Goal: Task Accomplishment & Management: Use online tool/utility

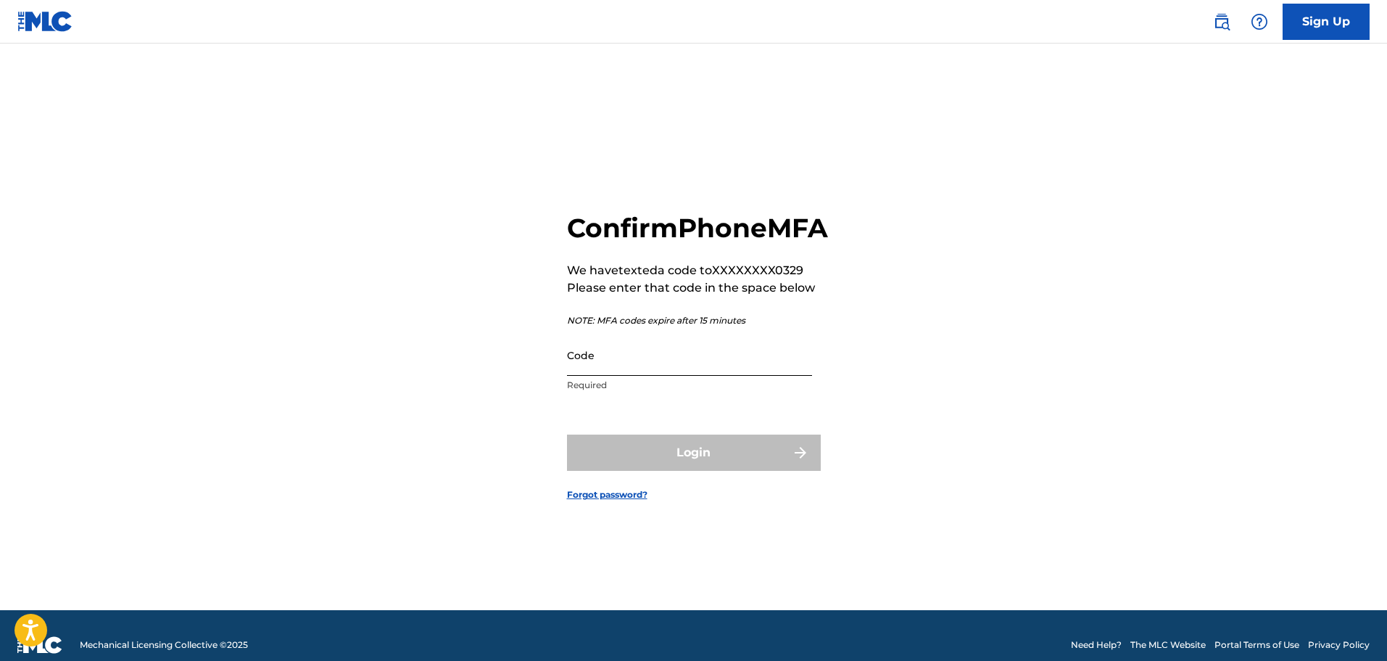
click at [728, 371] on input "Code" at bounding box center [689, 354] width 245 height 41
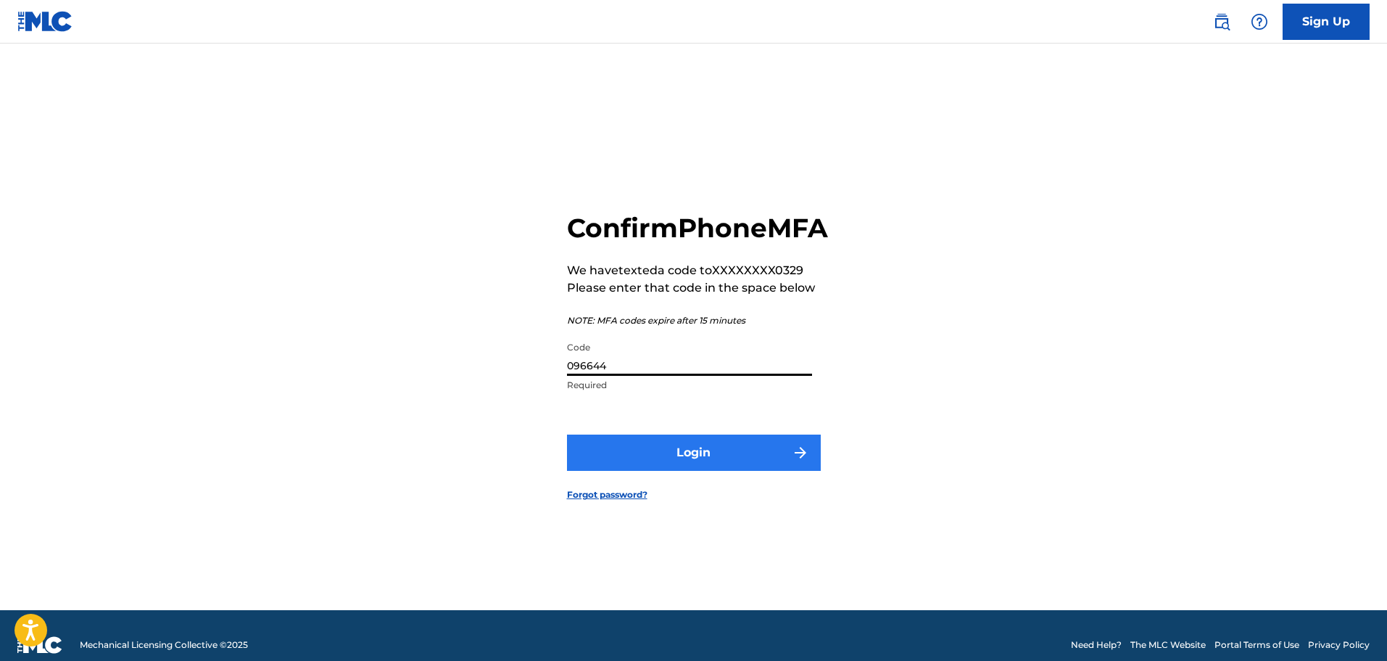
type input "096644"
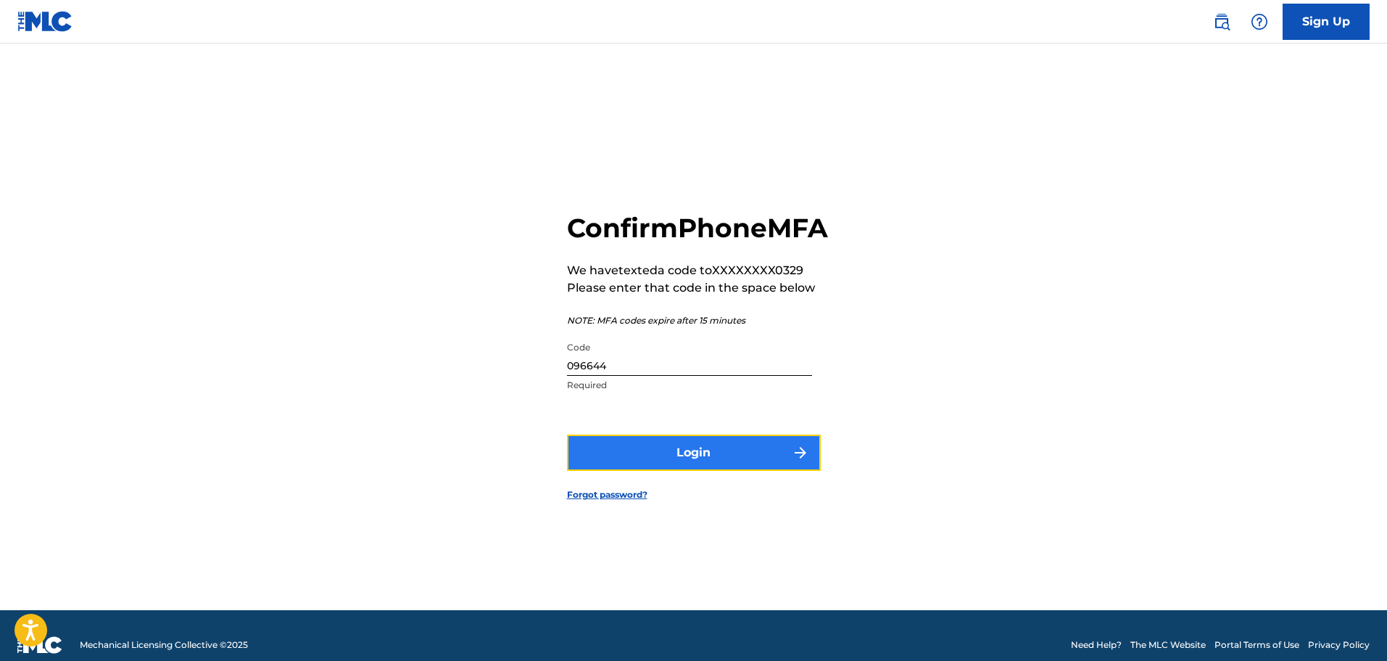
click at [659, 465] on button "Login" at bounding box center [694, 452] width 254 height 36
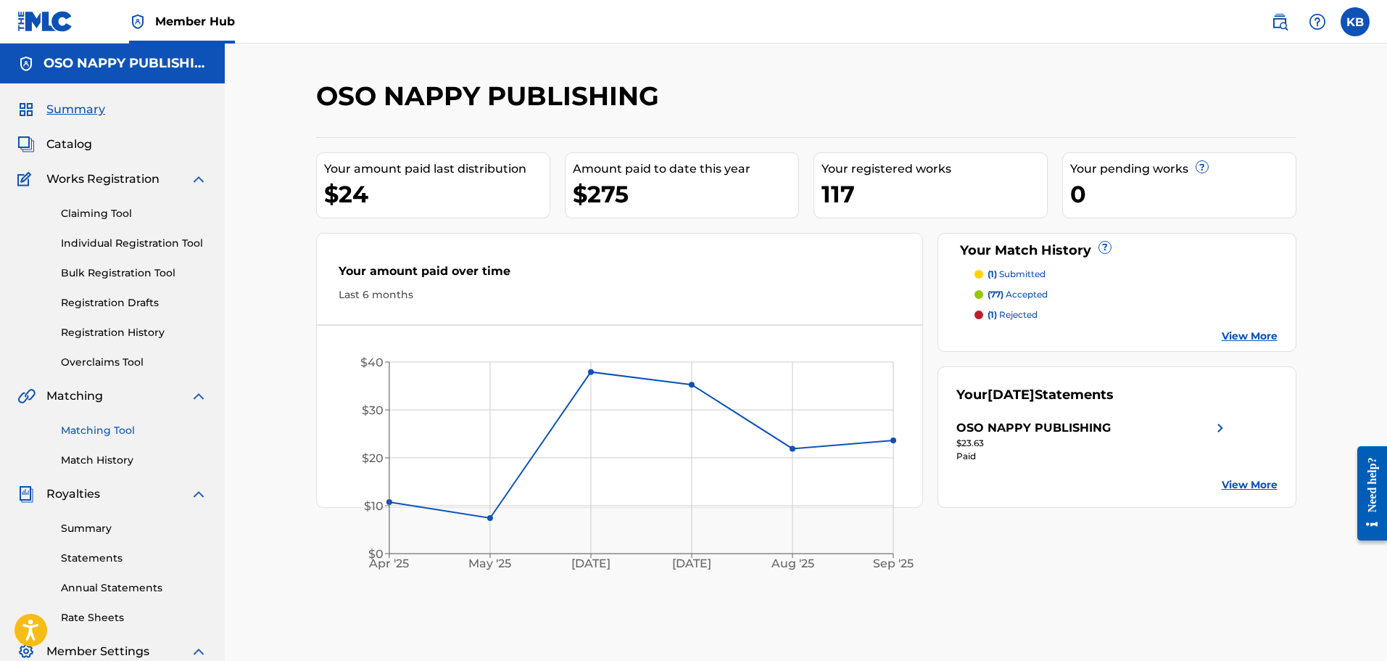
click at [118, 429] on link "Matching Tool" at bounding box center [134, 430] width 147 height 15
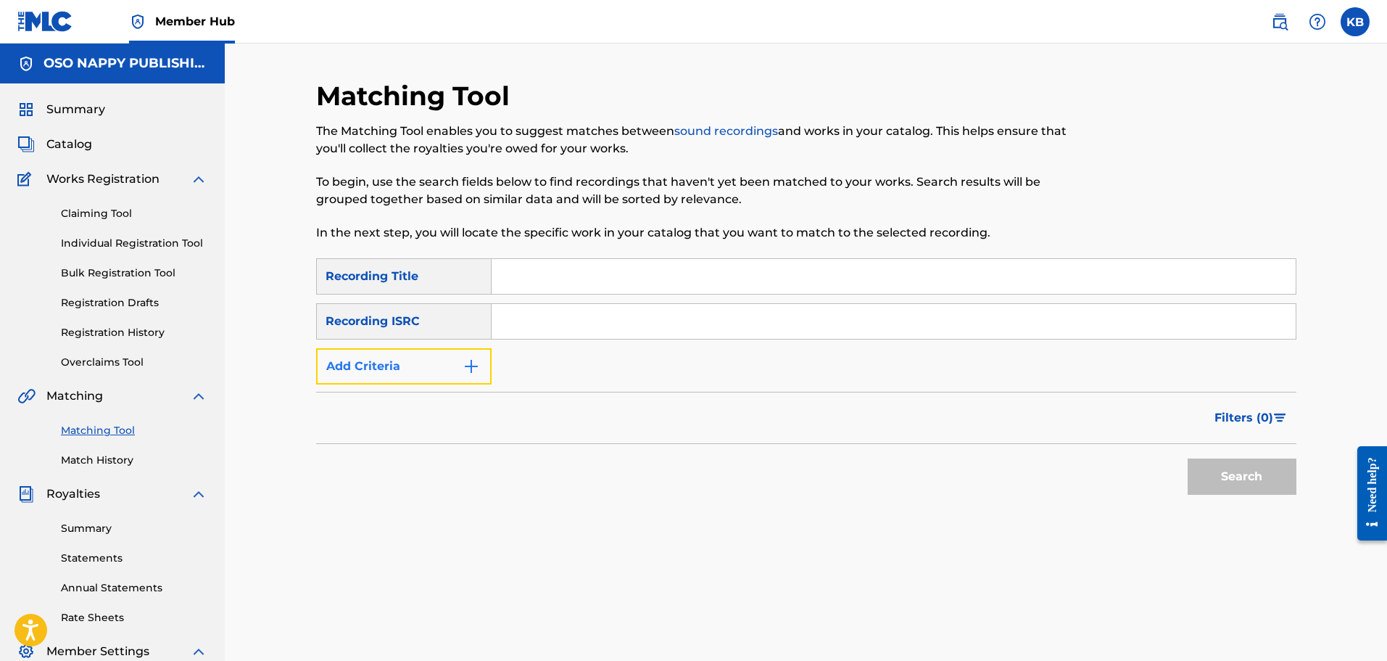
click at [474, 360] on img "Search Form" at bounding box center [471, 366] width 17 height 17
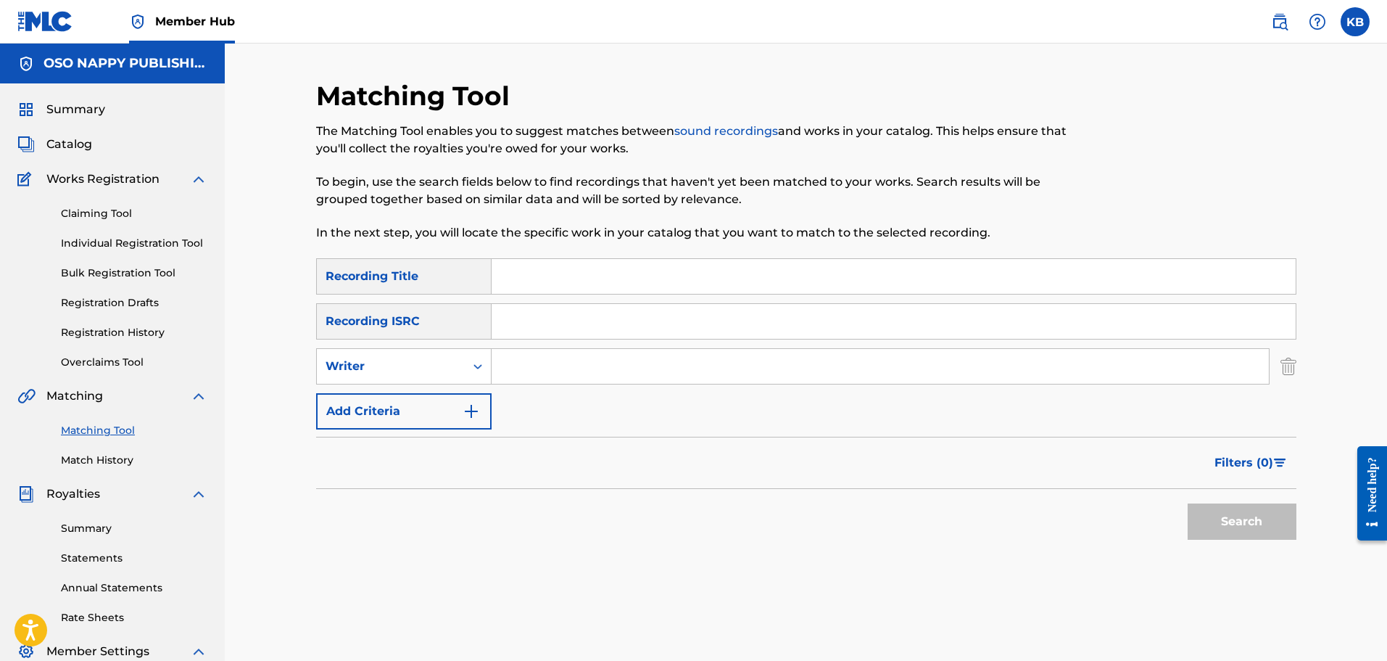
click at [551, 371] on input "Search Form" at bounding box center [880, 366] width 777 height 35
click at [548, 367] on input "[PERSON_NAME]" at bounding box center [880, 366] width 777 height 35
type input "keyone [PERSON_NAME]"
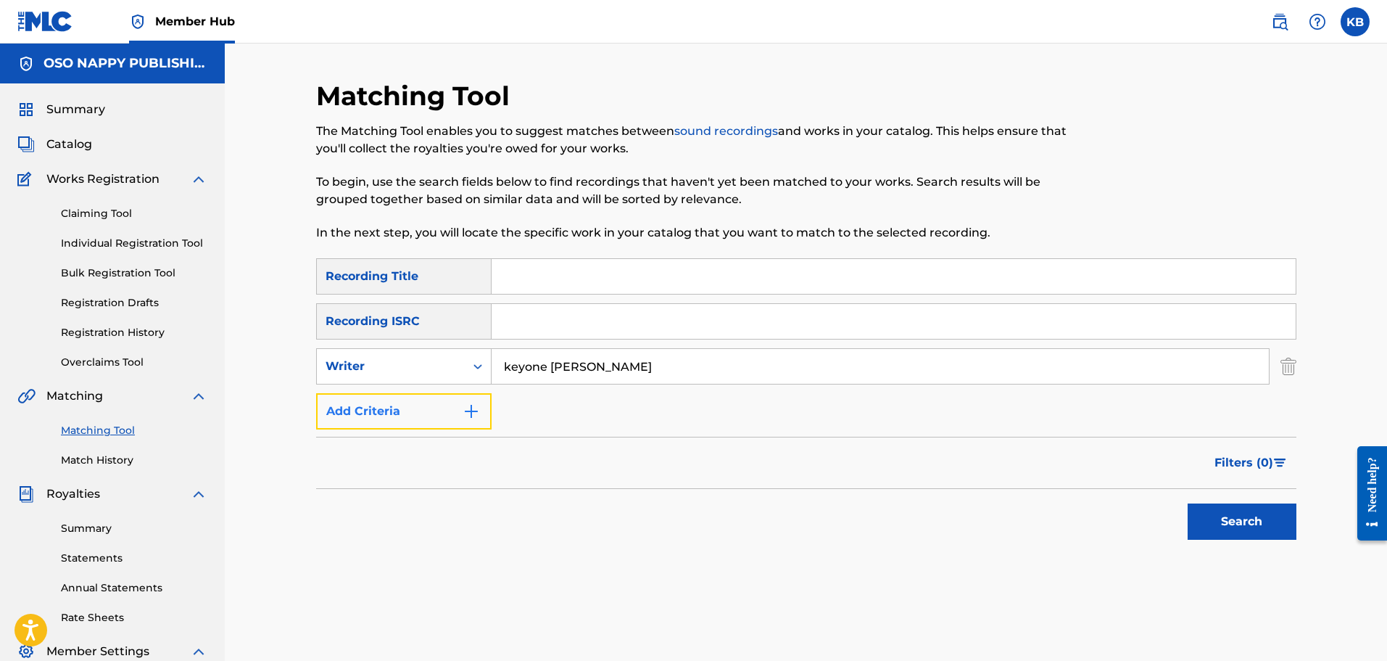
click at [478, 424] on button "Add Criteria" at bounding box center [404, 411] width 176 height 36
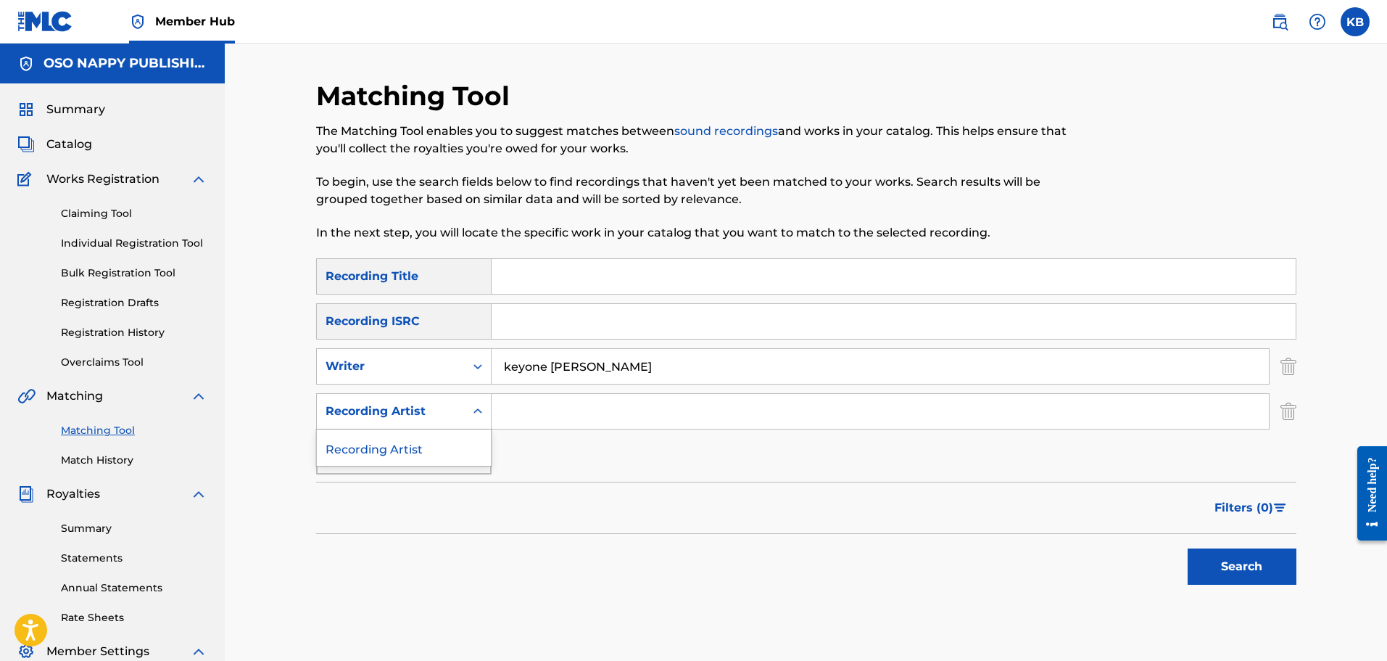
click at [478, 424] on div "Search Form" at bounding box center [478, 411] width 26 height 35
click at [523, 413] on input "Search Form" at bounding box center [880, 411] width 777 height 35
click at [1229, 565] on button "Search" at bounding box center [1242, 566] width 109 height 36
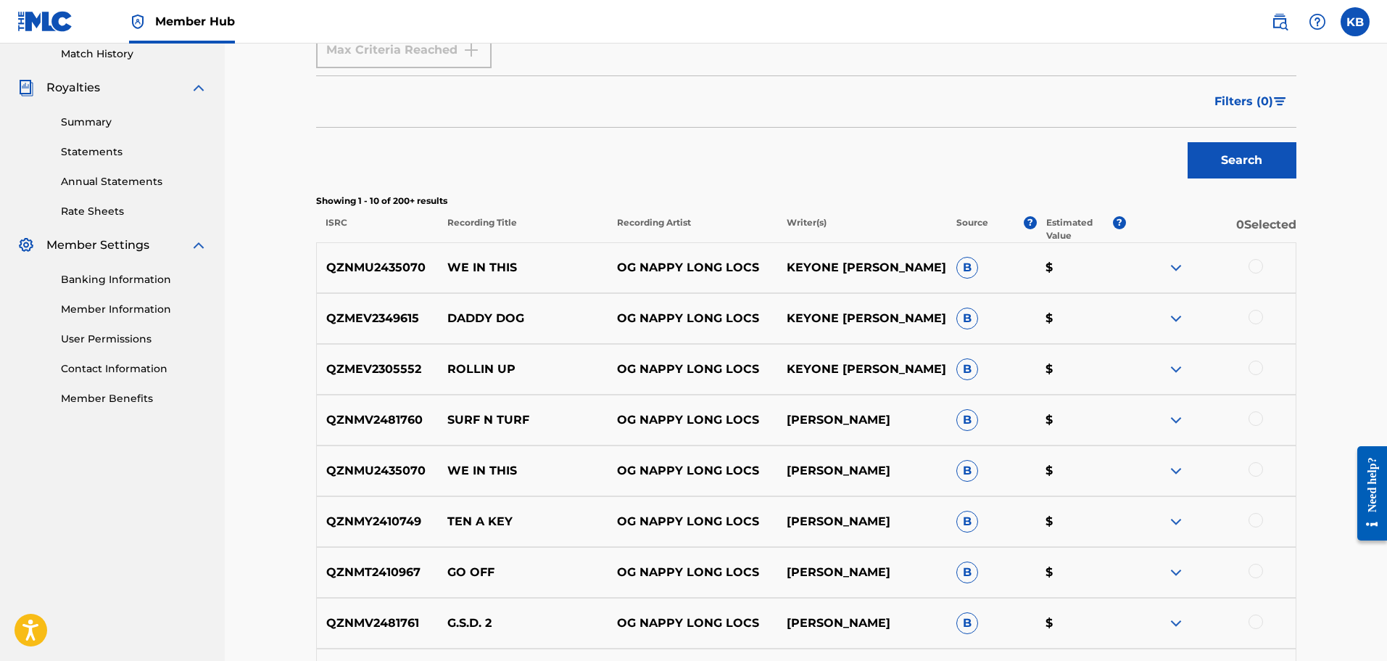
scroll to position [508, 0]
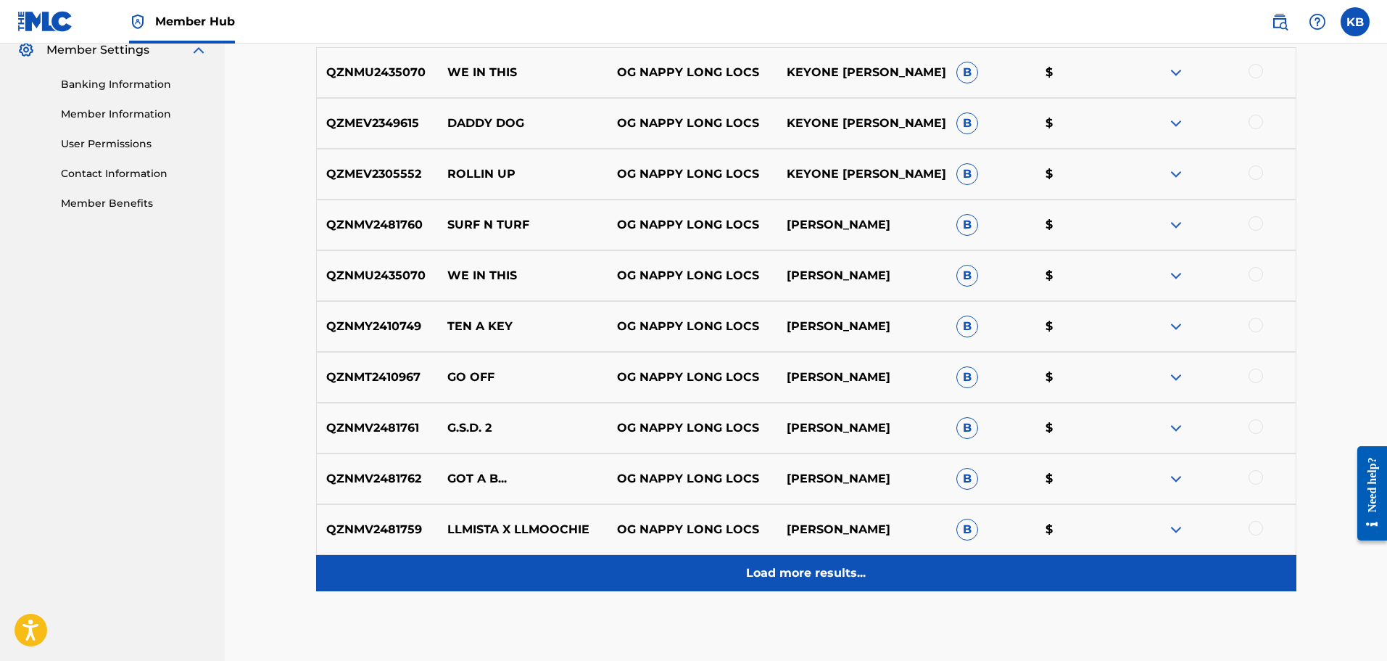
click at [836, 561] on div "Load more results..." at bounding box center [806, 573] width 981 height 36
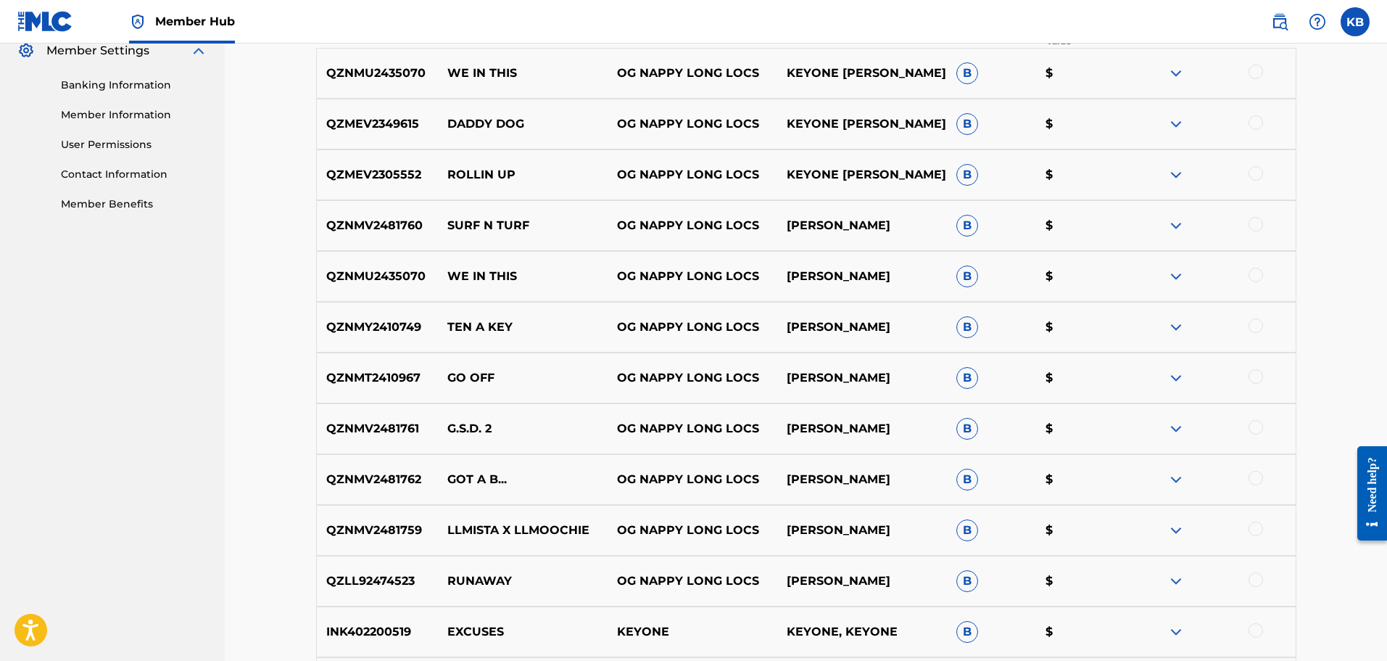
scroll to position [601, 0]
click at [1255, 579] on div at bounding box center [1256, 579] width 15 height 15
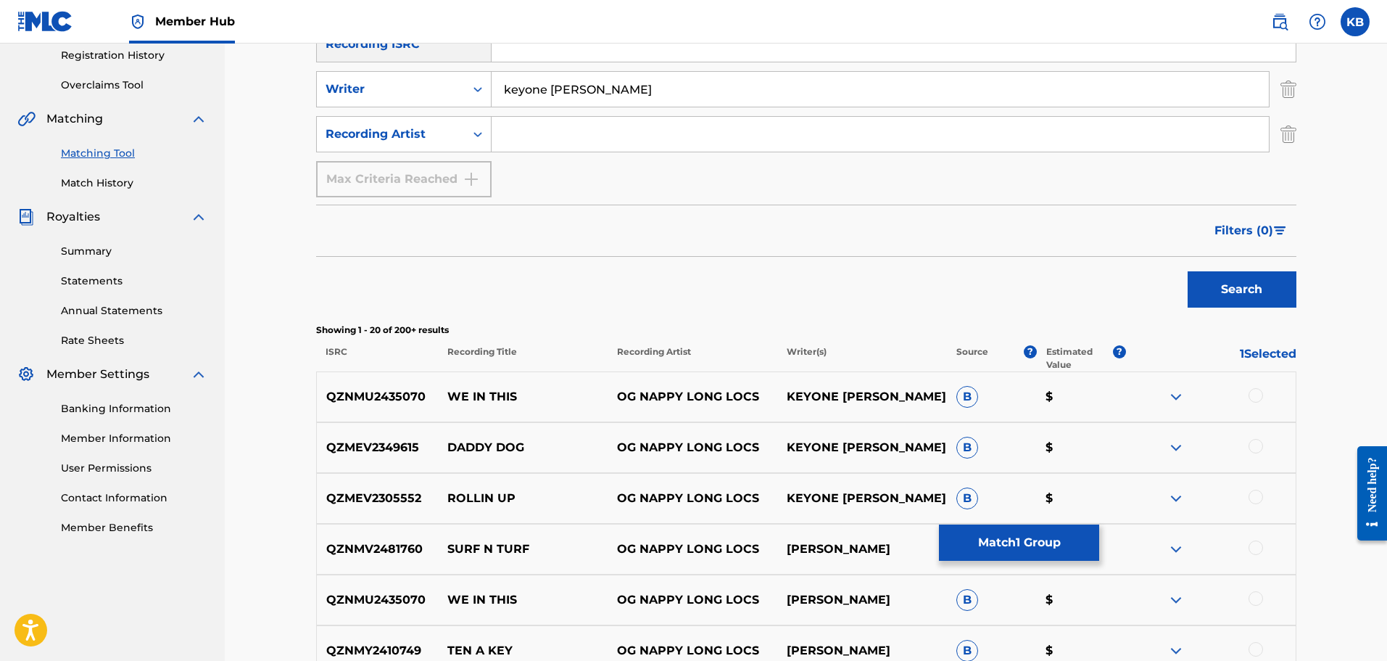
scroll to position [239, 0]
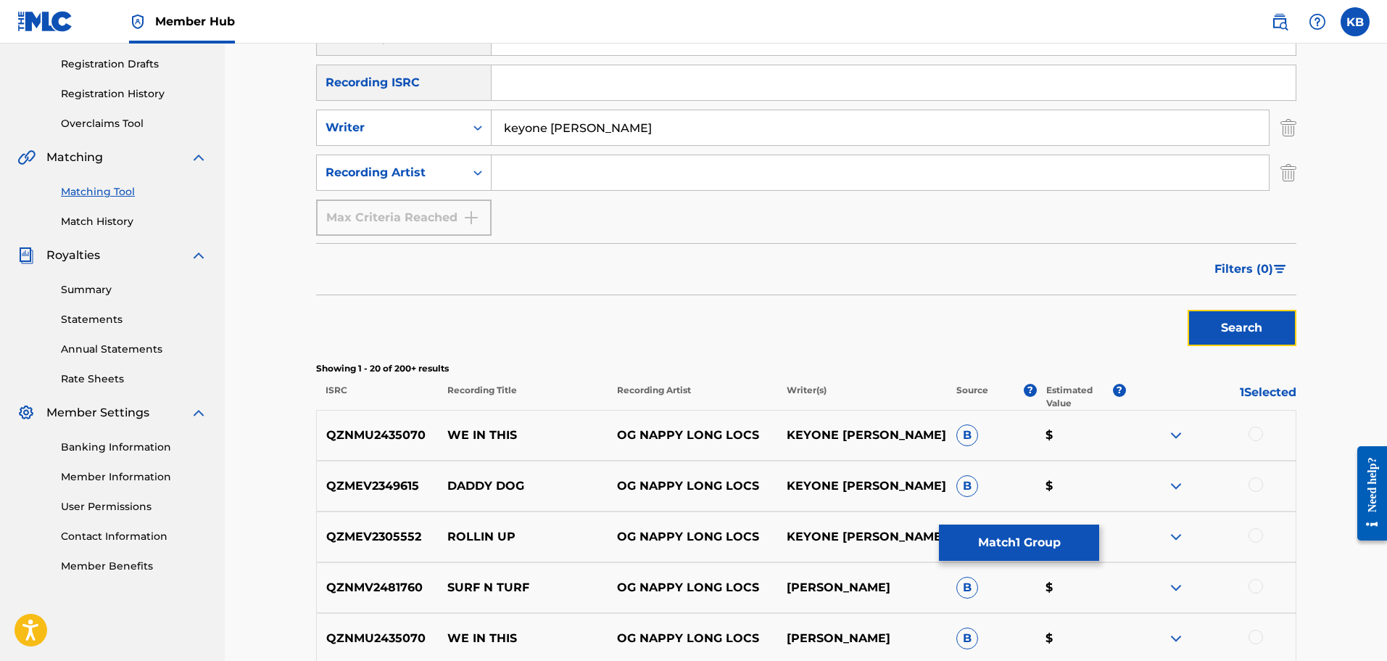
click at [1233, 321] on button "Search" at bounding box center [1242, 328] width 109 height 36
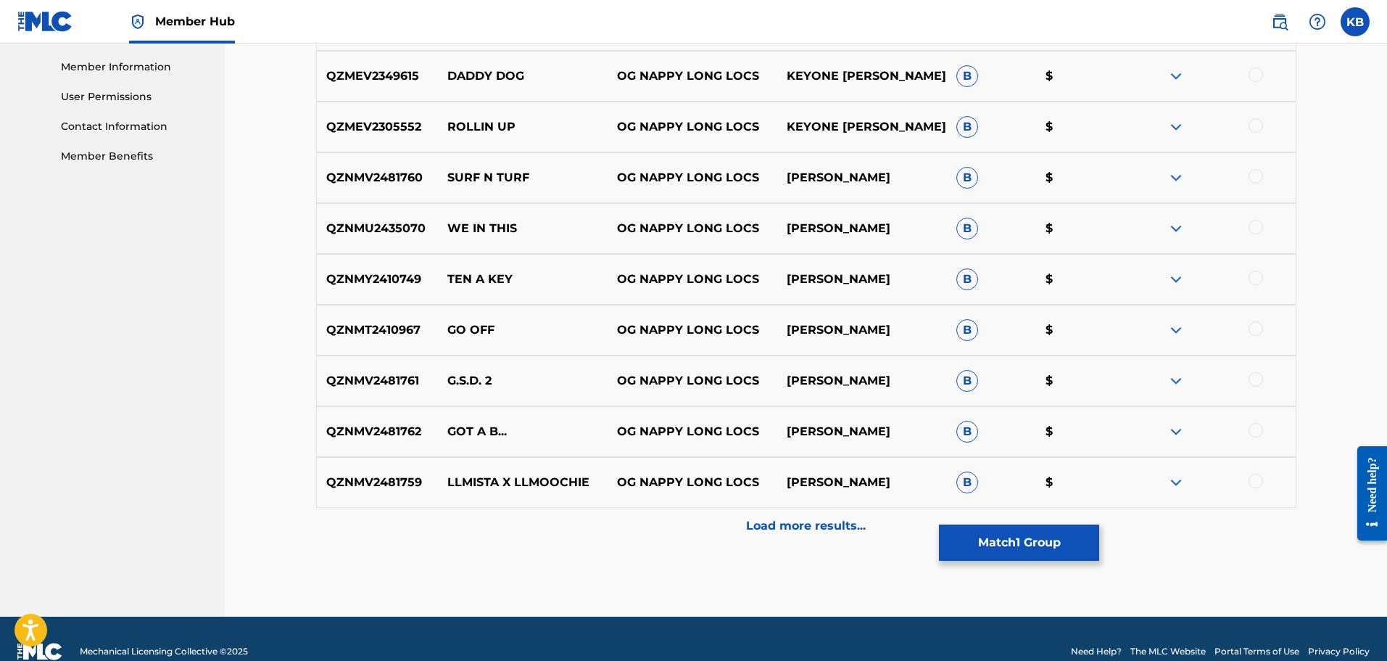
scroll to position [674, 0]
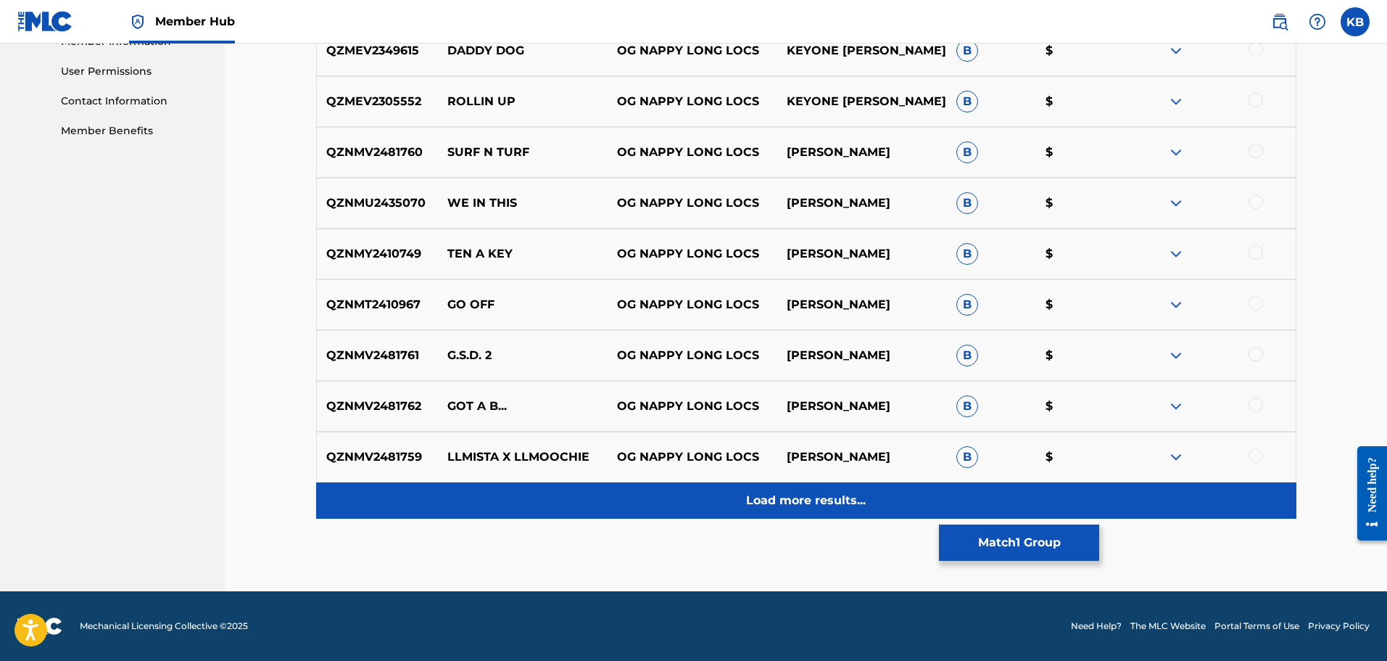
click at [830, 500] on p "Load more results..." at bounding box center [806, 500] width 120 height 17
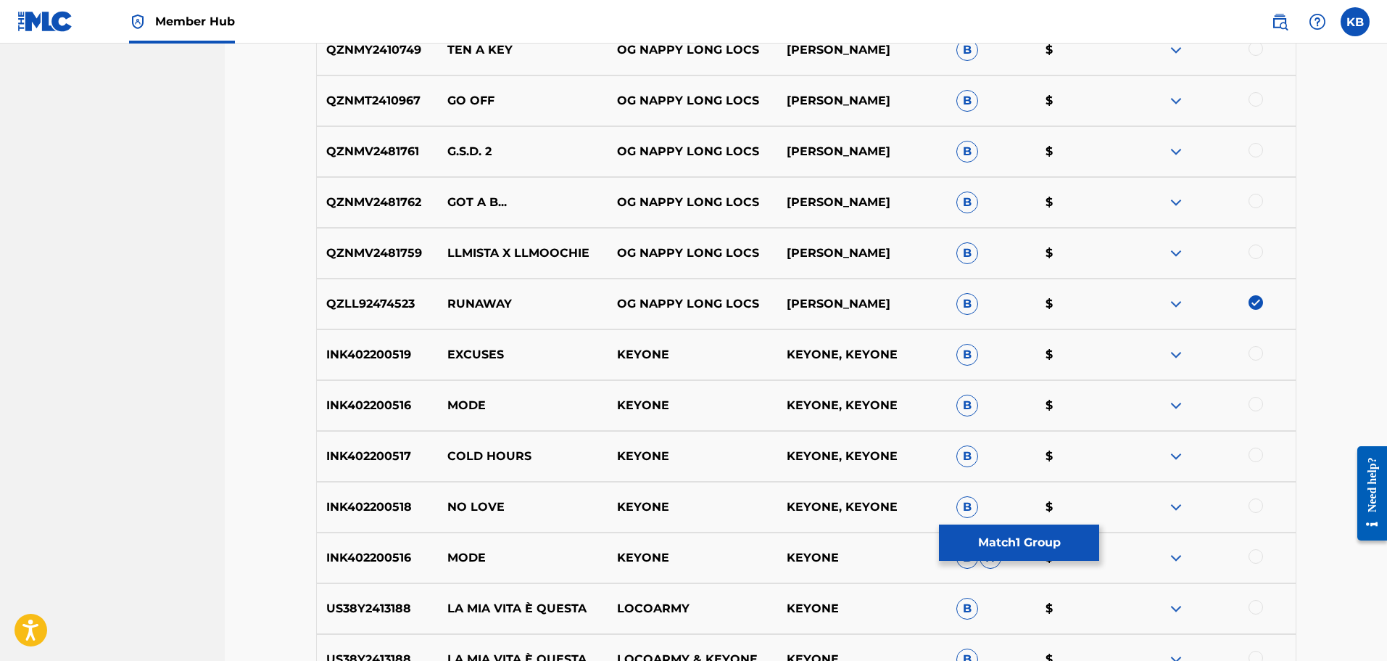
scroll to position [819, 0]
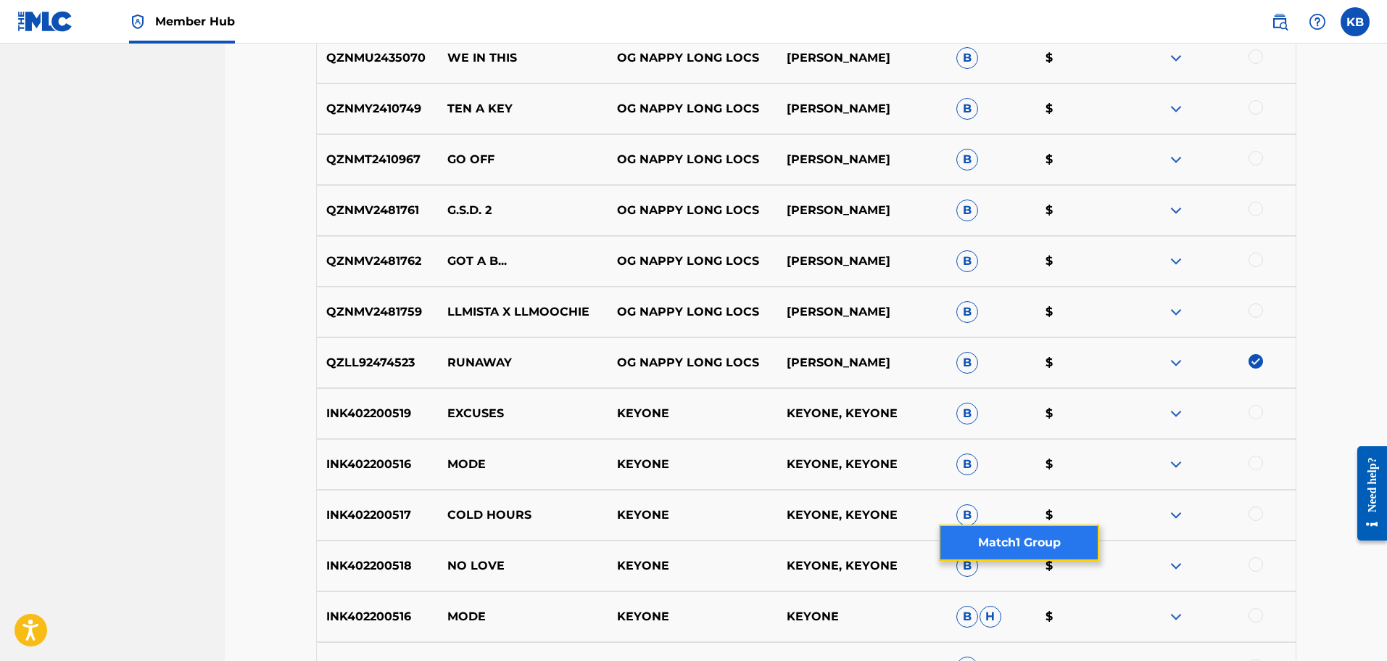
click at [1032, 545] on button "Match 1 Group" at bounding box center [1019, 542] width 160 height 36
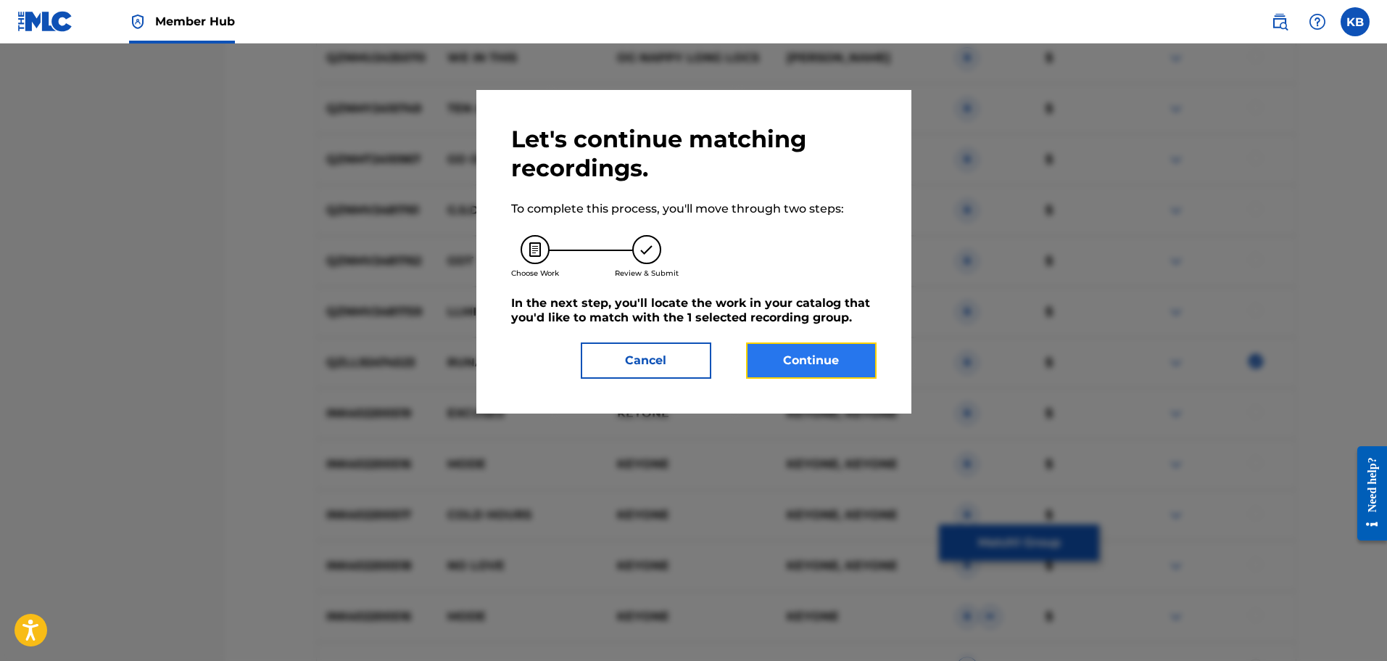
click at [796, 368] on button "Continue" at bounding box center [811, 360] width 131 height 36
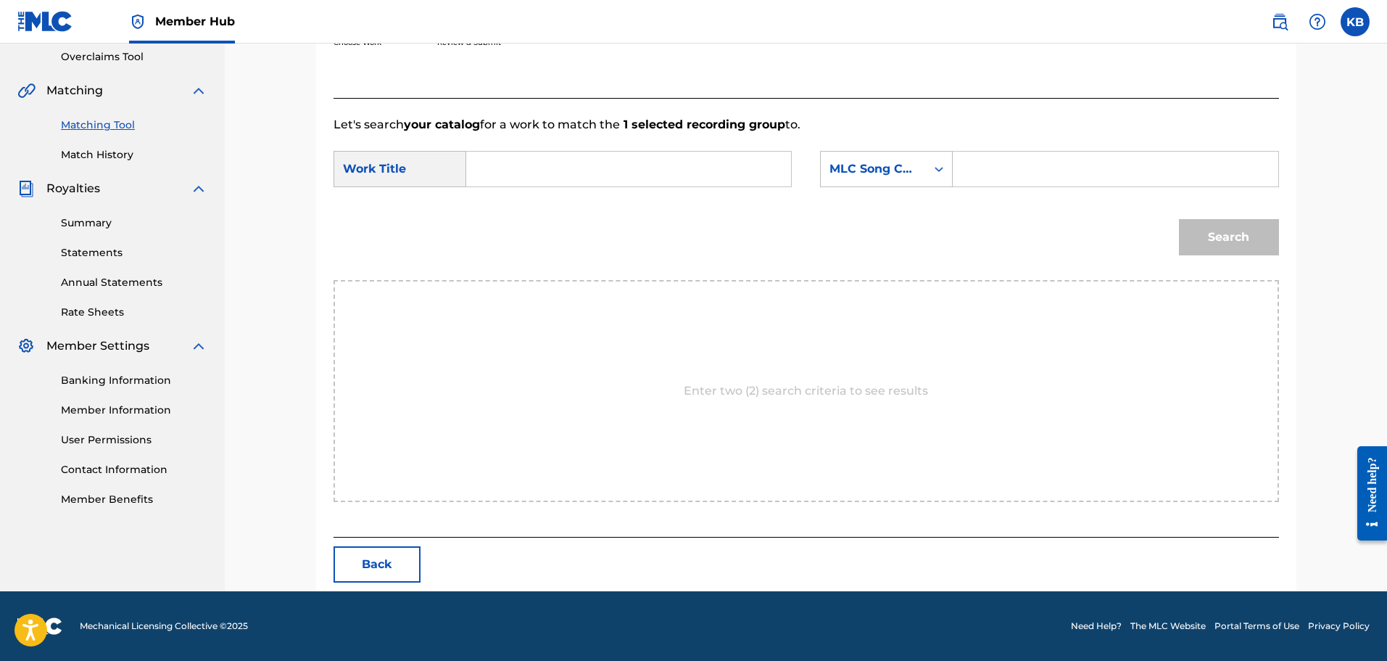
click at [548, 172] on input "Search Form" at bounding box center [629, 169] width 300 height 35
type input "runaway"
click at [899, 179] on div "MLC Song Code" at bounding box center [873, 169] width 105 height 28
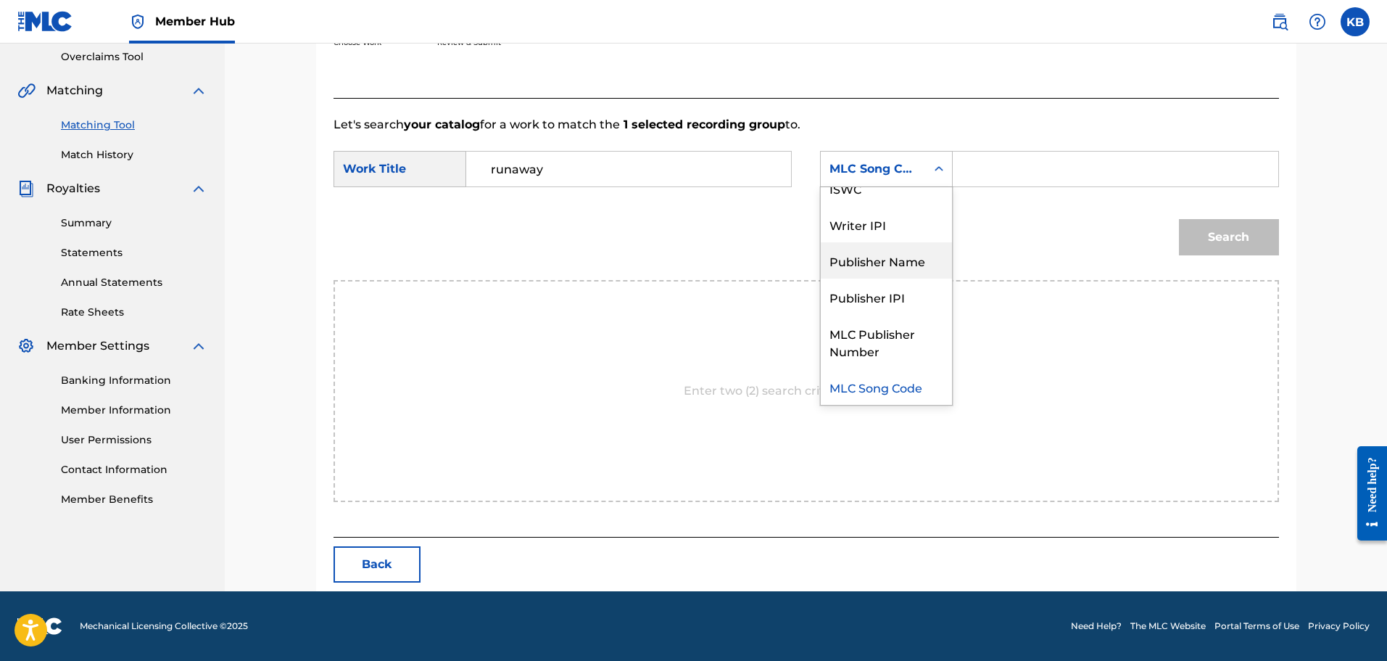
scroll to position [0, 0]
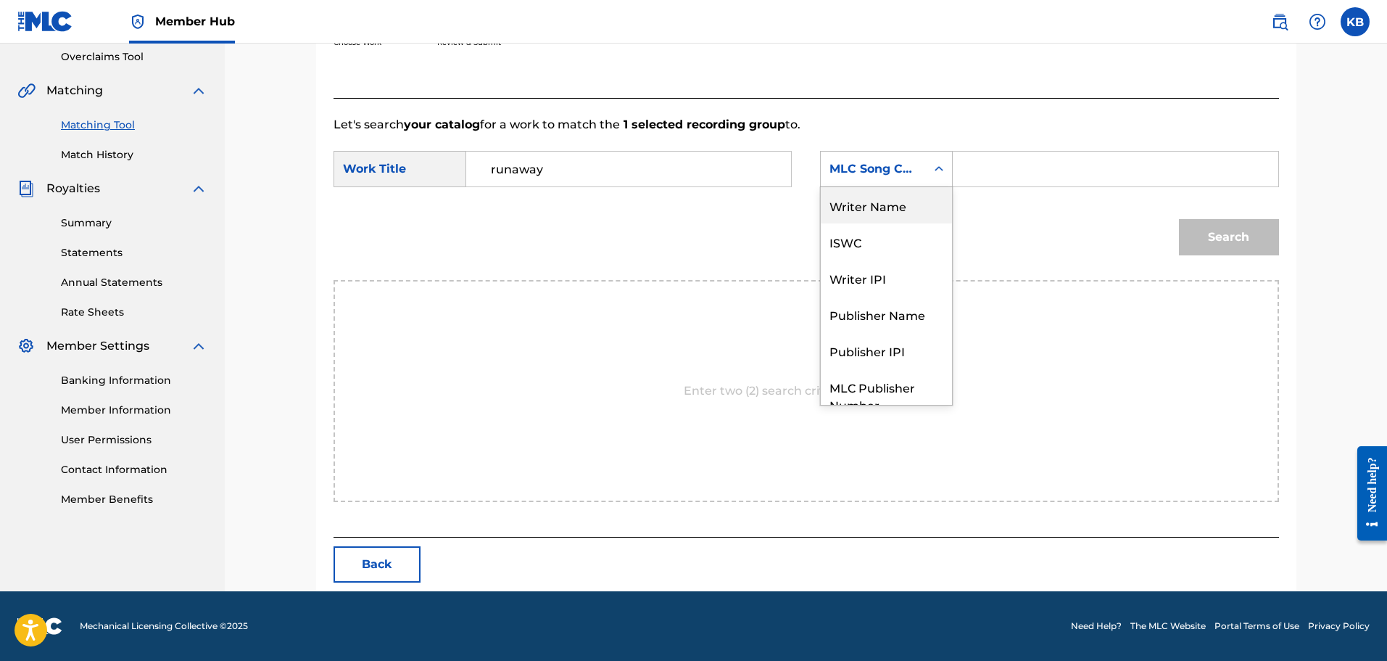
click at [894, 212] on div "Writer Name" at bounding box center [886, 205] width 131 height 36
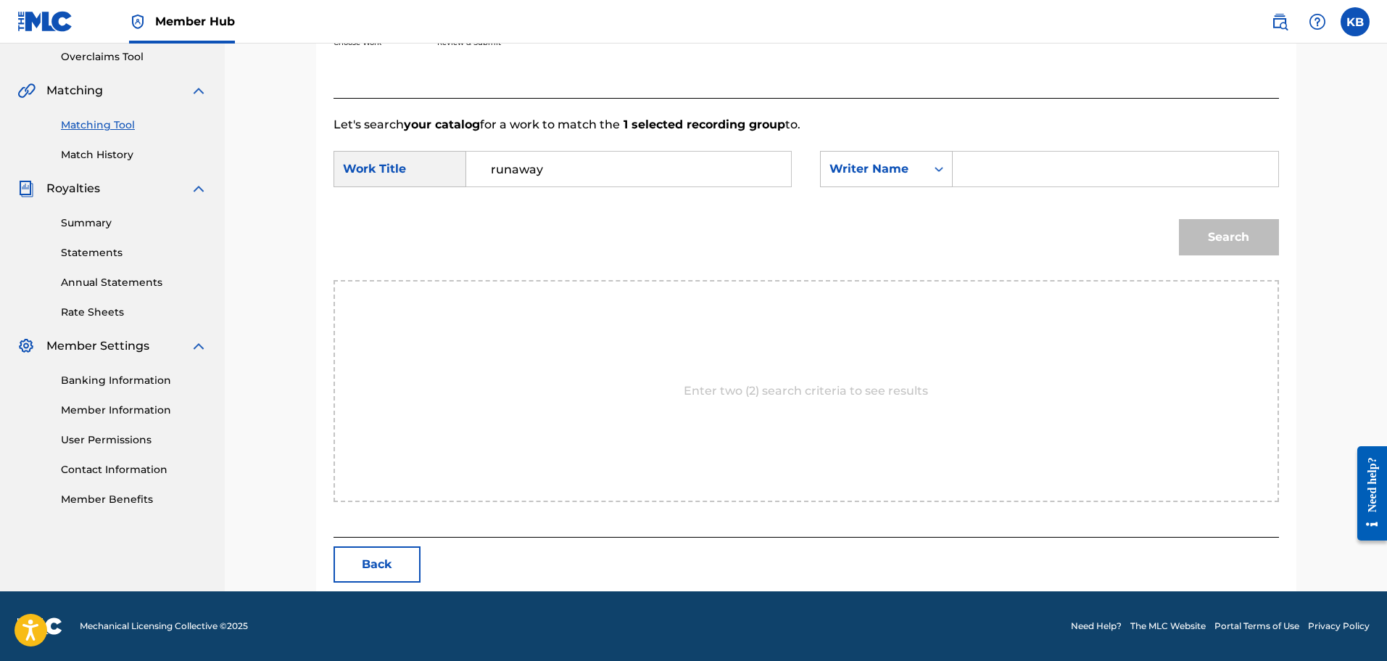
click at [974, 178] on input "Search Form" at bounding box center [1115, 169] width 300 height 35
type input "[PERSON_NAME]"
click at [1212, 221] on button "Search" at bounding box center [1229, 237] width 100 height 36
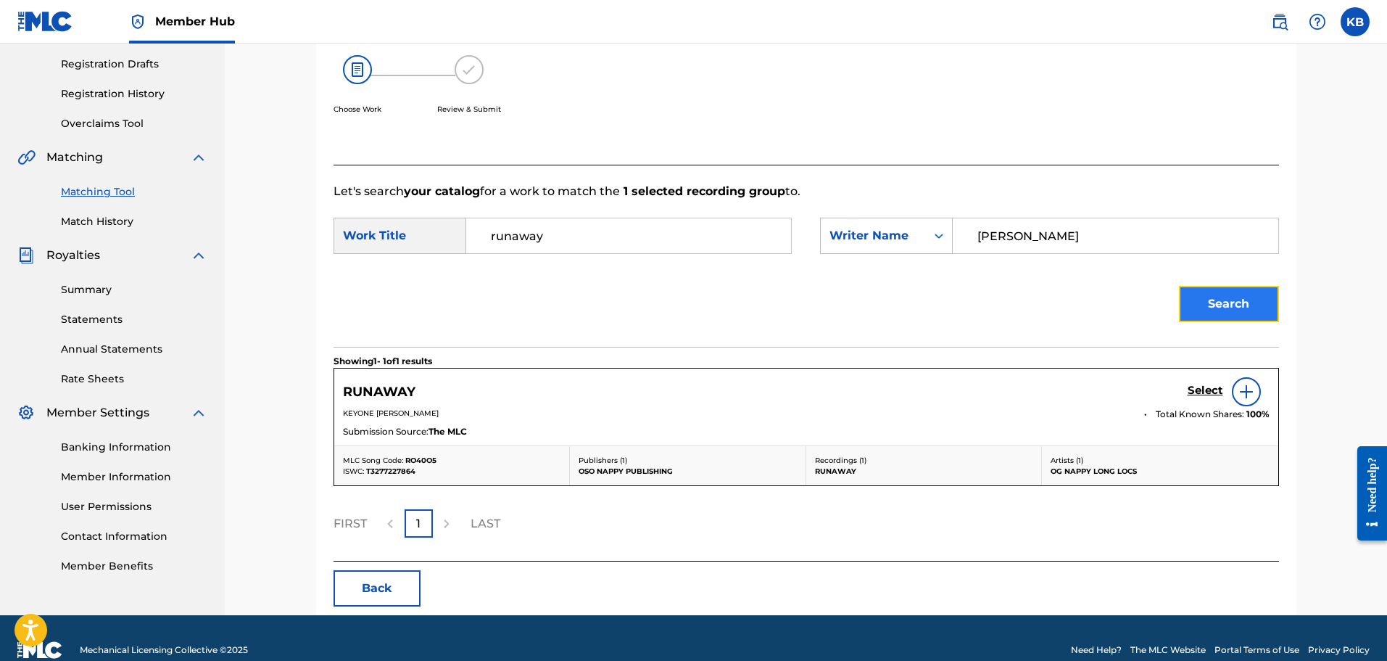
scroll to position [263, 0]
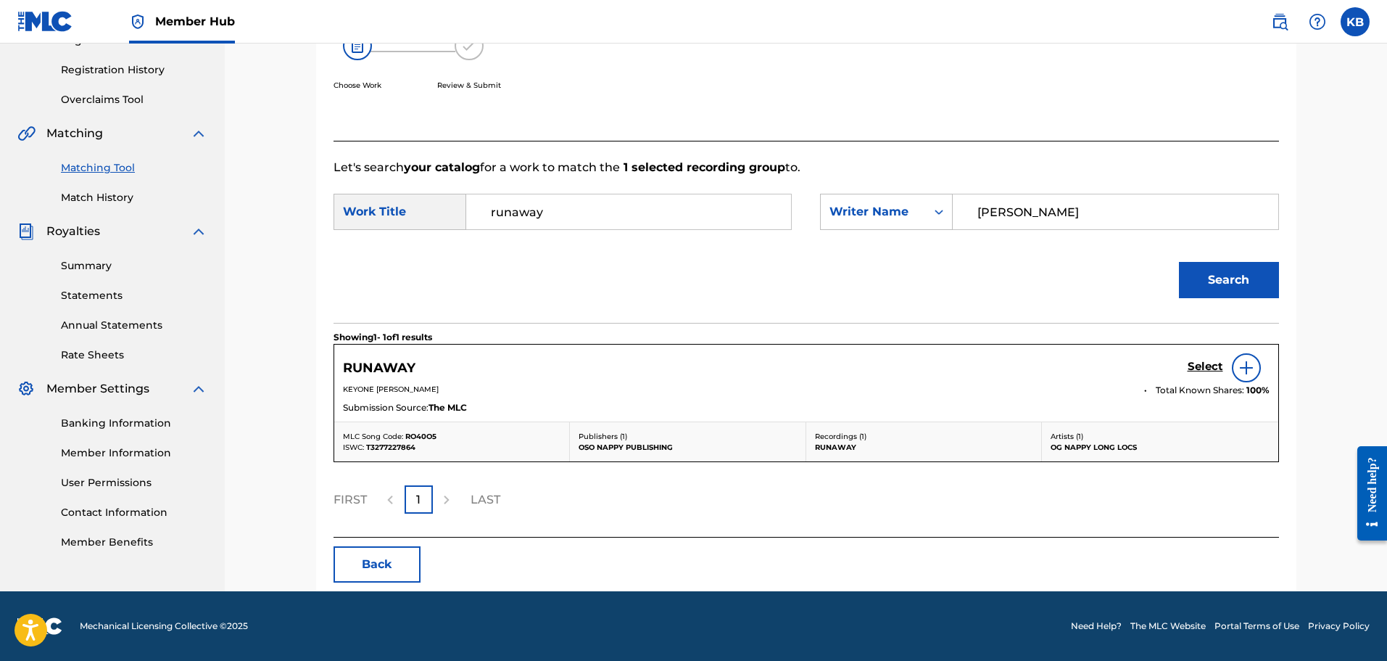
click at [1252, 365] on img at bounding box center [1246, 367] width 17 height 17
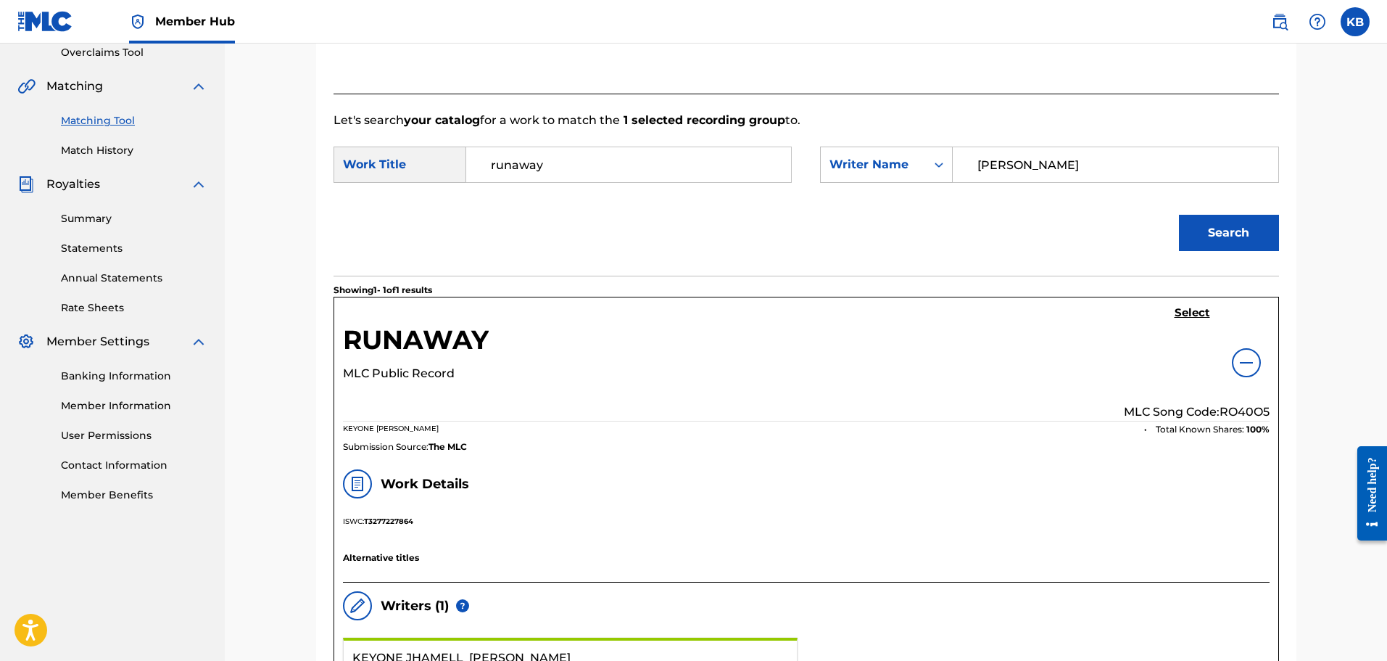
scroll to position [335, 0]
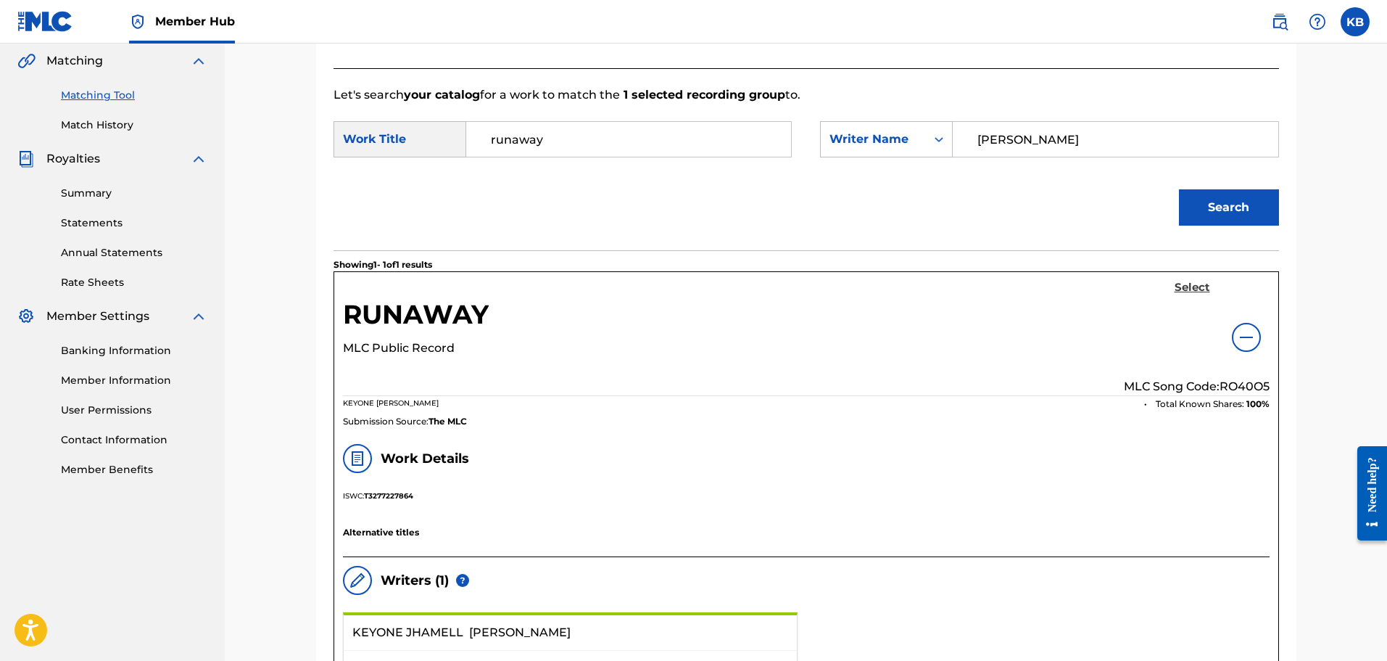
click at [1194, 289] on h5 "Select" at bounding box center [1193, 288] width 36 height 14
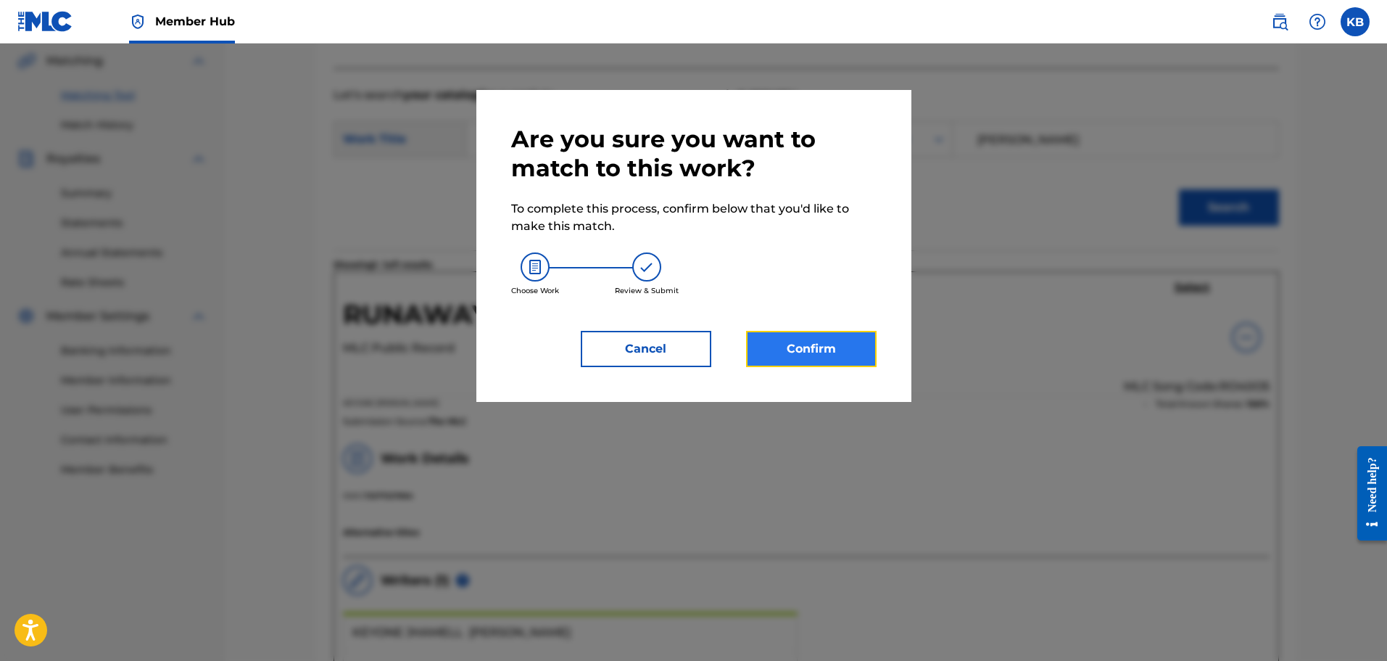
click at [795, 352] on button "Confirm" at bounding box center [811, 349] width 131 height 36
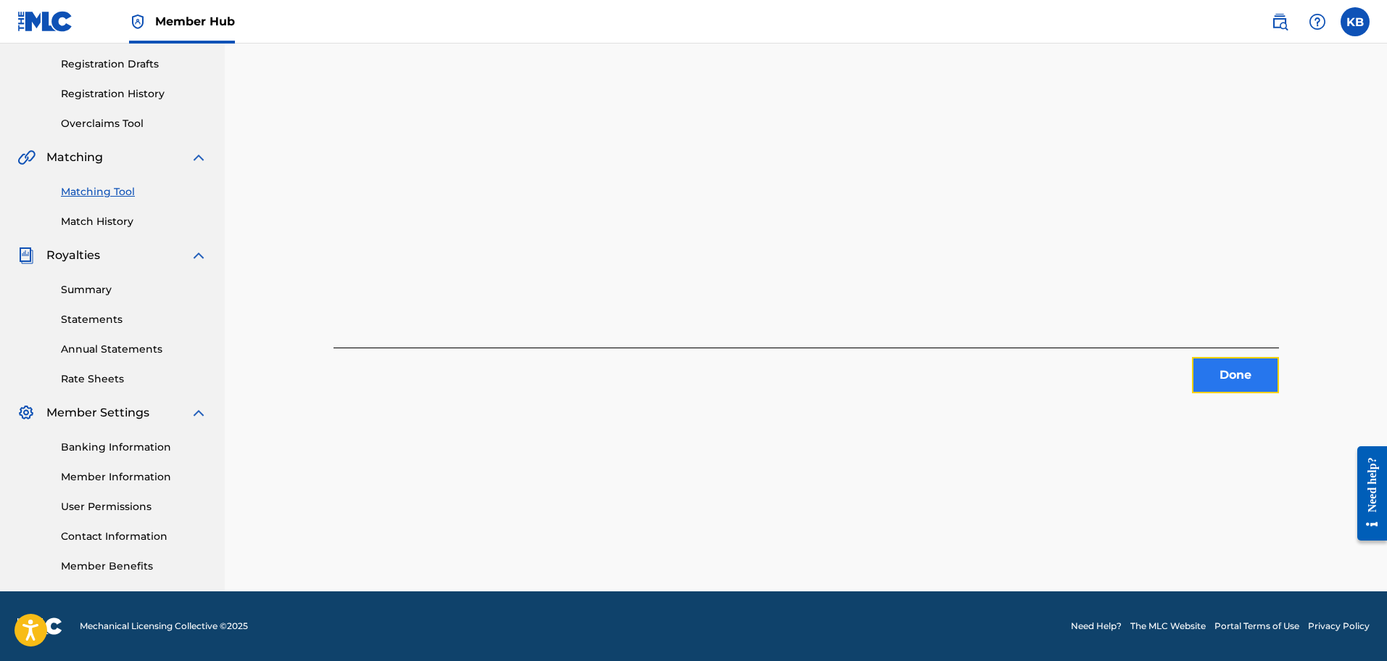
click at [1212, 374] on button "Done" at bounding box center [1235, 375] width 87 height 36
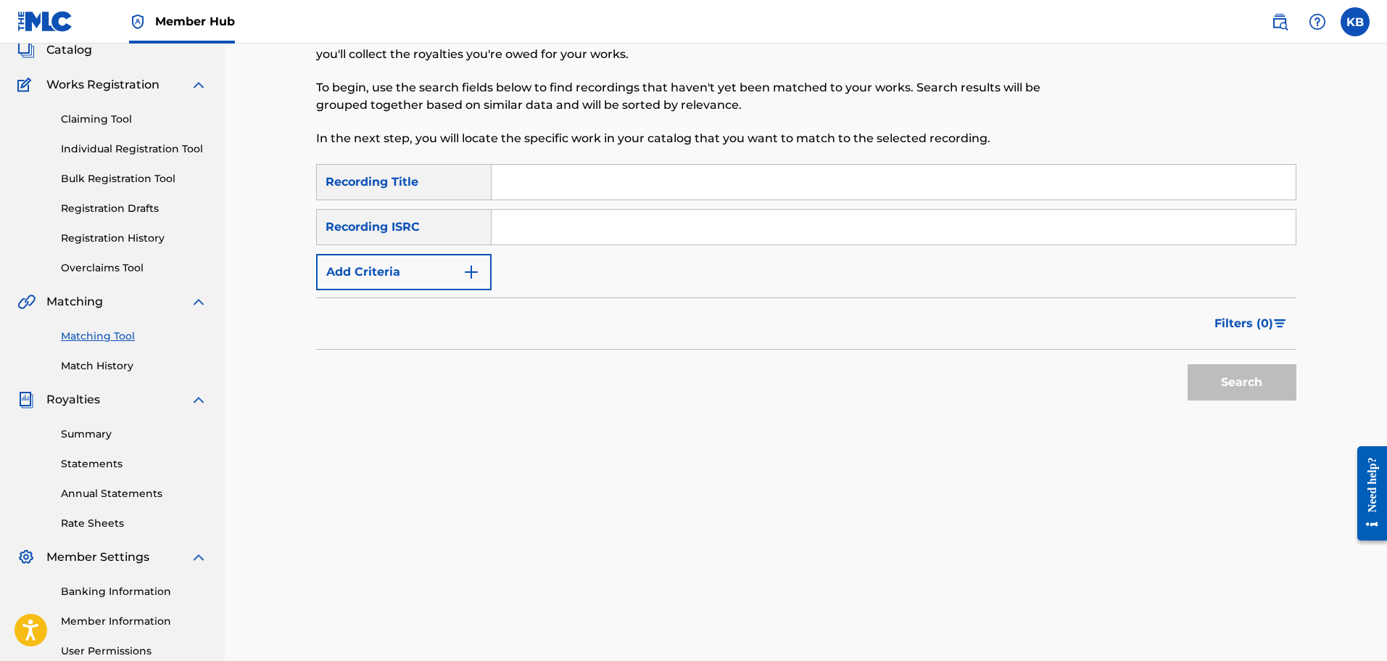
scroll to position [94, 0]
click at [469, 279] on img "Search Form" at bounding box center [471, 272] width 17 height 17
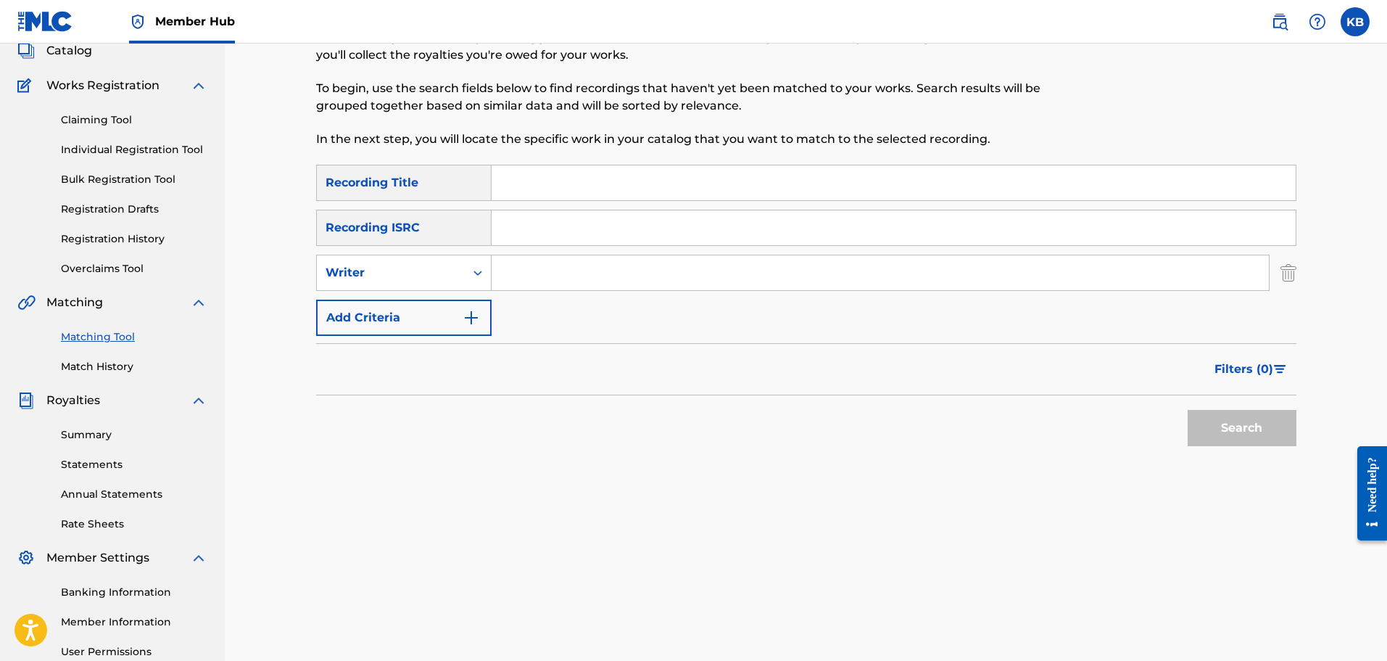
click at [553, 276] on input "Search Form" at bounding box center [880, 272] width 777 height 35
type input "[PERSON_NAME]"
click at [1218, 434] on button "Search" at bounding box center [1242, 428] width 109 height 36
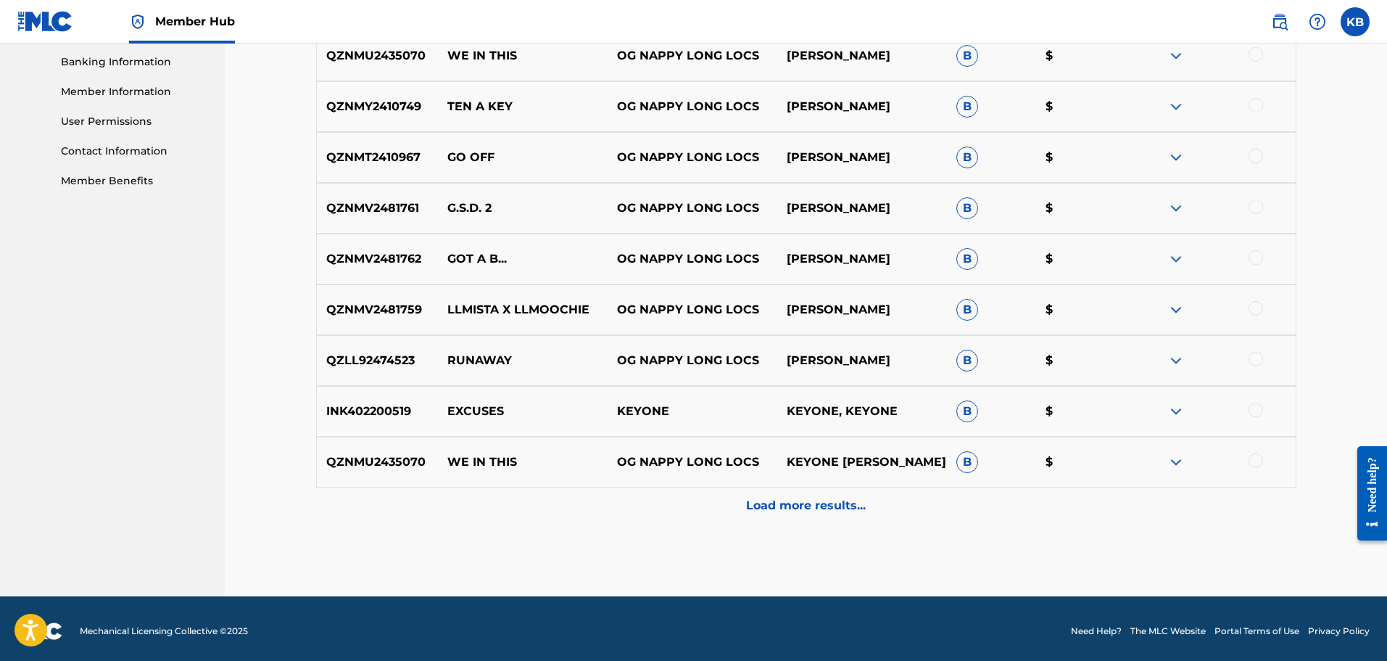
scroll to position [629, 0]
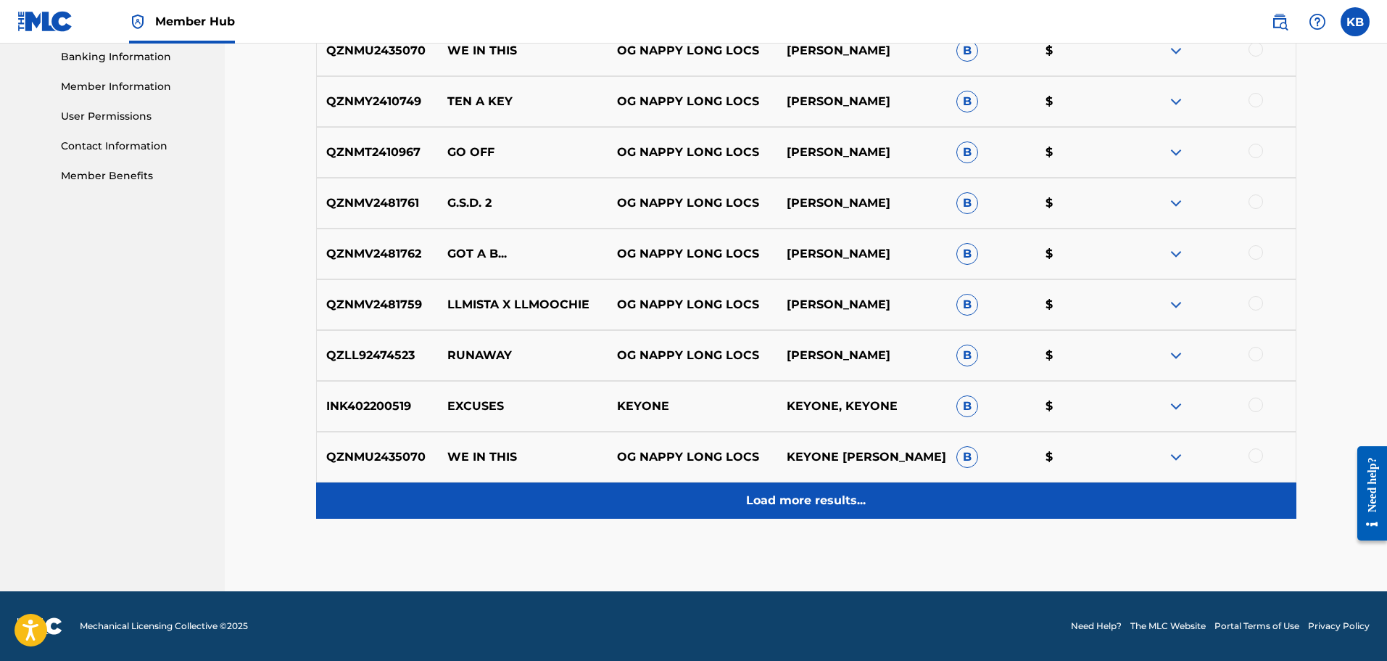
click at [815, 501] on p "Load more results..." at bounding box center [806, 500] width 120 height 17
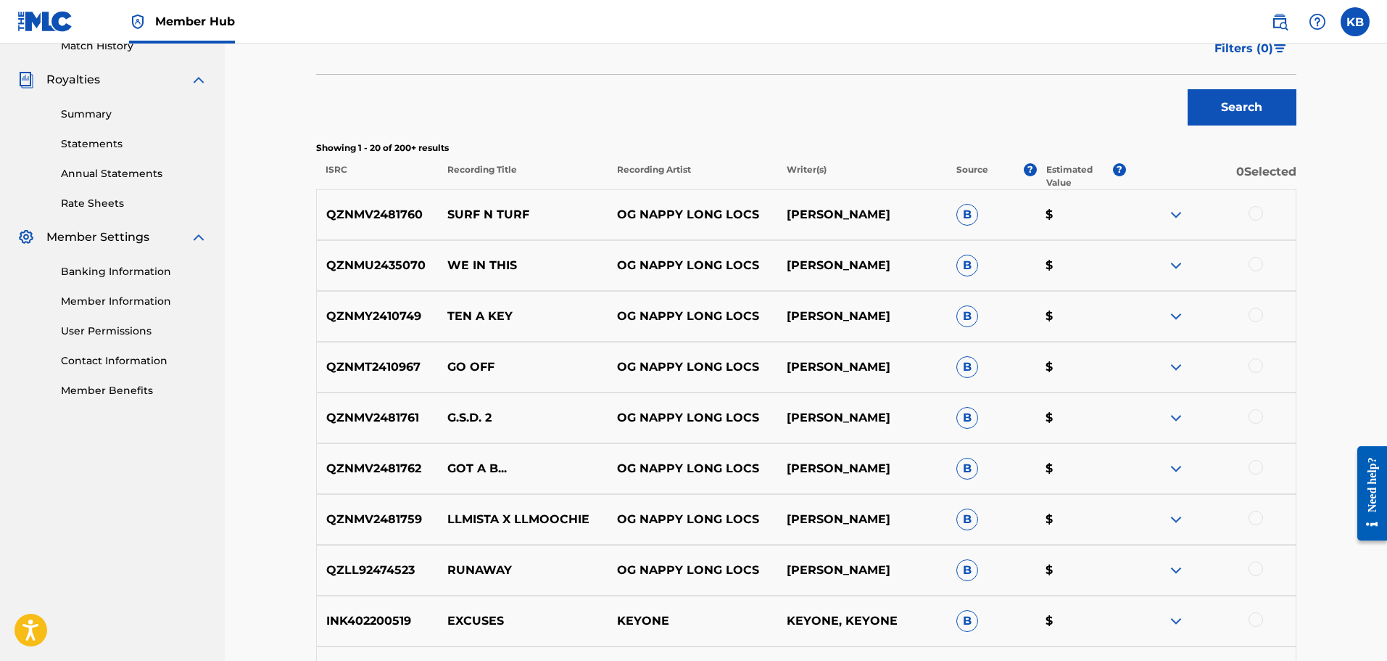
scroll to position [411, 0]
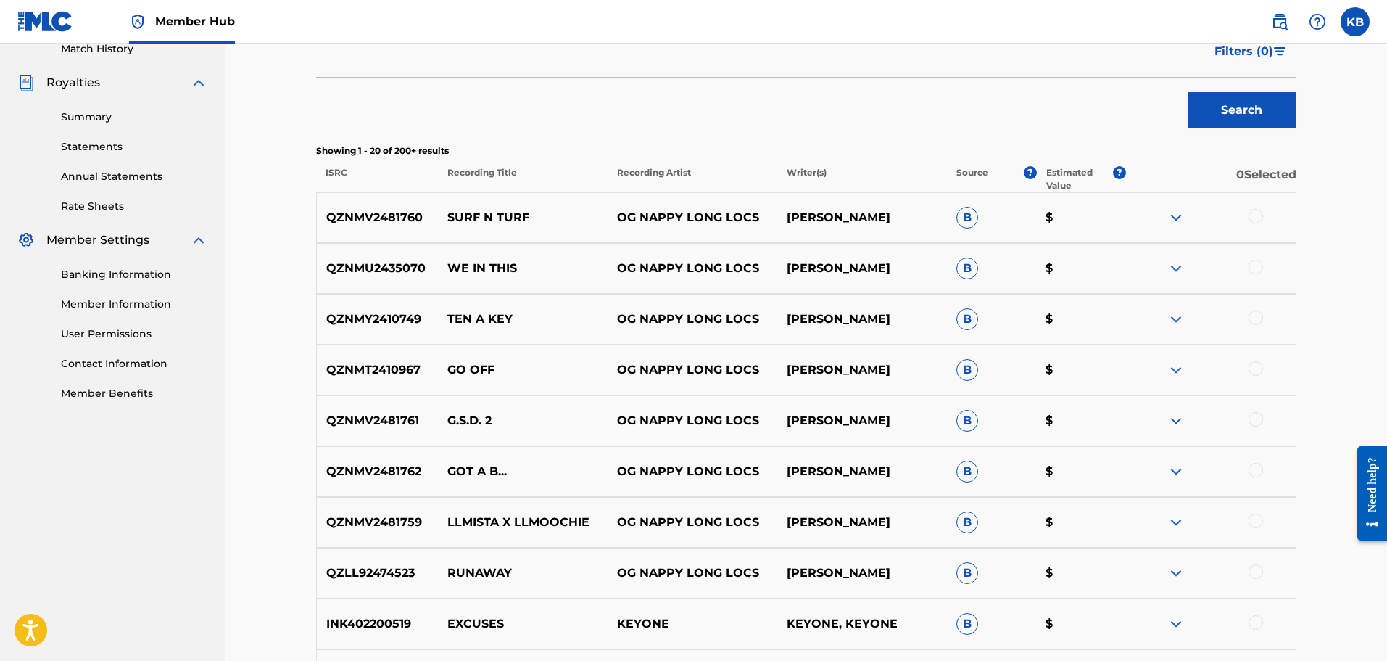
click at [1261, 218] on div at bounding box center [1256, 216] width 15 height 15
click at [1070, 537] on button "Match 1 Group" at bounding box center [1019, 542] width 160 height 36
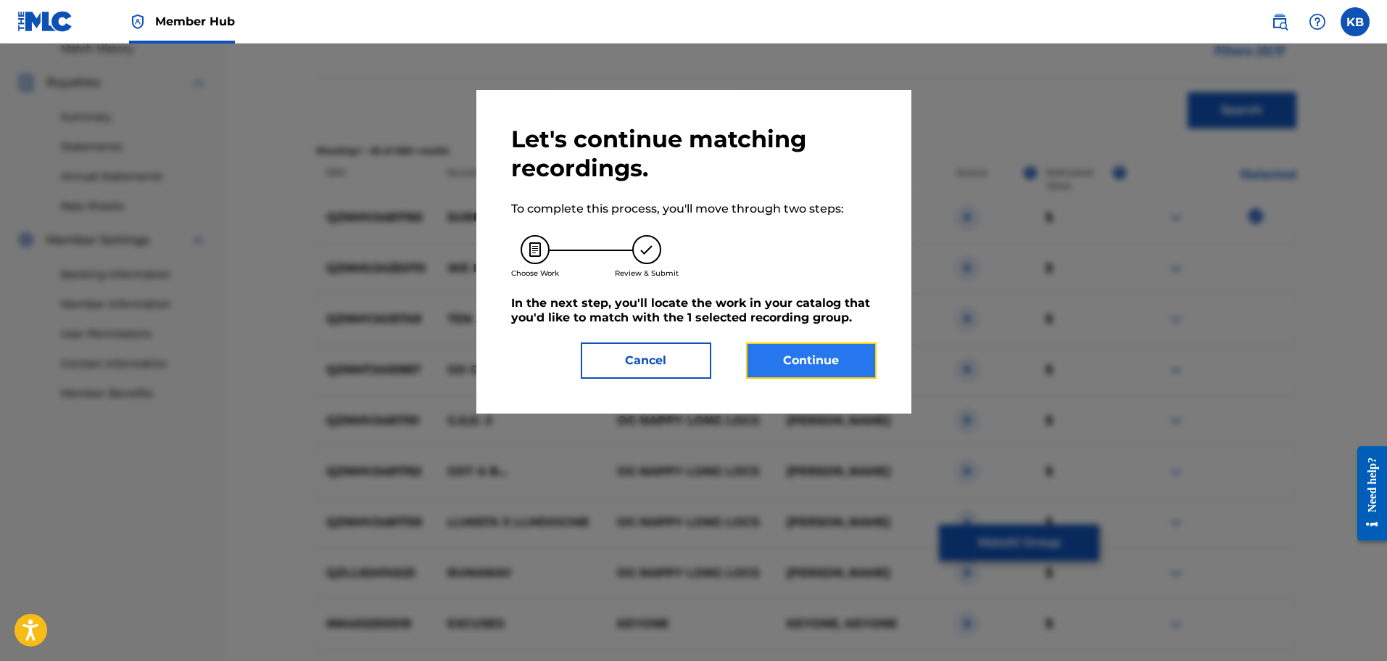
click at [832, 349] on button "Continue" at bounding box center [811, 360] width 131 height 36
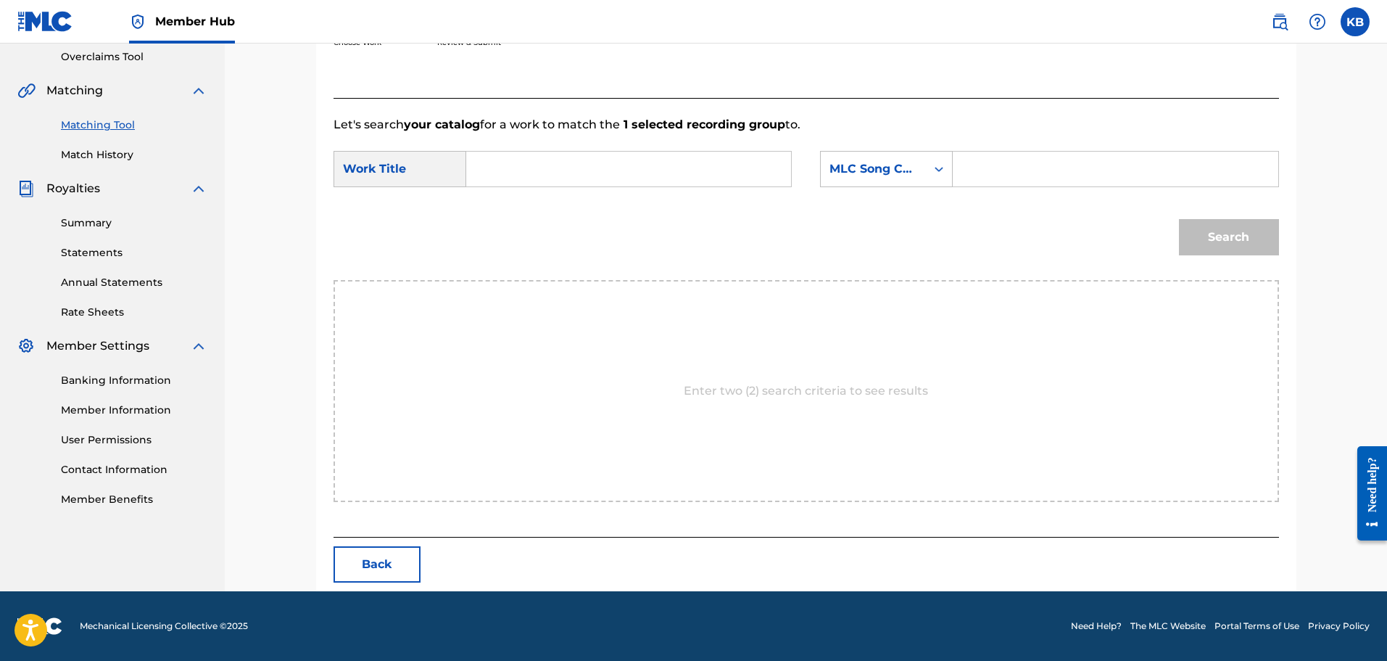
click at [618, 175] on input "Search Form" at bounding box center [629, 169] width 300 height 35
type input "surf n turf"
type input "[PERSON_NAME]"
click at [916, 186] on div "SearchWithCriteriaa95ab604-99da-498d-a87d-7f594a5236c5 Work Title surf n turf S…" at bounding box center [807, 173] width 946 height 45
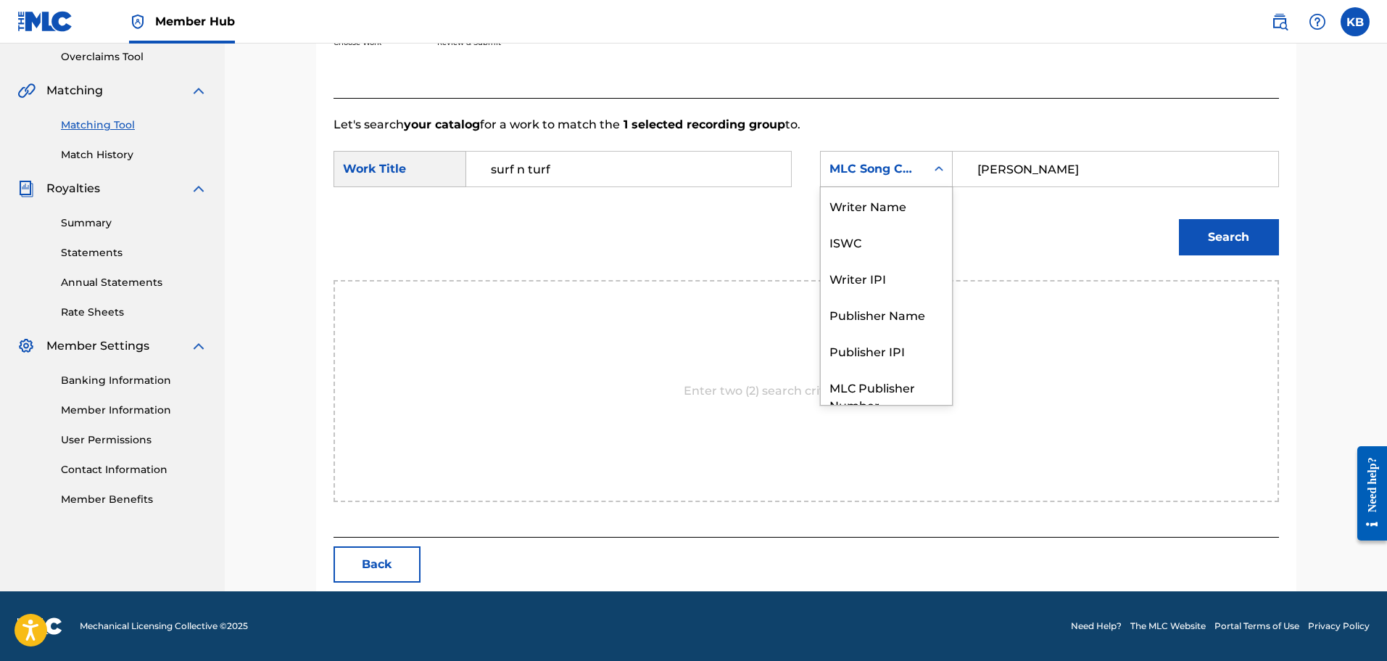
click at [916, 181] on div "MLC Song Code" at bounding box center [873, 169] width 105 height 28
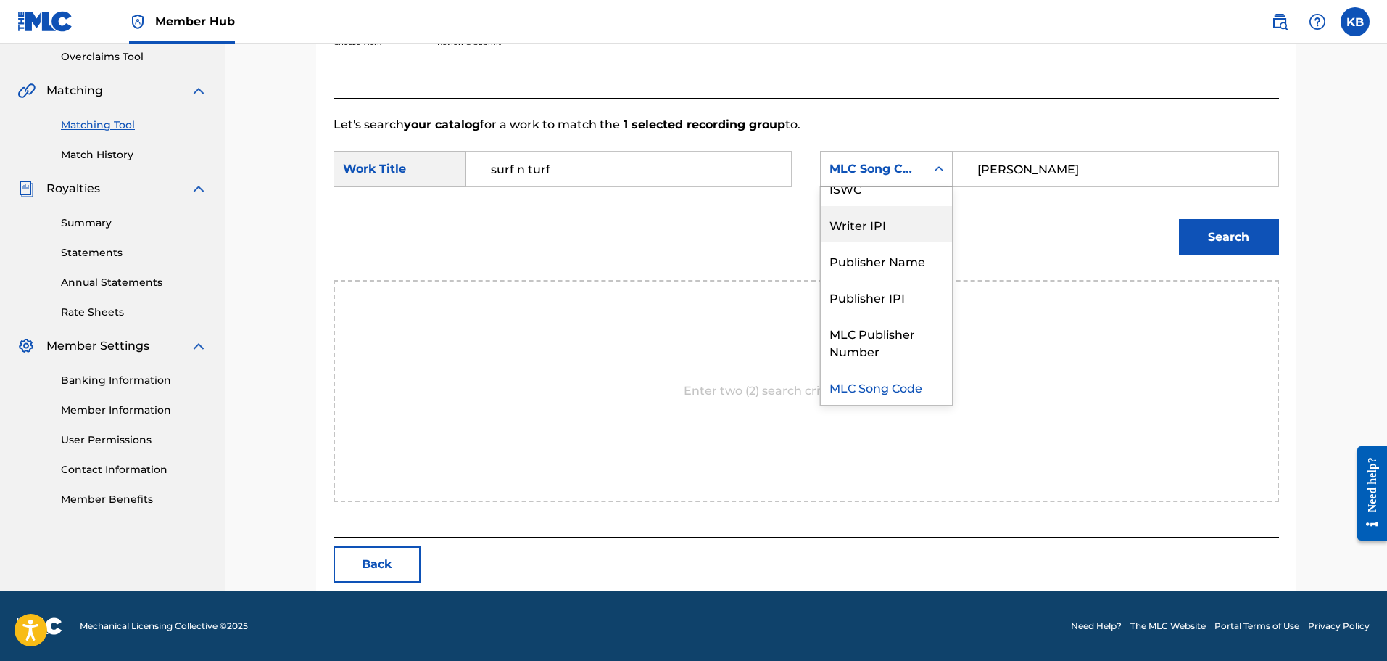
scroll to position [0, 0]
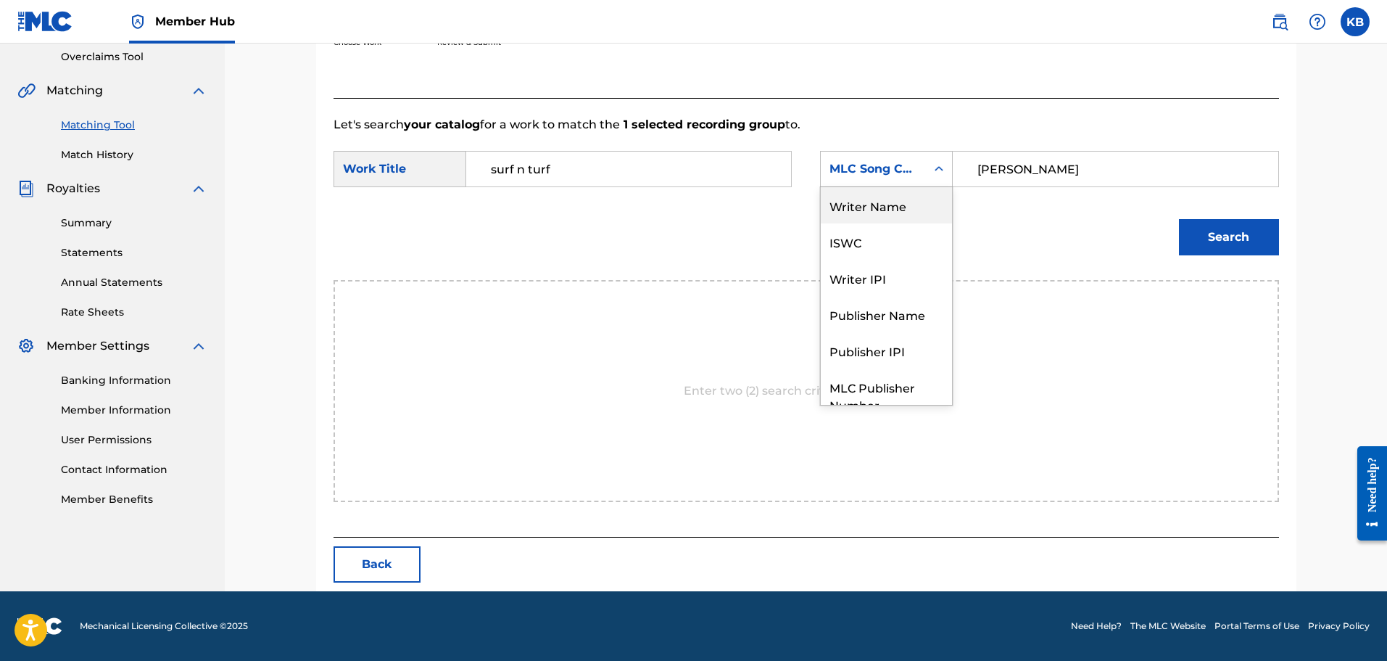
click at [906, 215] on div "Writer Name" at bounding box center [886, 205] width 131 height 36
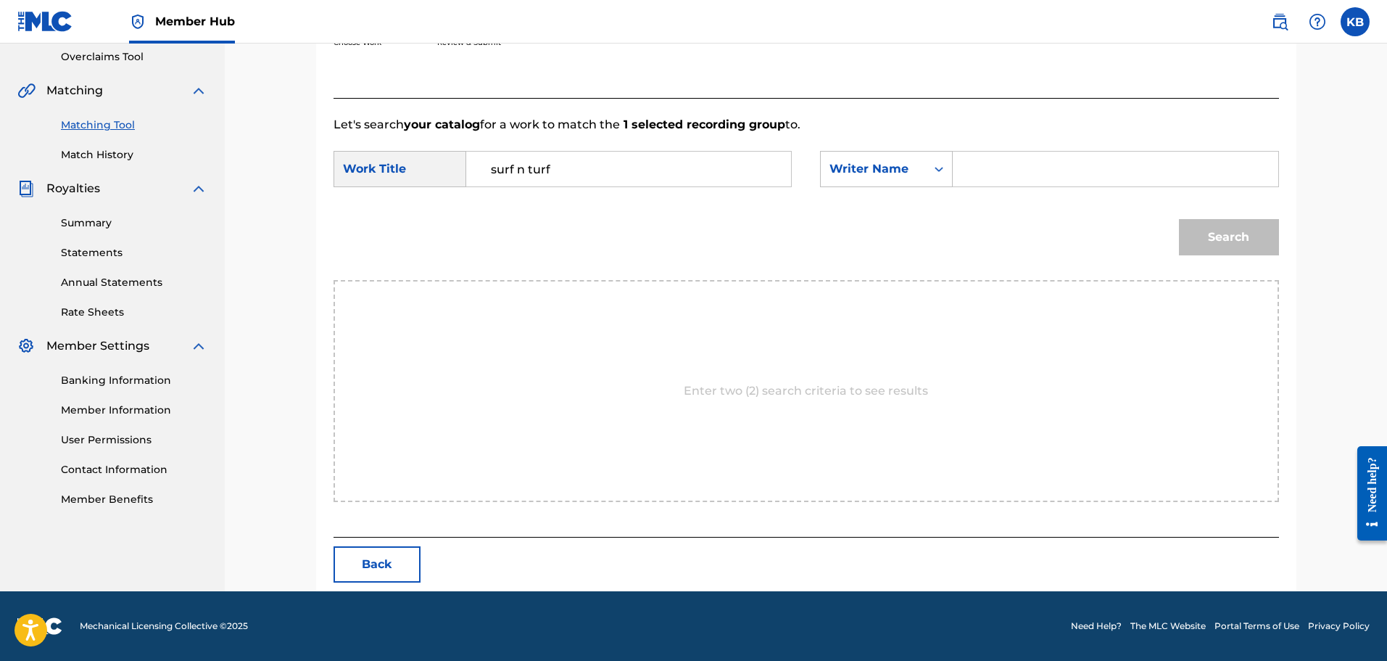
click at [1002, 160] on input "Search Form" at bounding box center [1115, 169] width 300 height 35
type input "[PERSON_NAME]"
click at [1224, 257] on div "Search" at bounding box center [1225, 234] width 107 height 58
click at [1231, 249] on button "Search" at bounding box center [1229, 237] width 100 height 36
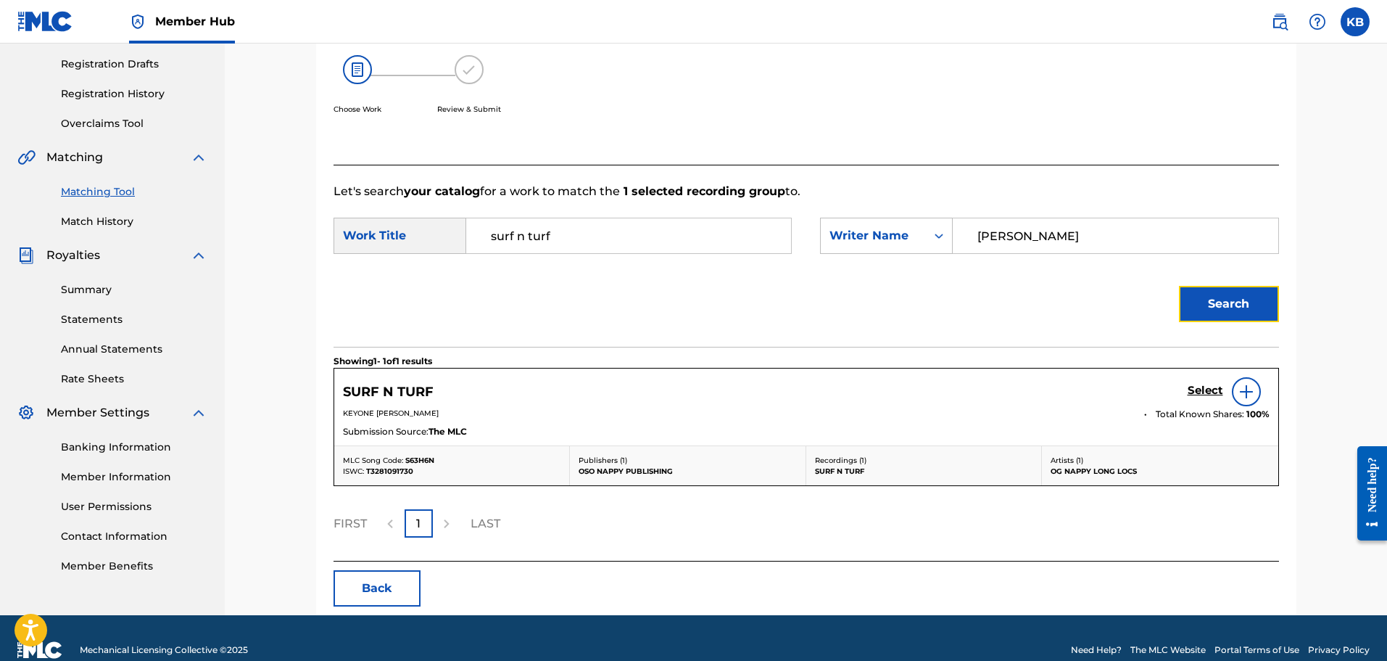
scroll to position [263, 0]
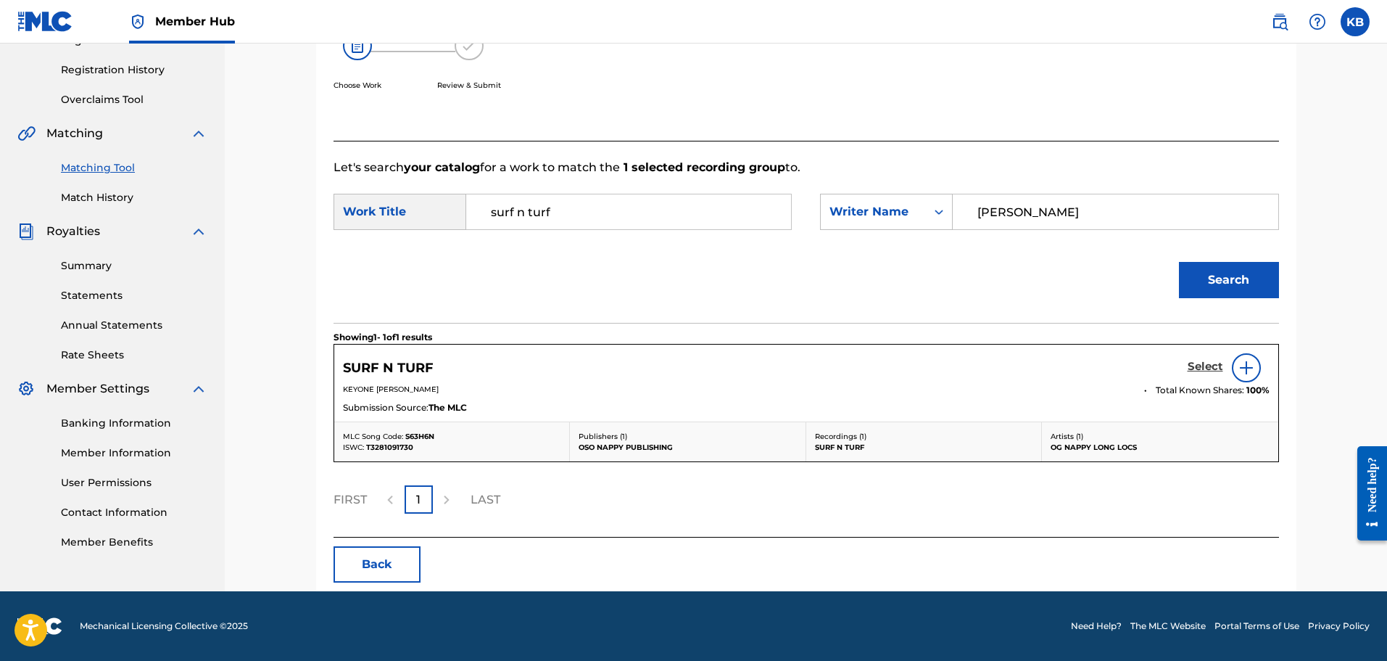
click at [1209, 368] on h5 "Select" at bounding box center [1206, 367] width 36 height 14
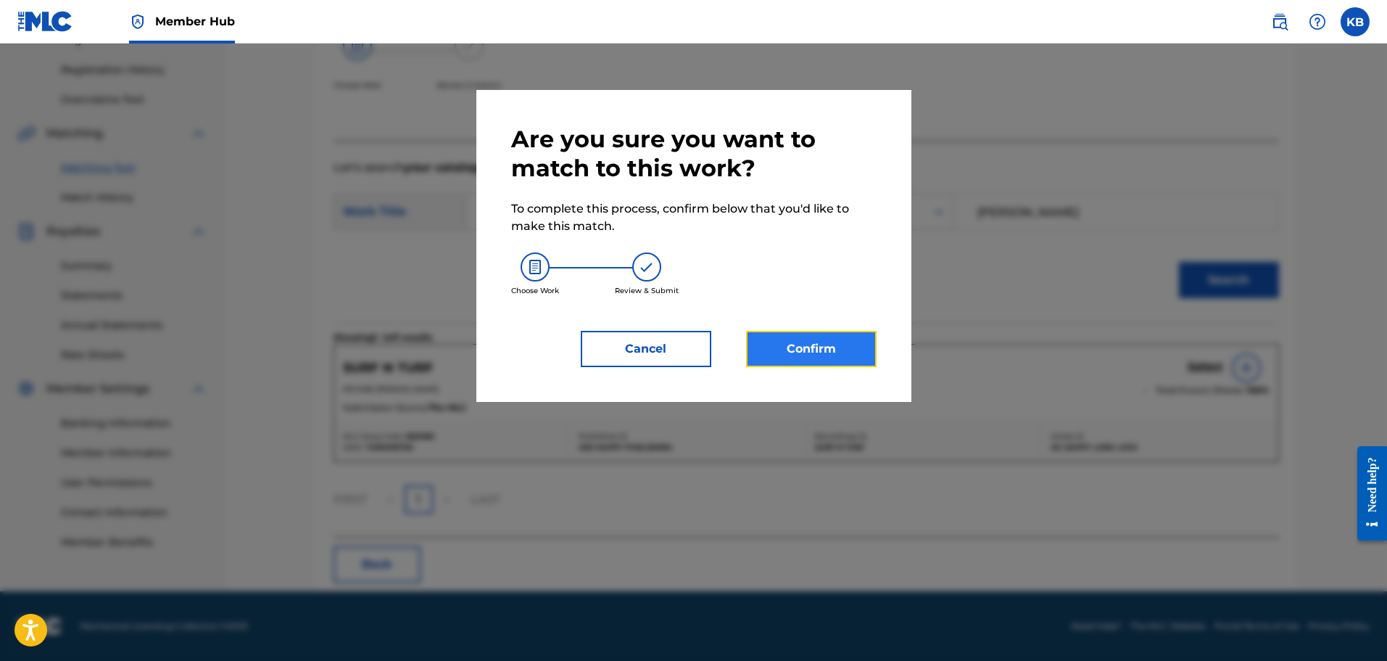
click at [827, 351] on button "Confirm" at bounding box center [811, 349] width 131 height 36
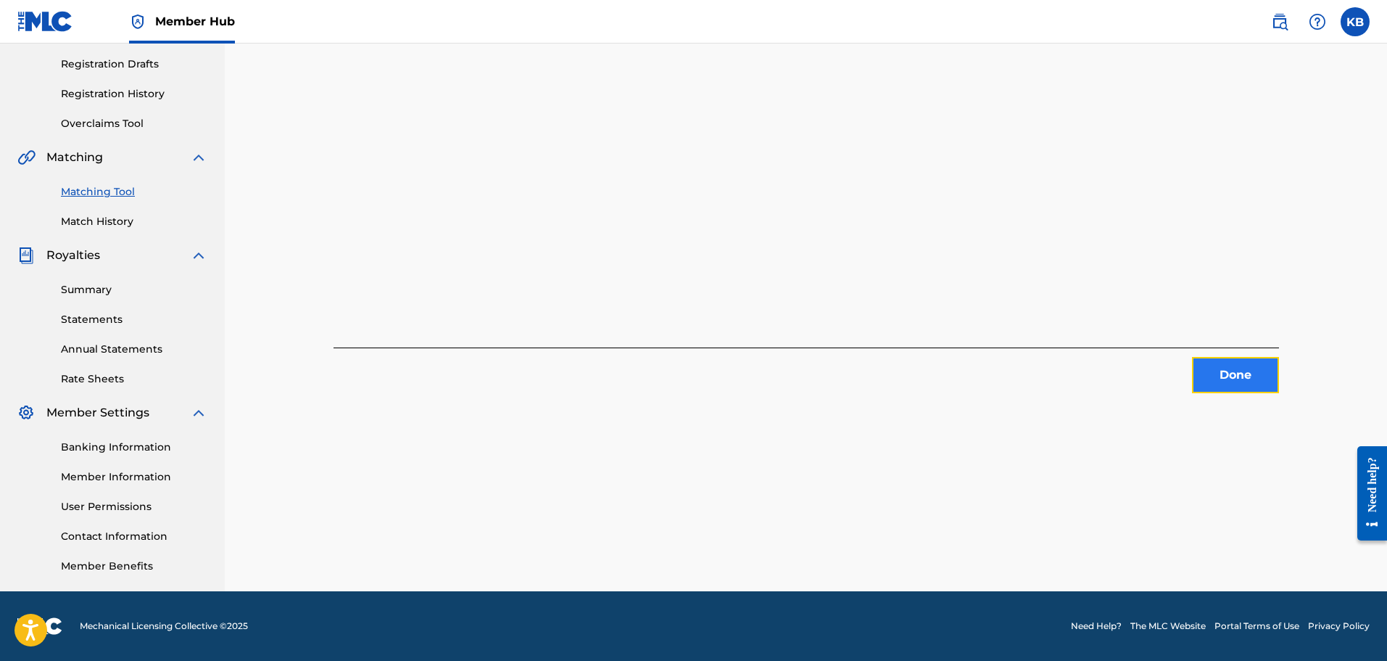
click at [1234, 379] on button "Done" at bounding box center [1235, 375] width 87 height 36
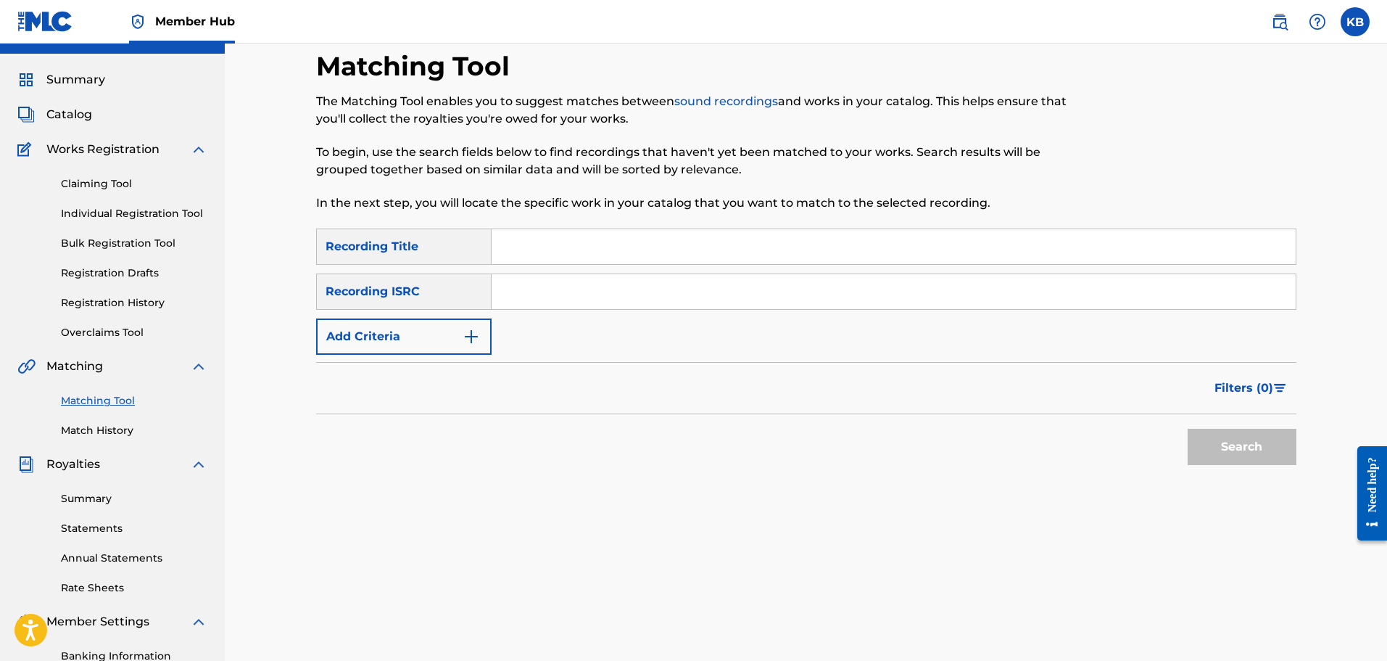
scroll to position [21, 0]
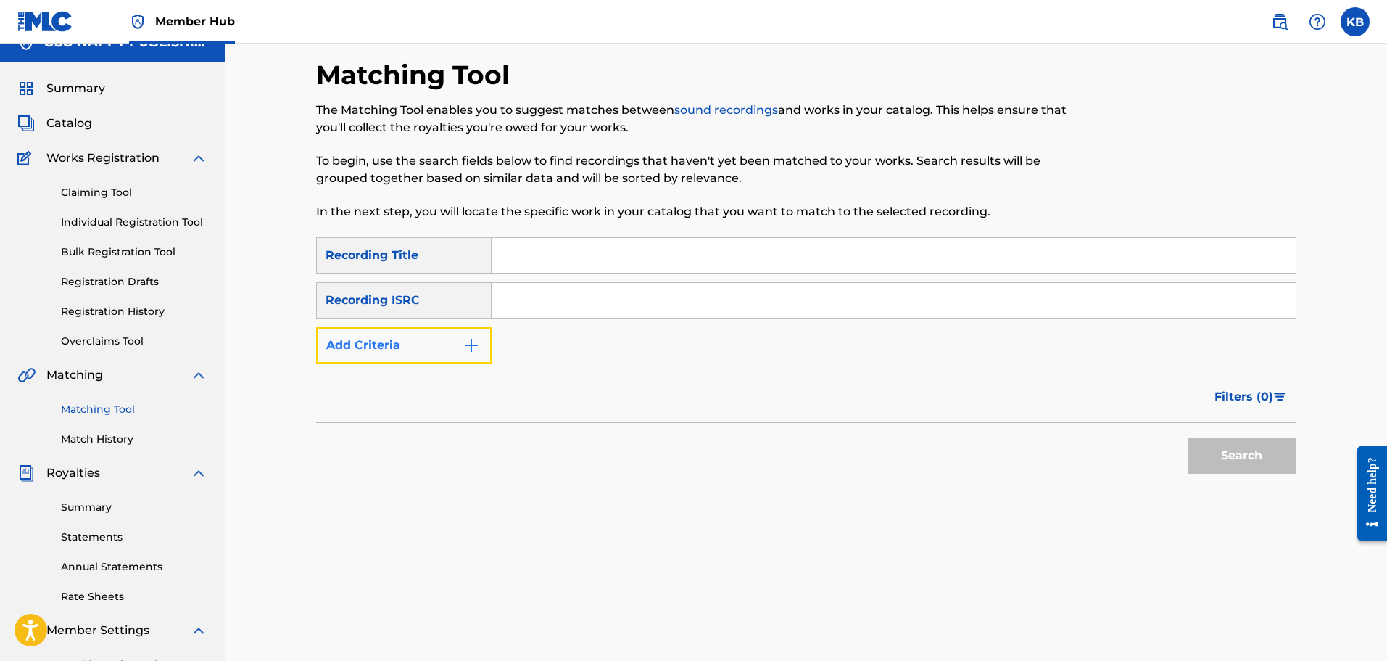
click at [474, 342] on img "Search Form" at bounding box center [471, 345] width 17 height 17
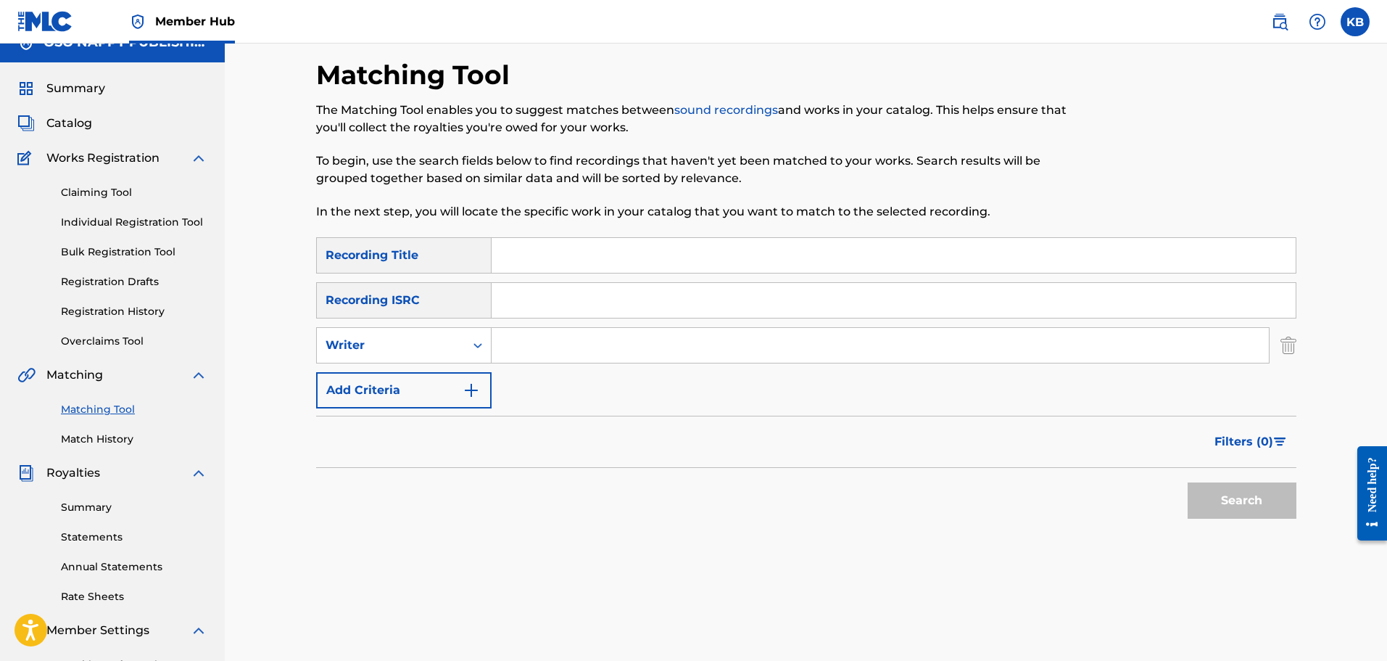
click at [558, 352] on input "Search Form" at bounding box center [880, 345] width 777 height 35
type input "[PERSON_NAME]"
click at [1240, 505] on button "Search" at bounding box center [1242, 500] width 109 height 36
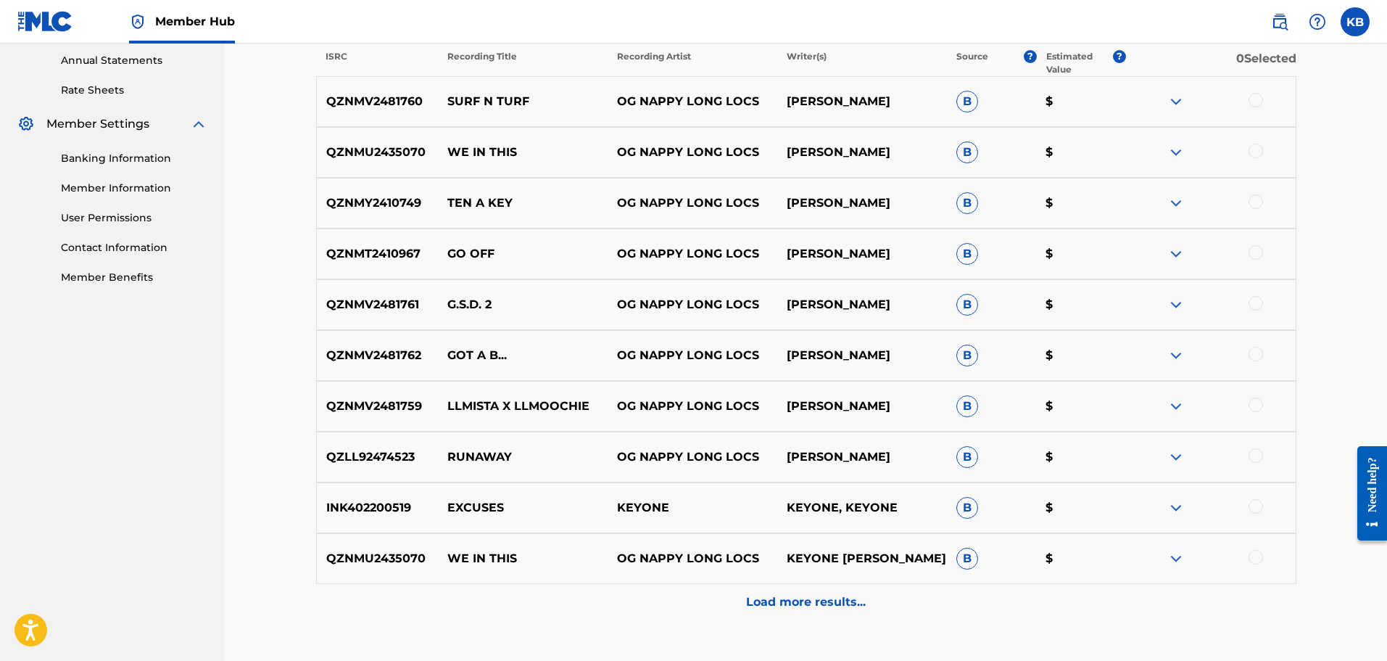
scroll to position [529, 0]
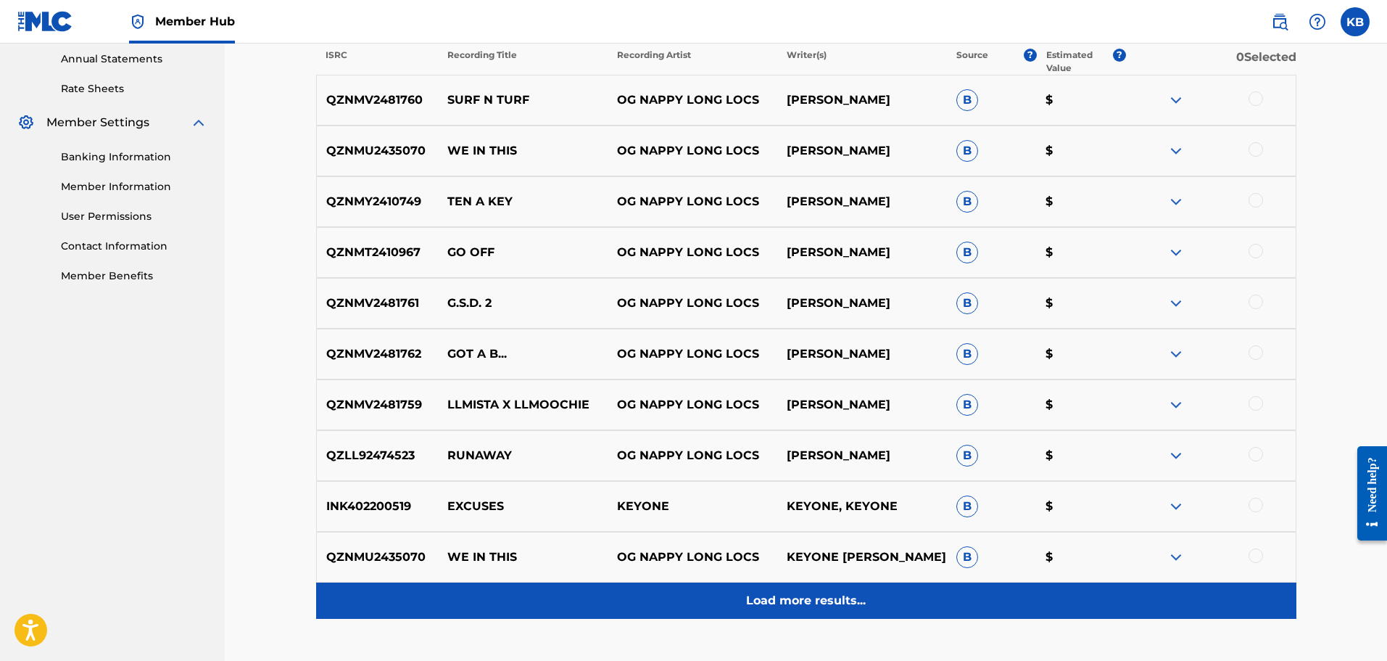
click at [816, 603] on p "Load more results..." at bounding box center [806, 600] width 120 height 17
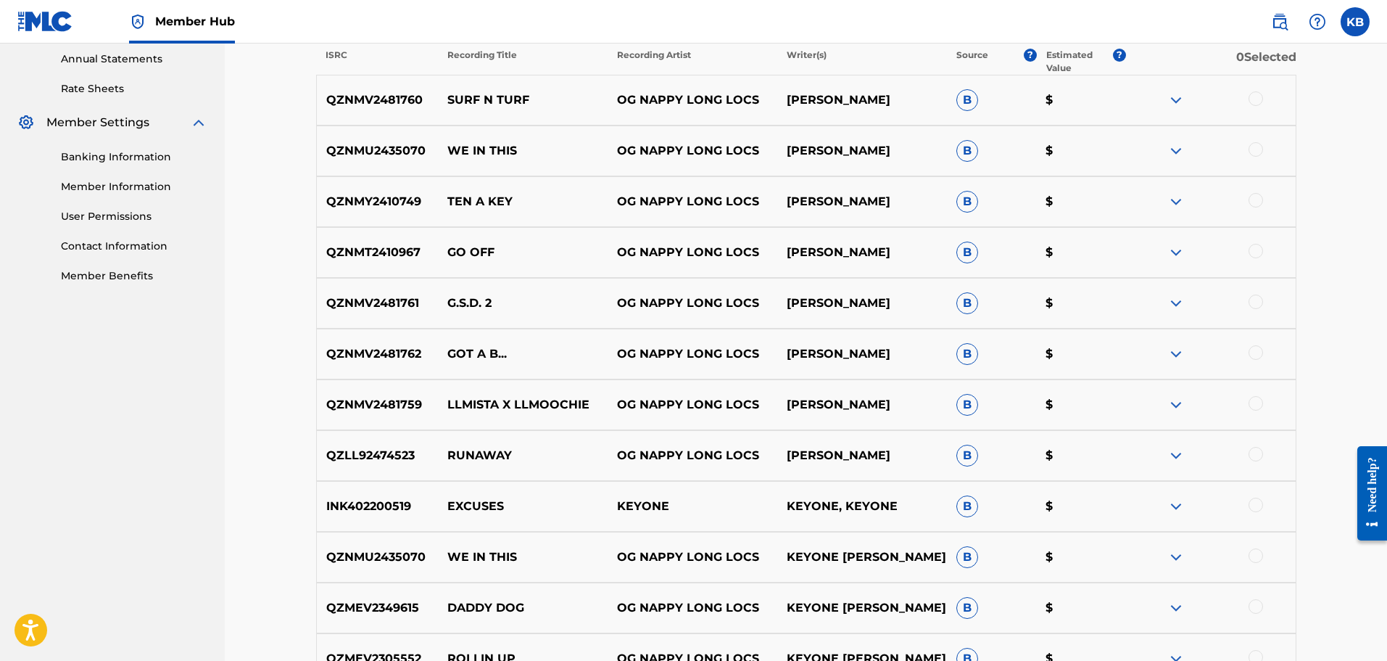
click at [1253, 200] on div at bounding box center [1256, 200] width 15 height 15
click at [1033, 537] on button "Match 1 Group" at bounding box center [1019, 542] width 160 height 36
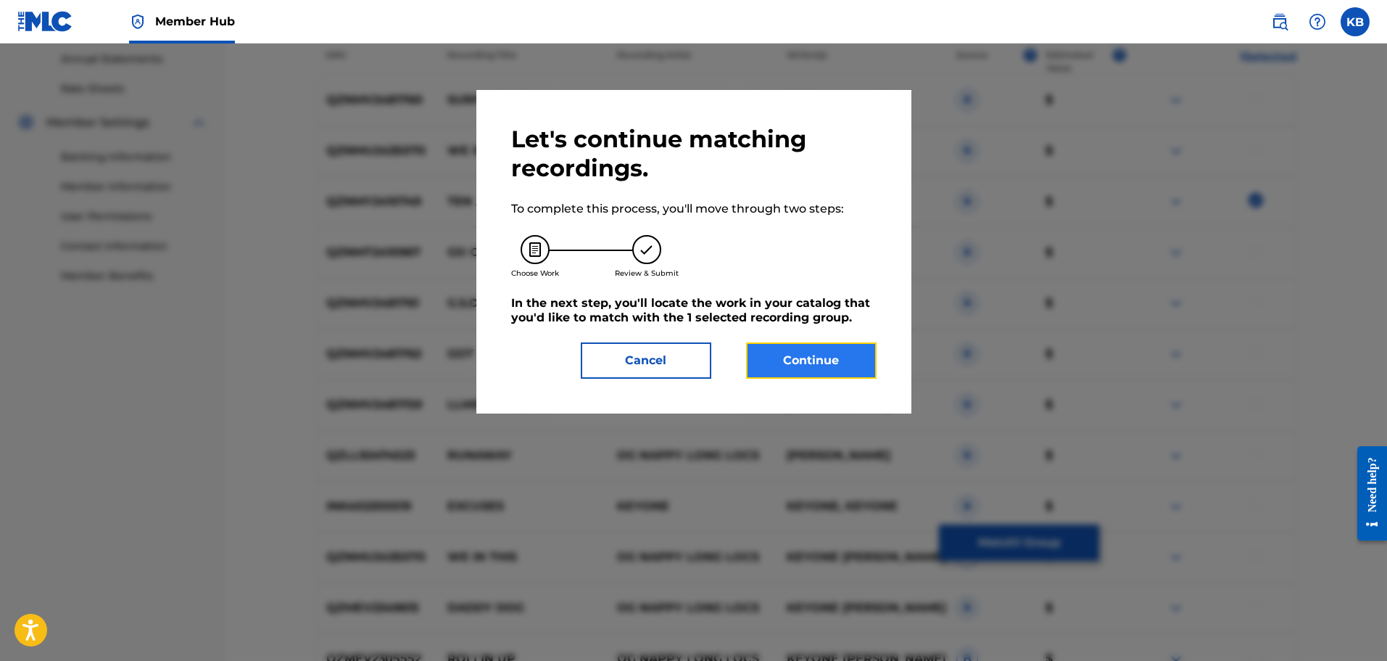
click at [810, 365] on button "Continue" at bounding box center [811, 360] width 131 height 36
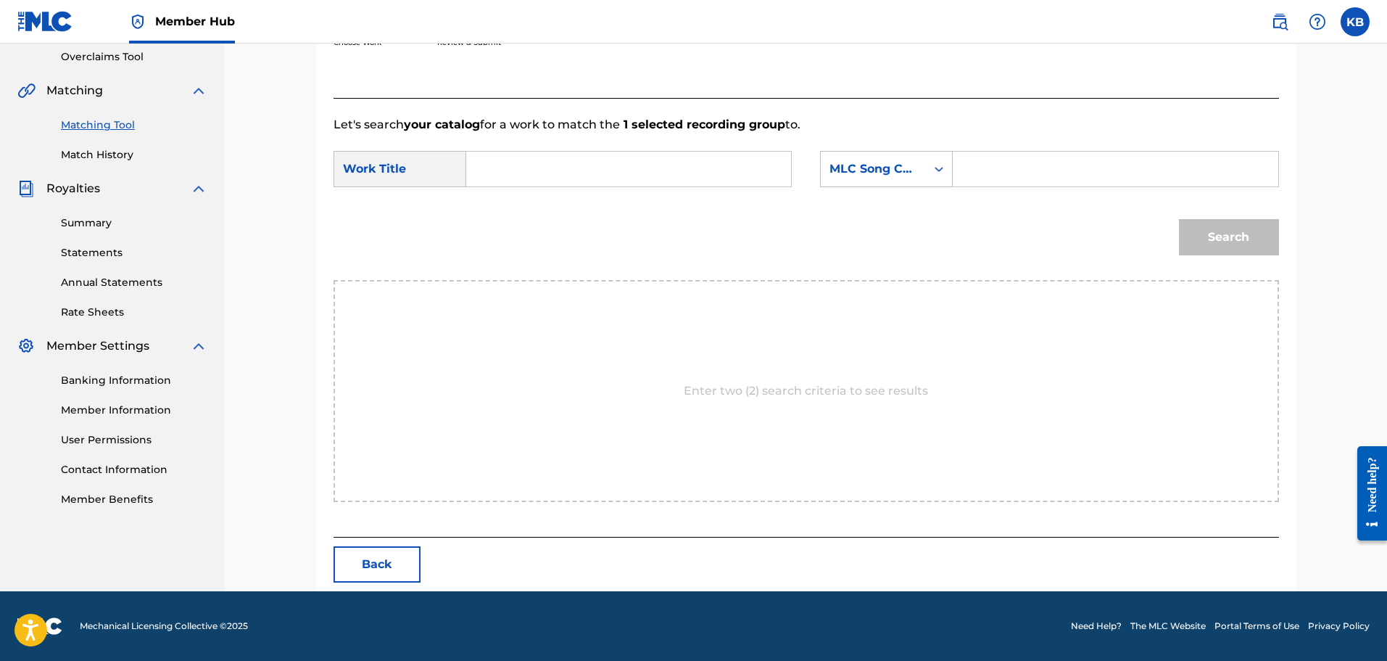
click at [619, 166] on input "Search Form" at bounding box center [629, 169] width 300 height 35
type input "[PERSON_NAME] key"
click at [878, 168] on div "MLC Song Code" at bounding box center [874, 168] width 88 height 17
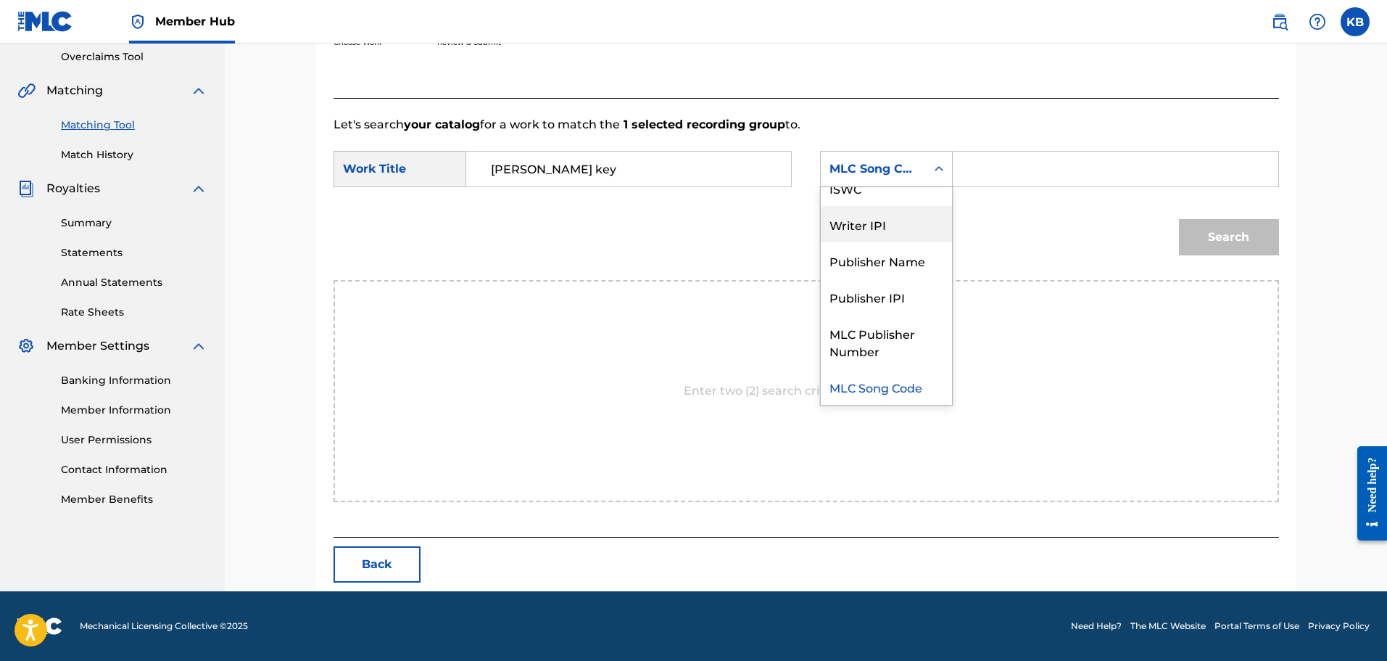
scroll to position [0, 0]
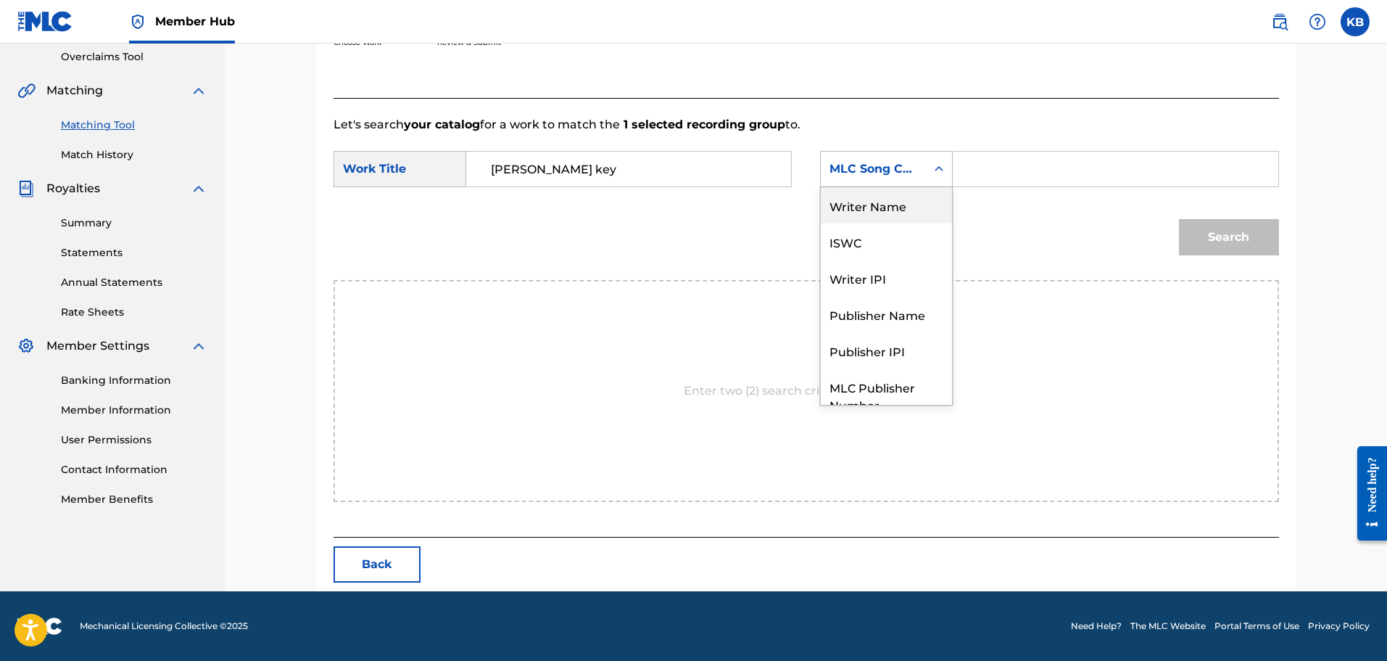
drag, startPoint x: 888, startPoint y: 207, endPoint x: 950, endPoint y: 187, distance: 64.9
click at [891, 206] on div "Writer Name" at bounding box center [886, 205] width 131 height 36
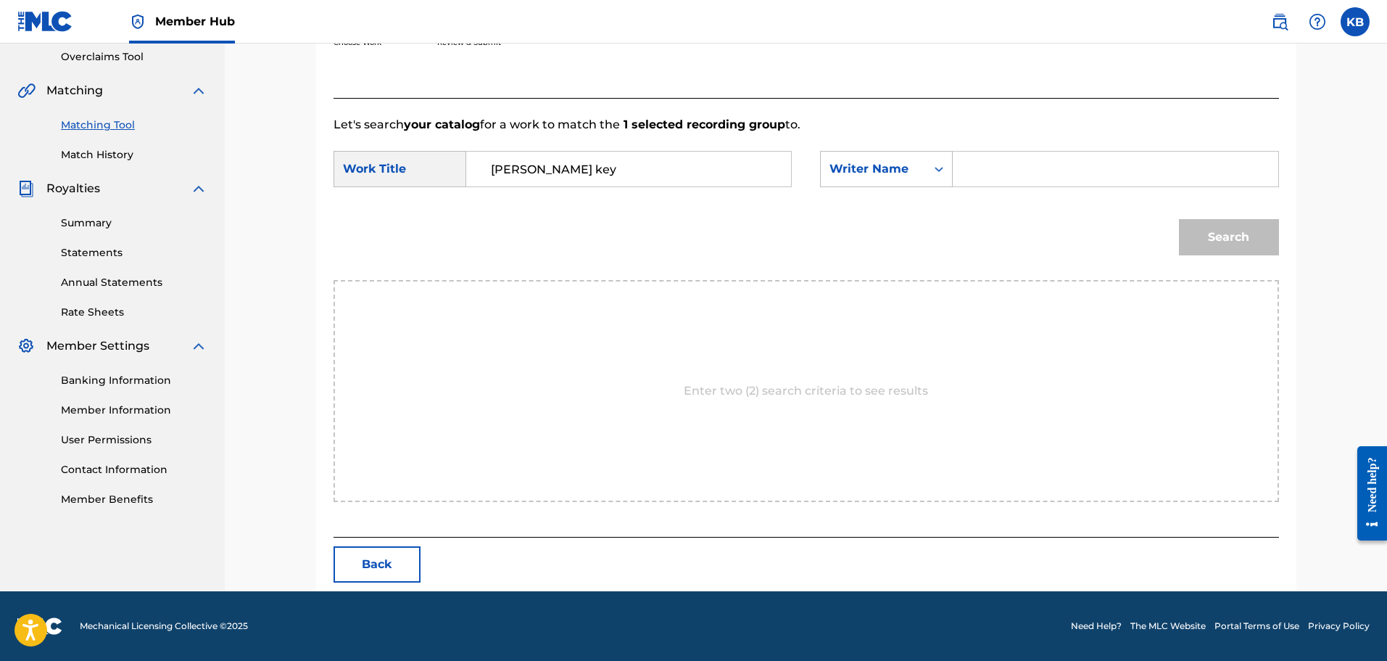
click at [983, 172] on input "Search Form" at bounding box center [1115, 169] width 300 height 35
type input "[PERSON_NAME]"
click at [511, 173] on input "[PERSON_NAME] key" at bounding box center [629, 169] width 300 height 35
type input "ten a key"
click at [1250, 232] on button "Search" at bounding box center [1229, 237] width 100 height 36
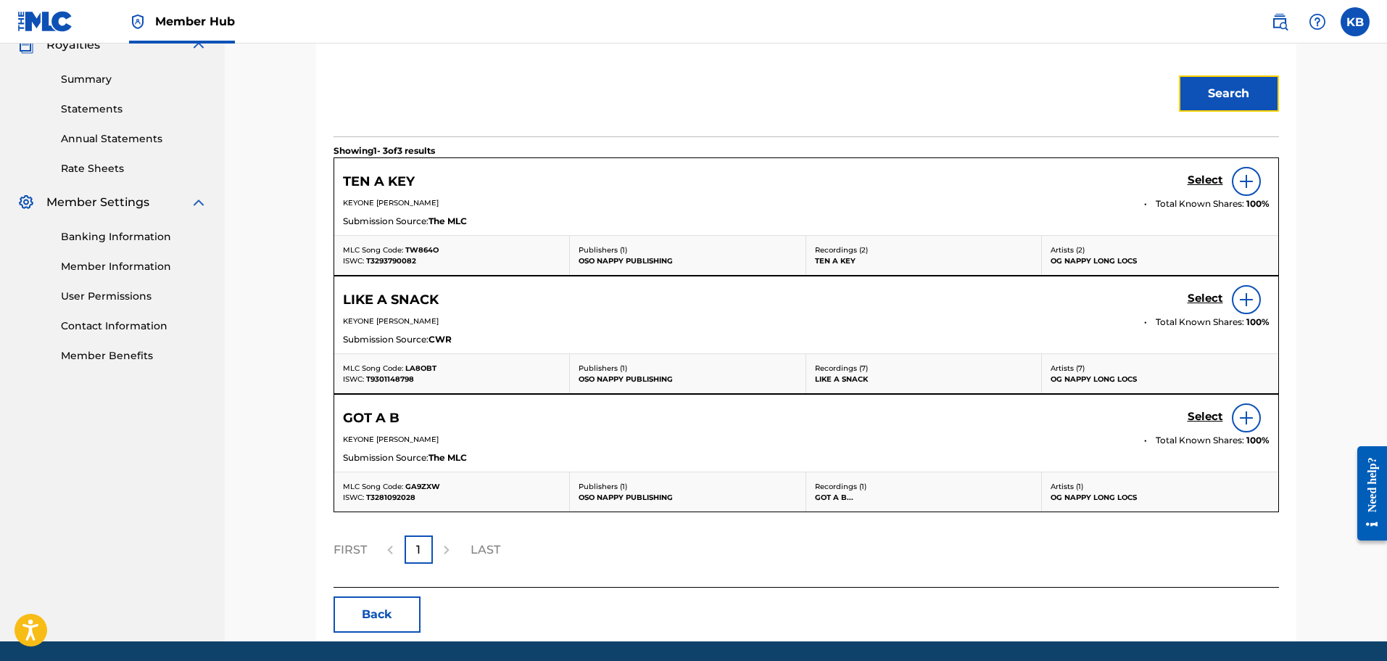
scroll to position [426, 0]
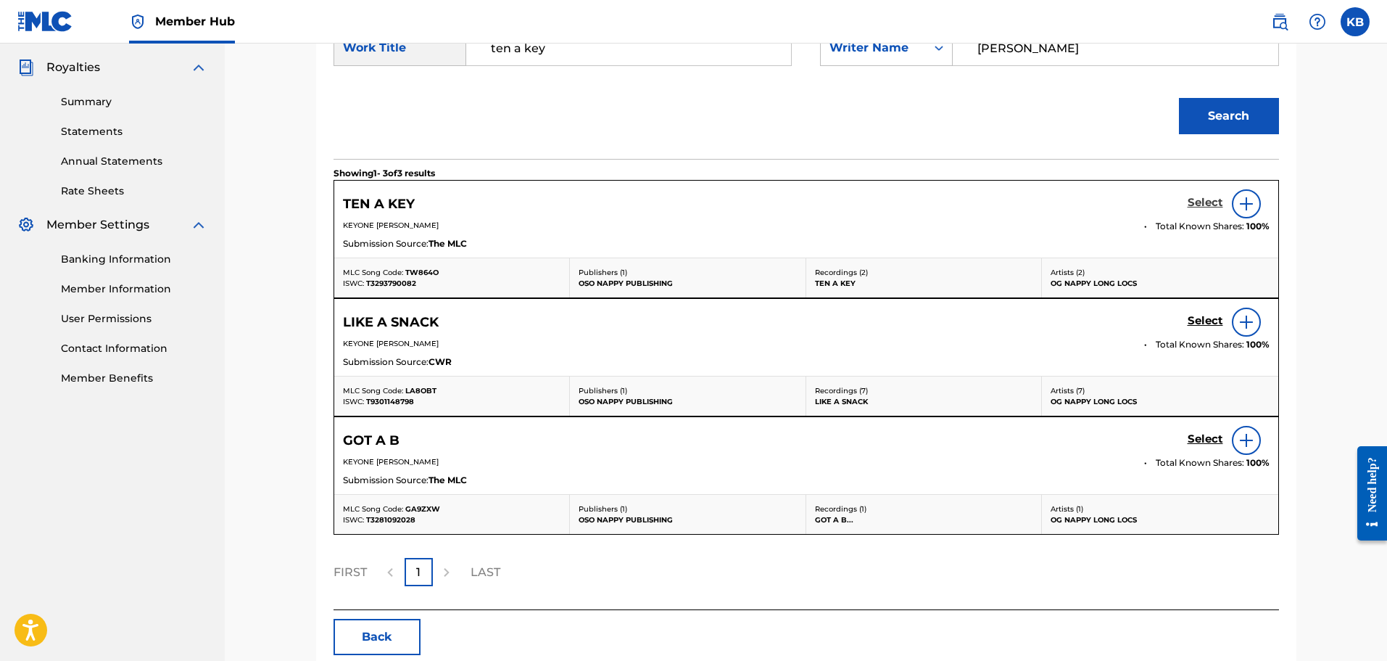
click at [1206, 199] on h5 "Select" at bounding box center [1206, 203] width 36 height 14
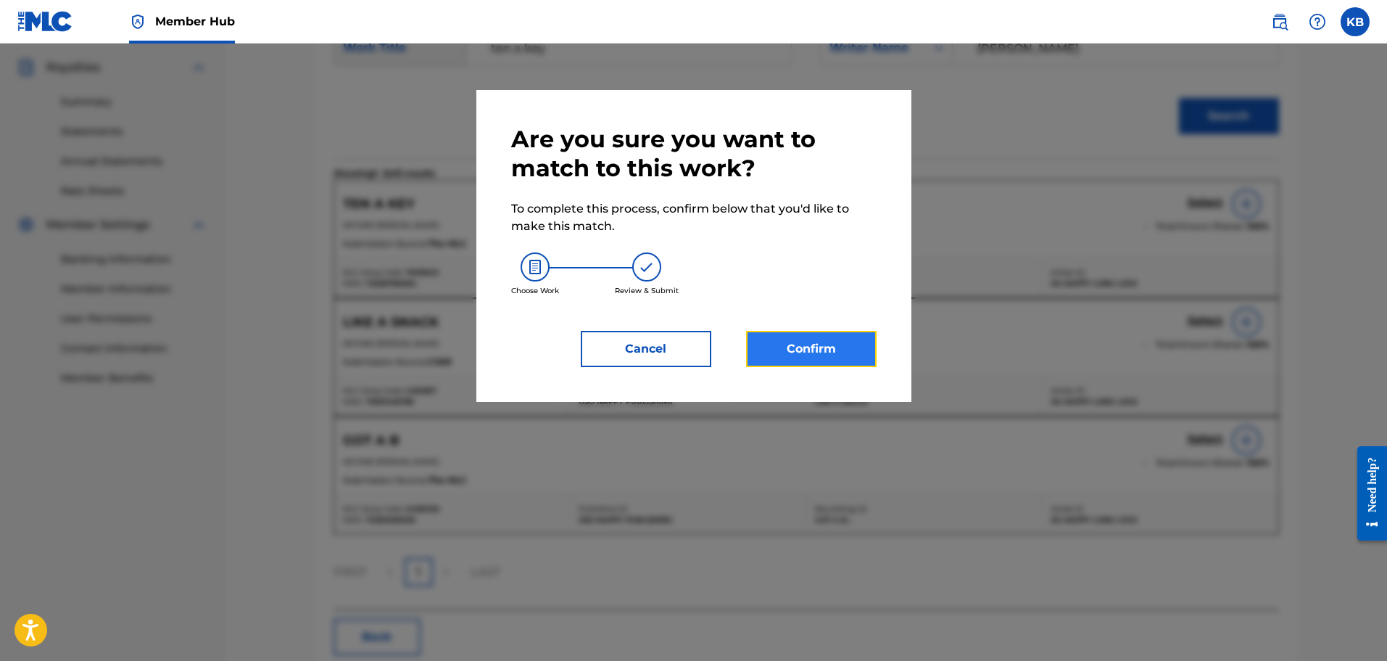
click at [849, 339] on button "Confirm" at bounding box center [811, 349] width 131 height 36
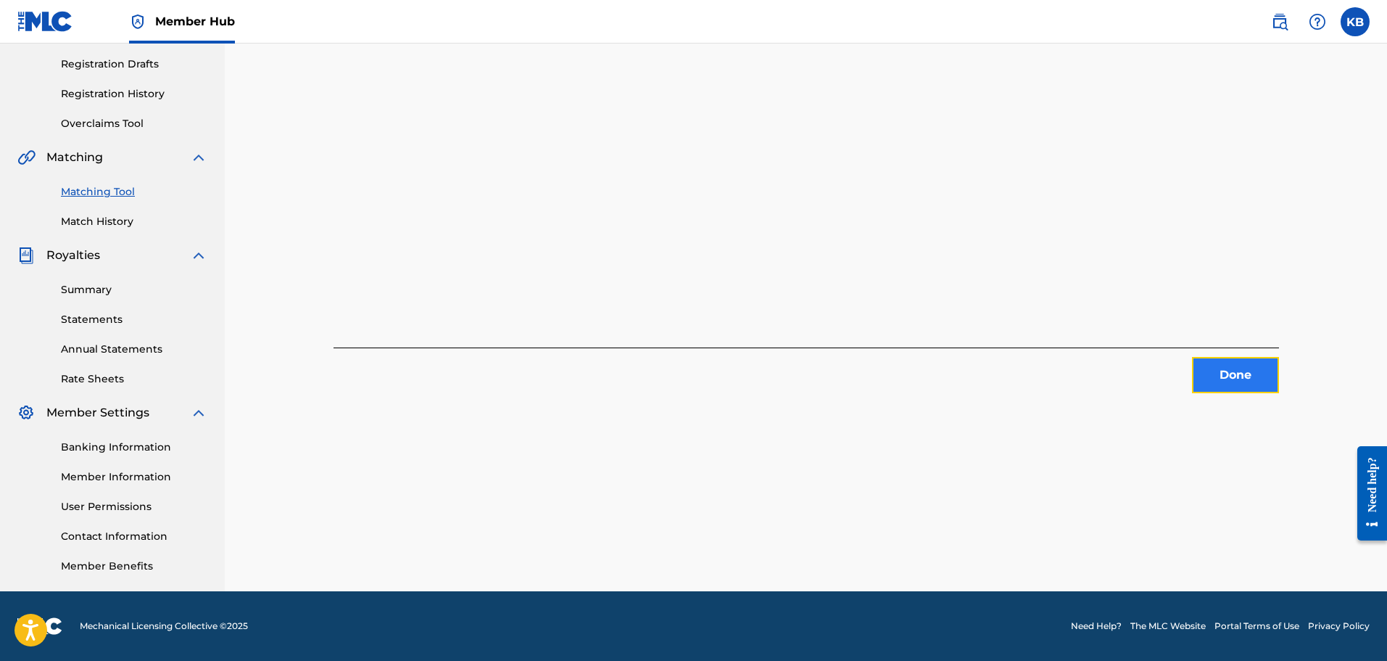
click at [1261, 390] on button "Done" at bounding box center [1235, 375] width 87 height 36
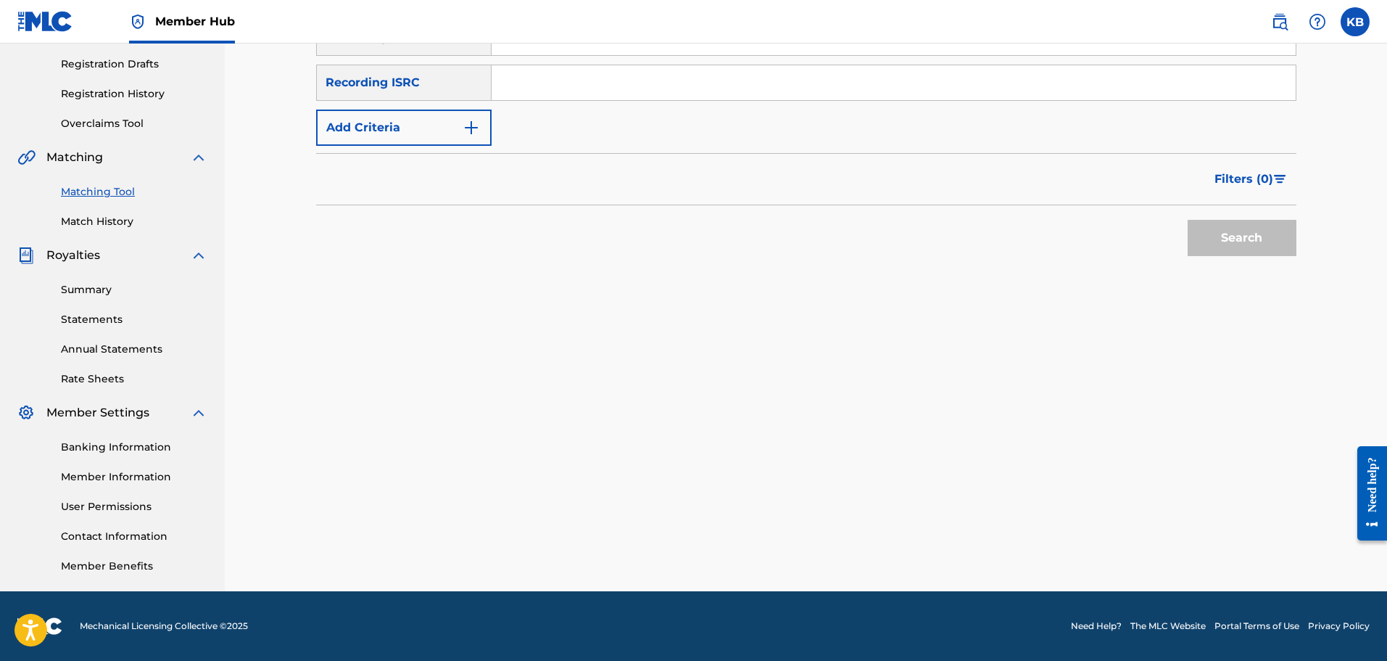
click at [492, 131] on div "SearchWithCriteria81164e0d-7320-4162-99d6-080c48cbd06d Recording Title SearchWi…" at bounding box center [806, 83] width 981 height 126
click at [481, 135] on button "Add Criteria" at bounding box center [404, 128] width 176 height 36
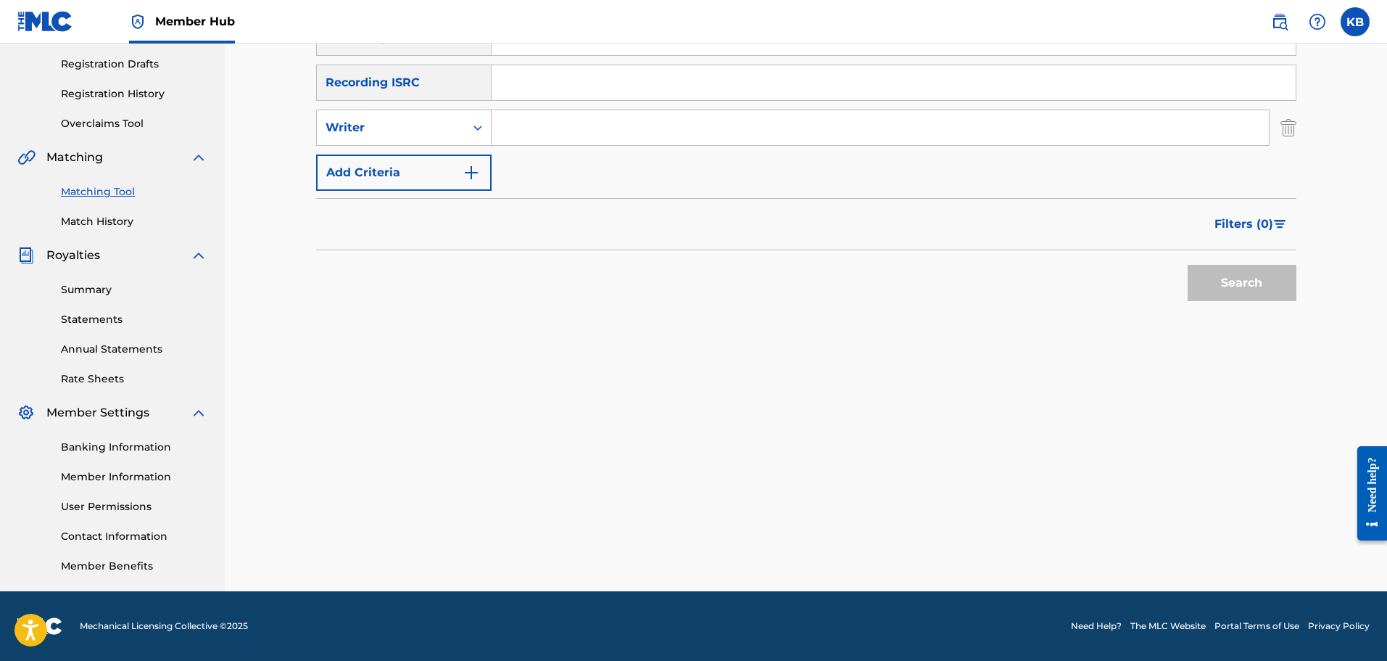
click at [536, 136] on input "Search Form" at bounding box center [880, 127] width 777 height 35
type input "[PERSON_NAME]"
click at [1224, 281] on button "Search" at bounding box center [1242, 283] width 109 height 36
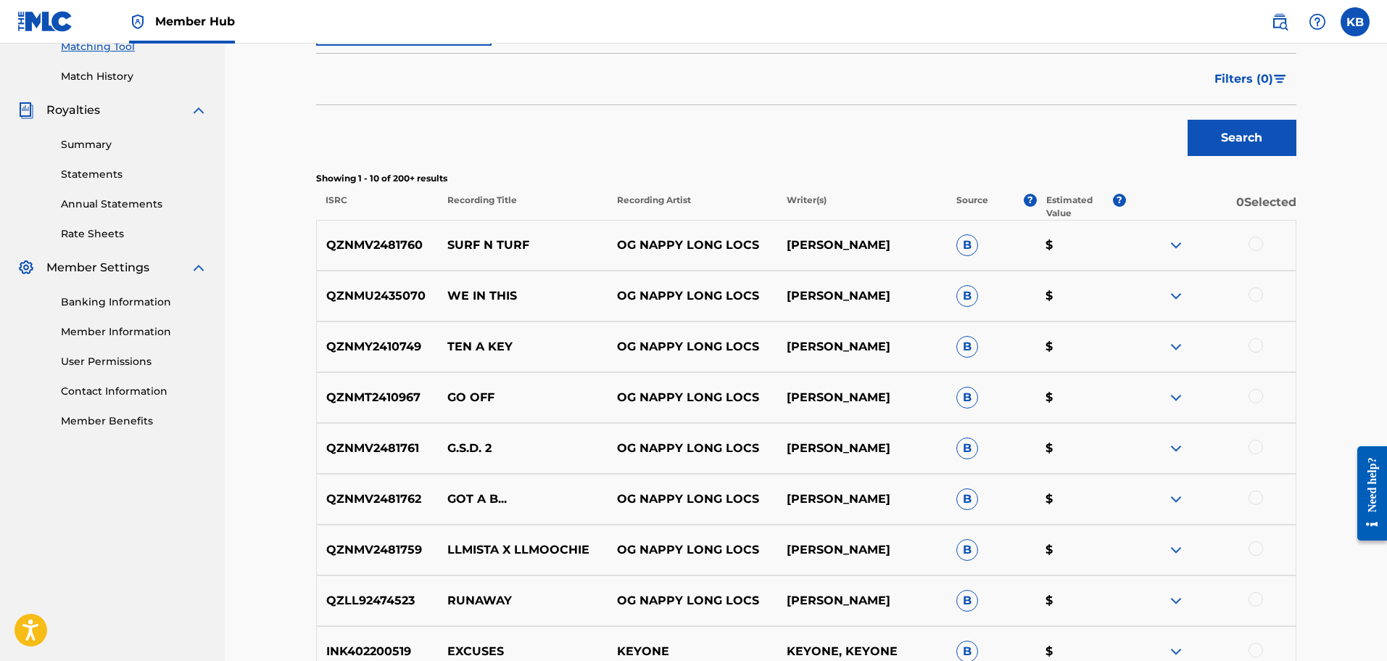
scroll to position [456, 0]
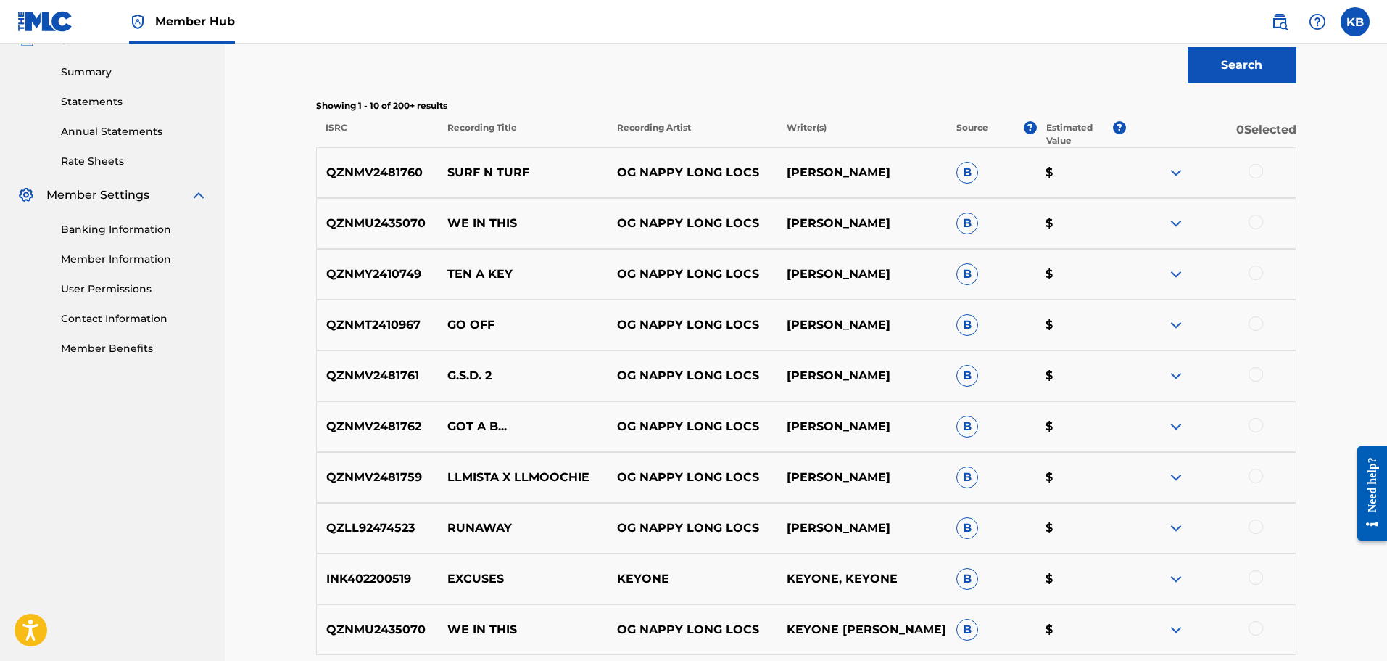
click at [1255, 320] on div at bounding box center [1256, 323] width 15 height 15
click at [1010, 540] on button "Match 1 Group" at bounding box center [1019, 542] width 160 height 36
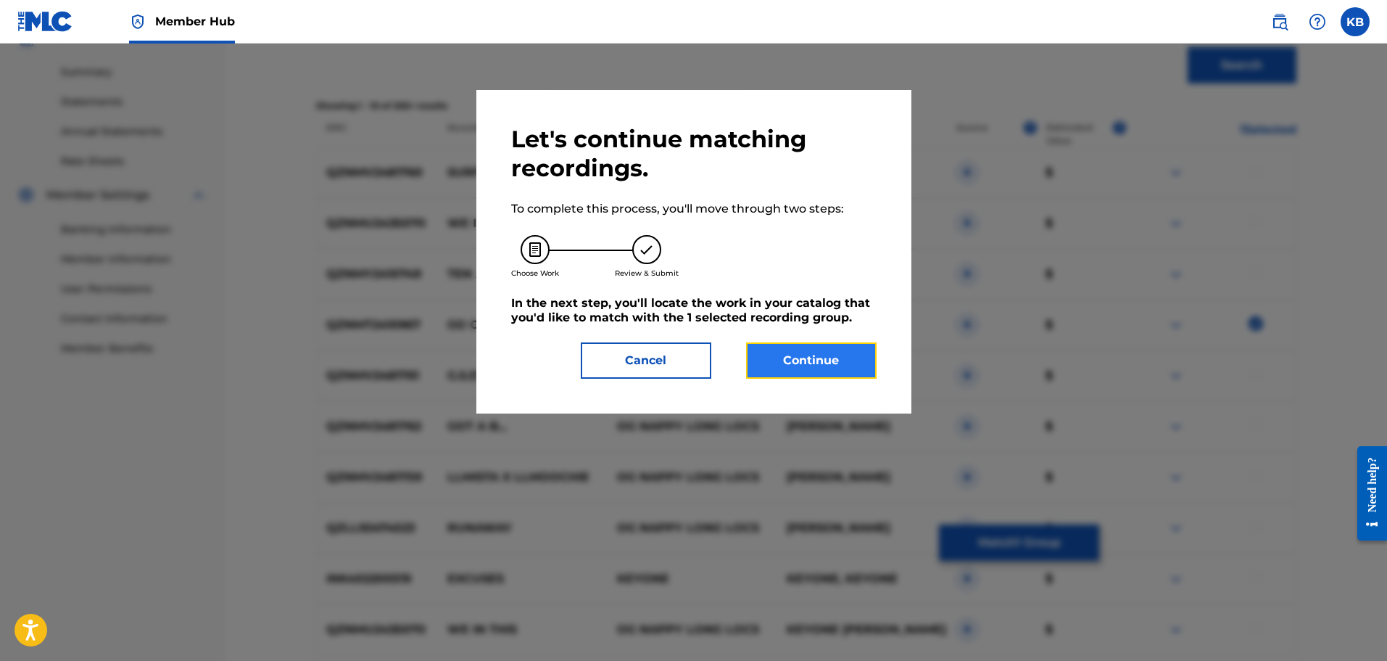
click at [774, 355] on button "Continue" at bounding box center [811, 360] width 131 height 36
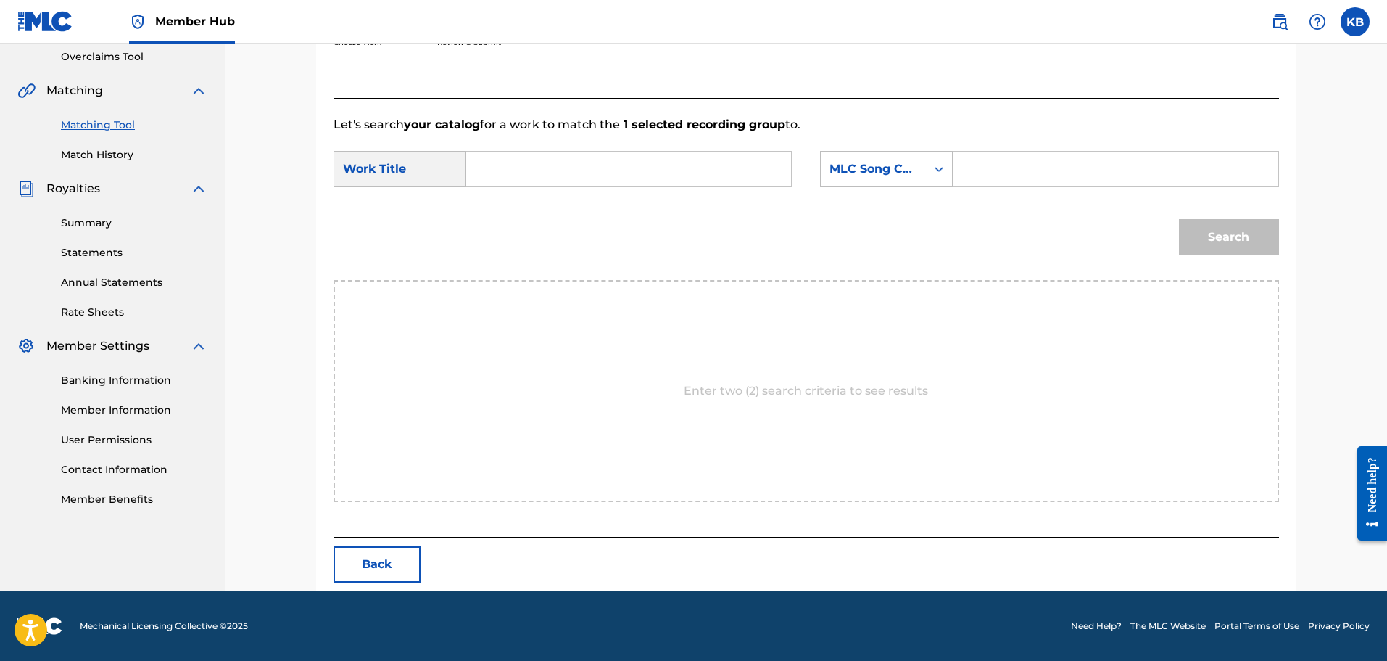
scroll to position [305, 0]
click at [683, 183] on input "Search Form" at bounding box center [629, 169] width 300 height 35
type input "go off"
click at [886, 167] on div "MLC Song Code" at bounding box center [874, 168] width 88 height 17
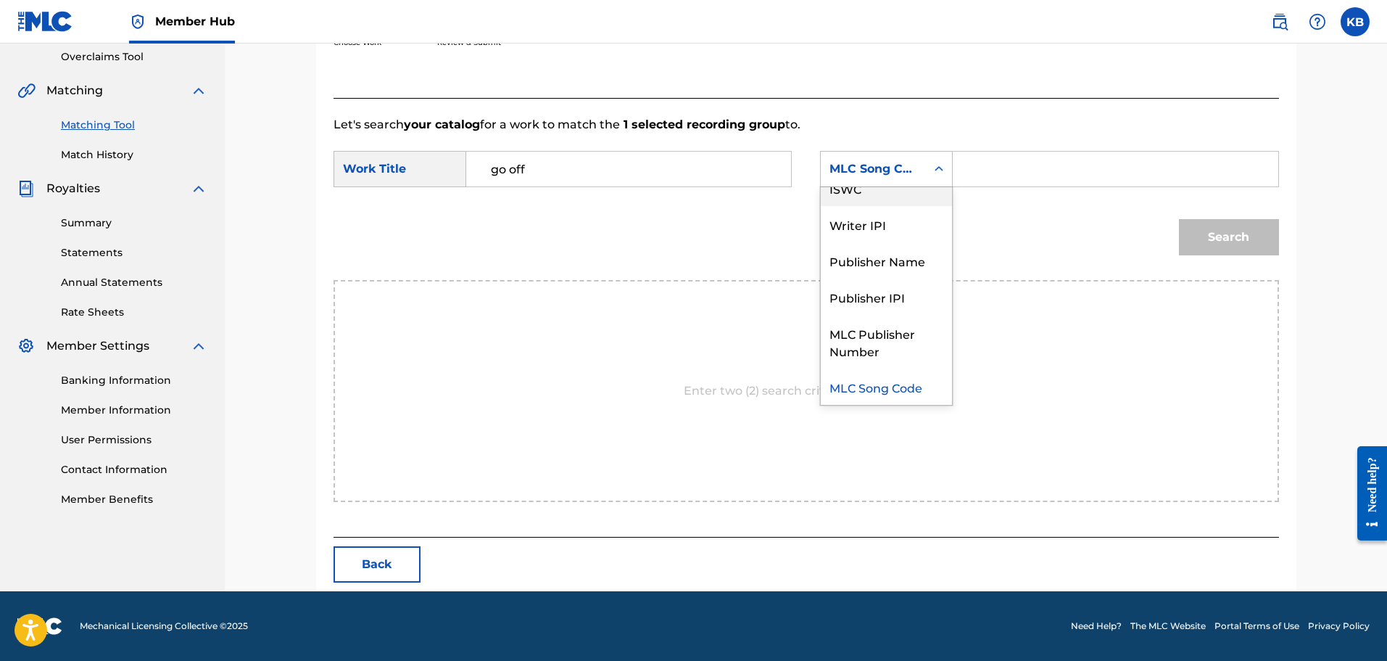
scroll to position [0, 0]
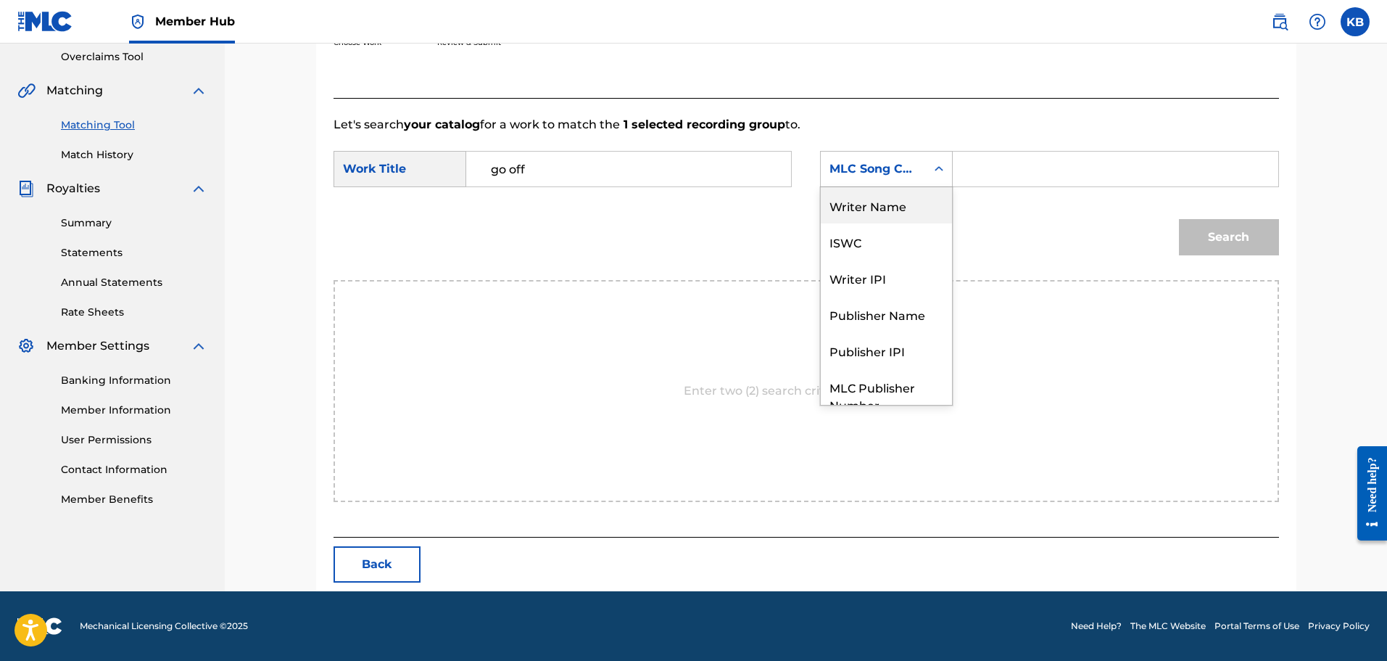
click at [900, 209] on div "Writer Name" at bounding box center [886, 205] width 131 height 36
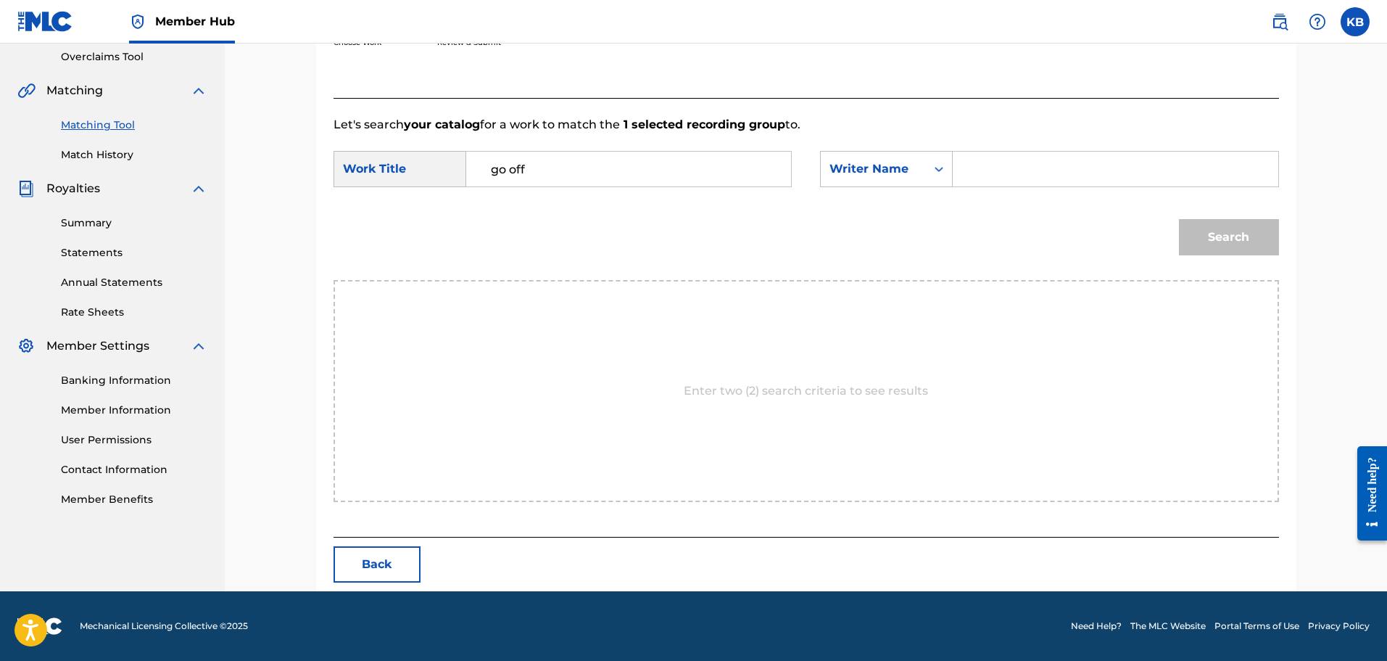
click at [1019, 159] on input "Search Form" at bounding box center [1115, 169] width 300 height 35
type input "[PERSON_NAME]"
click at [1232, 239] on button "Search" at bounding box center [1229, 237] width 100 height 36
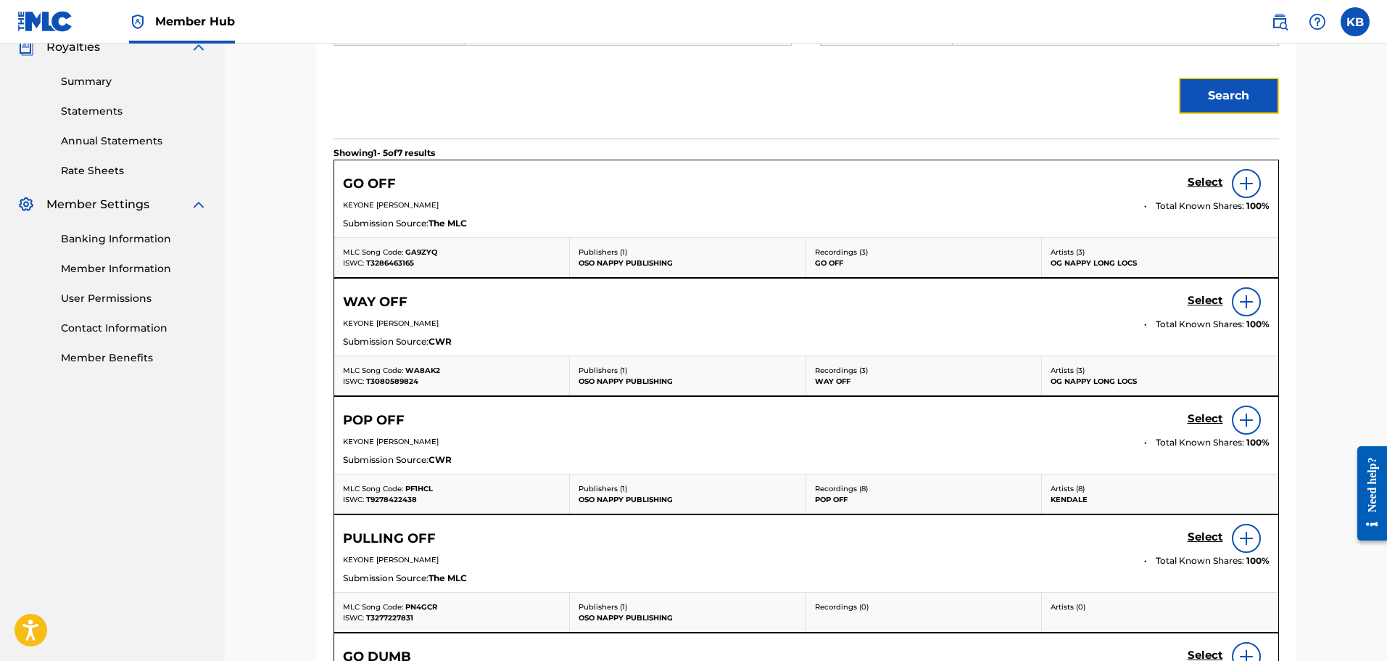
scroll to position [445, 0]
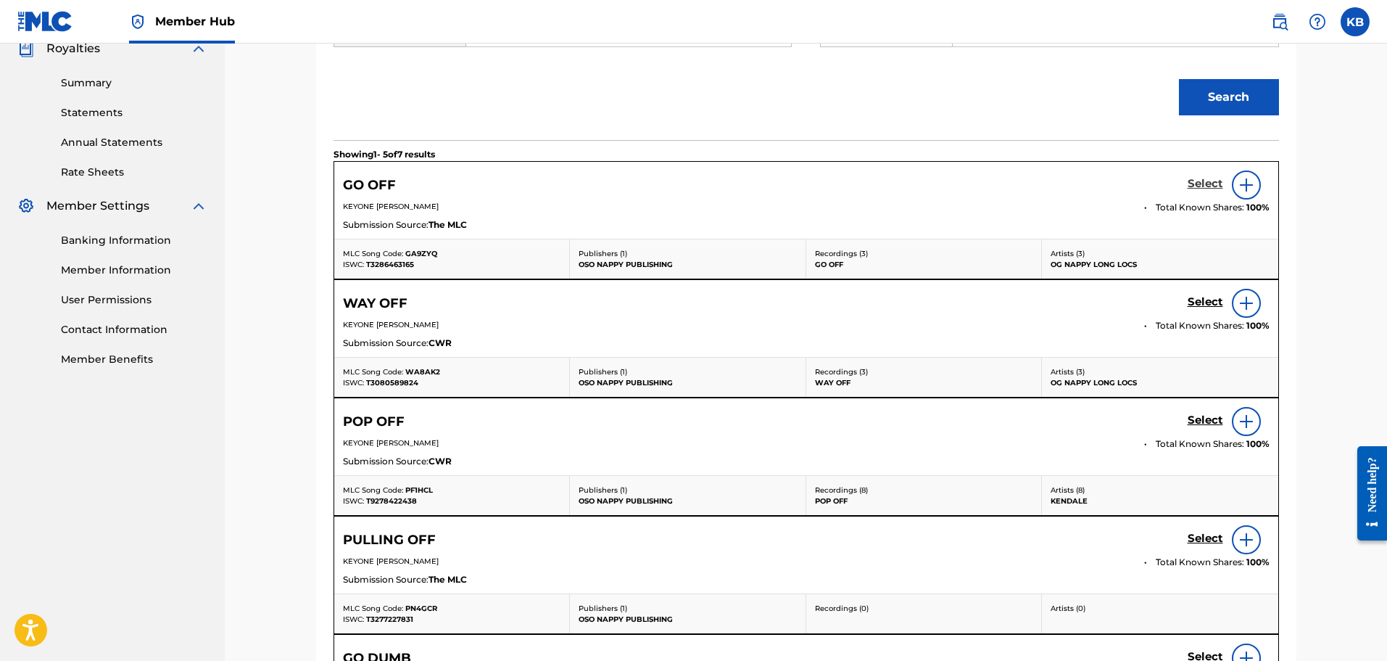
click at [1206, 182] on h5 "Select" at bounding box center [1206, 184] width 36 height 14
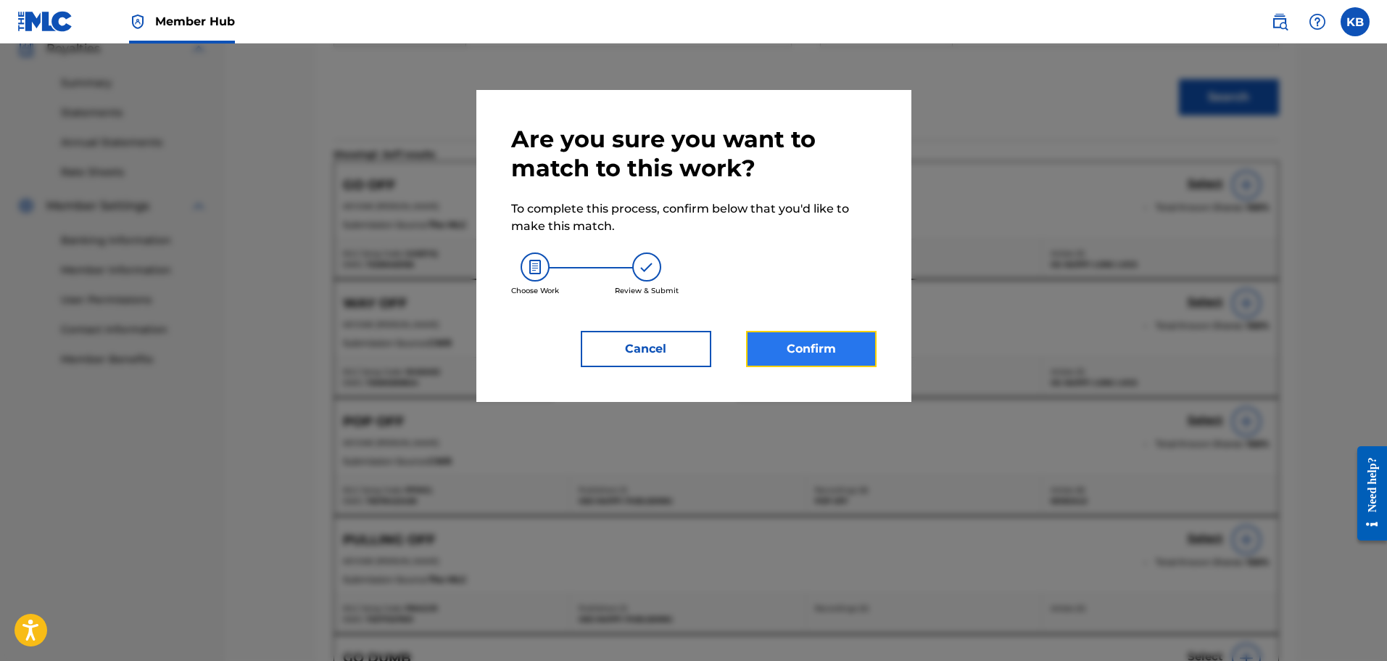
click at [838, 346] on button "Confirm" at bounding box center [811, 349] width 131 height 36
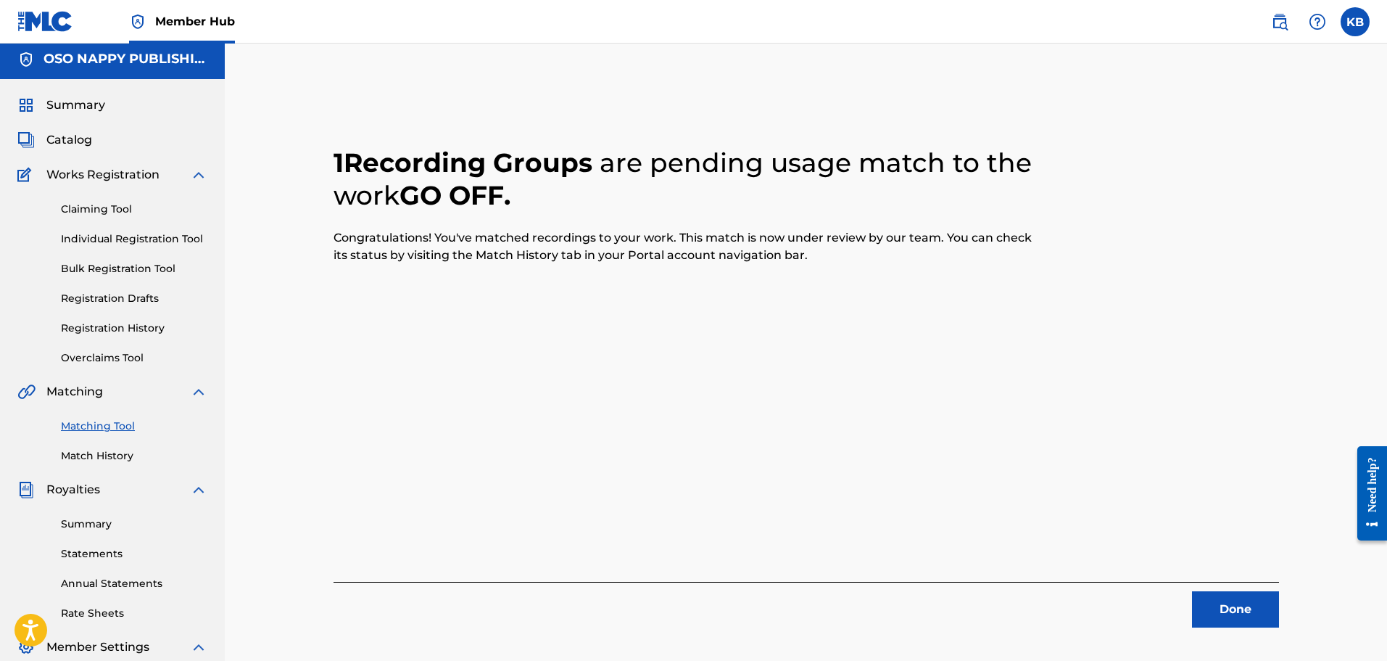
scroll to position [0, 0]
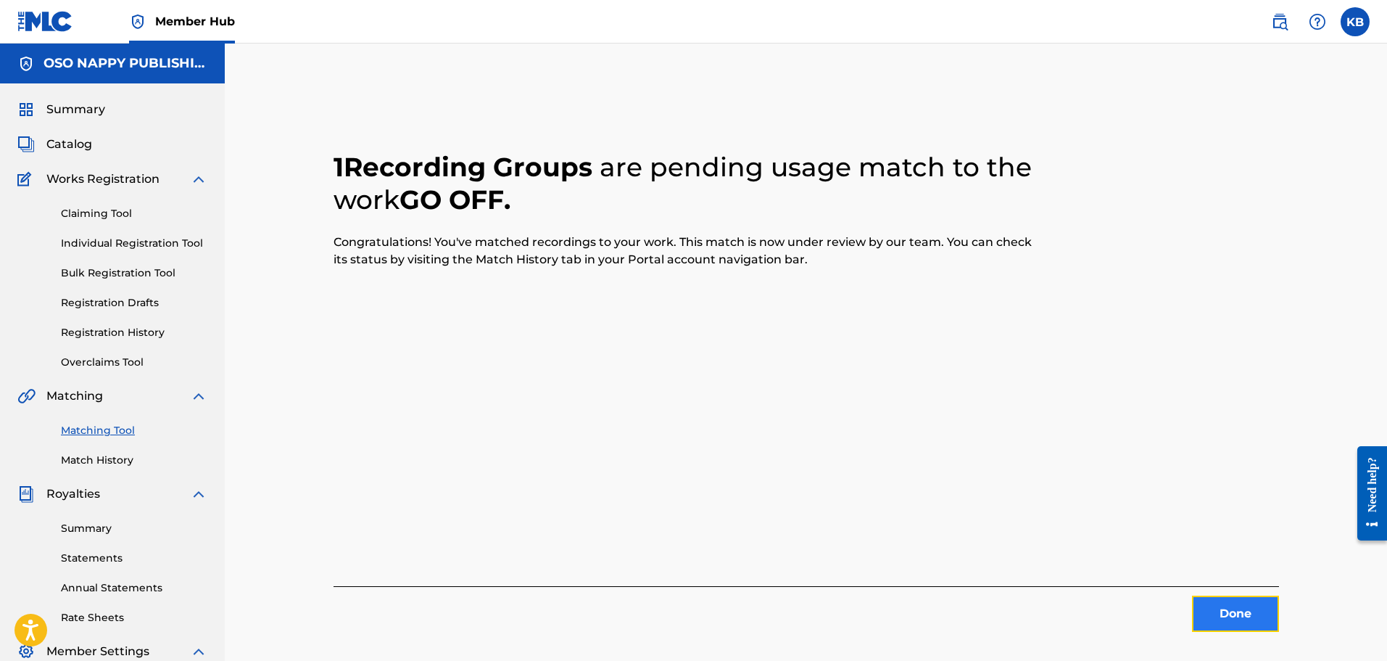
click at [1234, 605] on button "Done" at bounding box center [1235, 613] width 87 height 36
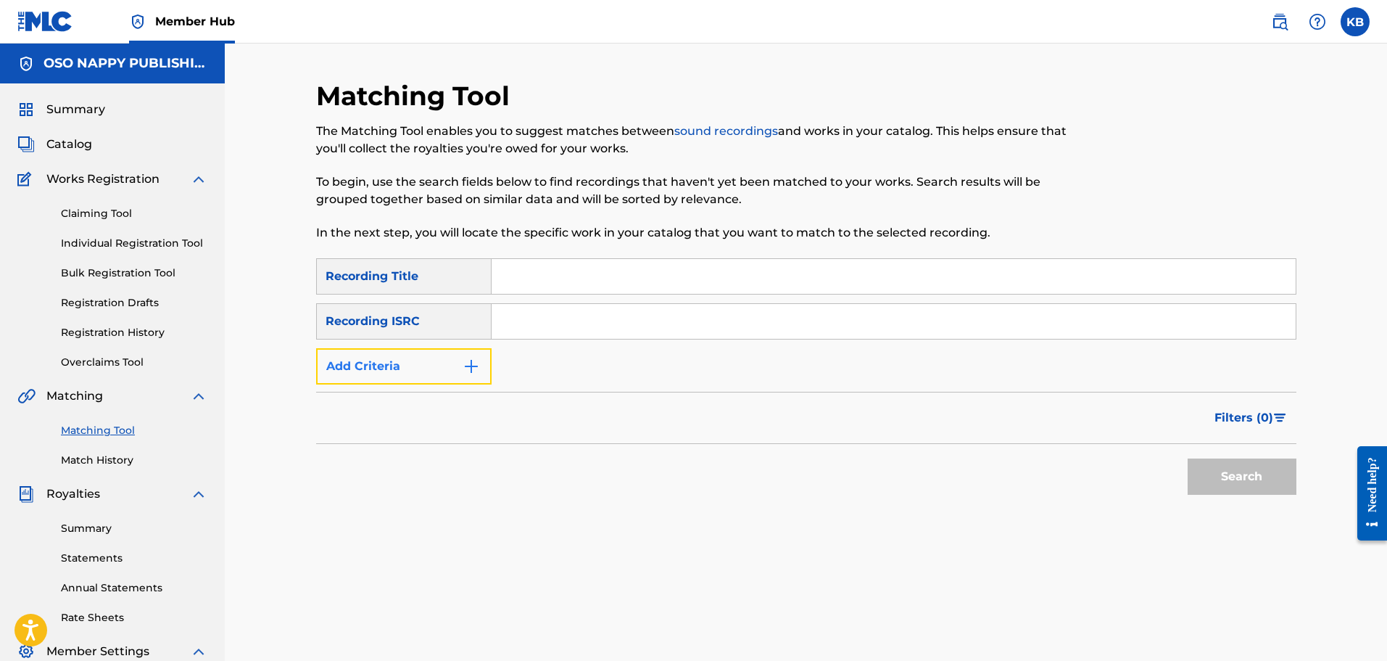
click at [461, 363] on button "Add Criteria" at bounding box center [404, 366] width 176 height 36
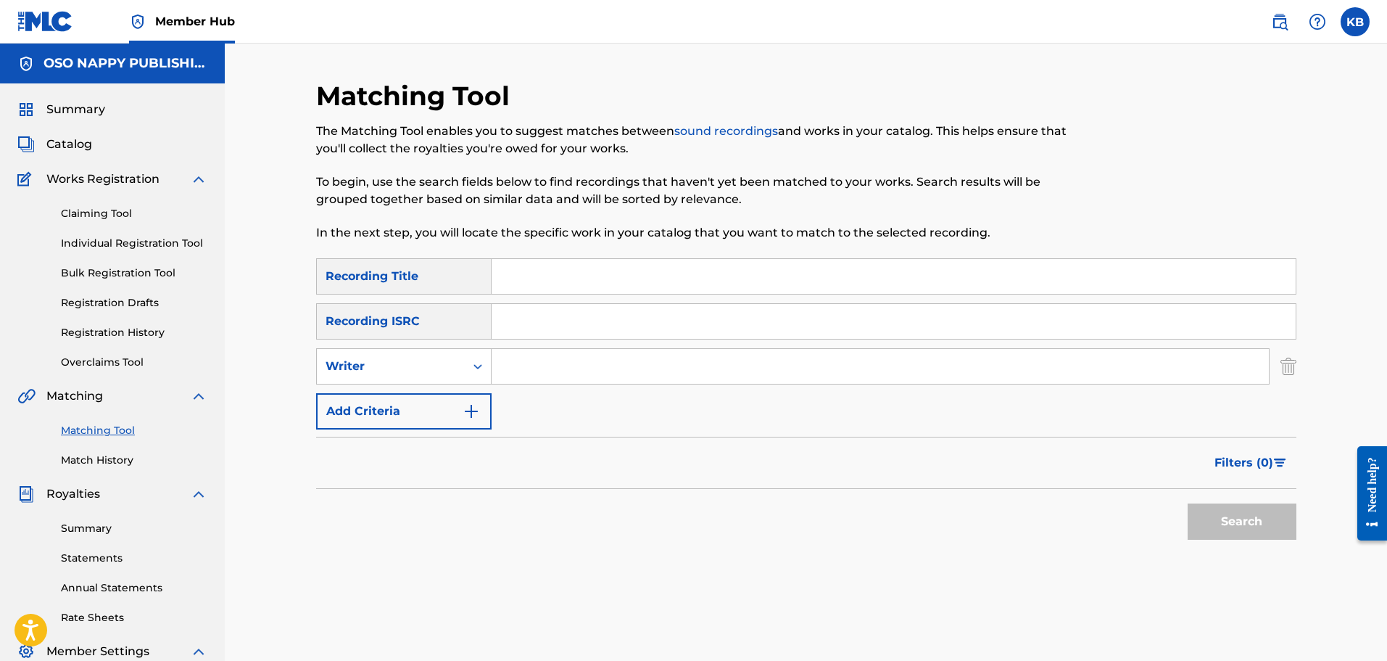
click at [558, 364] on input "Search Form" at bounding box center [880, 366] width 777 height 35
type input "[PERSON_NAME]"
click at [1221, 521] on button "Search" at bounding box center [1242, 521] width 109 height 36
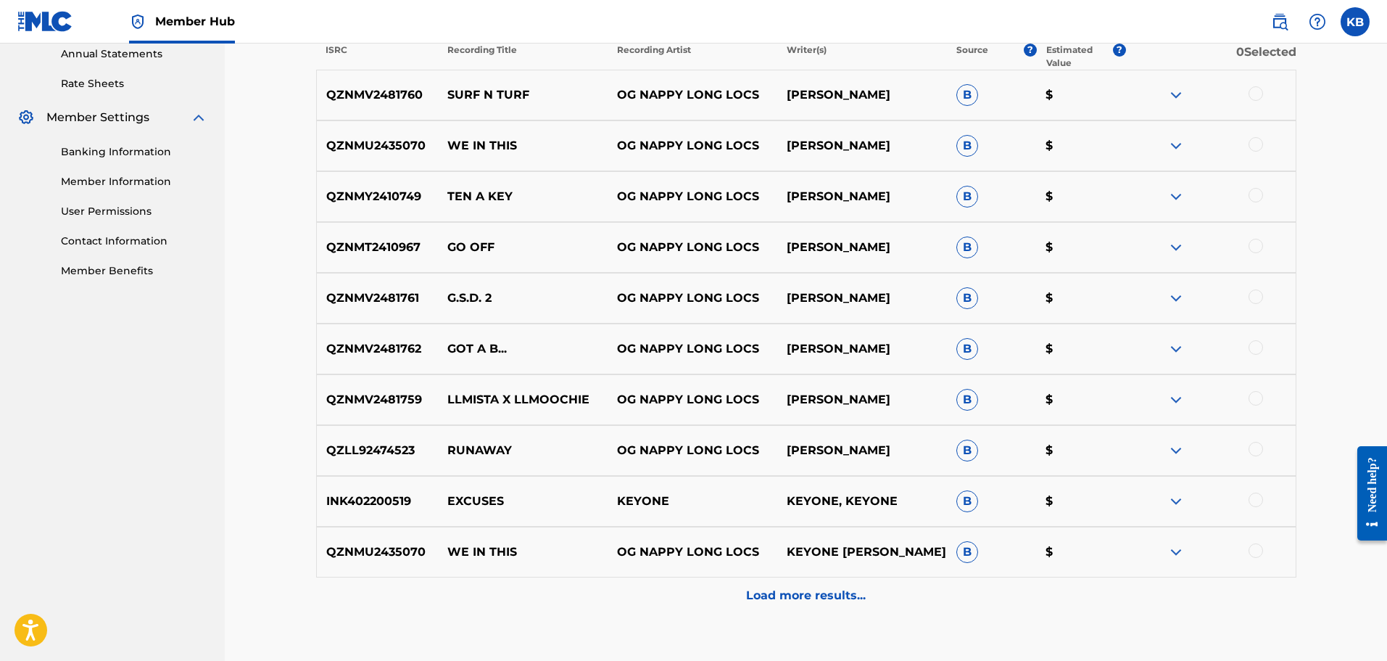
scroll to position [580, 0]
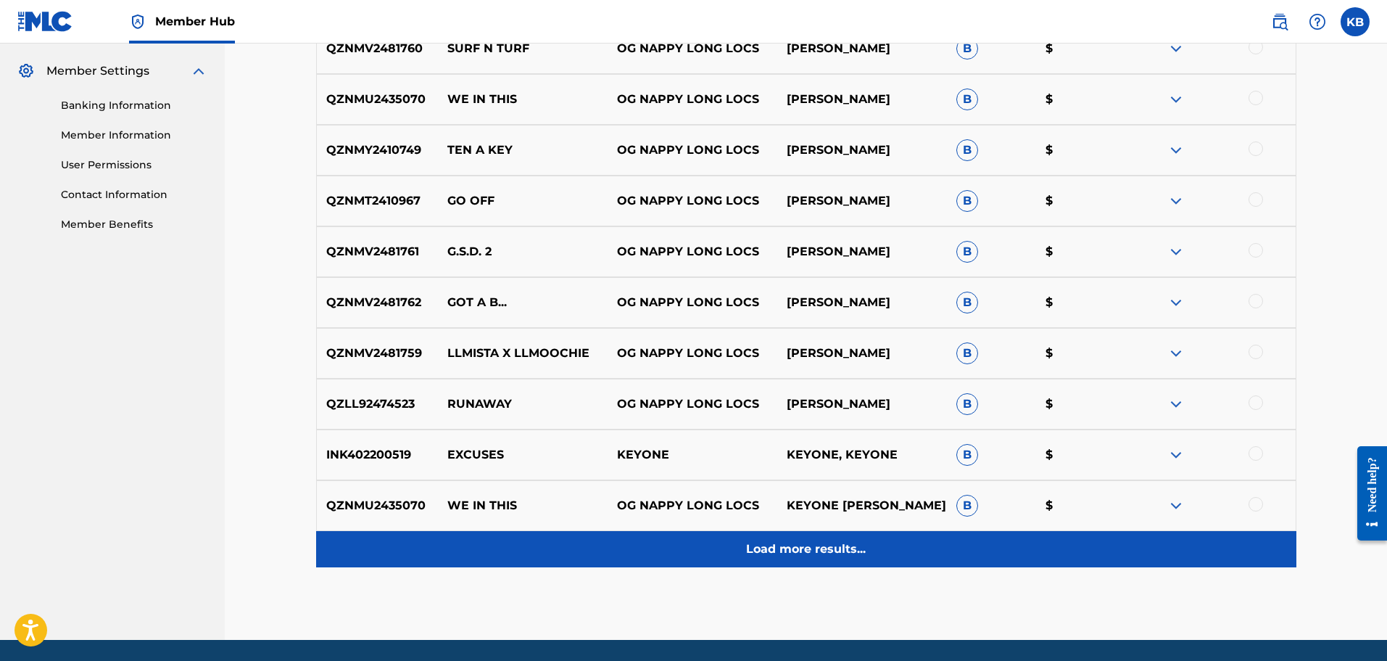
click at [793, 544] on p "Load more results..." at bounding box center [806, 548] width 120 height 17
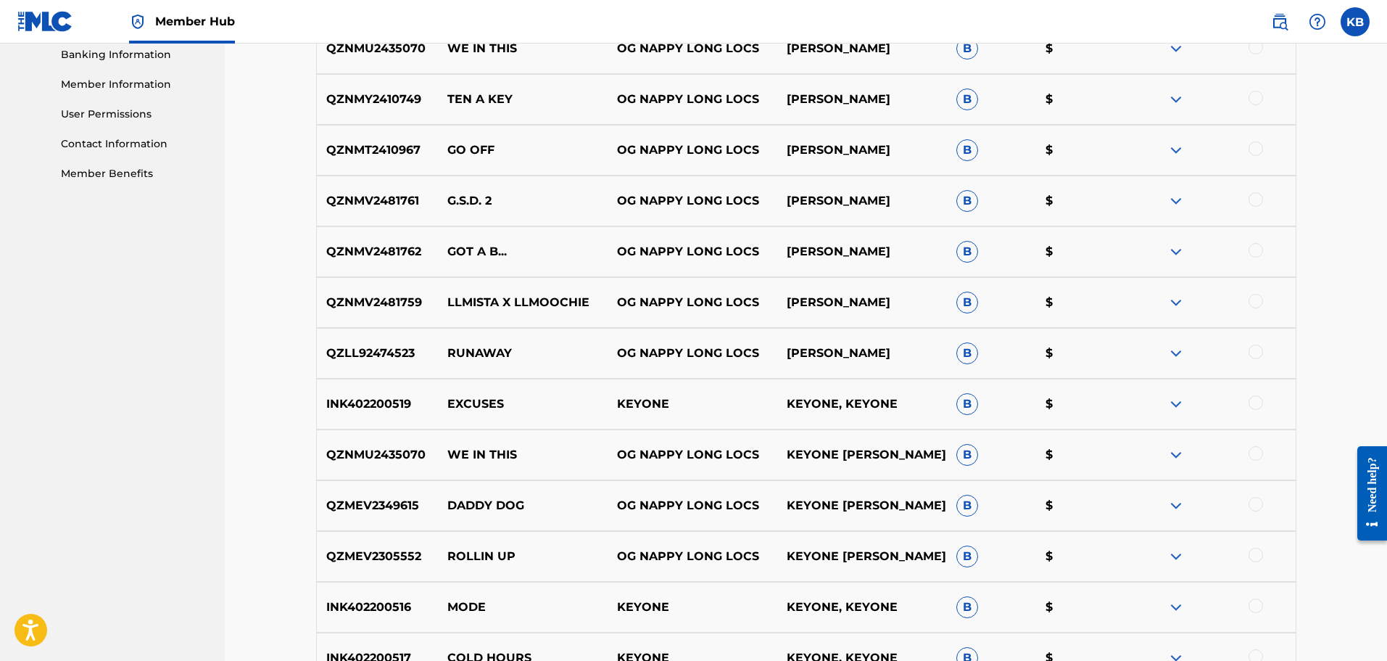
scroll to position [653, 0]
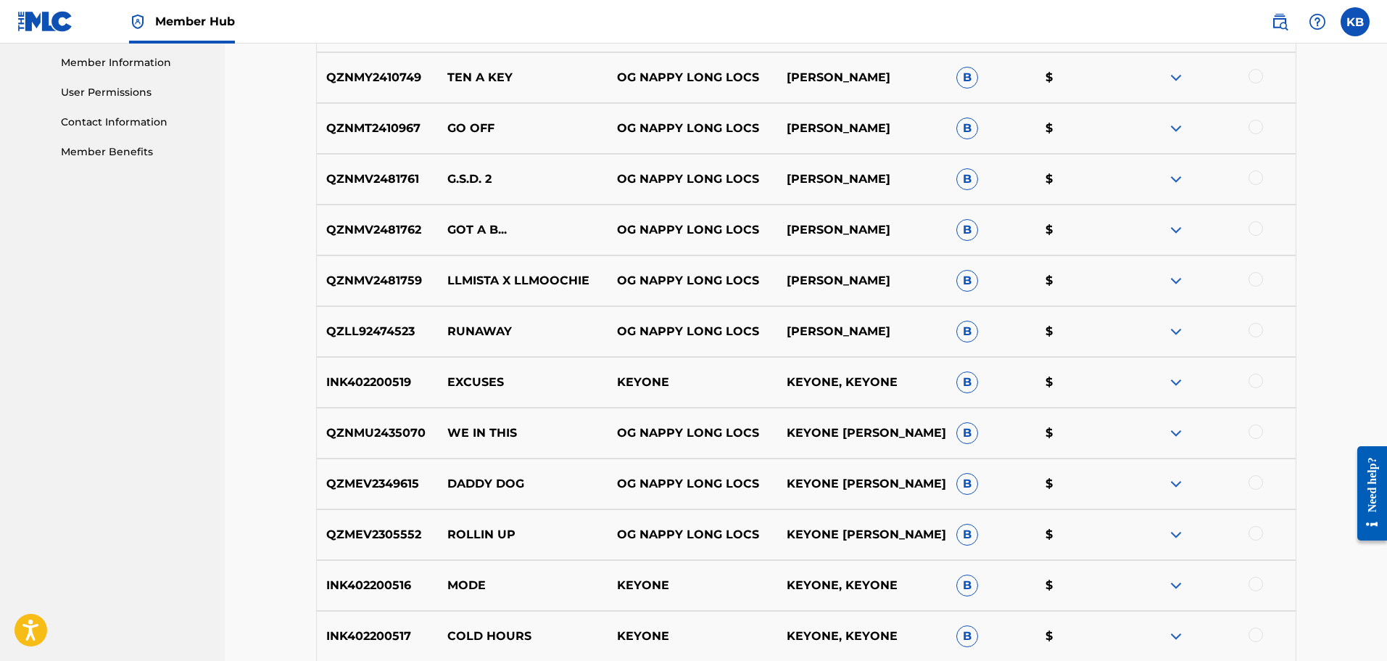
click at [1254, 176] on div at bounding box center [1256, 177] width 15 height 15
click at [1059, 550] on button "Match 1 Group" at bounding box center [1019, 542] width 160 height 36
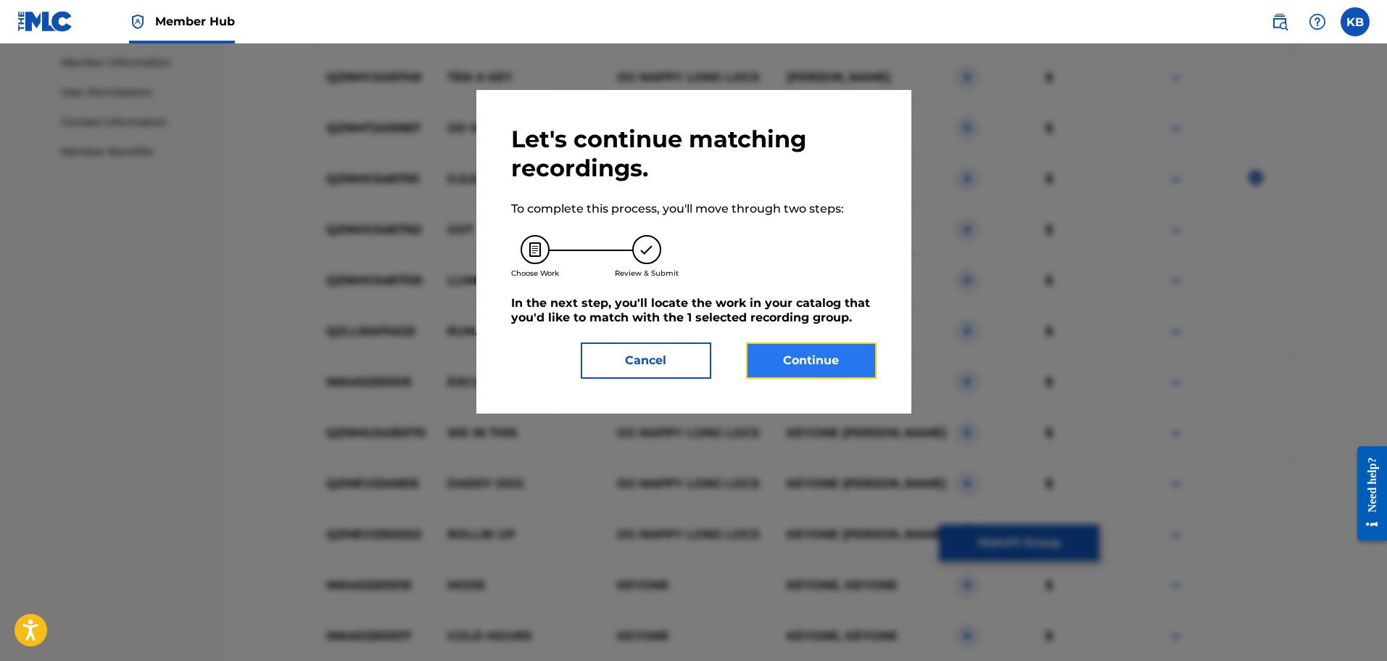
click at [797, 351] on button "Continue" at bounding box center [811, 360] width 131 height 36
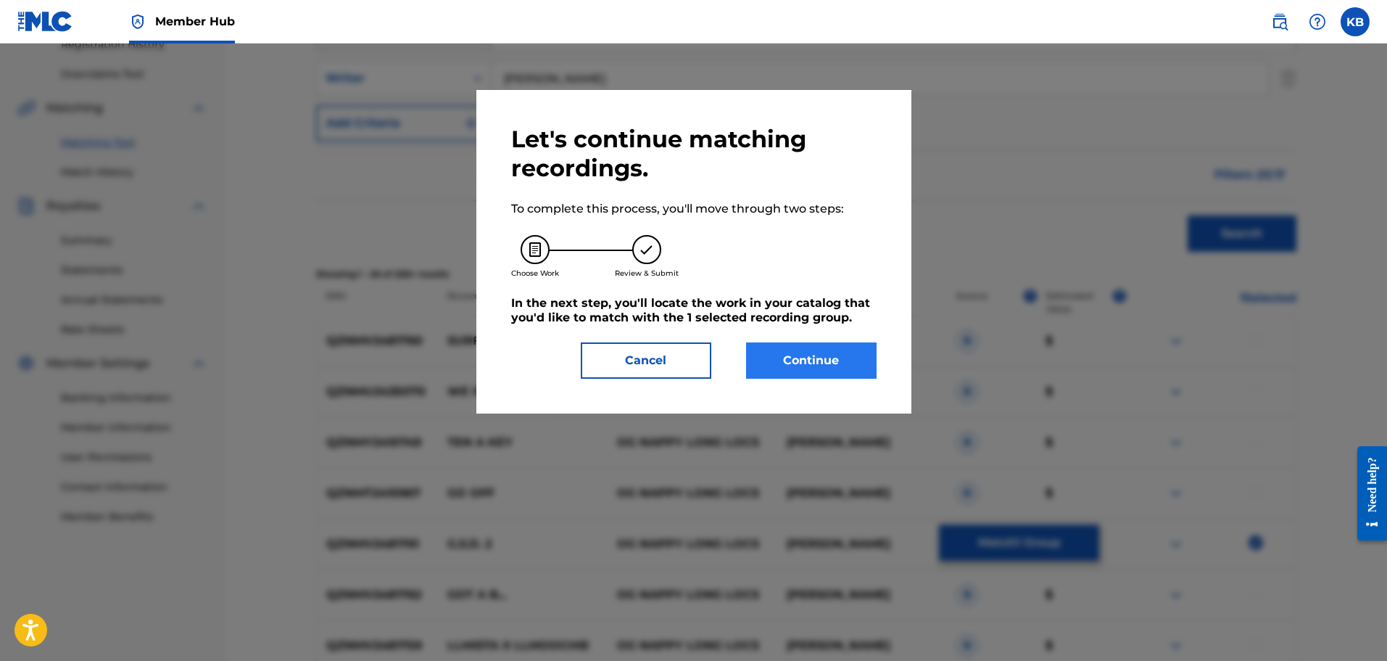
scroll to position [305, 0]
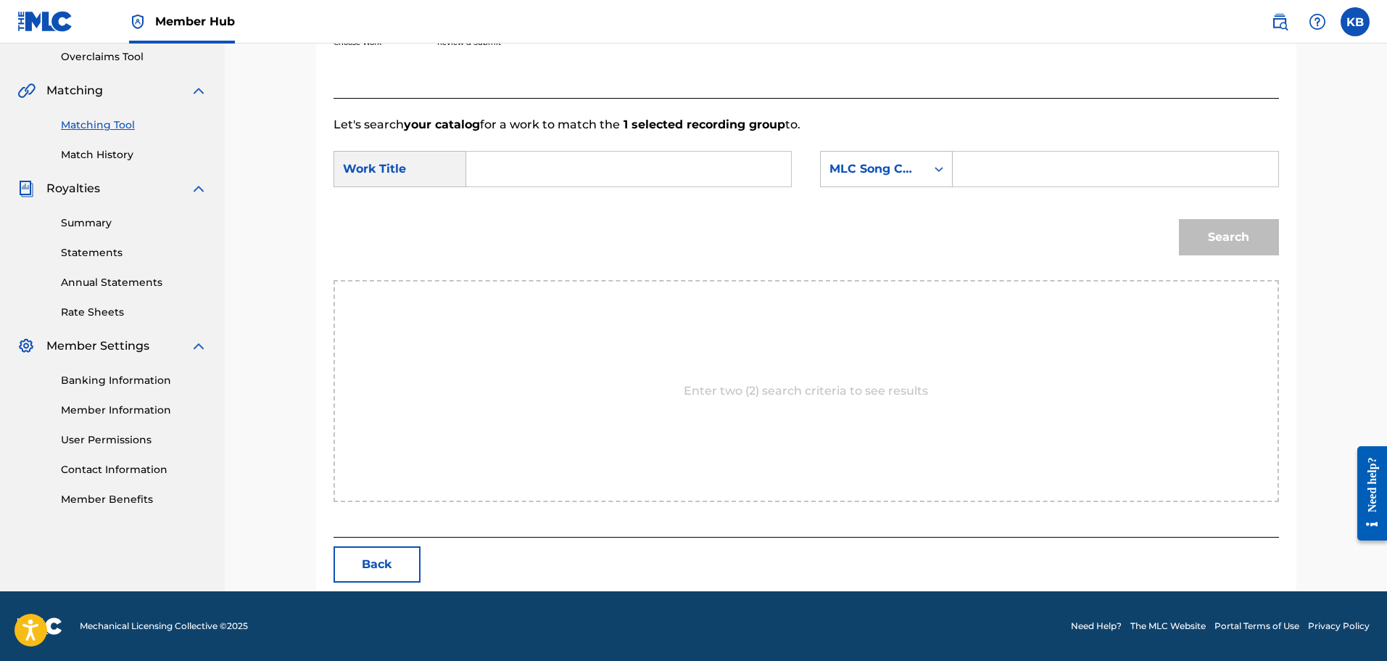
click at [588, 170] on input "Search Form" at bounding box center [629, 169] width 300 height 35
type input "G.S.D. 2"
click at [855, 166] on div "MLC Song Code" at bounding box center [874, 168] width 88 height 17
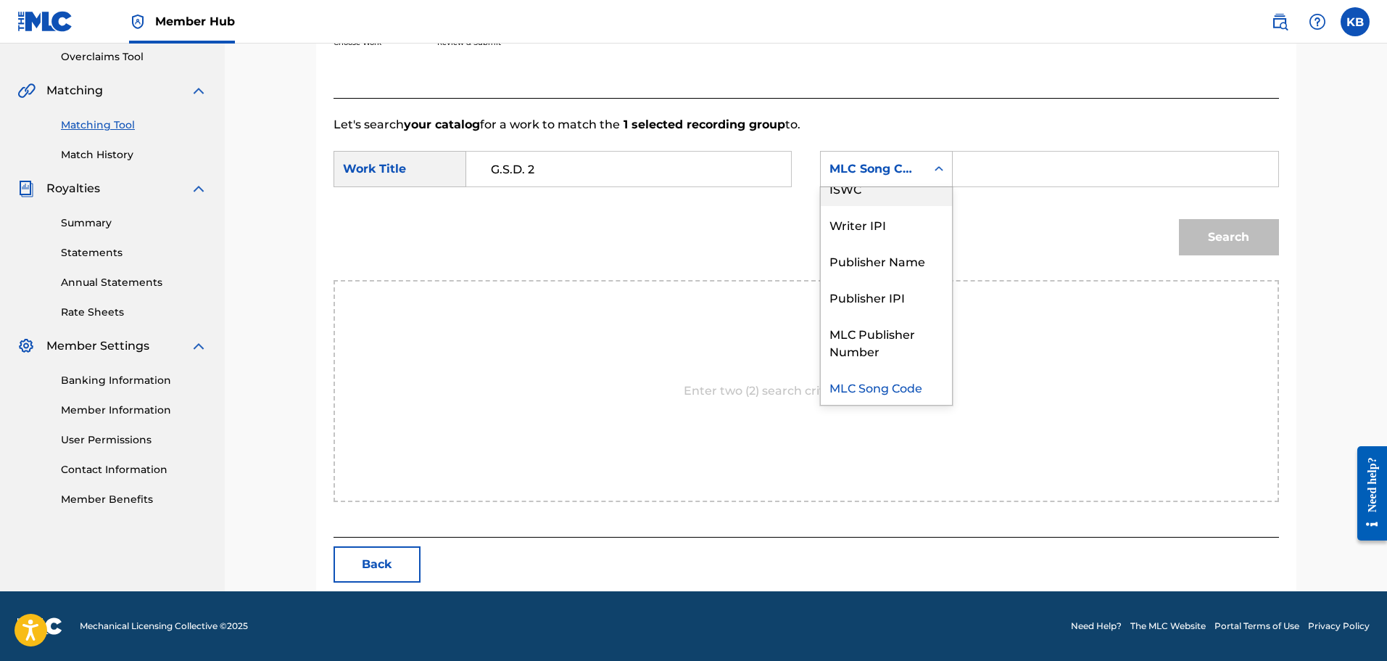
scroll to position [0, 0]
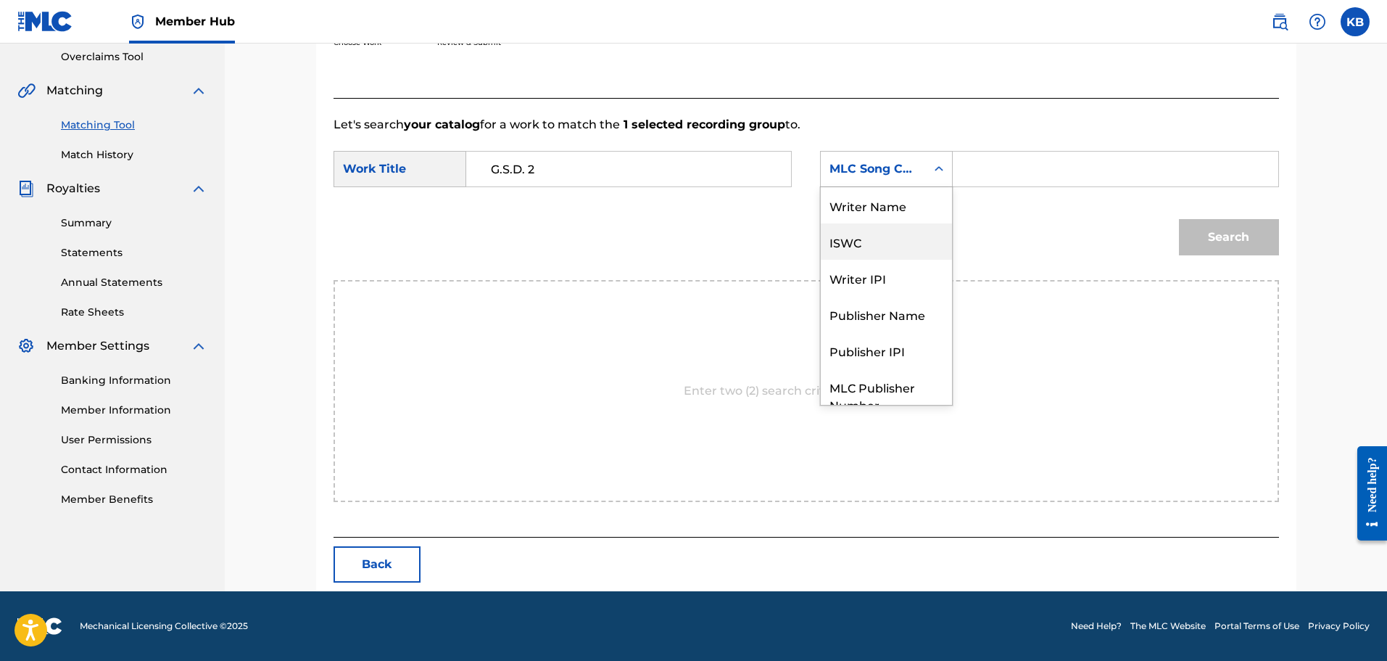
click at [889, 223] on div "ISWC" at bounding box center [886, 241] width 131 height 36
click at [886, 174] on div "ISWC" at bounding box center [874, 168] width 88 height 17
drag, startPoint x: 889, startPoint y: 206, endPoint x: 938, endPoint y: 189, distance: 51.4
click at [890, 205] on div "Writer Name" at bounding box center [886, 205] width 131 height 36
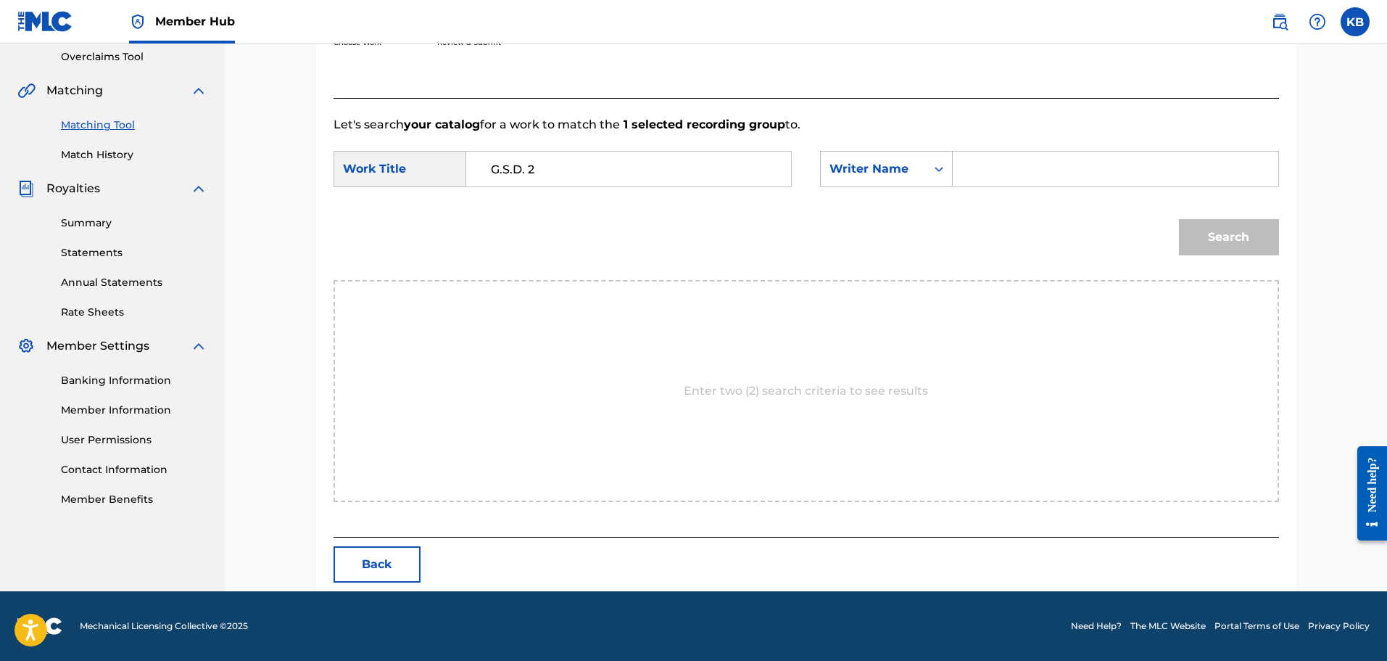
click at [971, 174] on input "Search Form" at bounding box center [1115, 169] width 300 height 35
type input "[PERSON_NAME]"
click at [1226, 235] on button "Search" at bounding box center [1229, 237] width 100 height 36
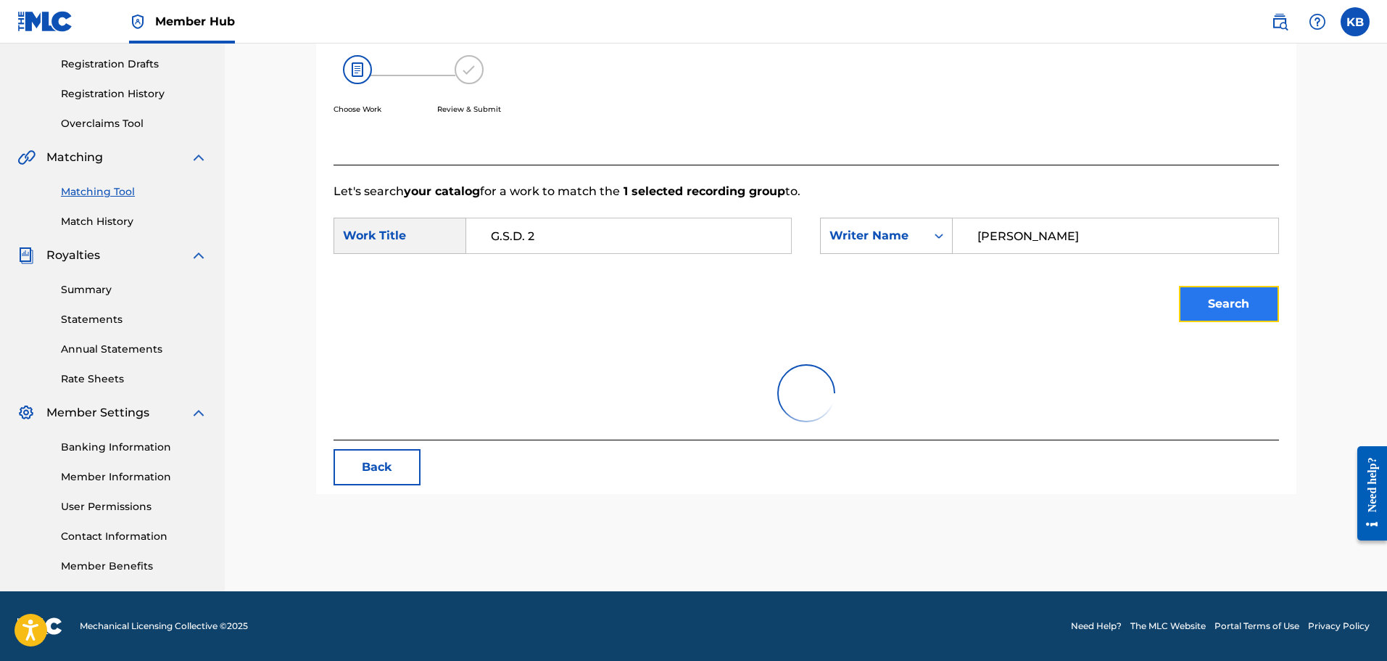
scroll to position [305, 0]
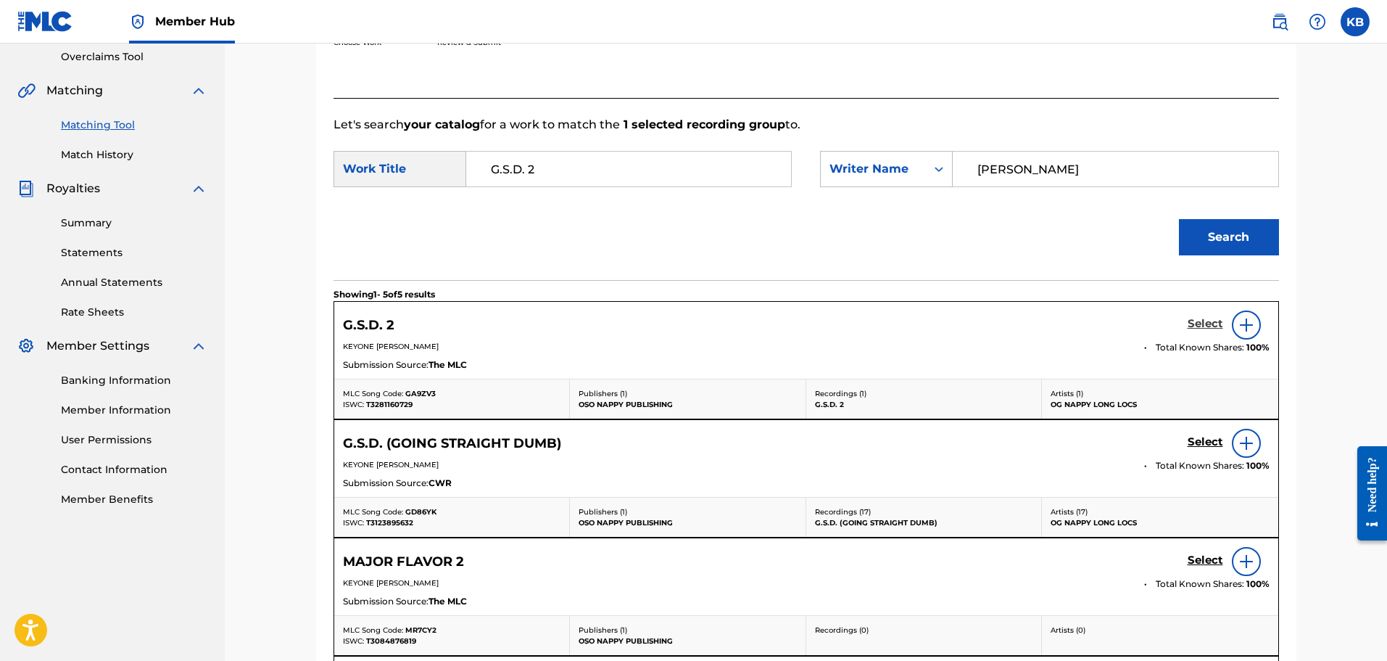
click at [1200, 327] on h5 "Select" at bounding box center [1206, 324] width 36 height 14
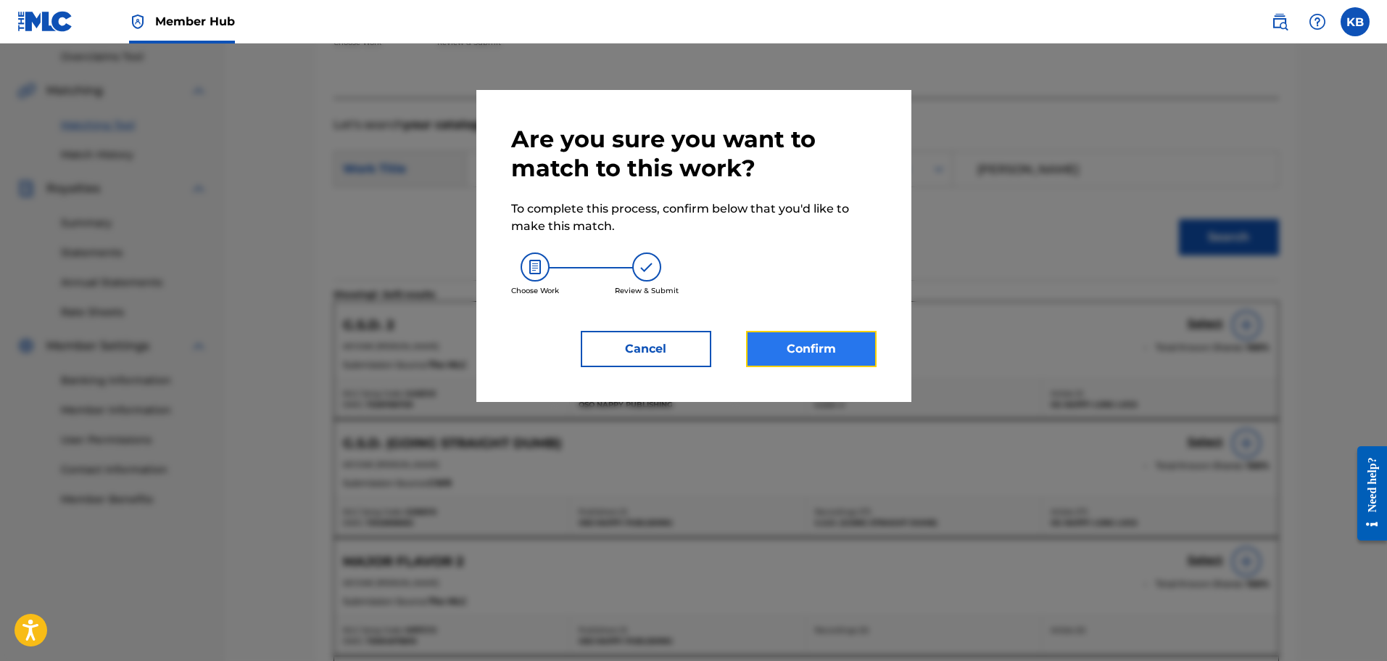
click at [806, 350] on button "Confirm" at bounding box center [811, 349] width 131 height 36
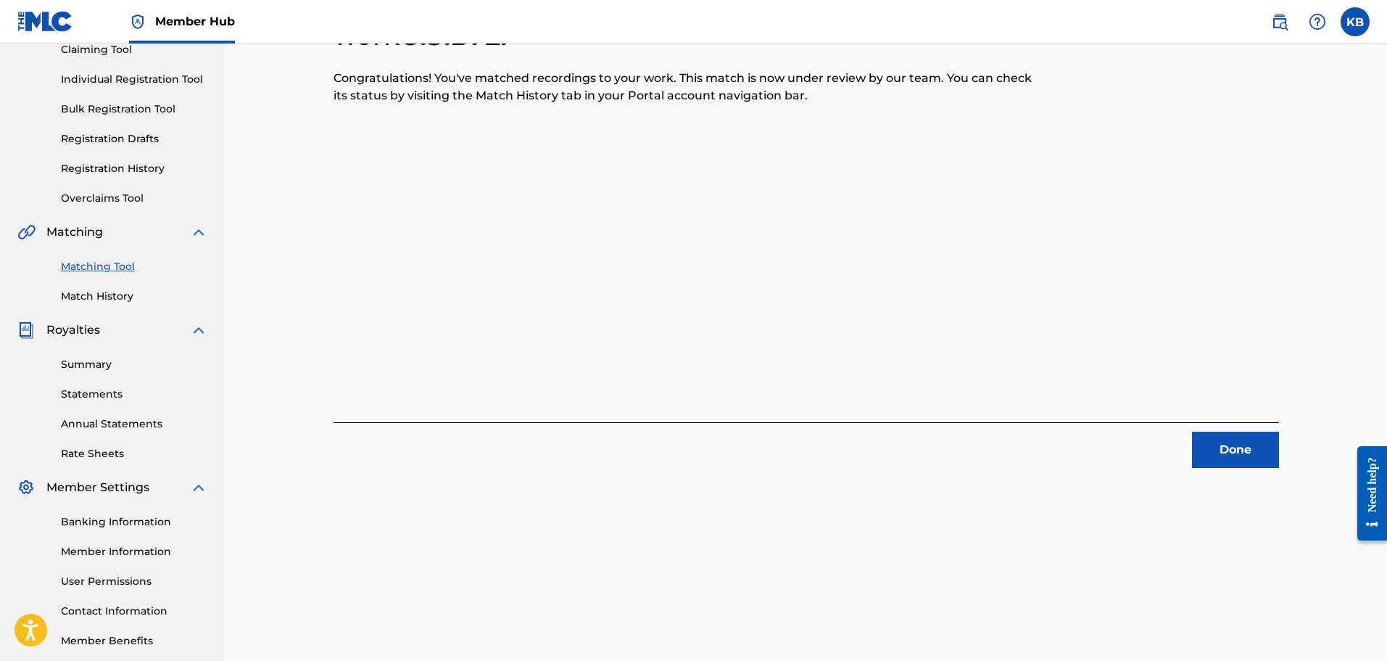
scroll to position [166, 0]
click at [1247, 456] on button "Done" at bounding box center [1235, 447] width 87 height 36
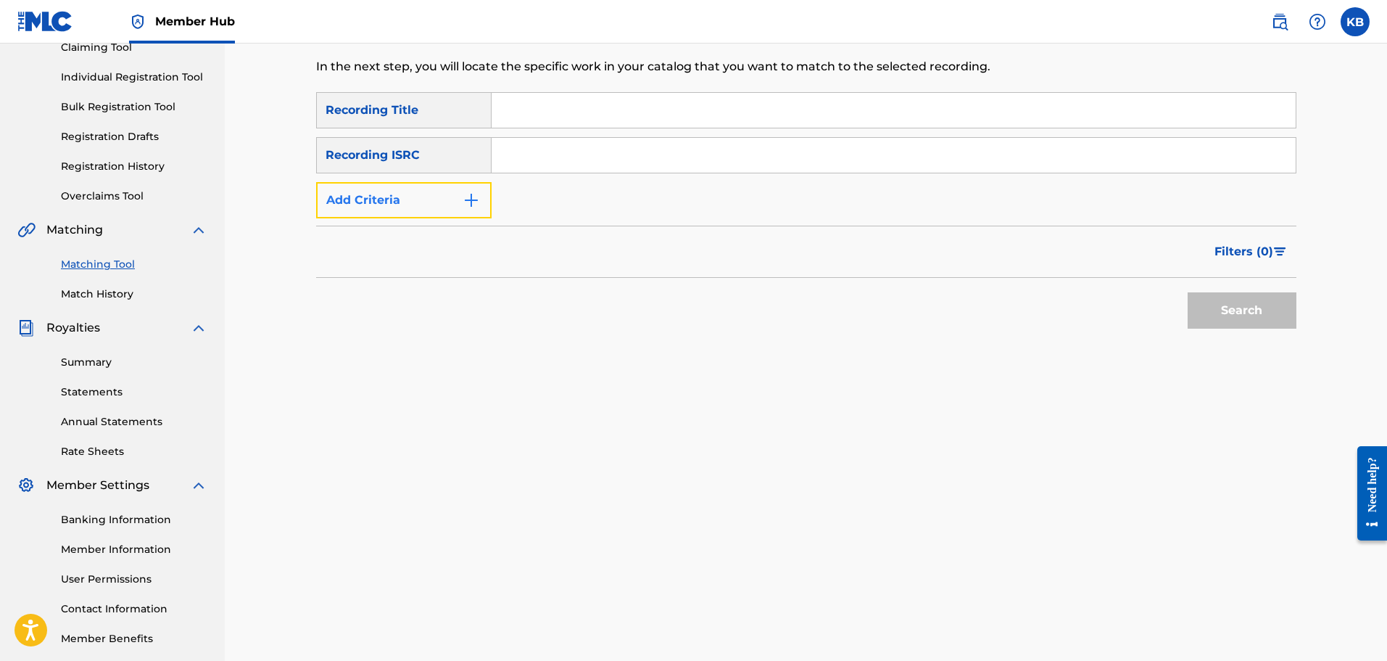
click at [483, 196] on button "Add Criteria" at bounding box center [404, 200] width 176 height 36
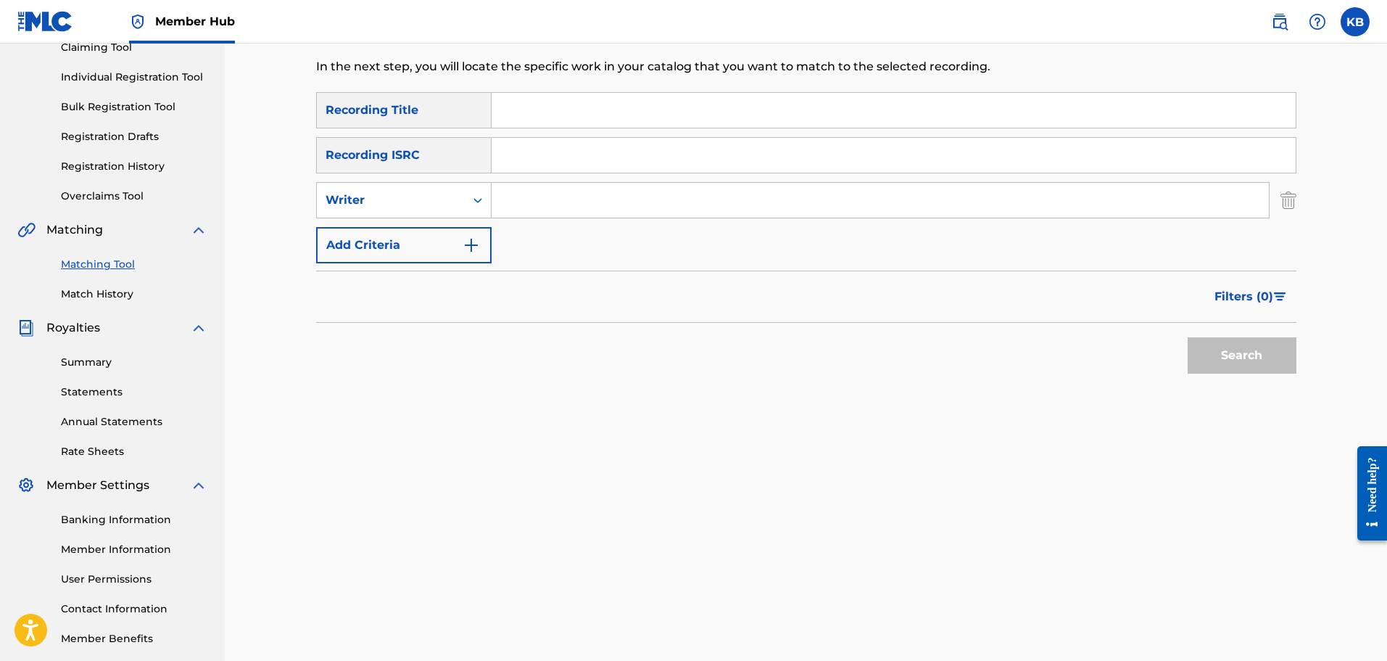
click at [557, 213] on input "Search Form" at bounding box center [880, 200] width 777 height 35
type input "[PERSON_NAME]"
click at [1223, 350] on button "Search" at bounding box center [1242, 355] width 109 height 36
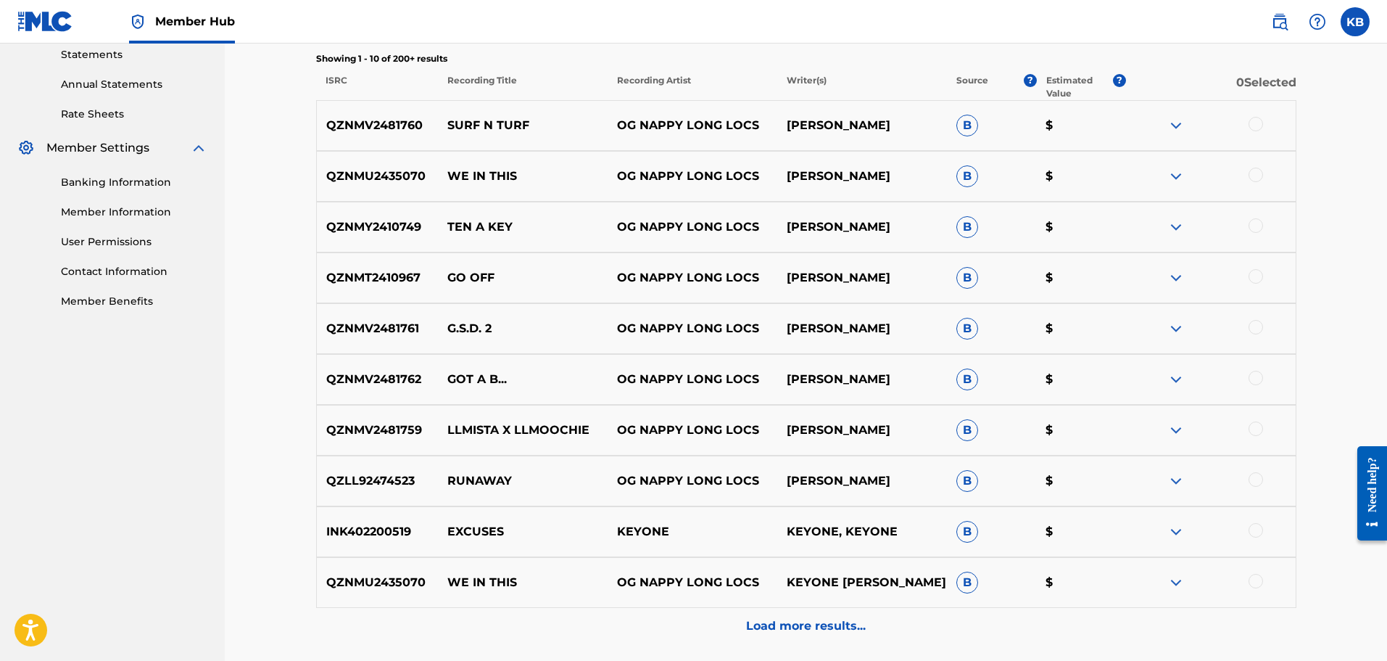
scroll to position [601, 0]
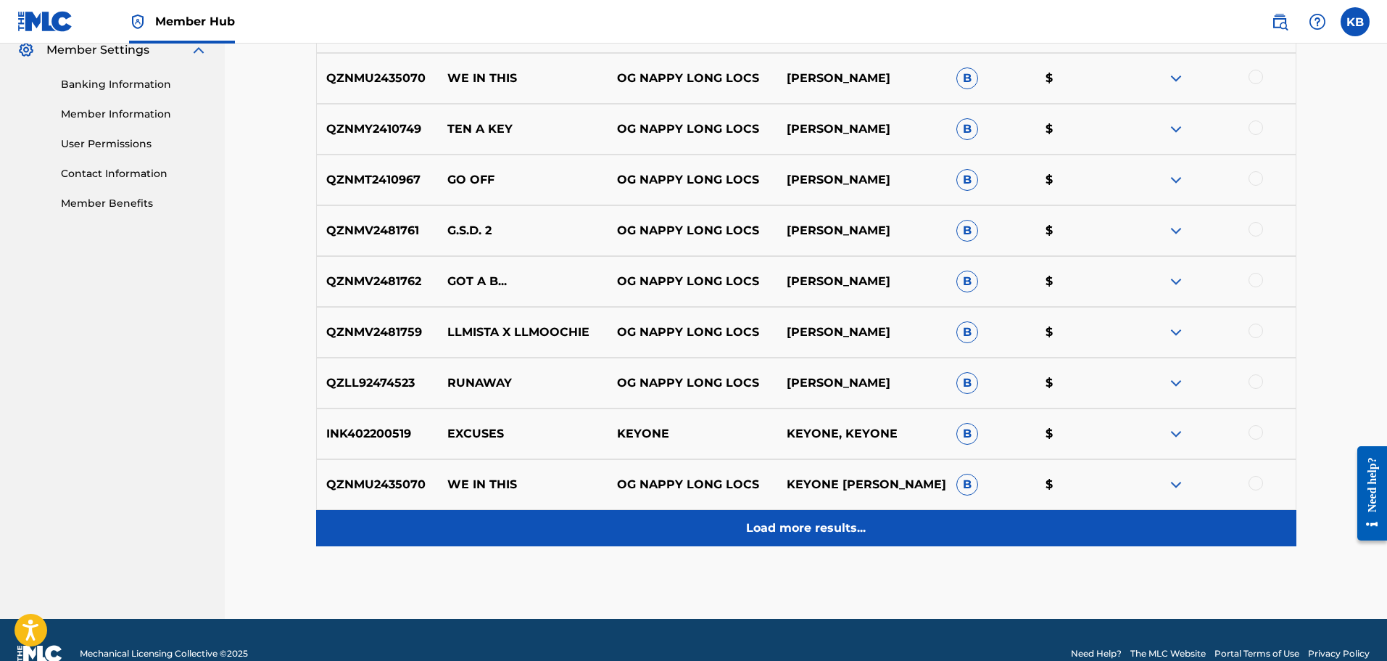
click at [834, 528] on p "Load more results..." at bounding box center [806, 527] width 120 height 17
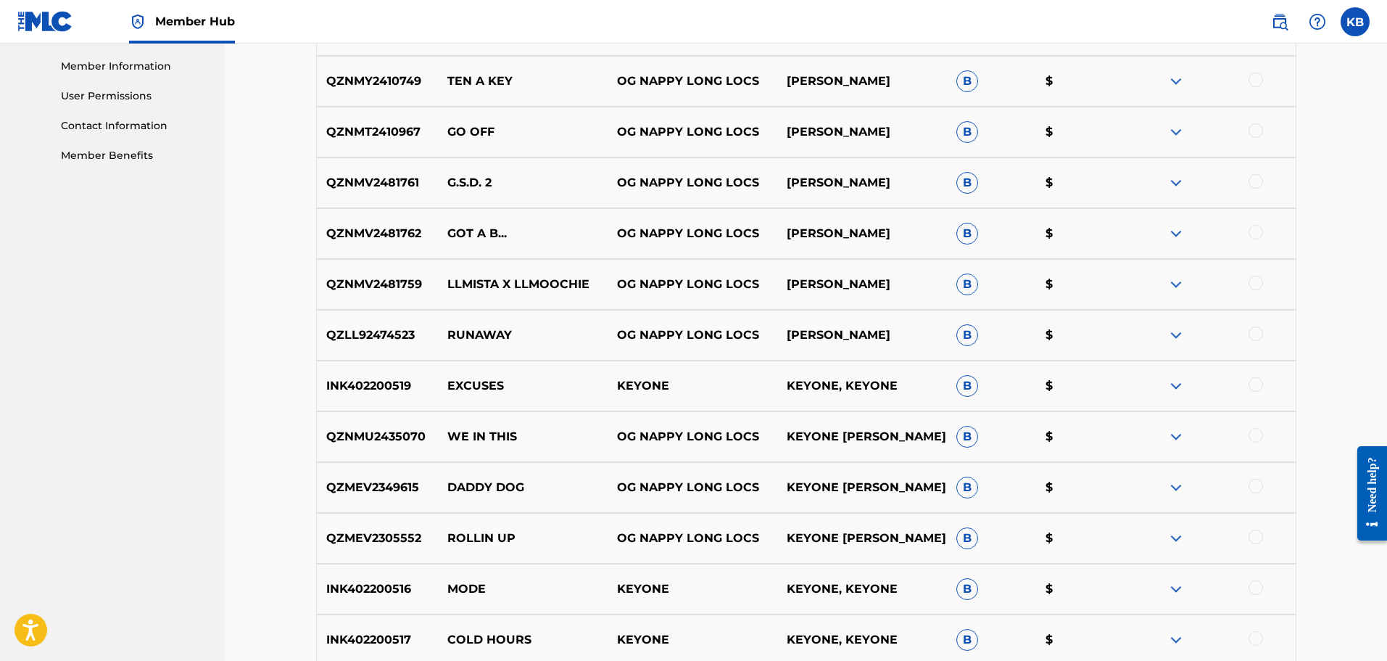
scroll to position [674, 0]
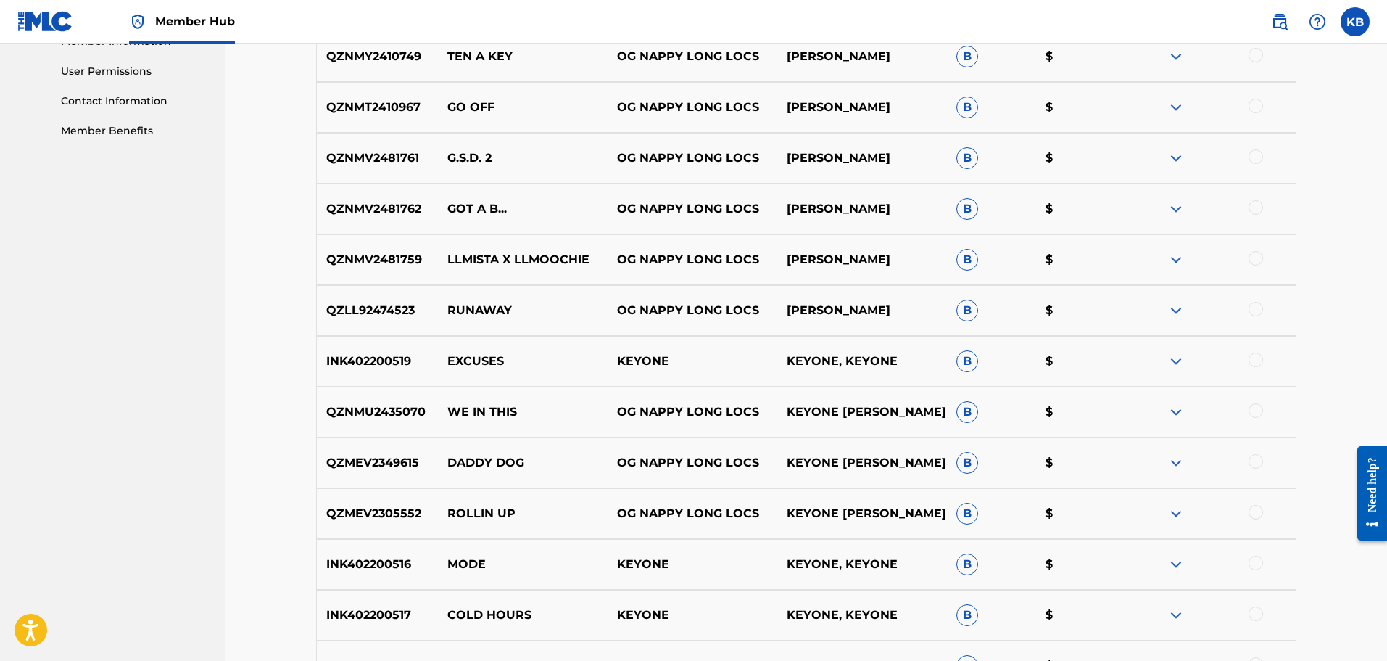
click at [1250, 205] on div at bounding box center [1256, 207] width 15 height 15
click at [1010, 542] on button "Match 1 Group" at bounding box center [1019, 542] width 160 height 36
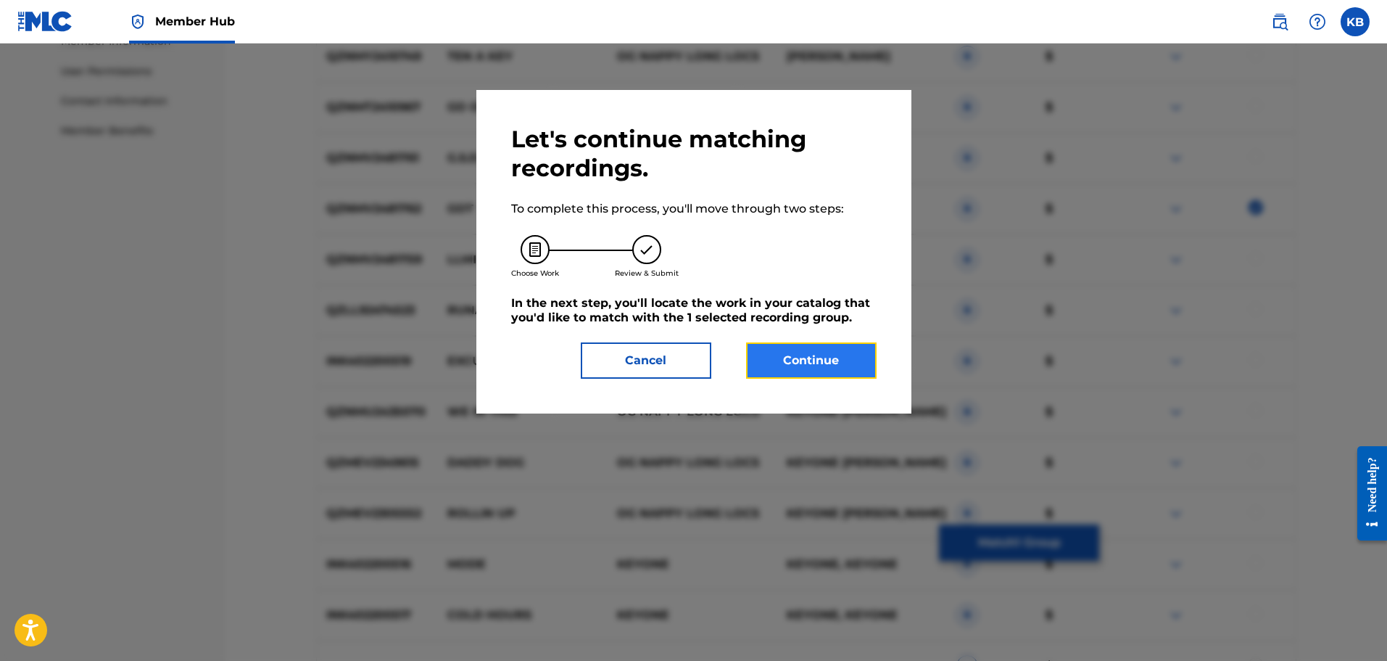
click at [777, 368] on button "Continue" at bounding box center [811, 360] width 131 height 36
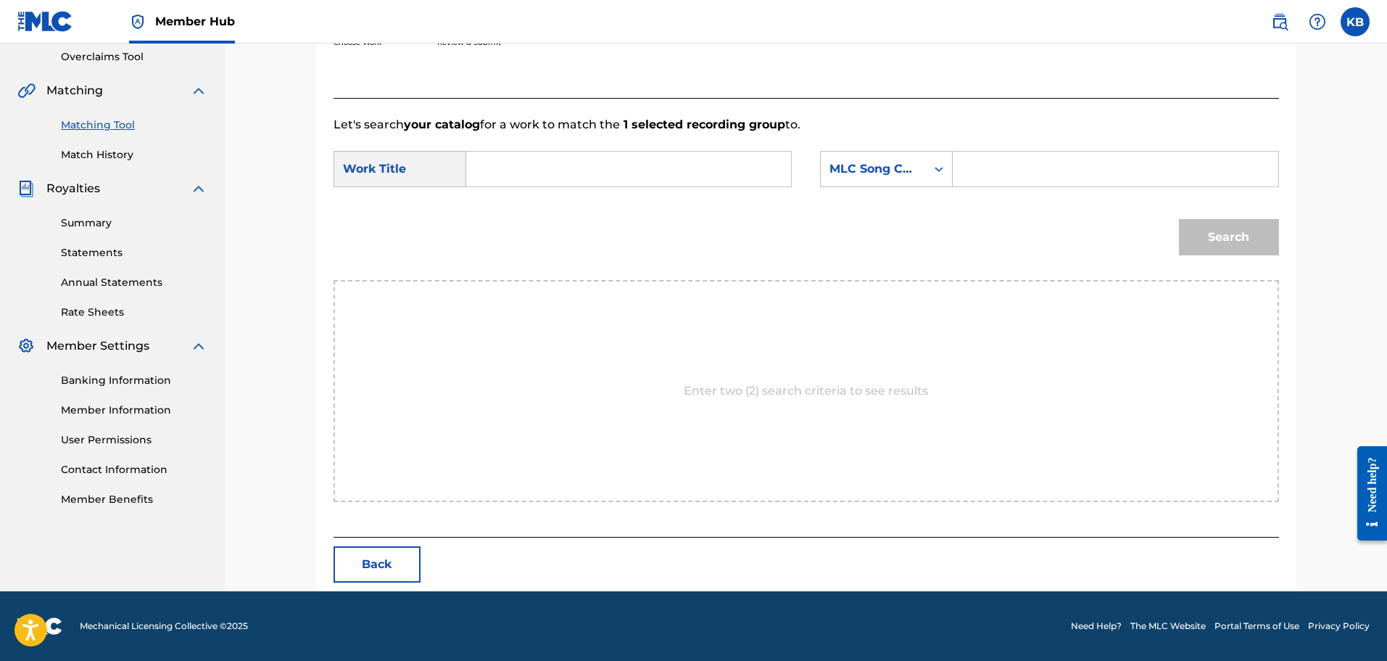
click at [561, 178] on input "Search Form" at bounding box center [629, 169] width 300 height 35
type input "got a b..."
click at [887, 168] on div "MLC Song Code" at bounding box center [874, 168] width 88 height 17
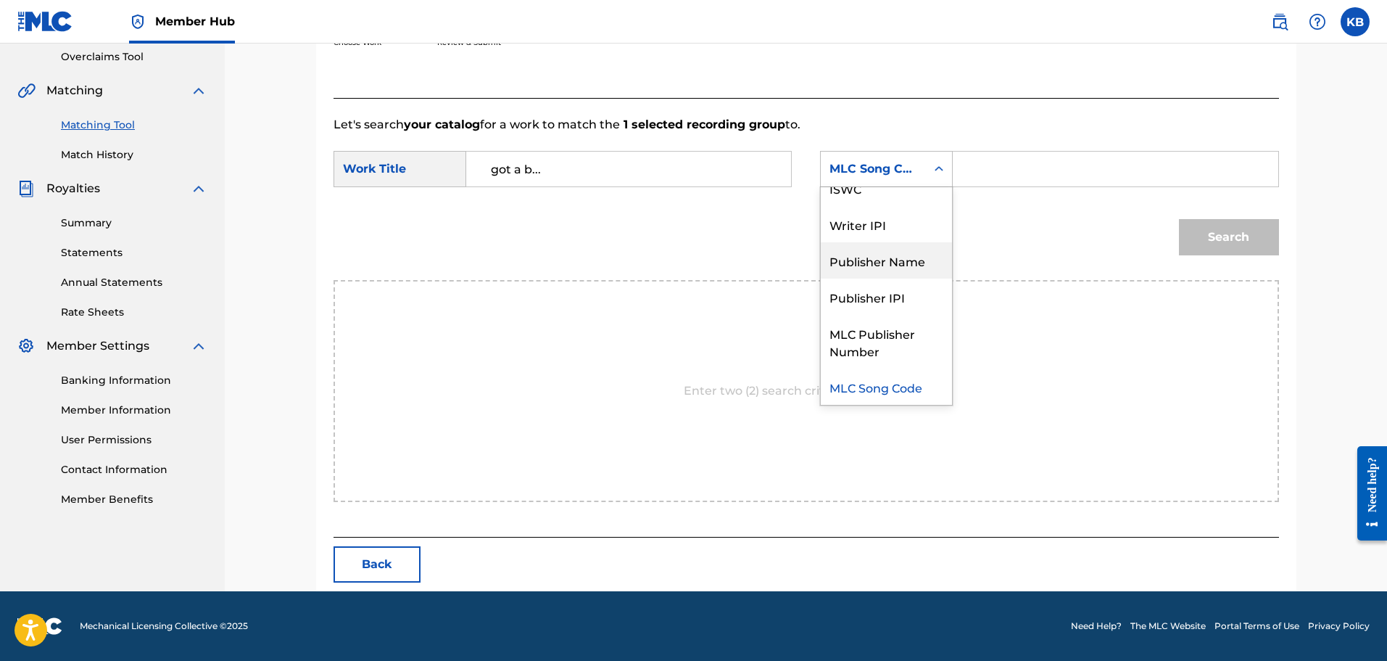
scroll to position [0, 0]
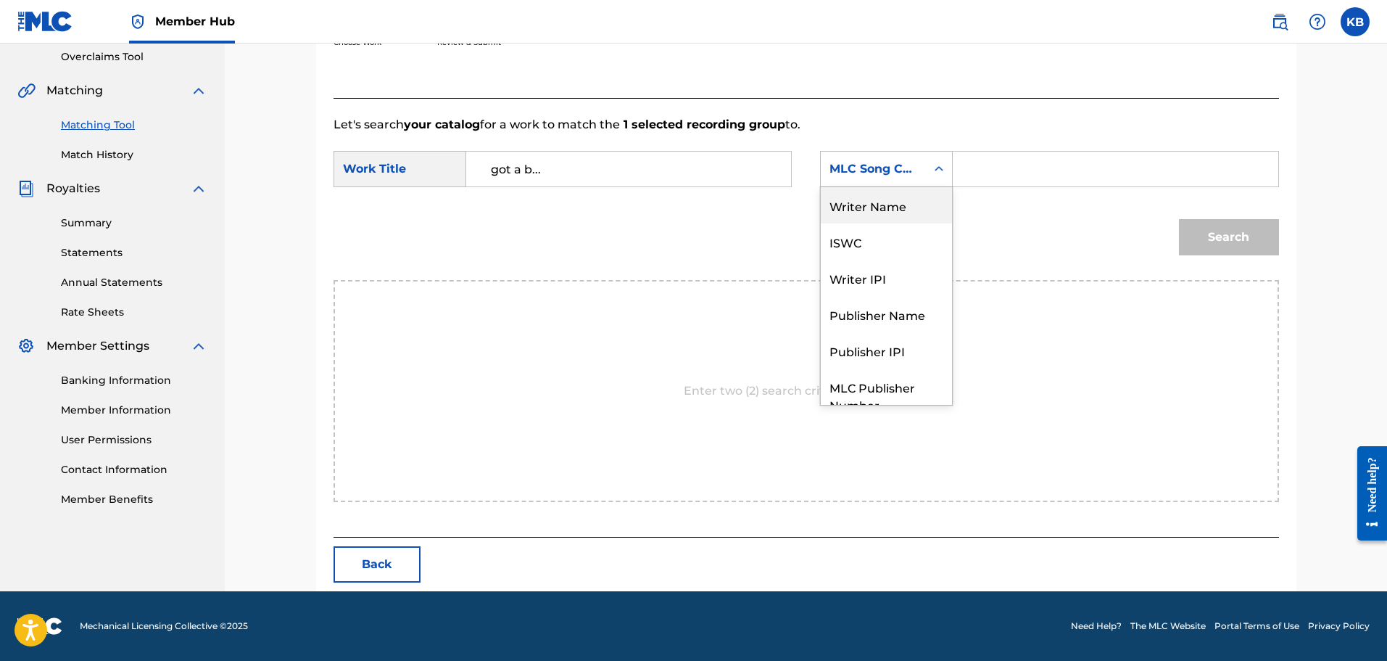
click at [896, 211] on div "Writer Name" at bounding box center [886, 205] width 131 height 36
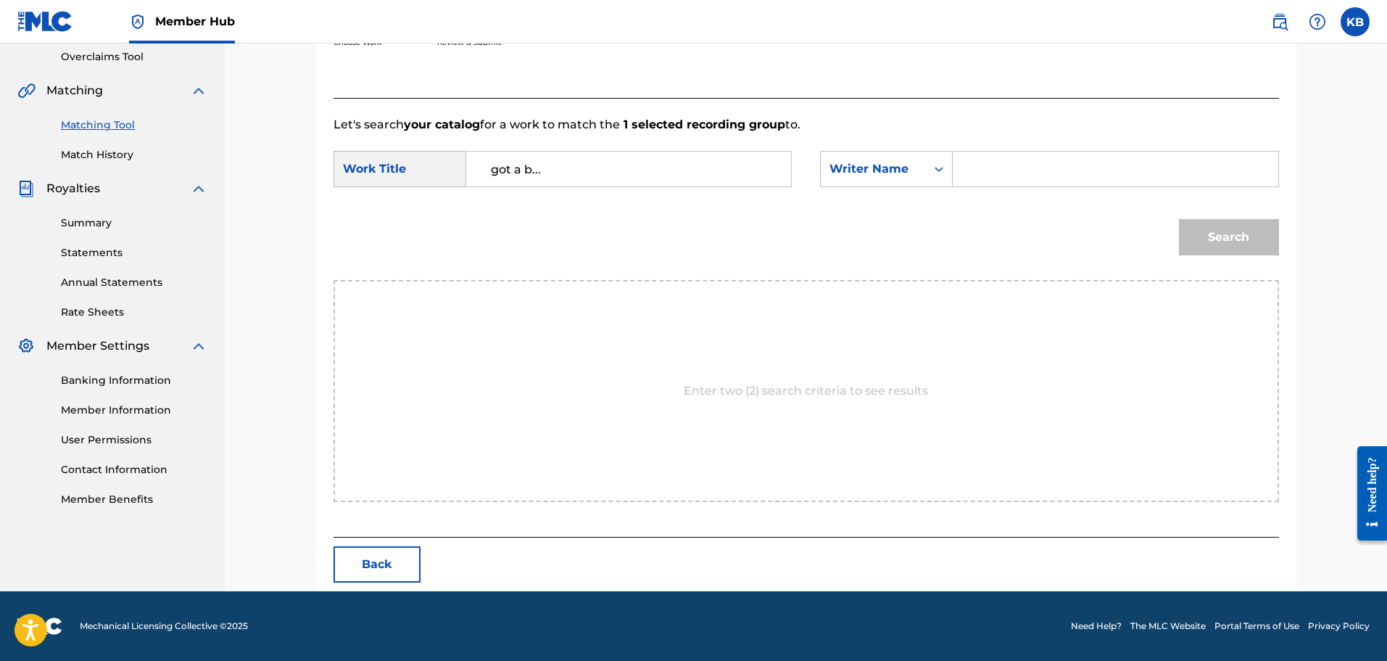
click at [1009, 162] on input "Search Form" at bounding box center [1115, 169] width 300 height 35
type input "[PERSON_NAME]"
click at [1204, 247] on button "Search" at bounding box center [1229, 237] width 100 height 36
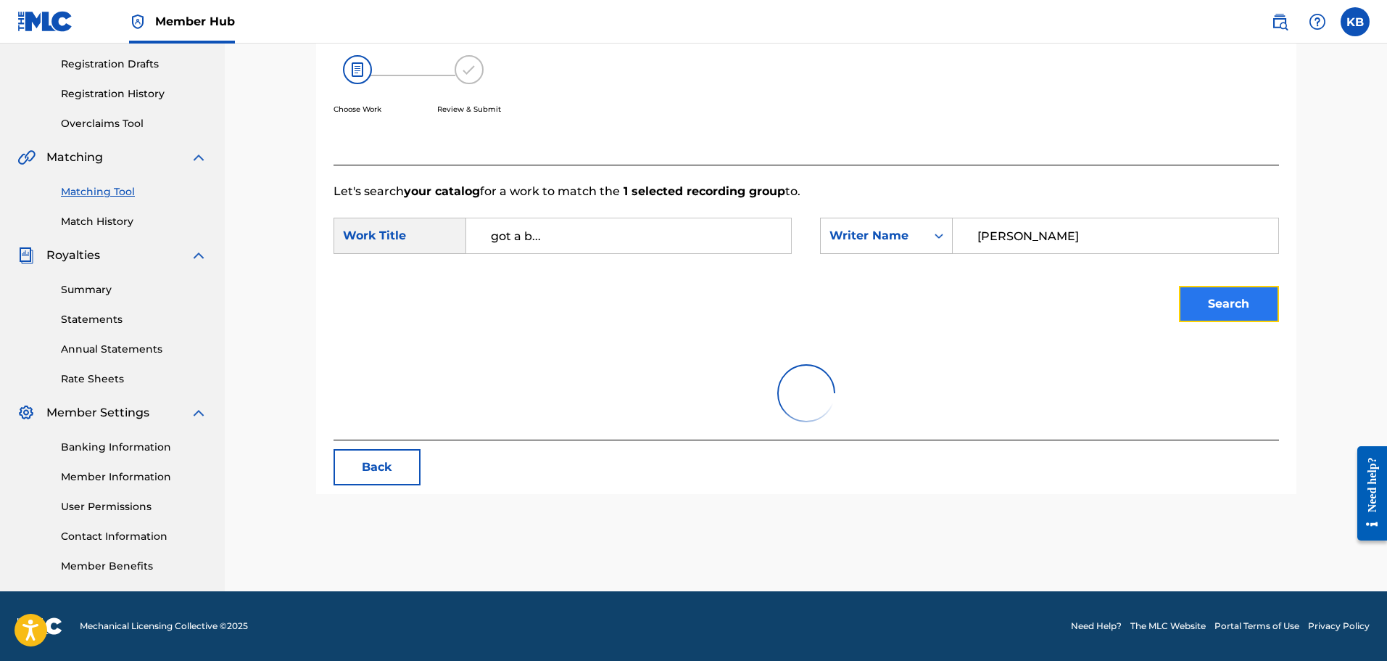
scroll to position [305, 0]
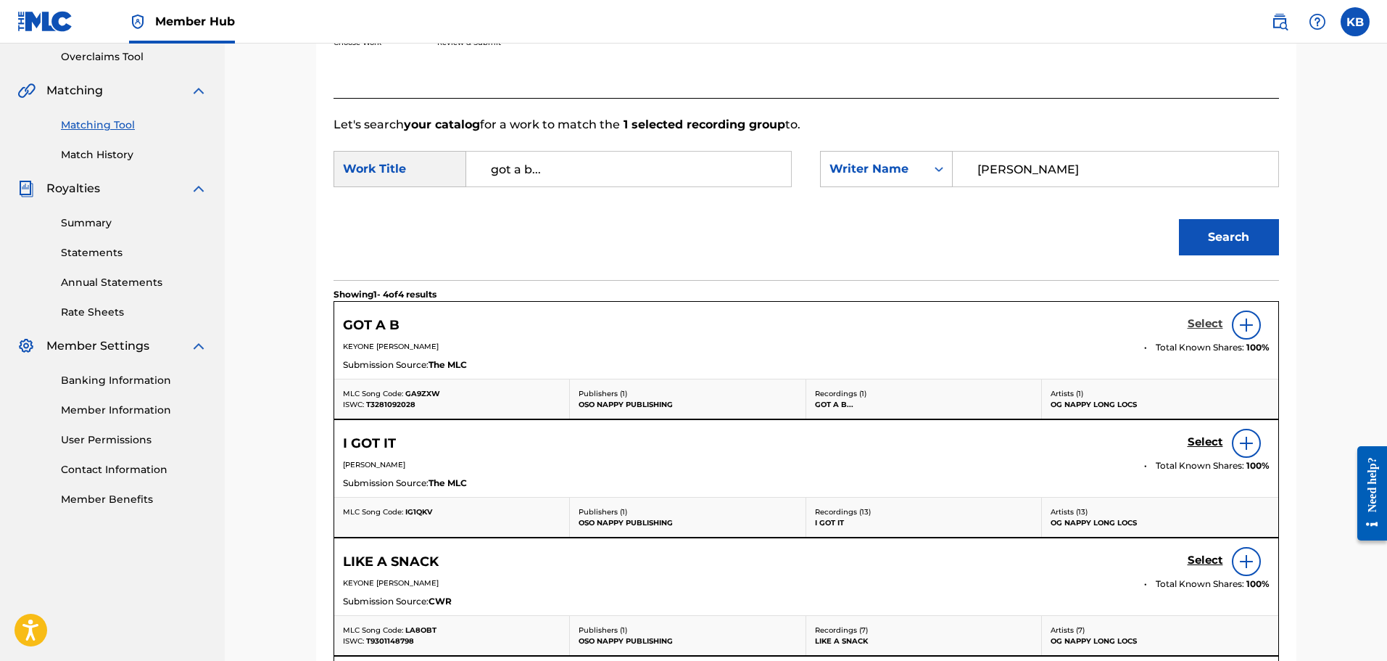
click at [1202, 324] on h5 "Select" at bounding box center [1206, 324] width 36 height 14
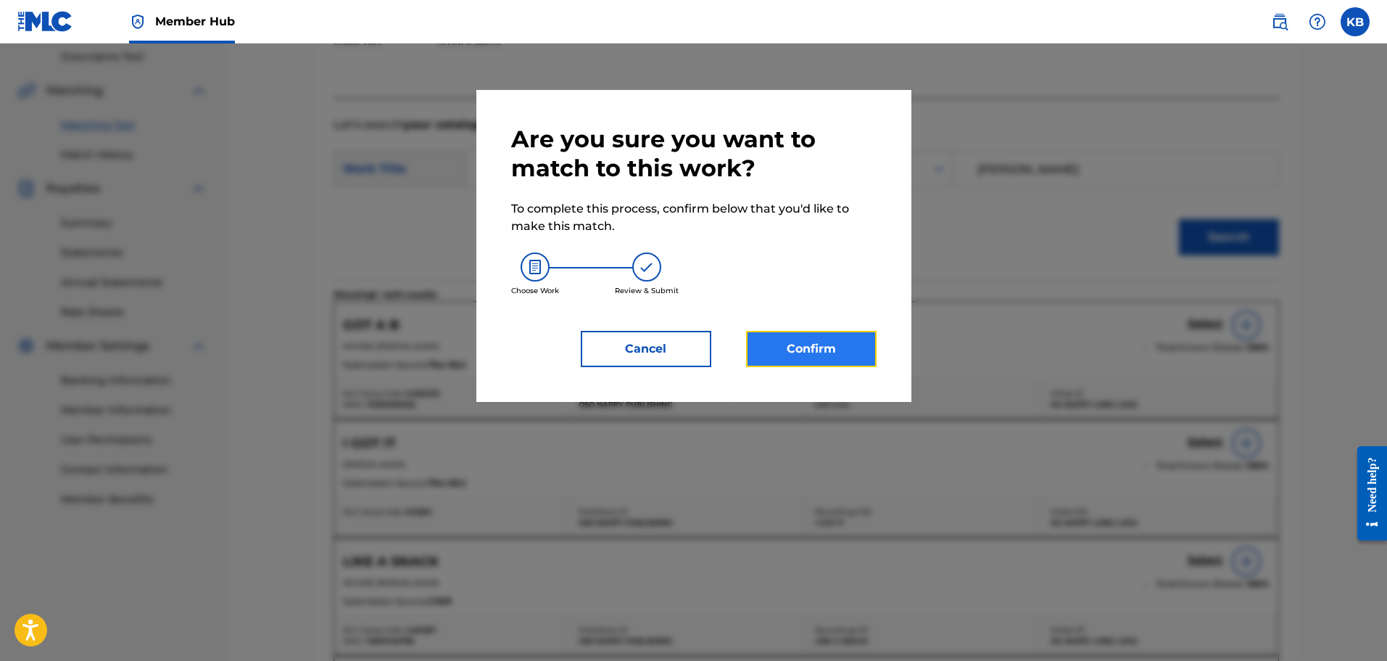
click at [831, 345] on button "Confirm" at bounding box center [811, 349] width 131 height 36
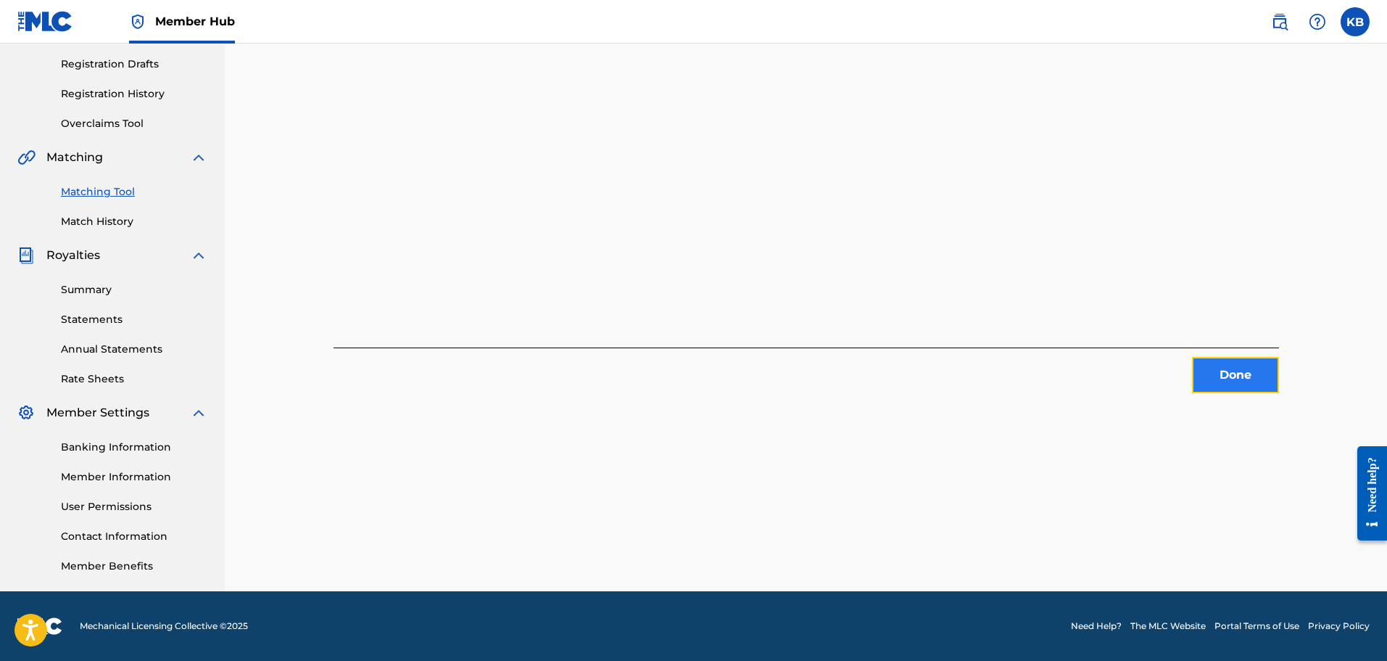
click at [1232, 374] on button "Done" at bounding box center [1235, 375] width 87 height 36
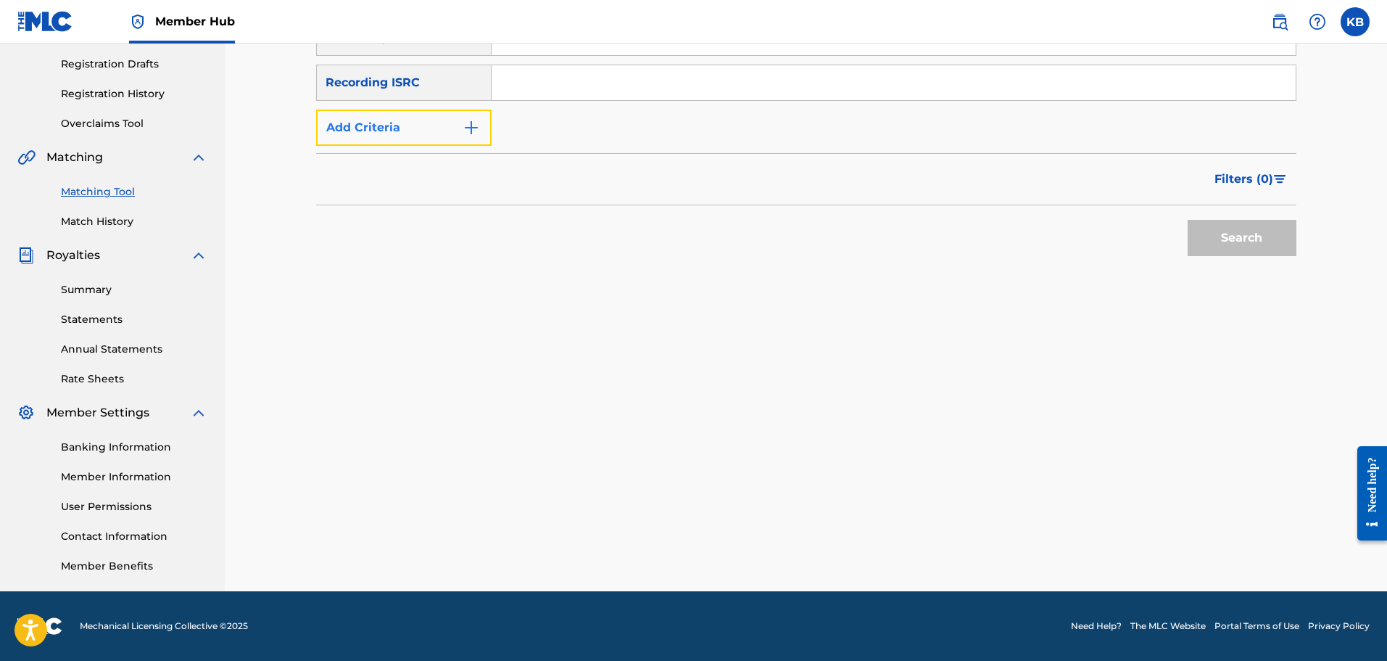
click at [466, 130] on img "Search Form" at bounding box center [471, 127] width 17 height 17
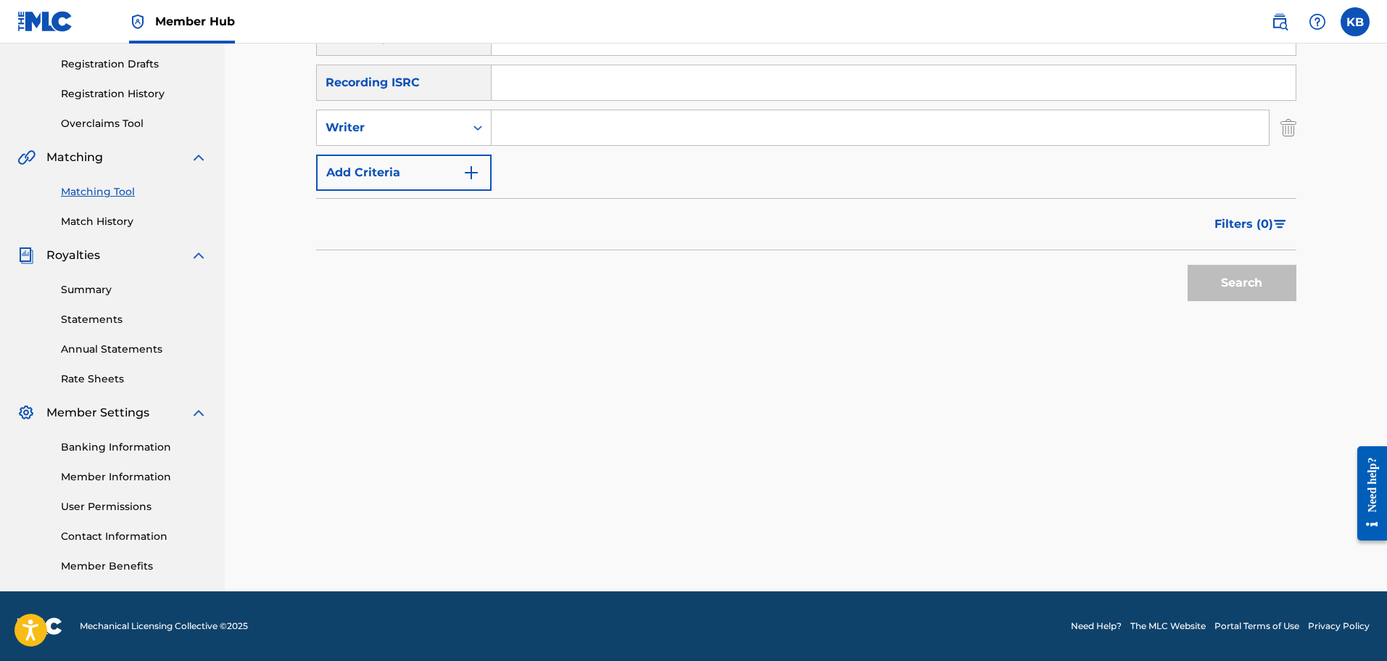
click at [582, 135] on input "Search Form" at bounding box center [880, 127] width 777 height 35
type input "[PERSON_NAME]"
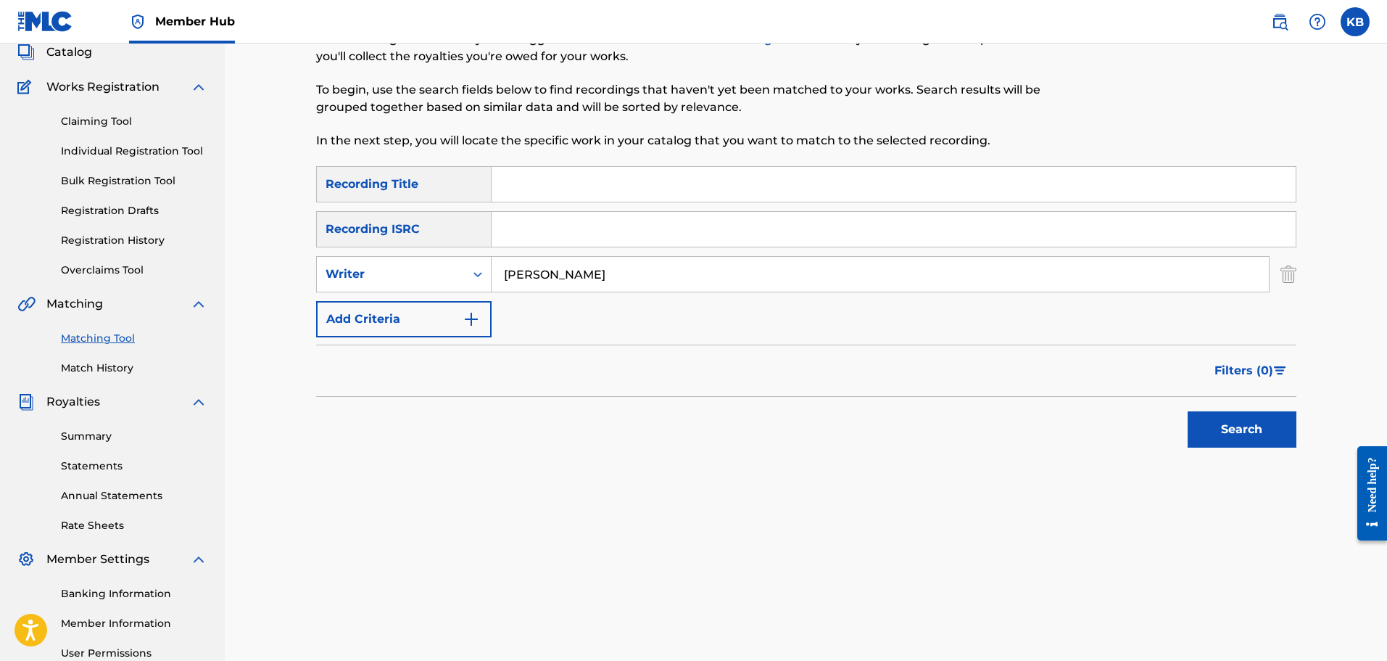
scroll to position [21, 0]
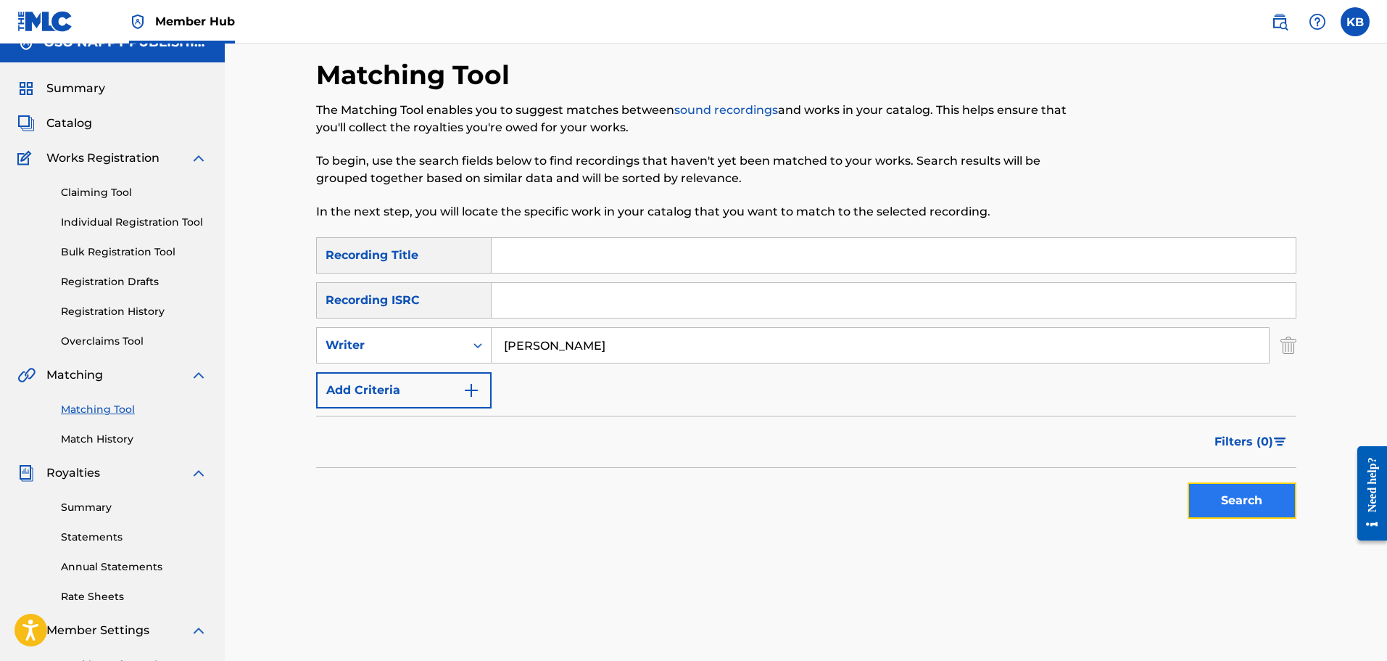
click at [1222, 495] on button "Search" at bounding box center [1242, 500] width 109 height 36
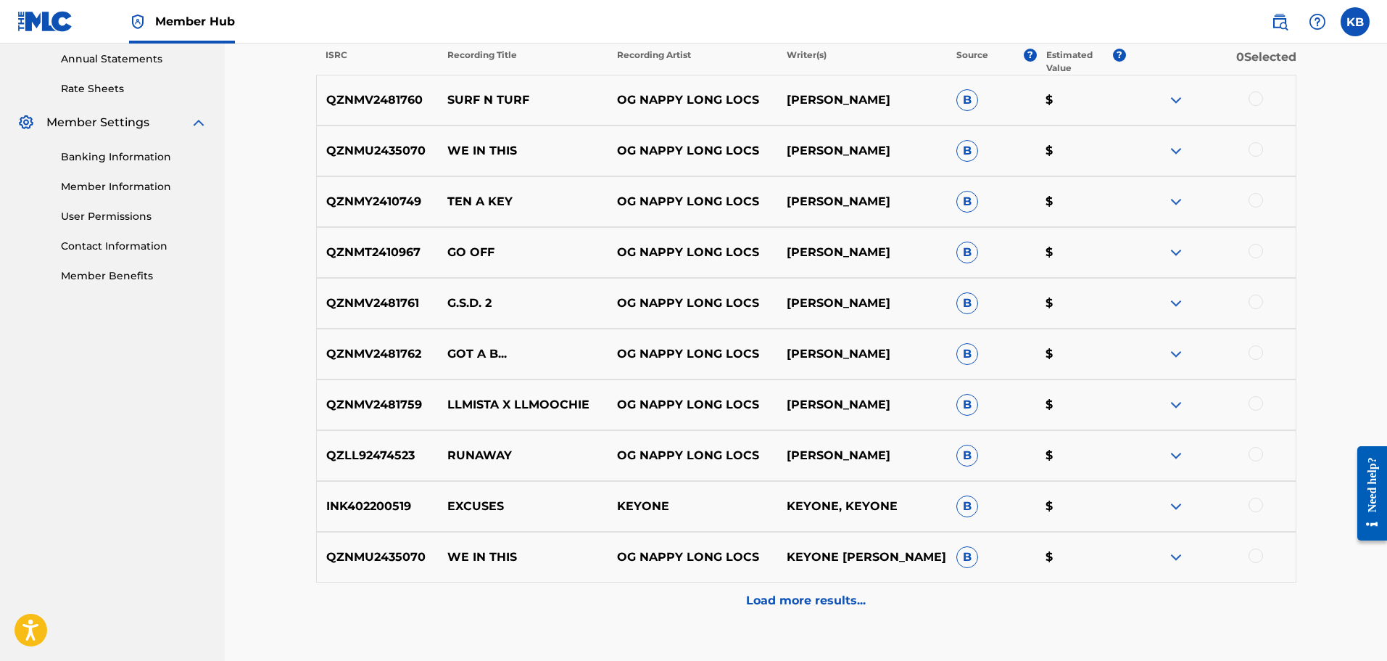
scroll to position [601, 0]
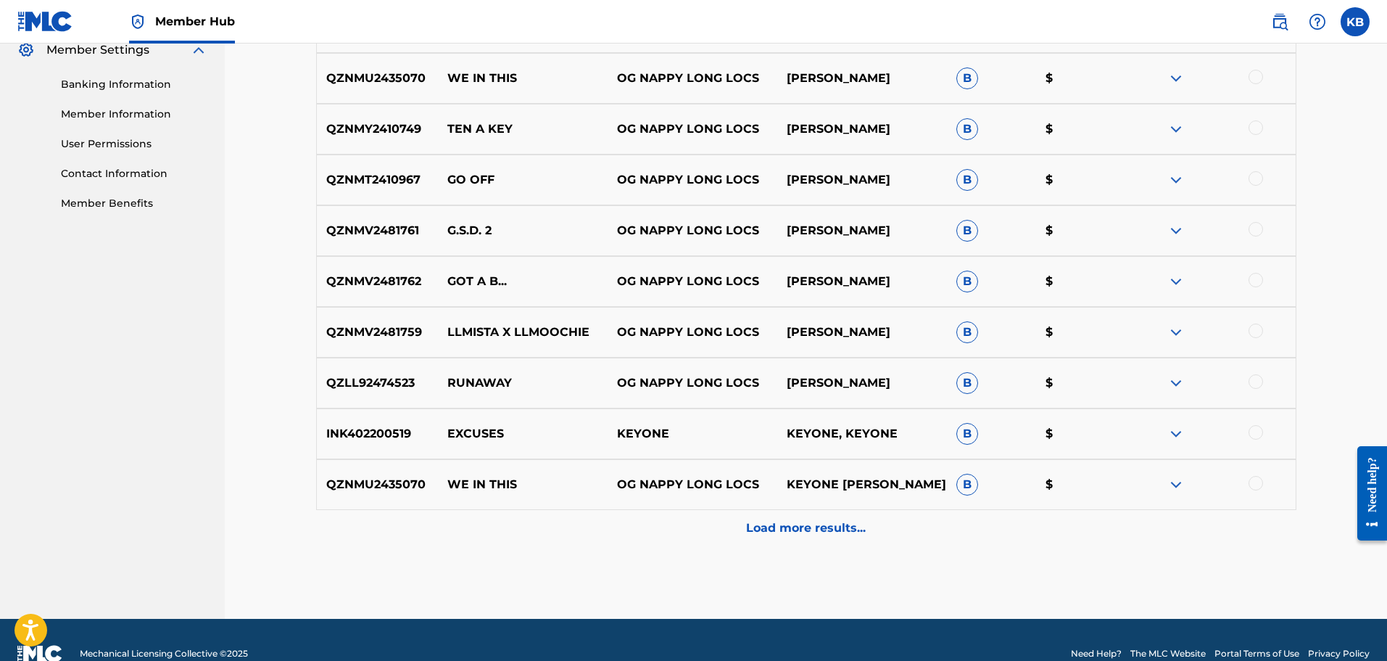
click at [1250, 327] on div at bounding box center [1256, 330] width 15 height 15
click at [985, 538] on button "Match 1 Group" at bounding box center [1019, 542] width 160 height 36
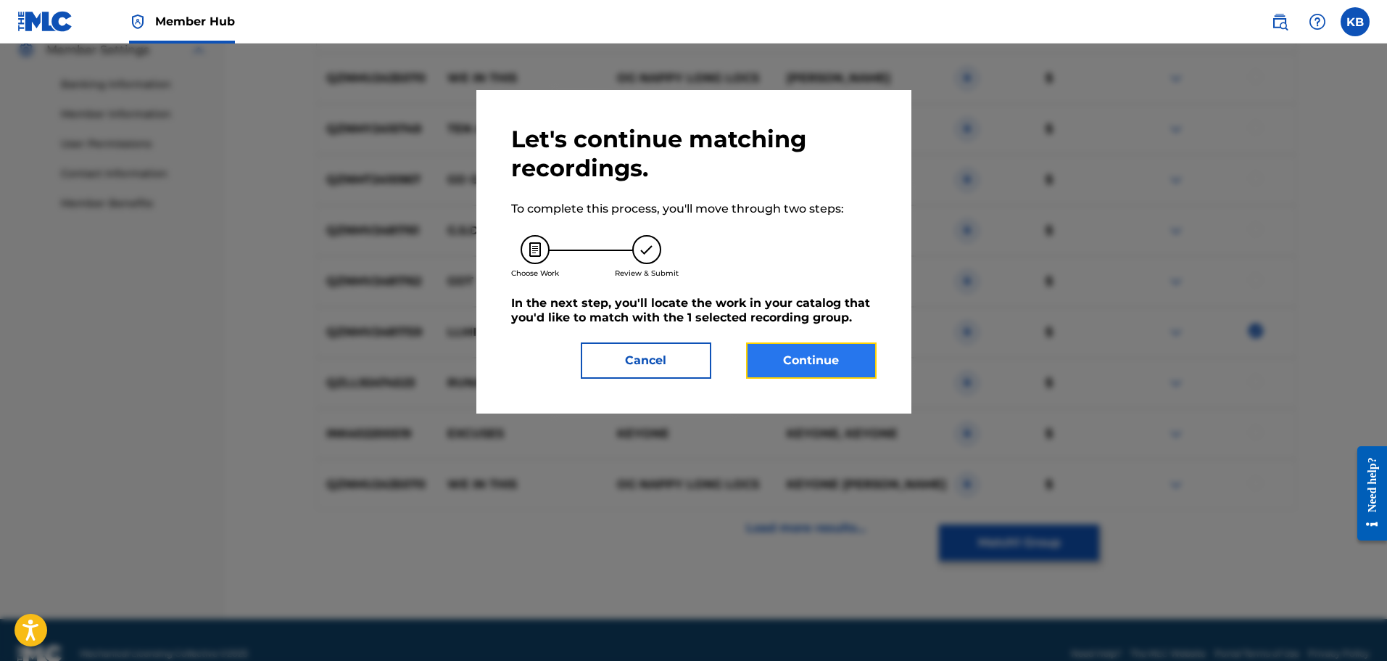
click at [849, 359] on button "Continue" at bounding box center [811, 360] width 131 height 36
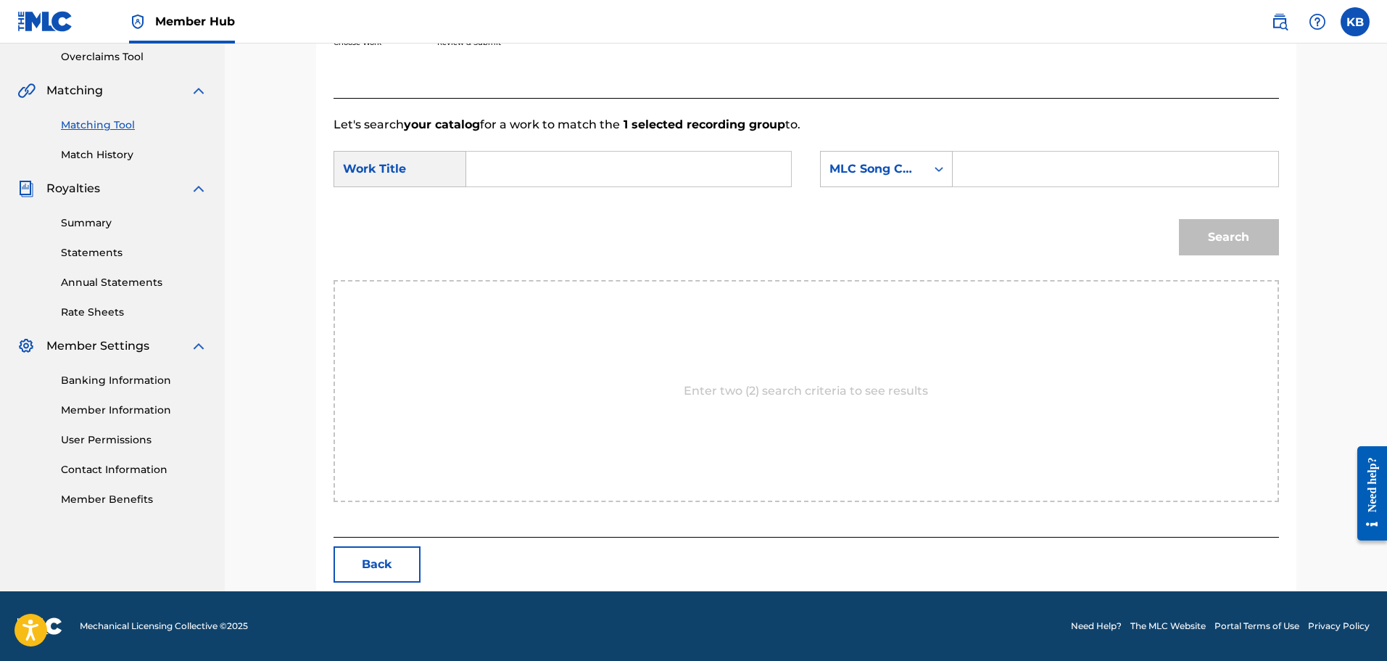
click at [560, 177] on input "Search Form" at bounding box center [629, 169] width 300 height 35
type input "llmista x llmoochie"
click at [862, 171] on div "MLC Song Code" at bounding box center [874, 168] width 88 height 17
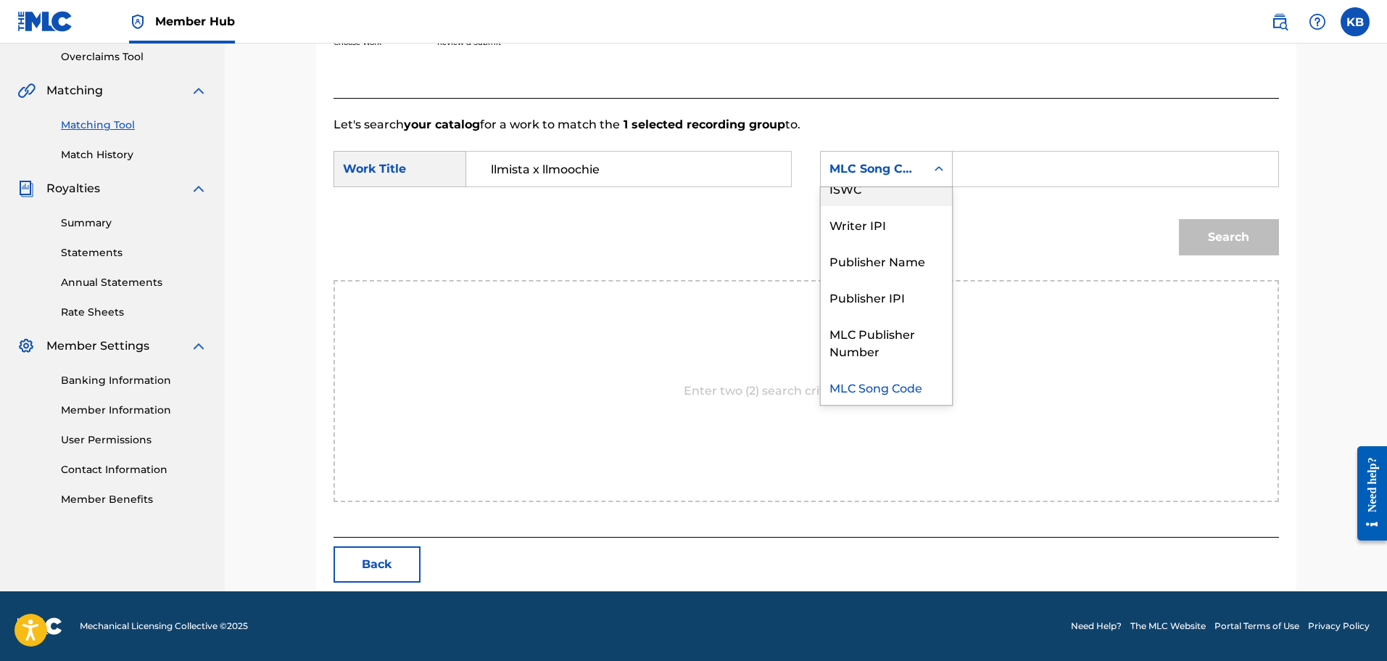
scroll to position [0, 0]
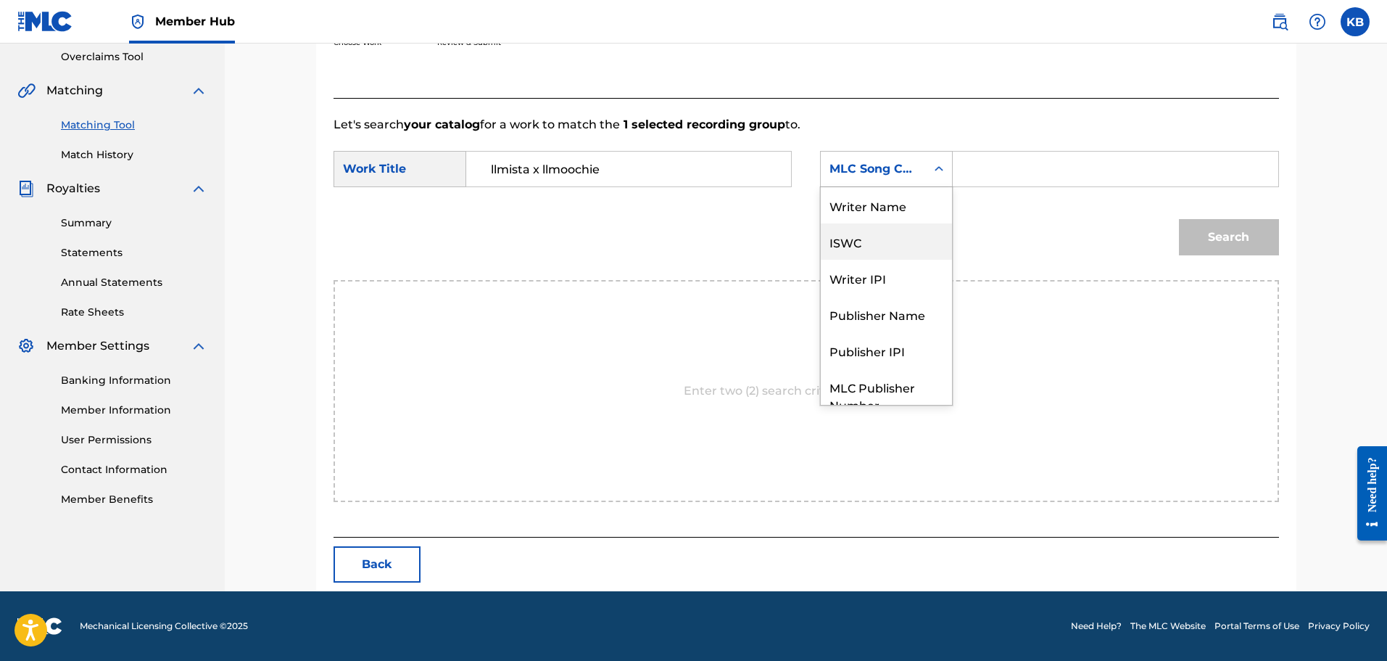
click at [891, 211] on div "Writer Name" at bounding box center [886, 205] width 131 height 36
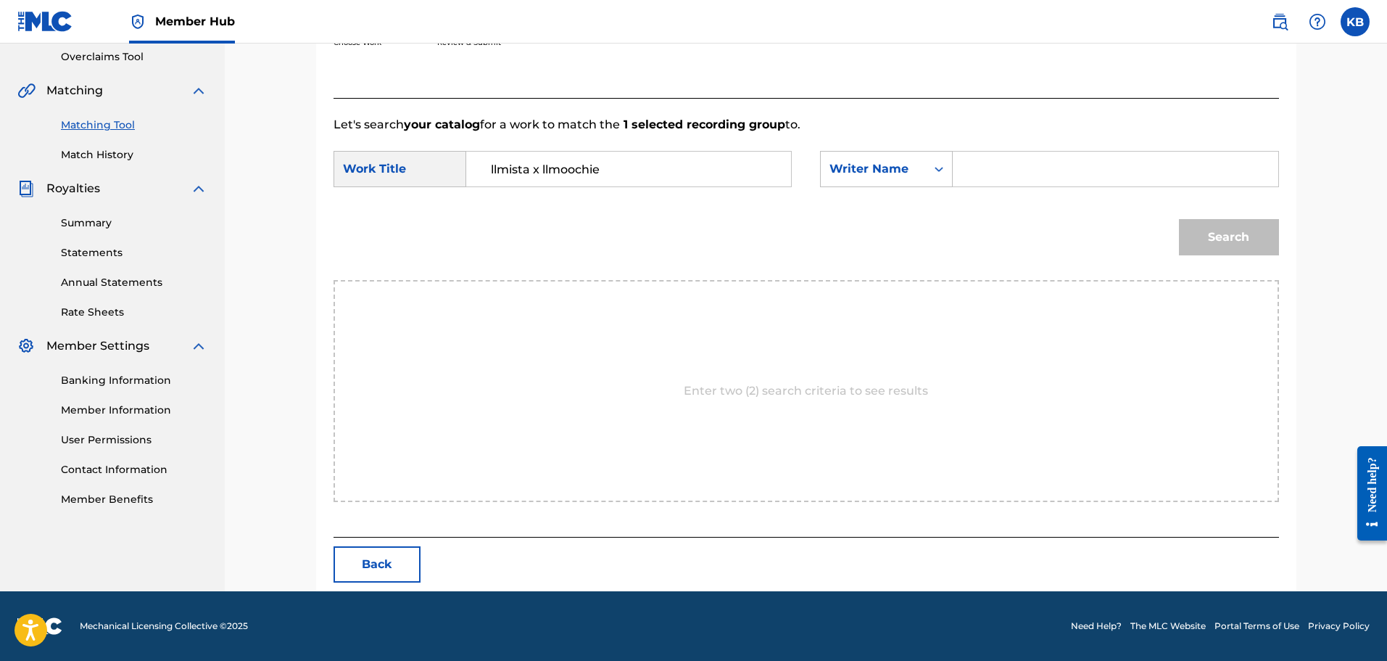
click at [990, 166] on input "Search Form" at bounding box center [1115, 169] width 300 height 35
type input "[PERSON_NAME]"
click at [1241, 234] on button "Search" at bounding box center [1229, 237] width 100 height 36
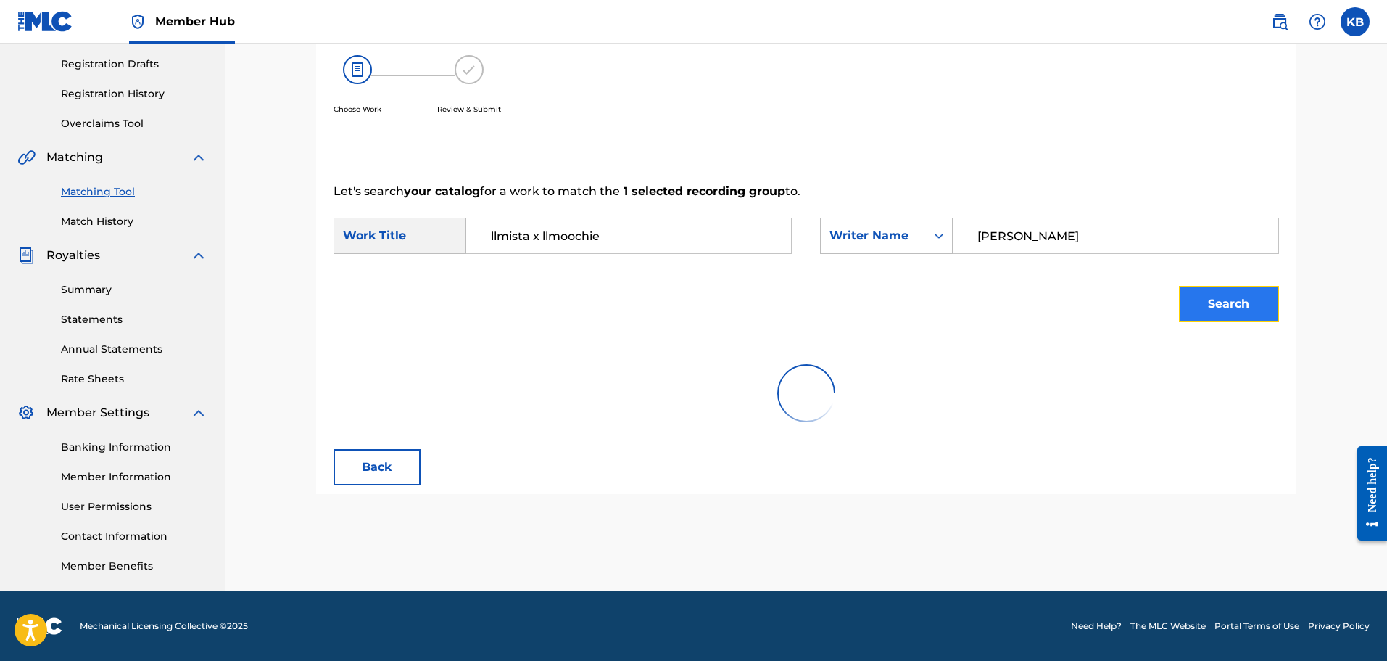
click at [1228, 302] on button "Search" at bounding box center [1229, 304] width 100 height 36
click at [529, 244] on input "llmista x llmoochie" at bounding box center [629, 235] width 300 height 35
drag, startPoint x: 624, startPoint y: 234, endPoint x: 498, endPoint y: 241, distance: 126.4
click at [498, 241] on input "llmista x llmoochie" at bounding box center [629, 235] width 300 height 35
type input "l"
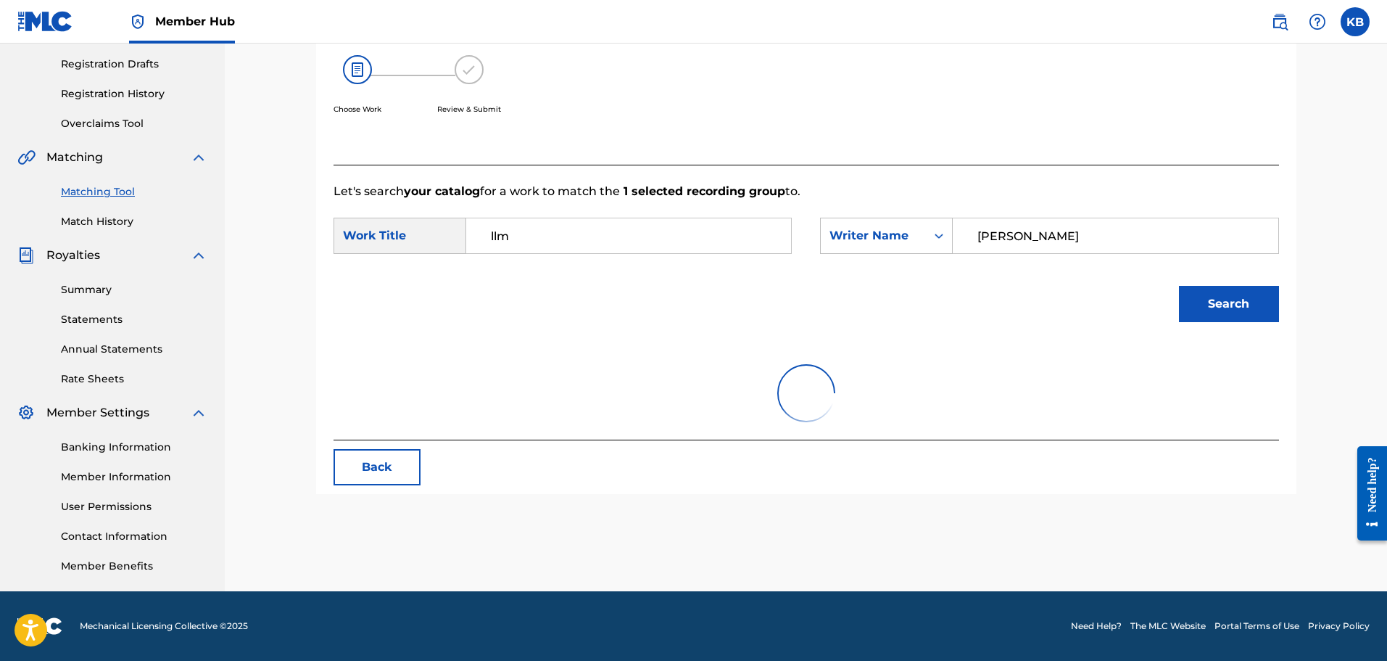
click at [1179, 286] on button "Search" at bounding box center [1229, 304] width 100 height 36
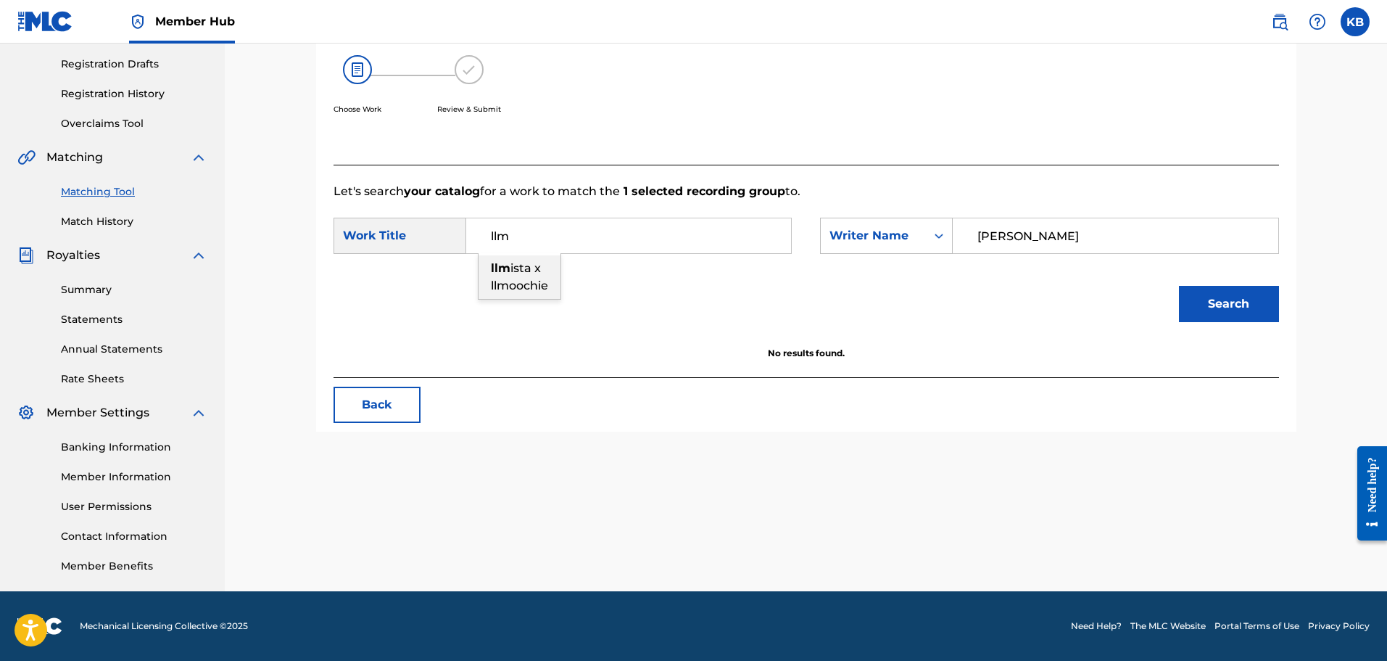
type input "llmista x llmoochie"
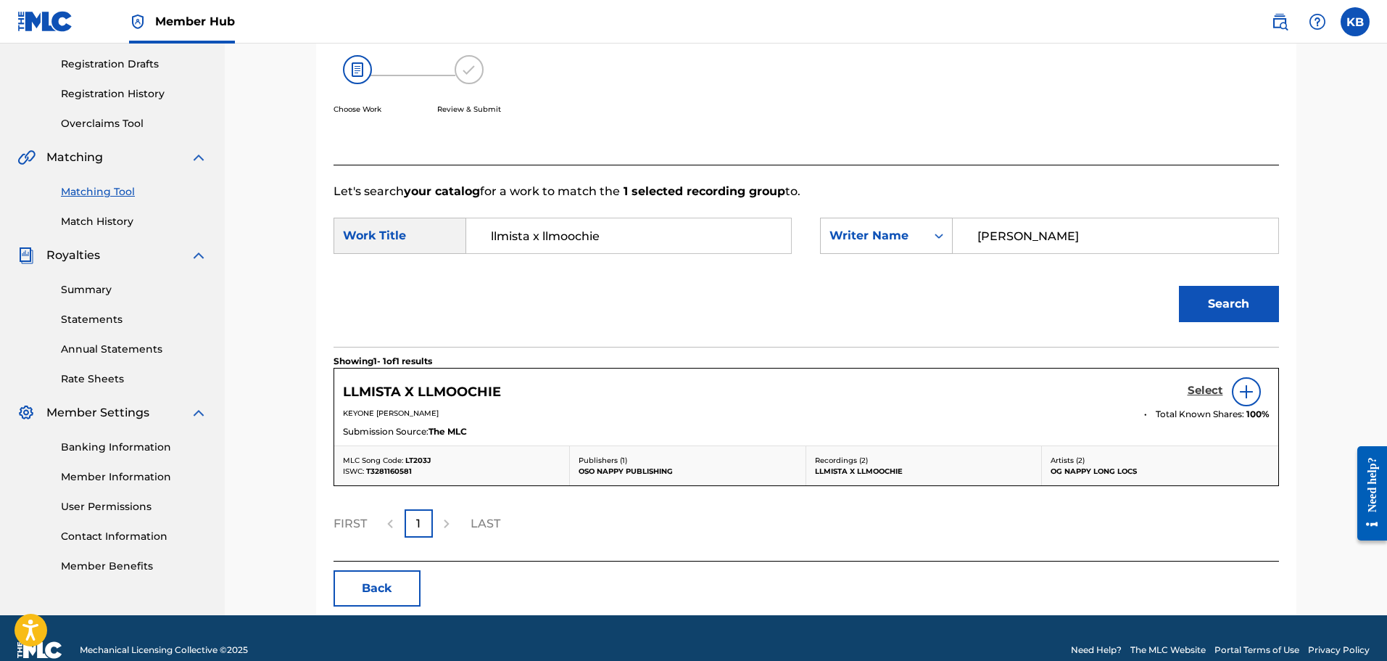
click at [1200, 391] on h5 "Select" at bounding box center [1206, 391] width 36 height 14
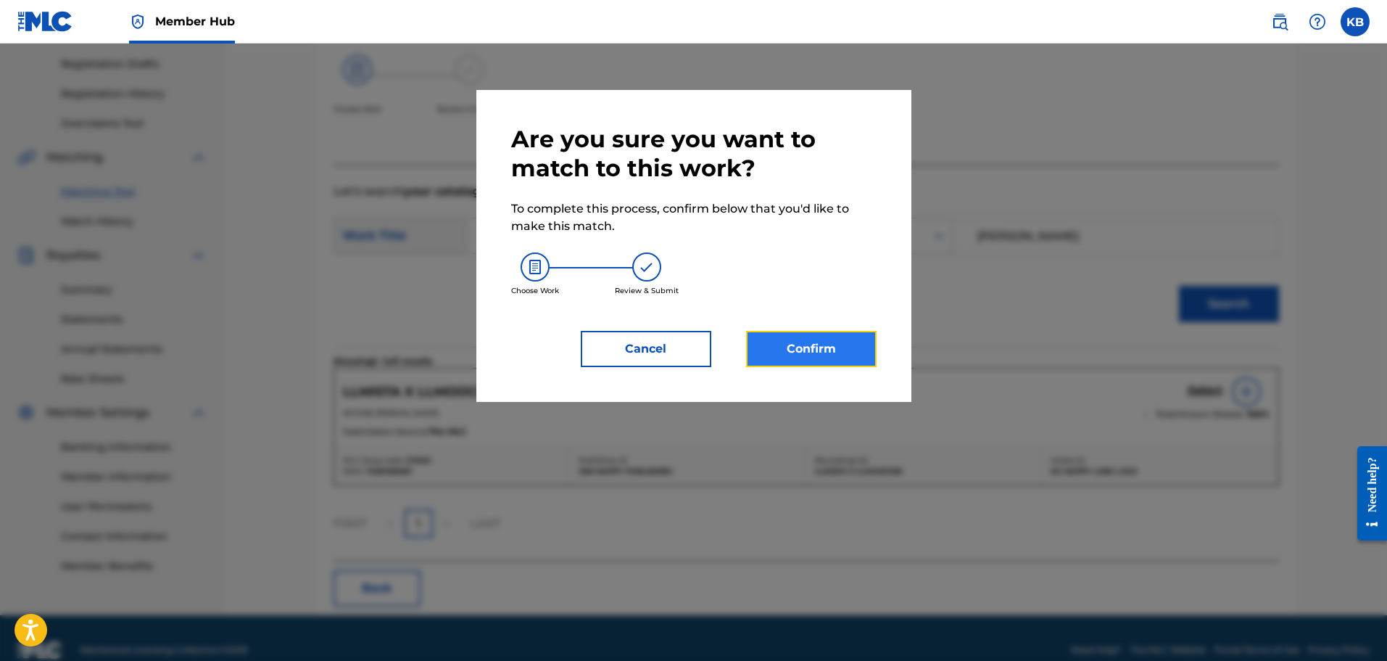
click at [836, 344] on button "Confirm" at bounding box center [811, 349] width 131 height 36
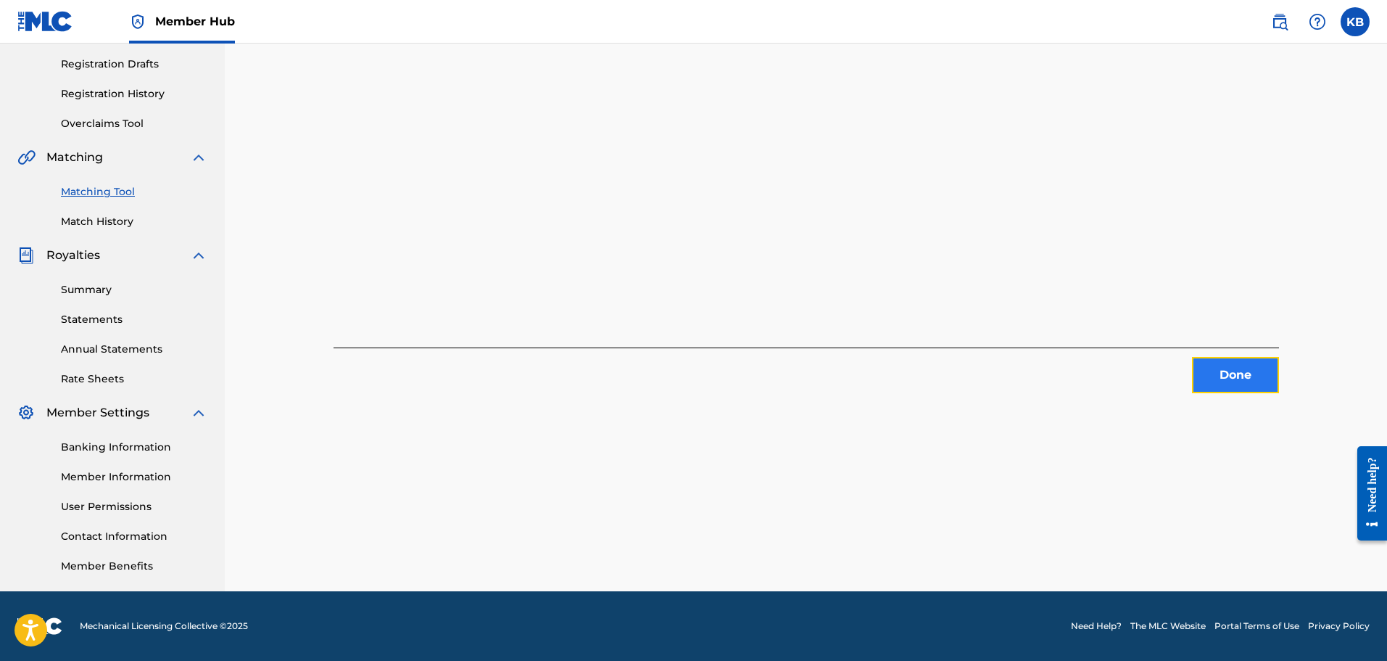
click at [1220, 369] on button "Done" at bounding box center [1235, 375] width 87 height 36
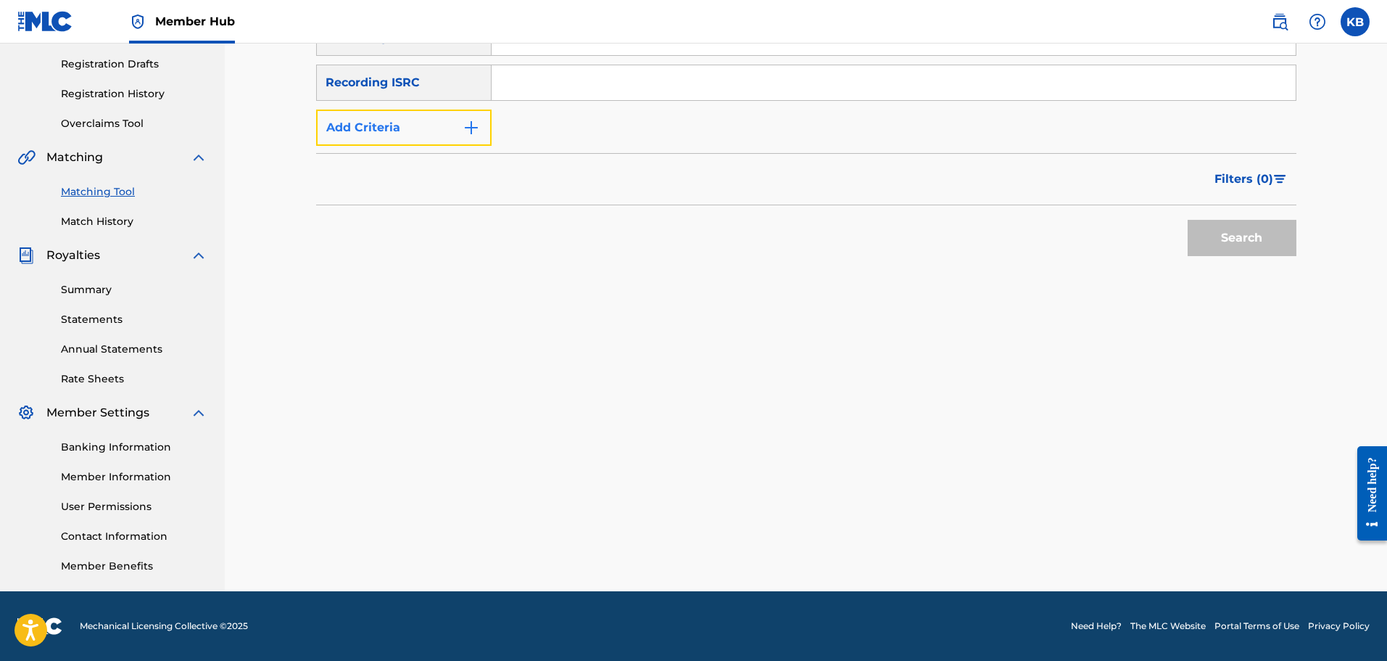
click at [485, 133] on button "Add Criteria" at bounding box center [404, 128] width 176 height 36
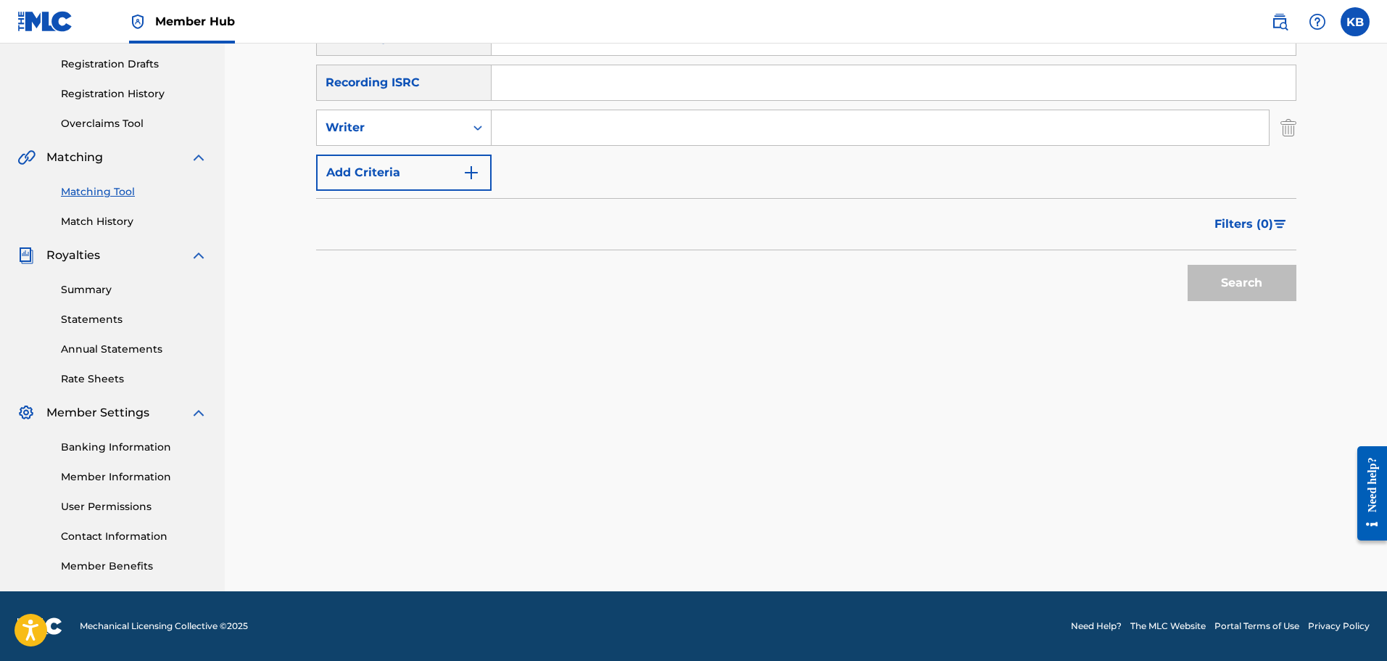
click at [556, 139] on input "Search Form" at bounding box center [880, 127] width 777 height 35
type input "[PERSON_NAME]"
click at [1241, 265] on button "Search" at bounding box center [1242, 283] width 109 height 36
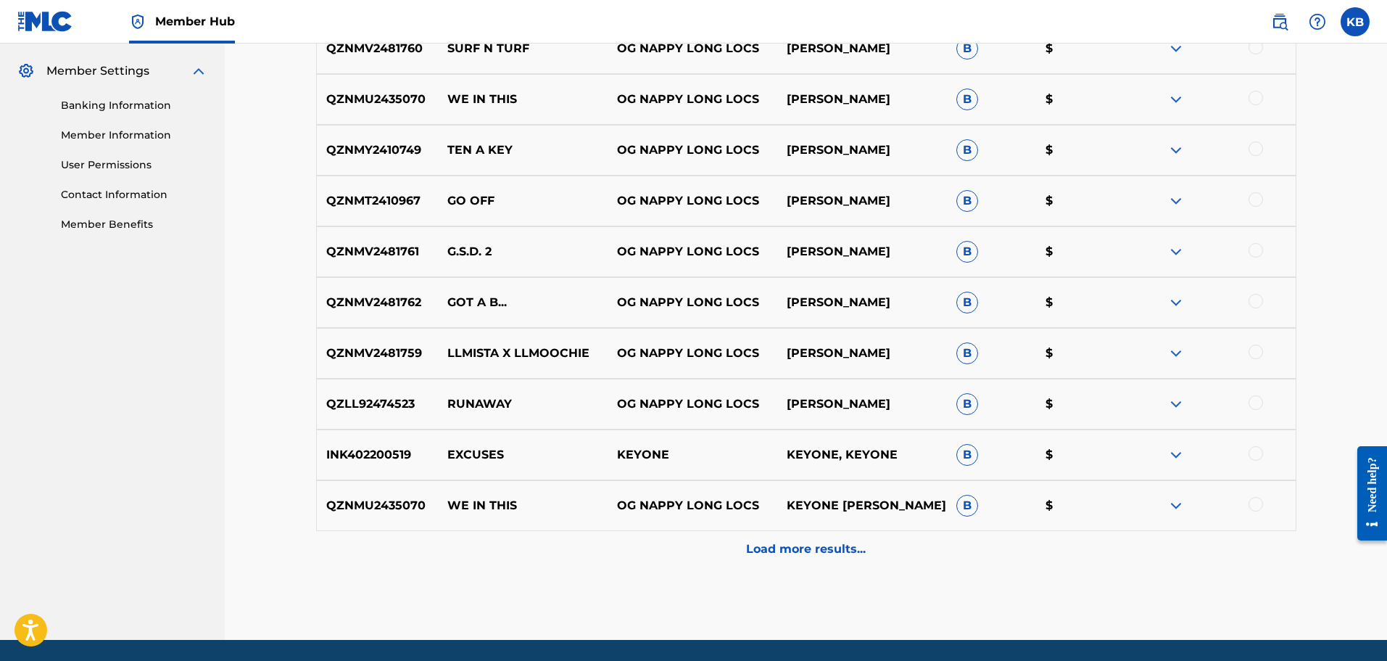
scroll to position [629, 0]
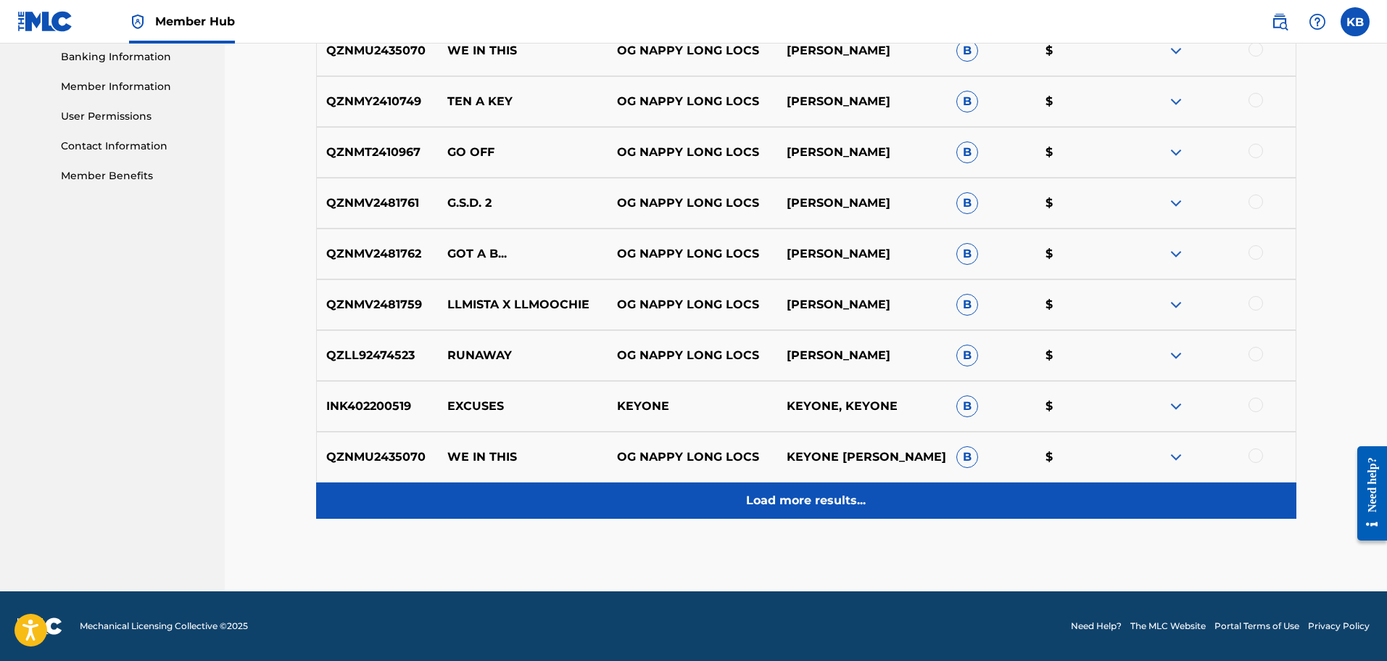
click at [831, 492] on p "Load more results..." at bounding box center [806, 500] width 120 height 17
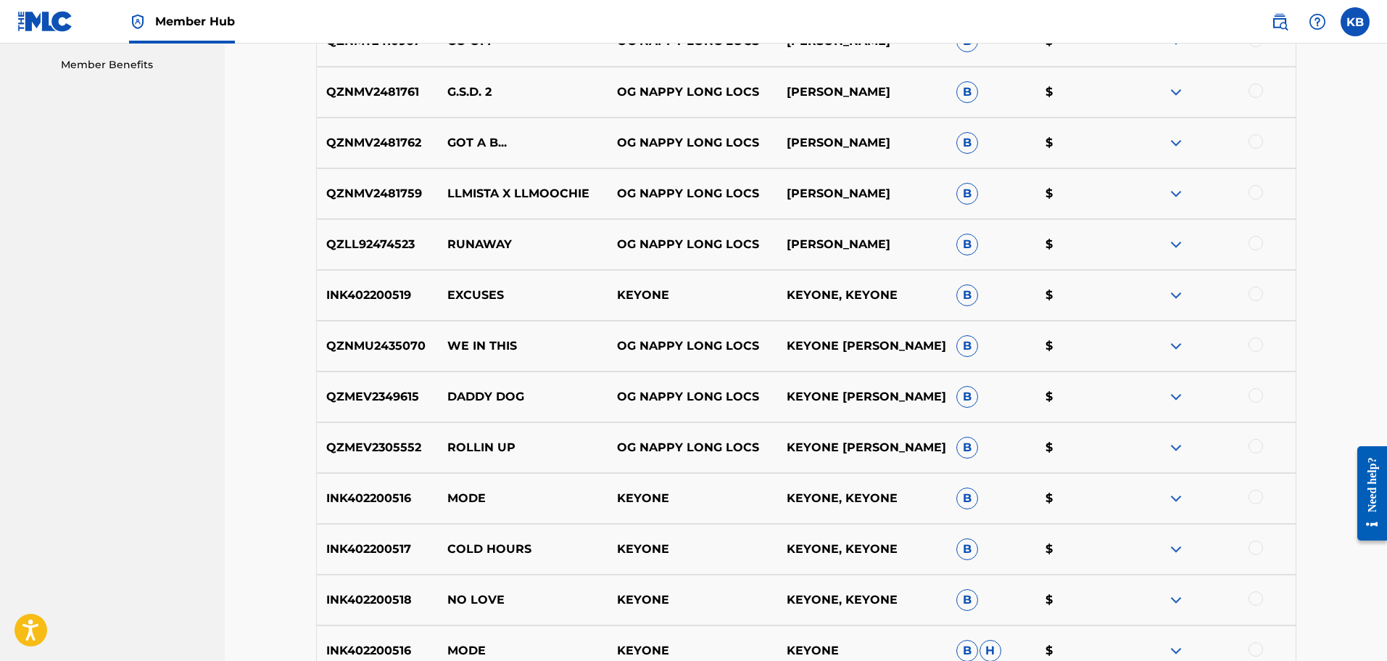
scroll to position [774, 0]
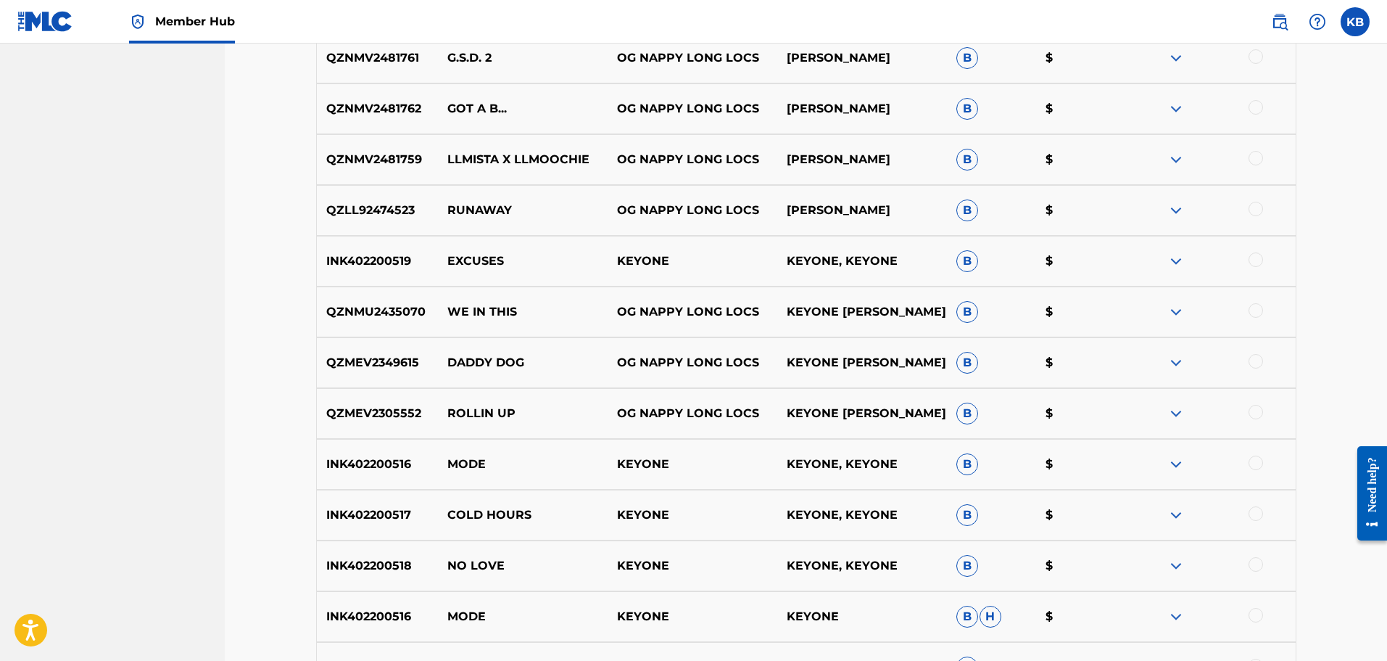
click at [1259, 358] on div at bounding box center [1256, 361] width 15 height 15
click at [1018, 542] on button "Match 1 Group" at bounding box center [1019, 542] width 160 height 36
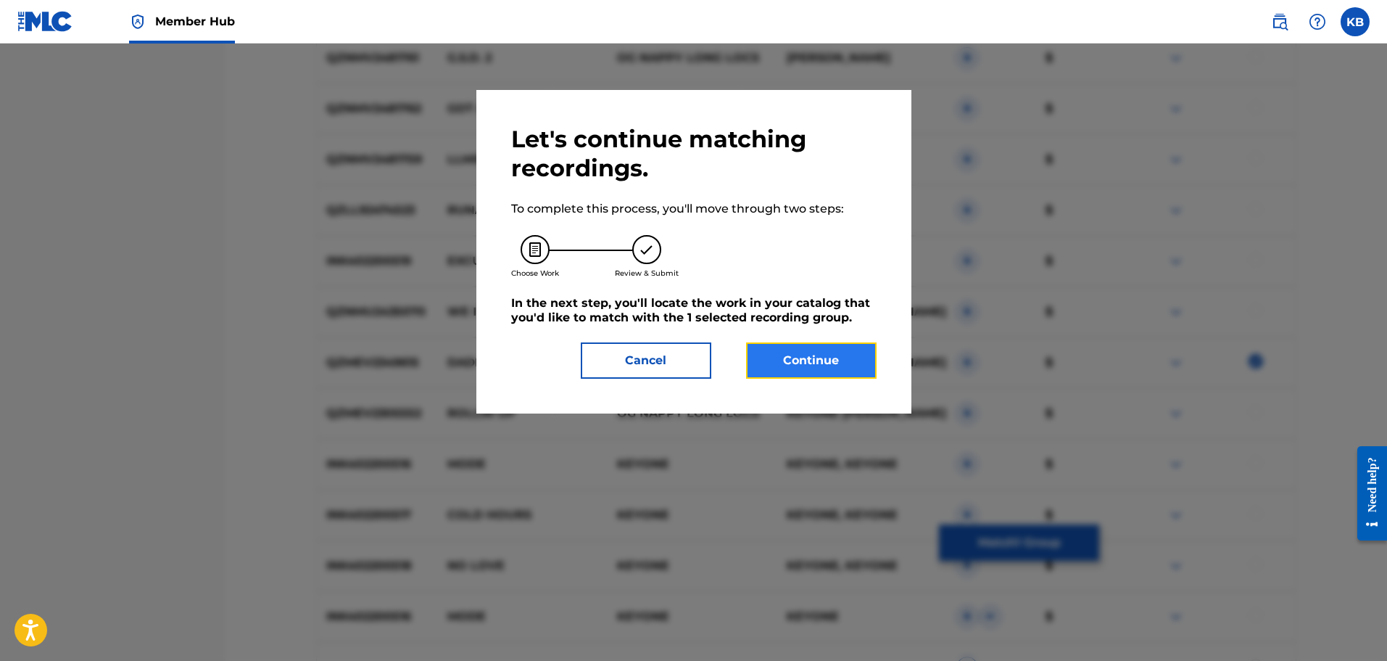
click at [820, 363] on button "Continue" at bounding box center [811, 360] width 131 height 36
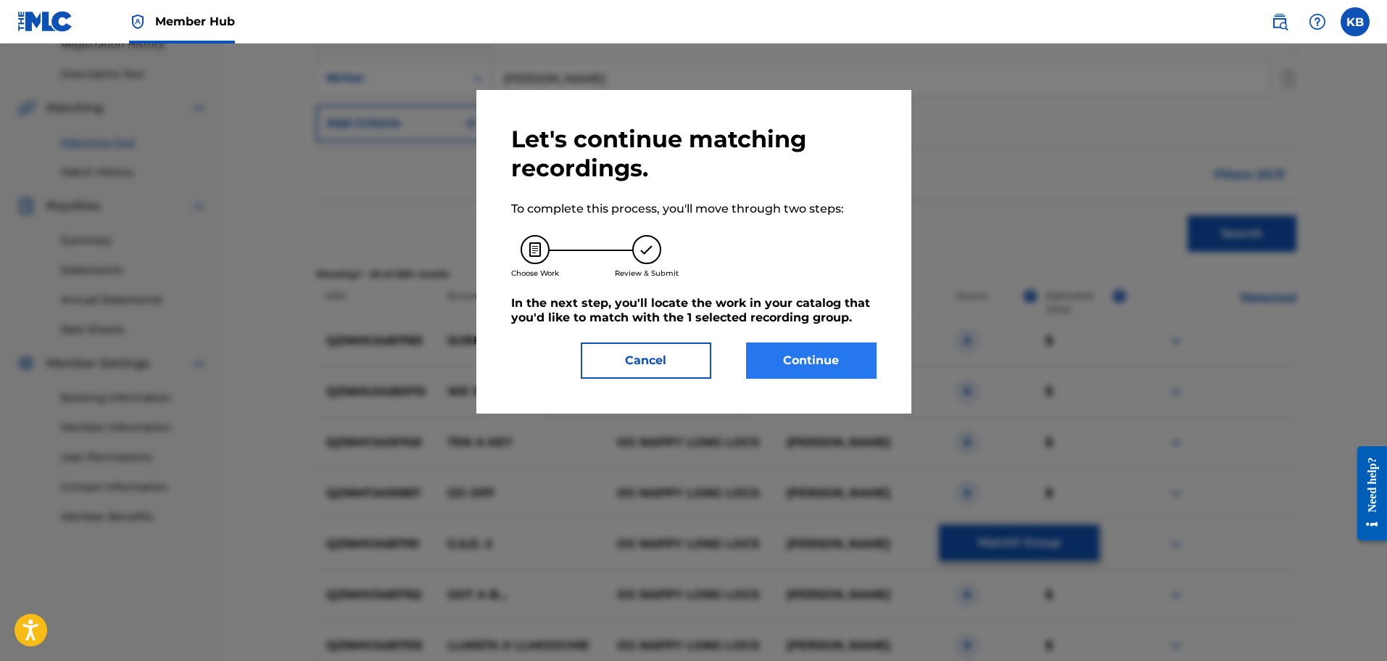
scroll to position [305, 0]
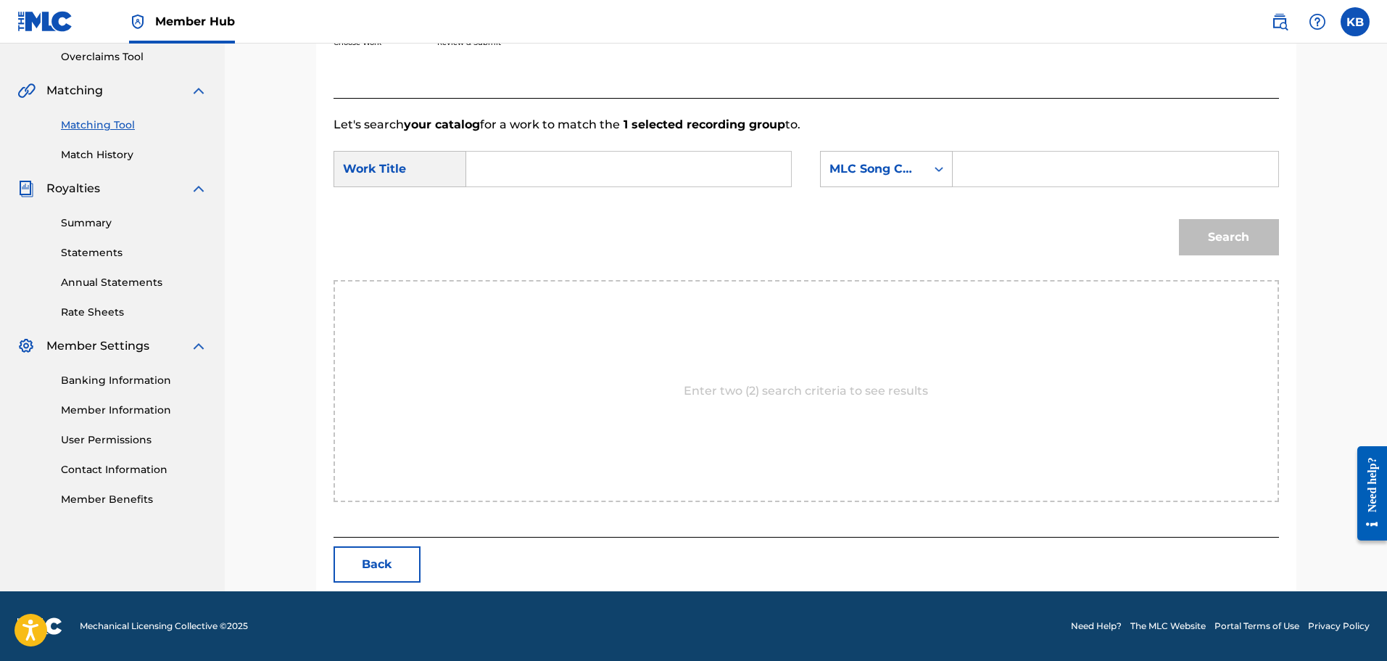
click at [579, 181] on input "Search Form" at bounding box center [629, 169] width 300 height 35
type input "daddy dog"
click at [920, 176] on div "MLC Song Code" at bounding box center [873, 169] width 105 height 28
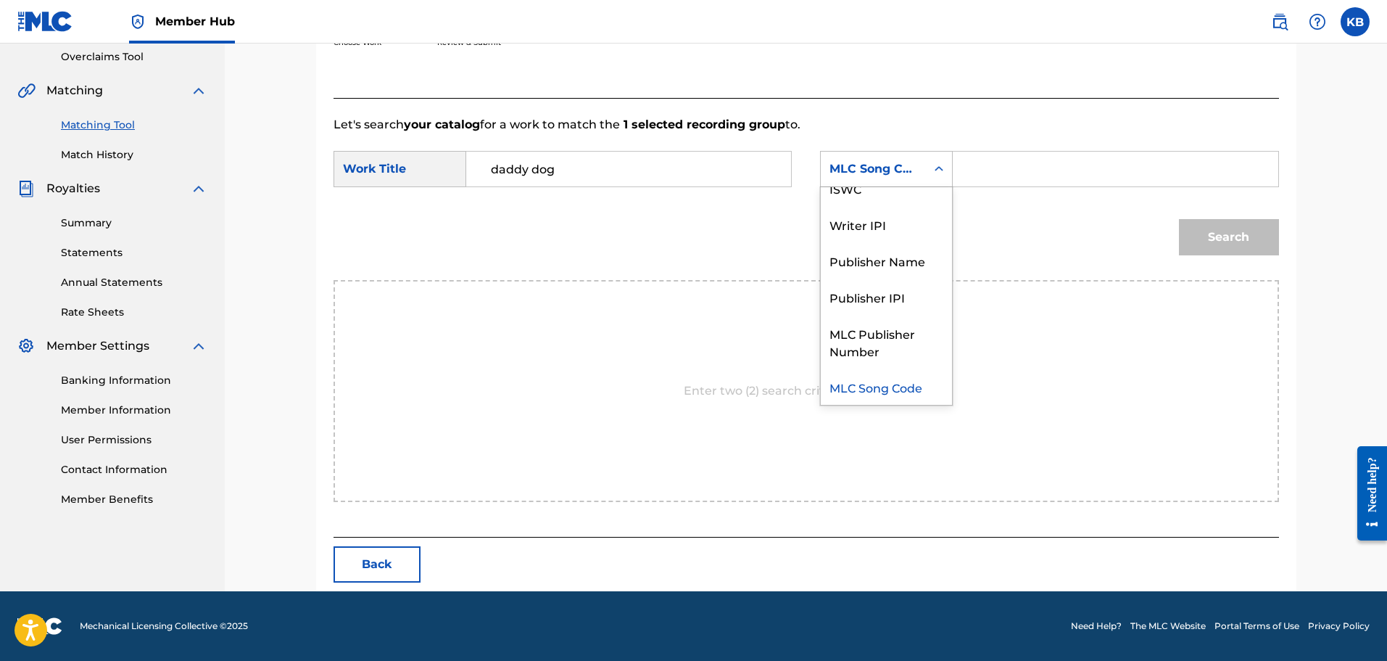
scroll to position [0, 0]
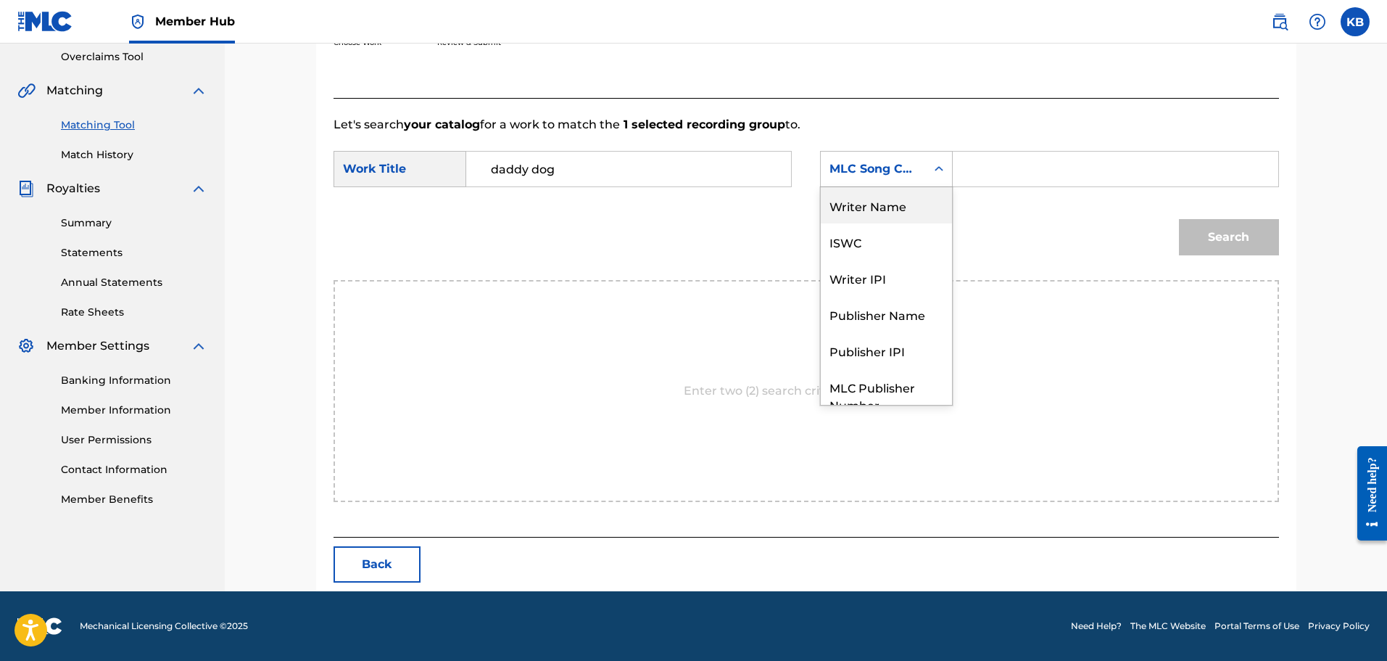
click at [899, 201] on div "Writer Name" at bounding box center [886, 205] width 131 height 36
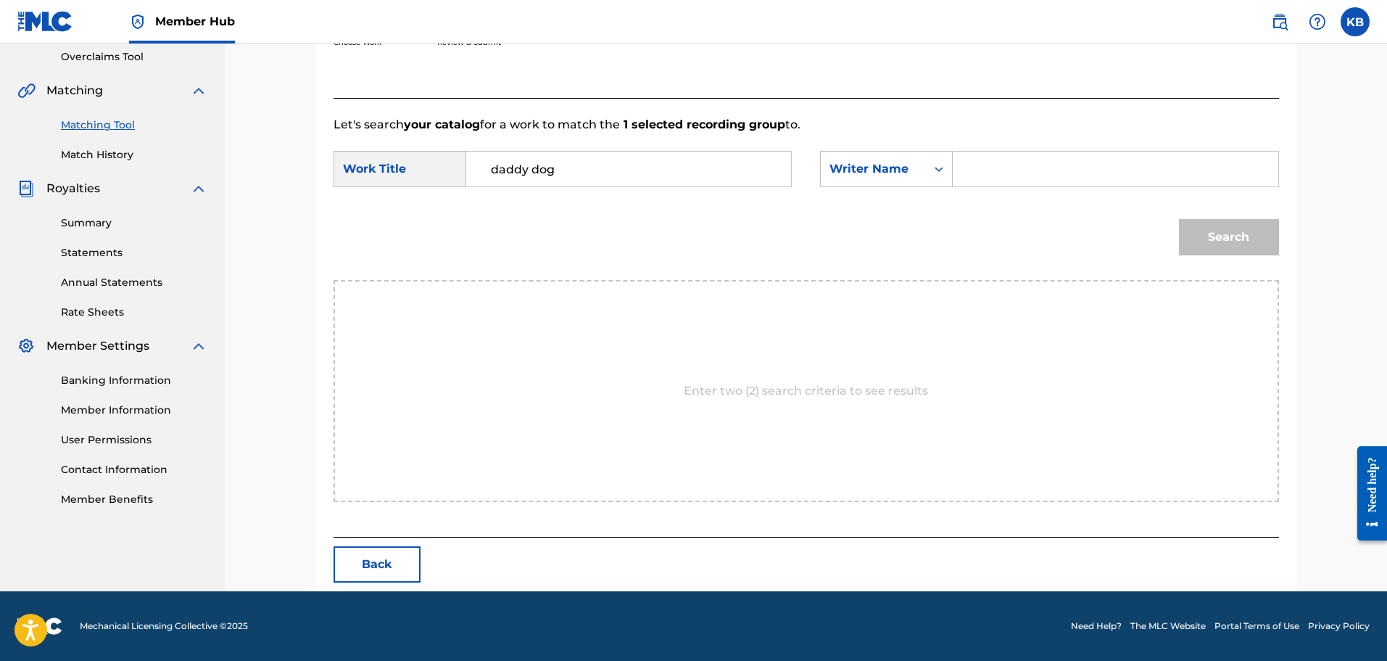
click at [998, 171] on input "Search Form" at bounding box center [1115, 169] width 300 height 35
type input "[PERSON_NAME]"
click at [1216, 235] on button "Search" at bounding box center [1229, 237] width 100 height 36
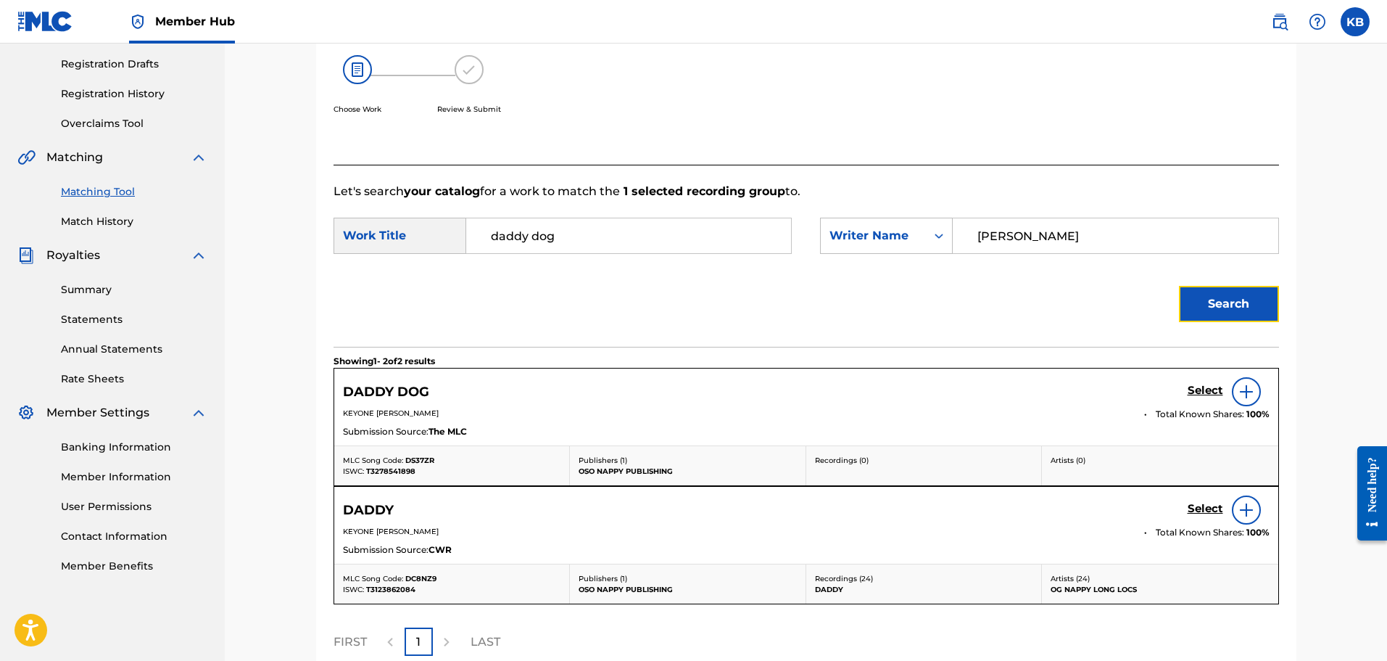
scroll to position [305, 0]
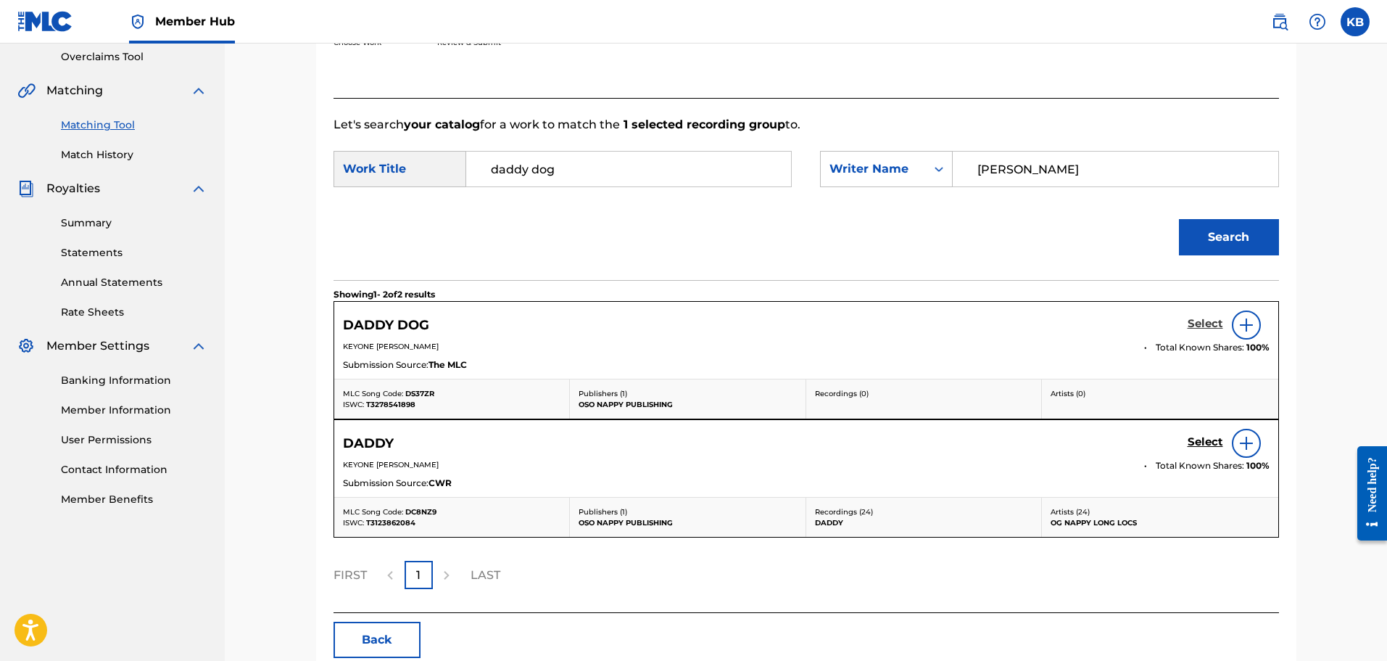
click at [1206, 324] on h5 "Select" at bounding box center [1206, 324] width 36 height 14
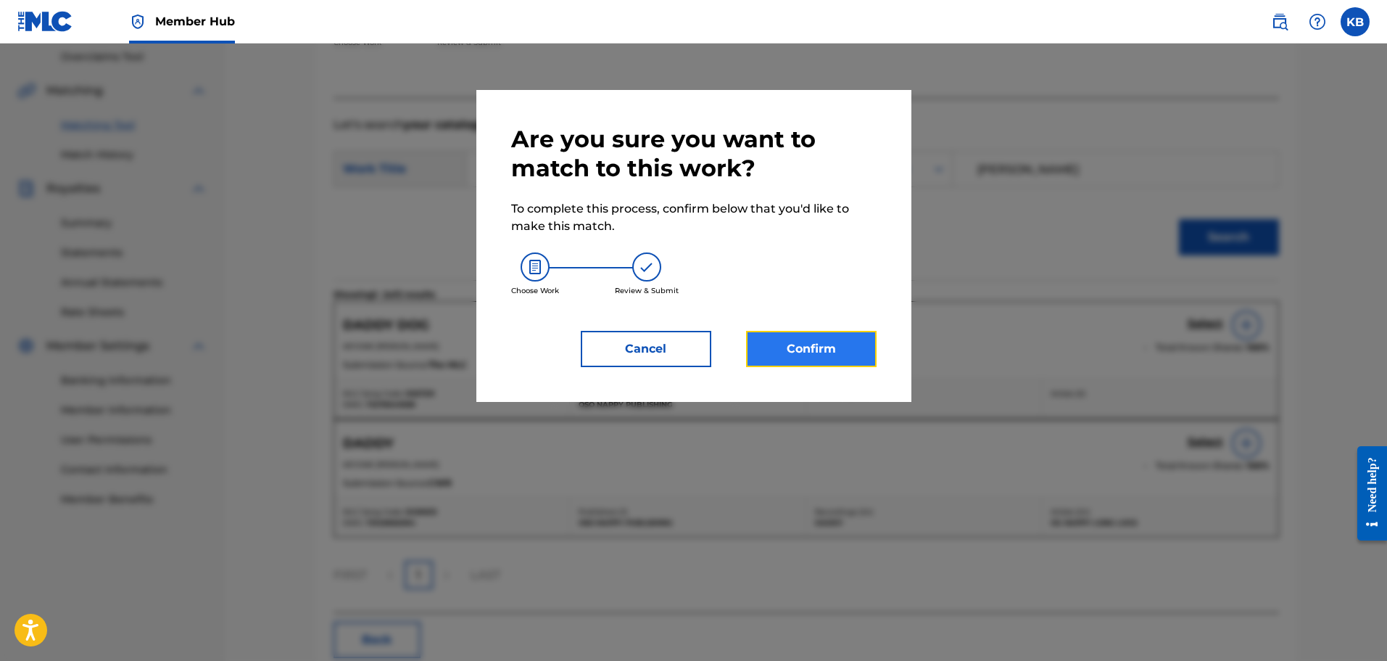
click at [853, 332] on button "Confirm" at bounding box center [811, 349] width 131 height 36
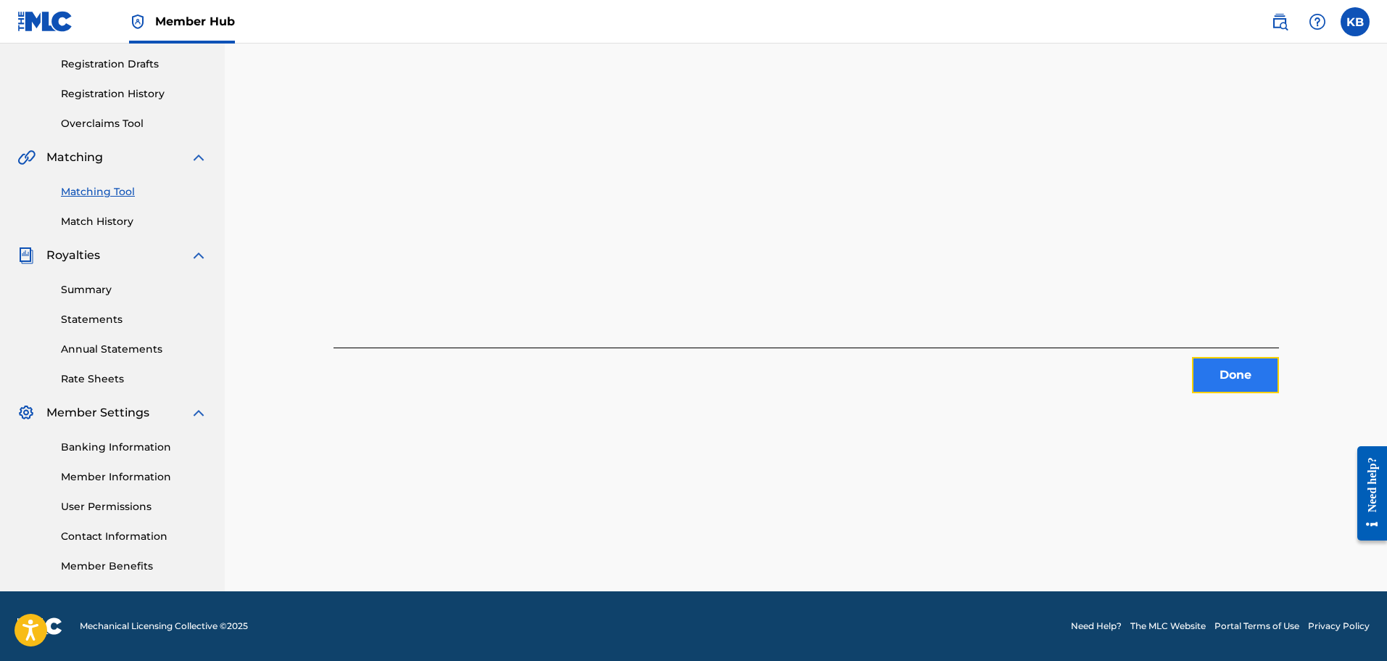
click at [1233, 369] on button "Done" at bounding box center [1235, 375] width 87 height 36
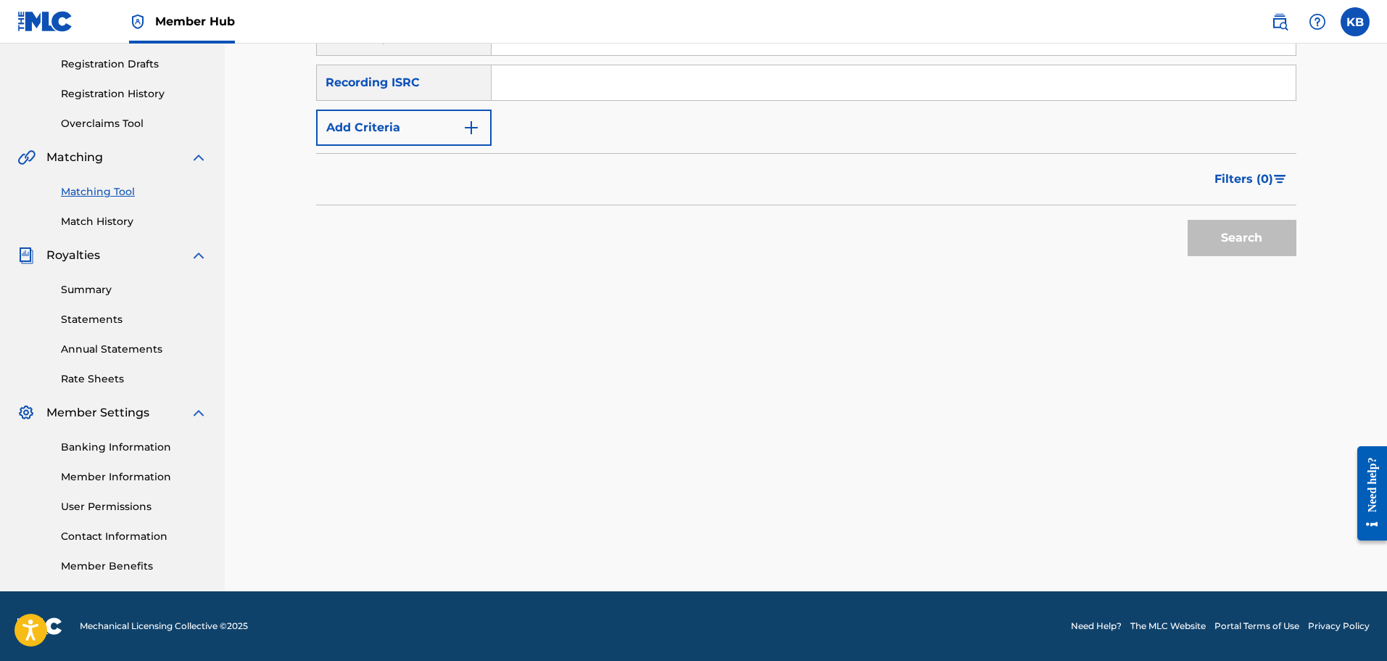
scroll to position [166, 0]
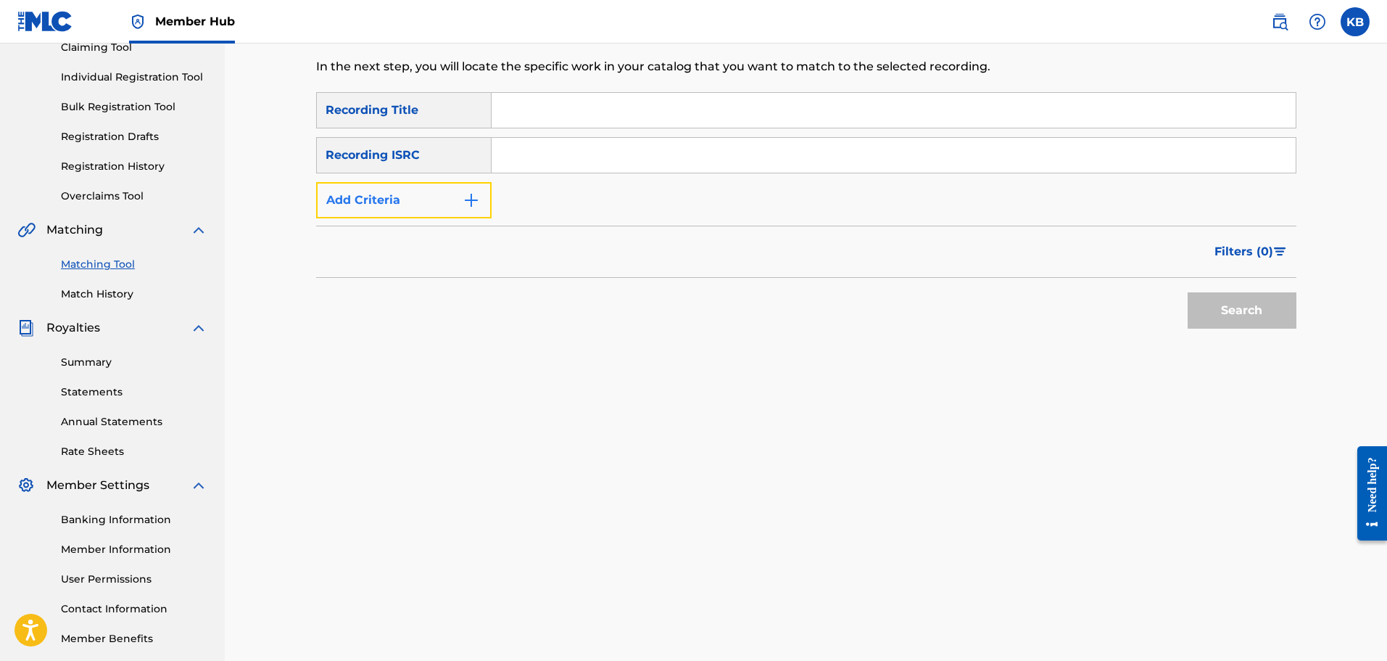
click at [469, 194] on img "Search Form" at bounding box center [471, 199] width 17 height 17
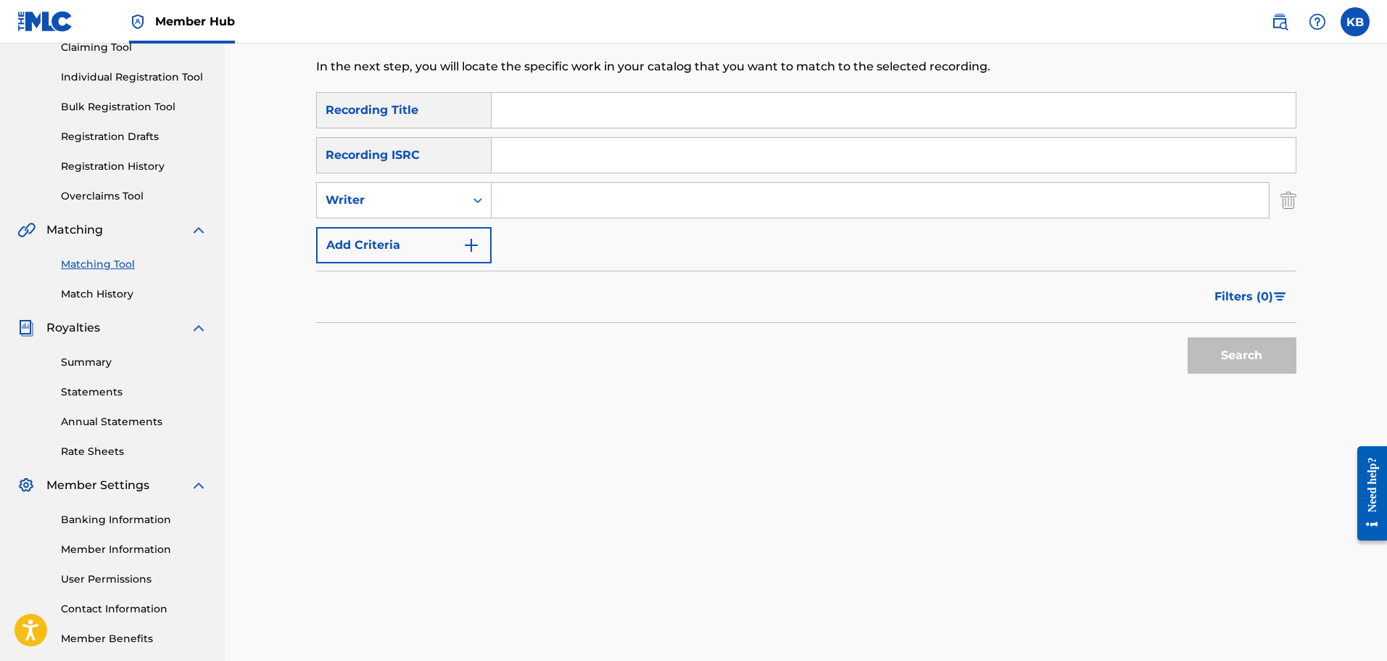
click at [548, 203] on input "Search Form" at bounding box center [880, 200] width 777 height 35
type input "[PERSON_NAME]"
click at [1228, 345] on button "Search" at bounding box center [1242, 355] width 109 height 36
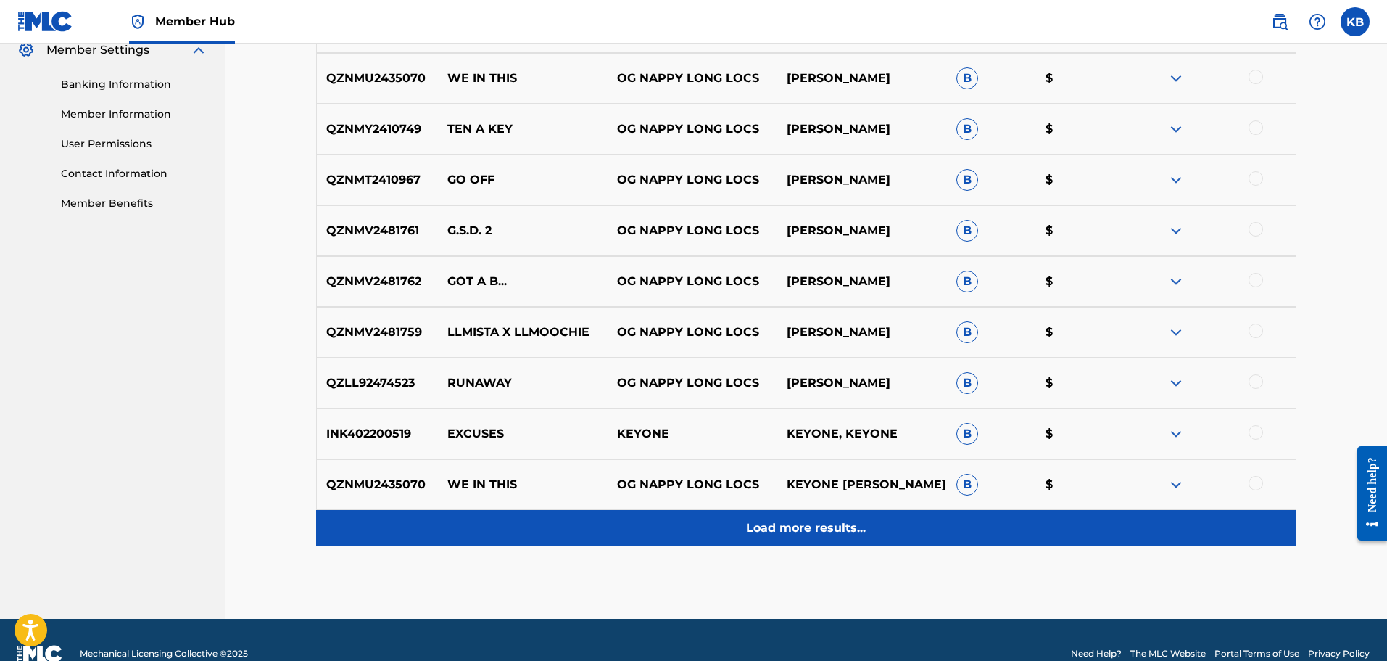
click at [797, 542] on div "Load more results..." at bounding box center [806, 528] width 981 height 36
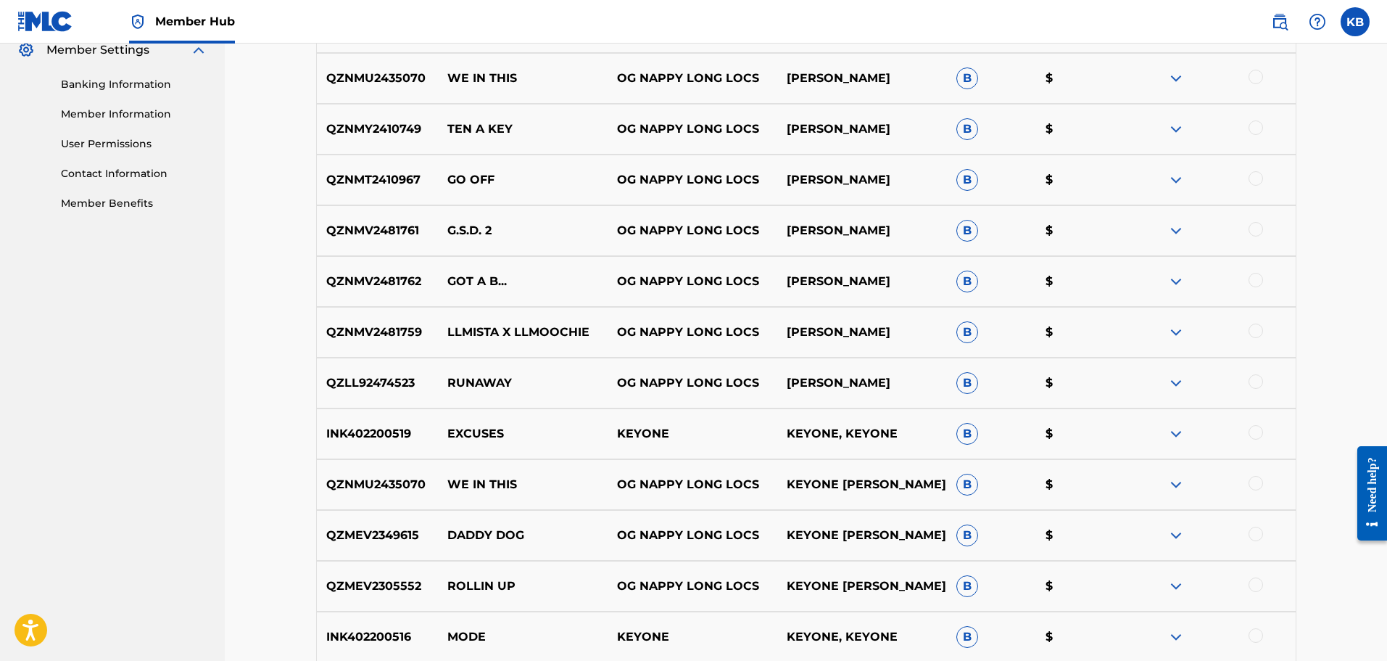
scroll to position [746, 0]
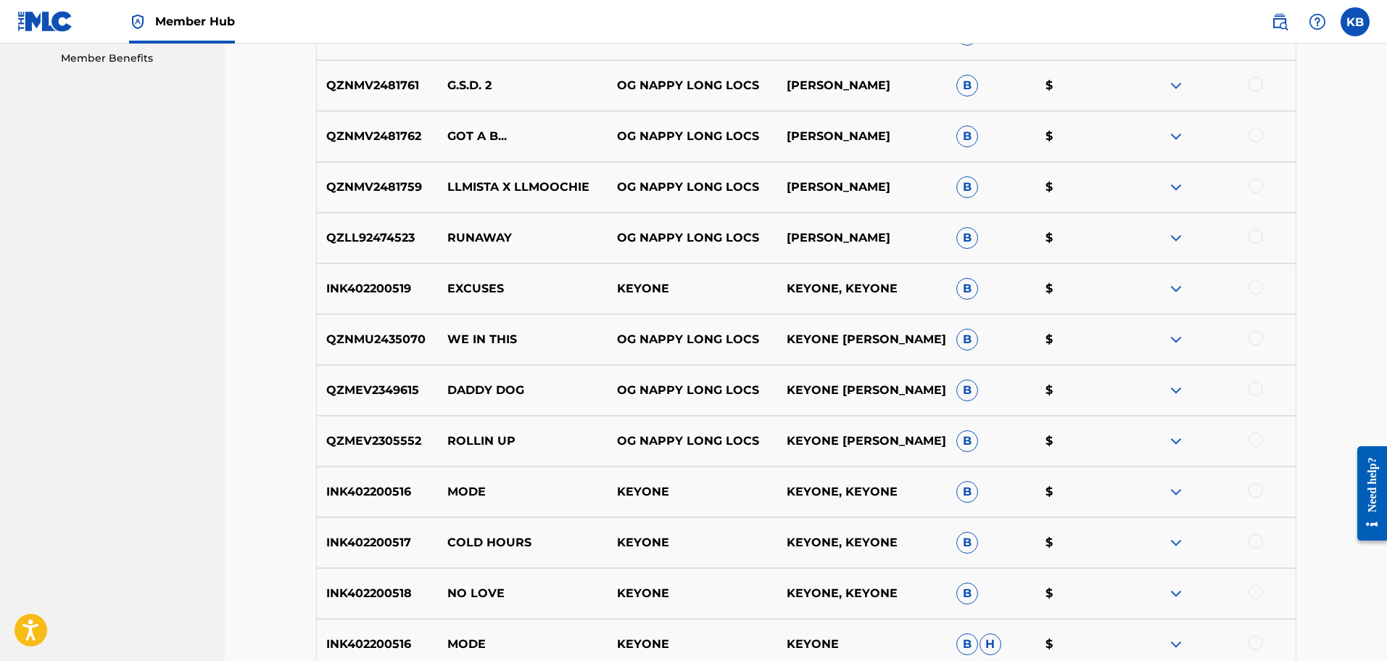
click at [1254, 441] on div at bounding box center [1256, 439] width 15 height 15
click at [1001, 537] on button "Match 1 Group" at bounding box center [1019, 542] width 160 height 36
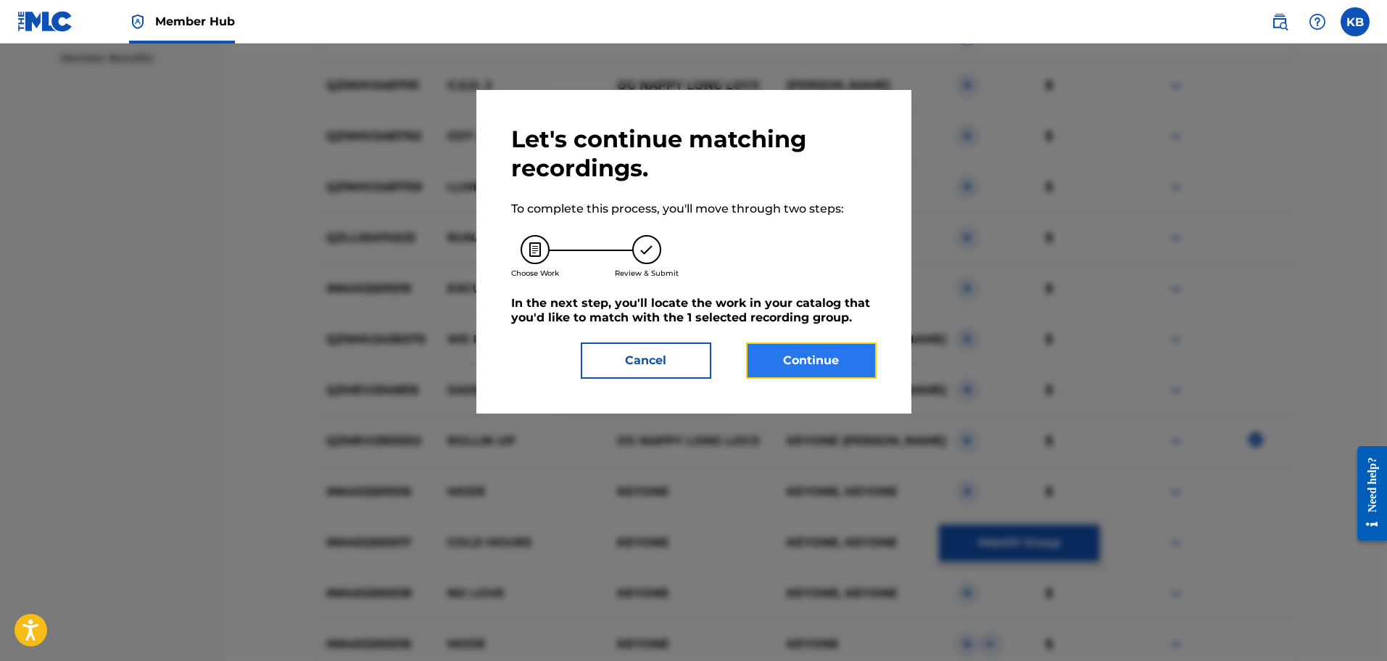
click at [772, 350] on button "Continue" at bounding box center [811, 360] width 131 height 36
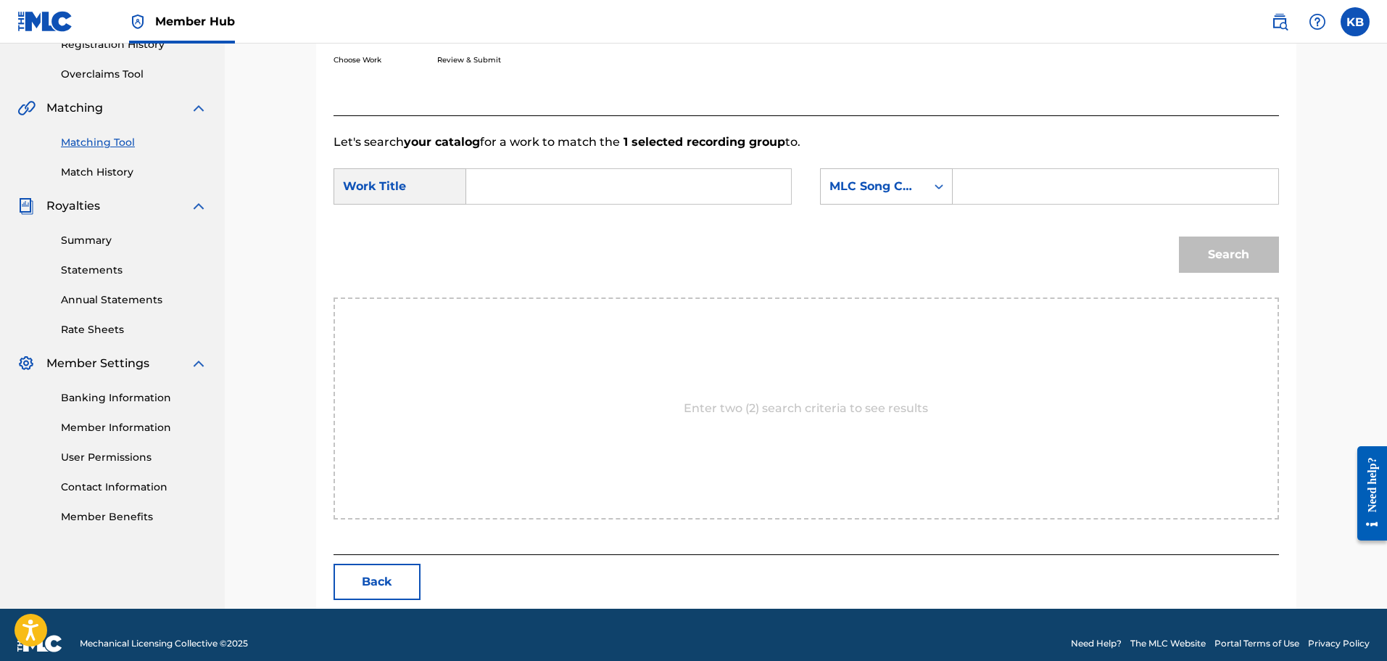
scroll to position [305, 0]
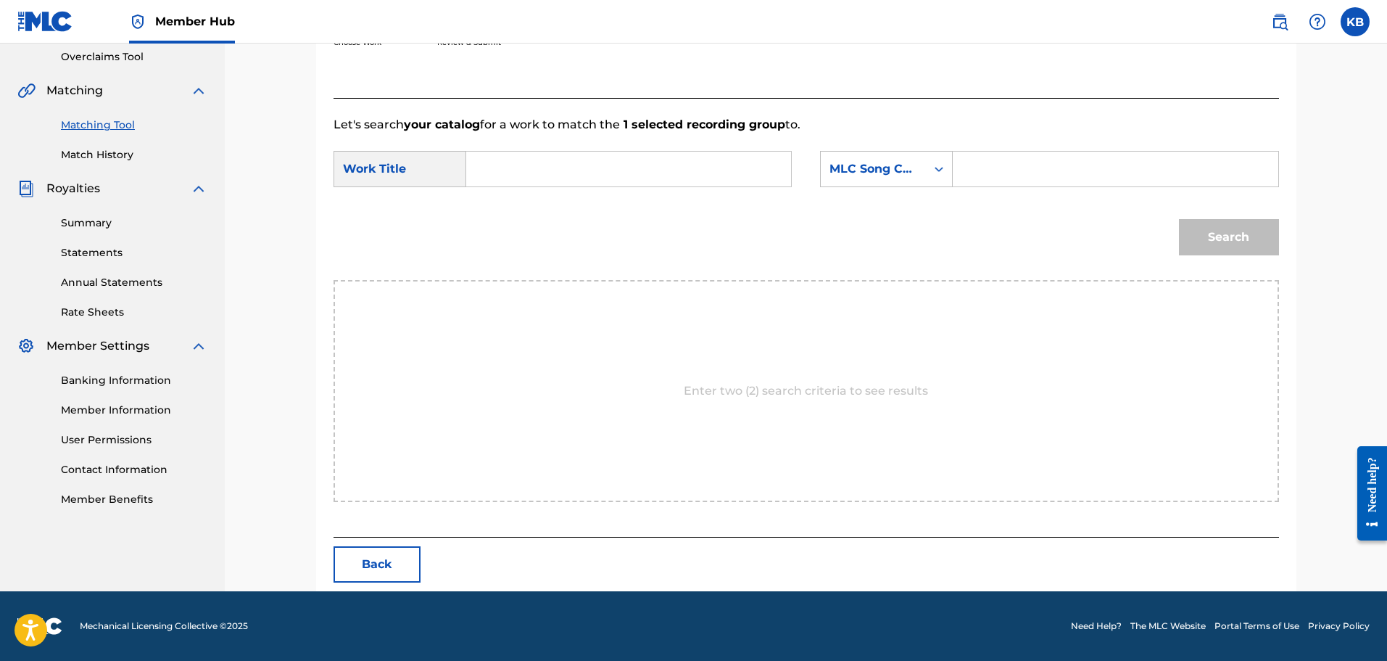
click at [518, 181] on div "SearchWithCriteriaa95ab604-99da-498d-a87d-7f594a5236c5 Work Title SearchWithCri…" at bounding box center [807, 173] width 946 height 45
click at [518, 181] on input "Search Form" at bounding box center [629, 169] width 300 height 35
type input "rollin up"
click at [912, 173] on div "MLC Song Code" at bounding box center [874, 168] width 88 height 17
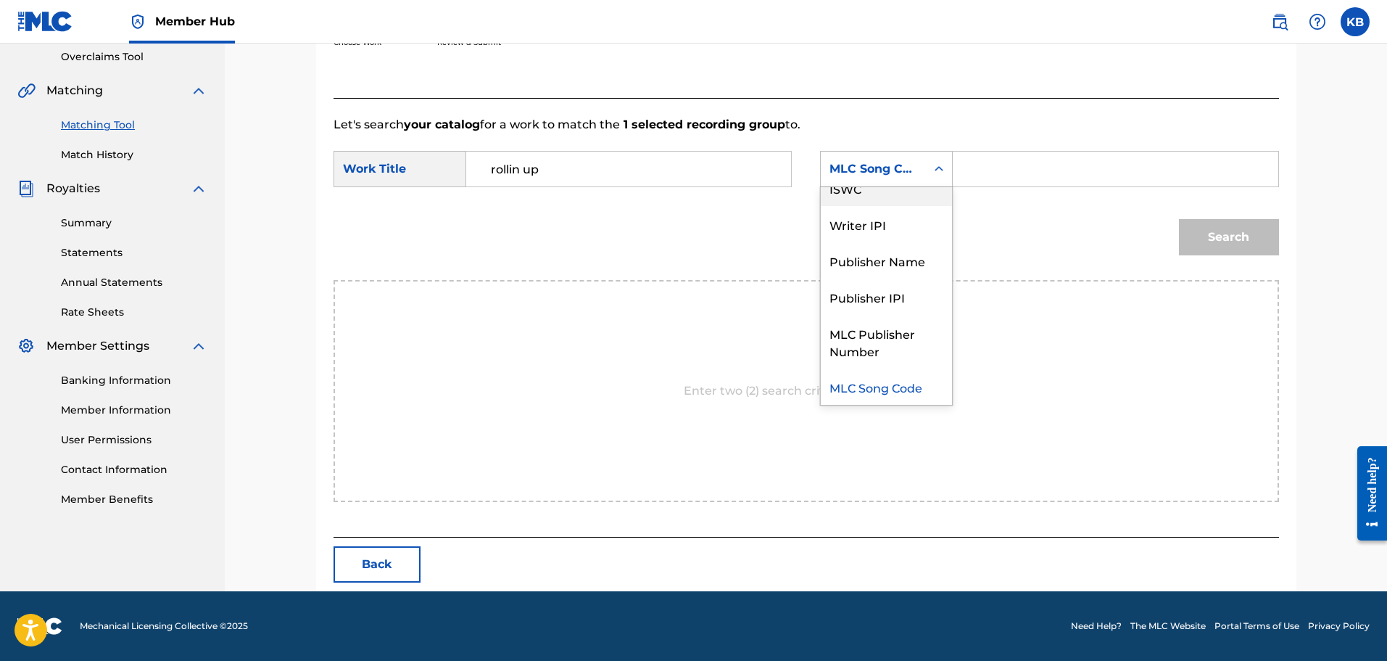
scroll to position [0, 0]
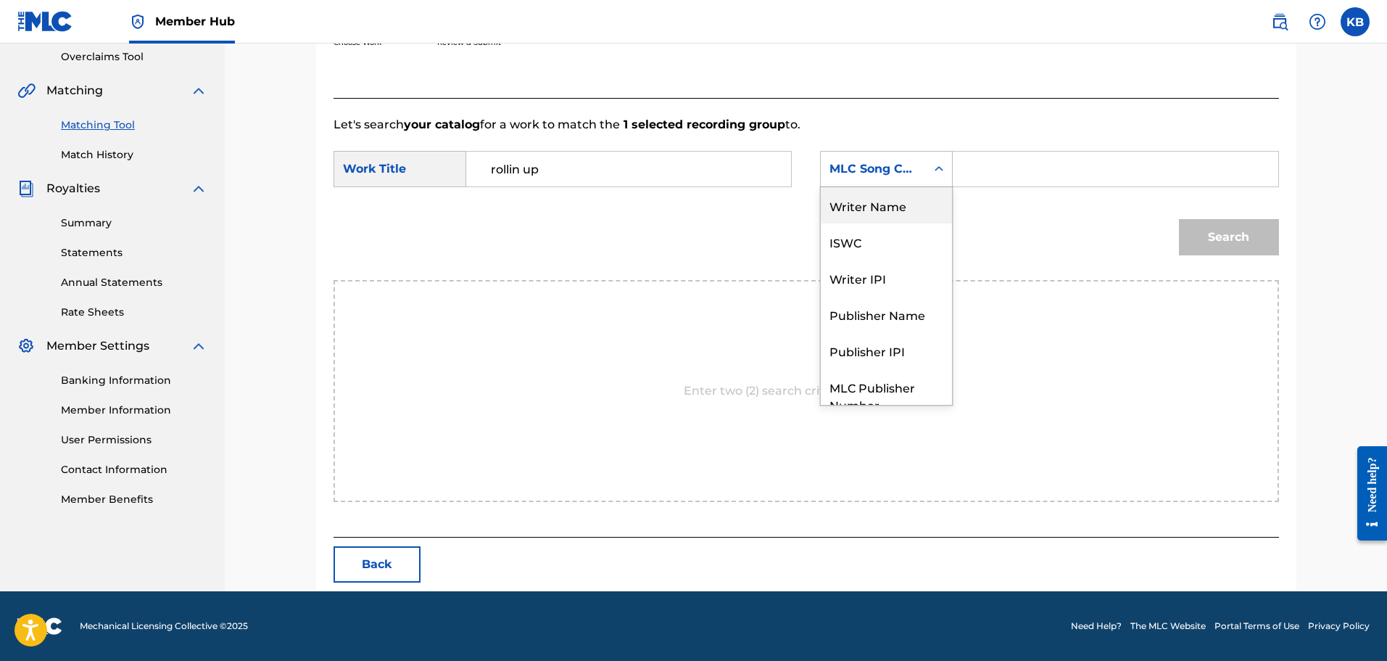
click at [901, 207] on div "Writer Name" at bounding box center [886, 205] width 131 height 36
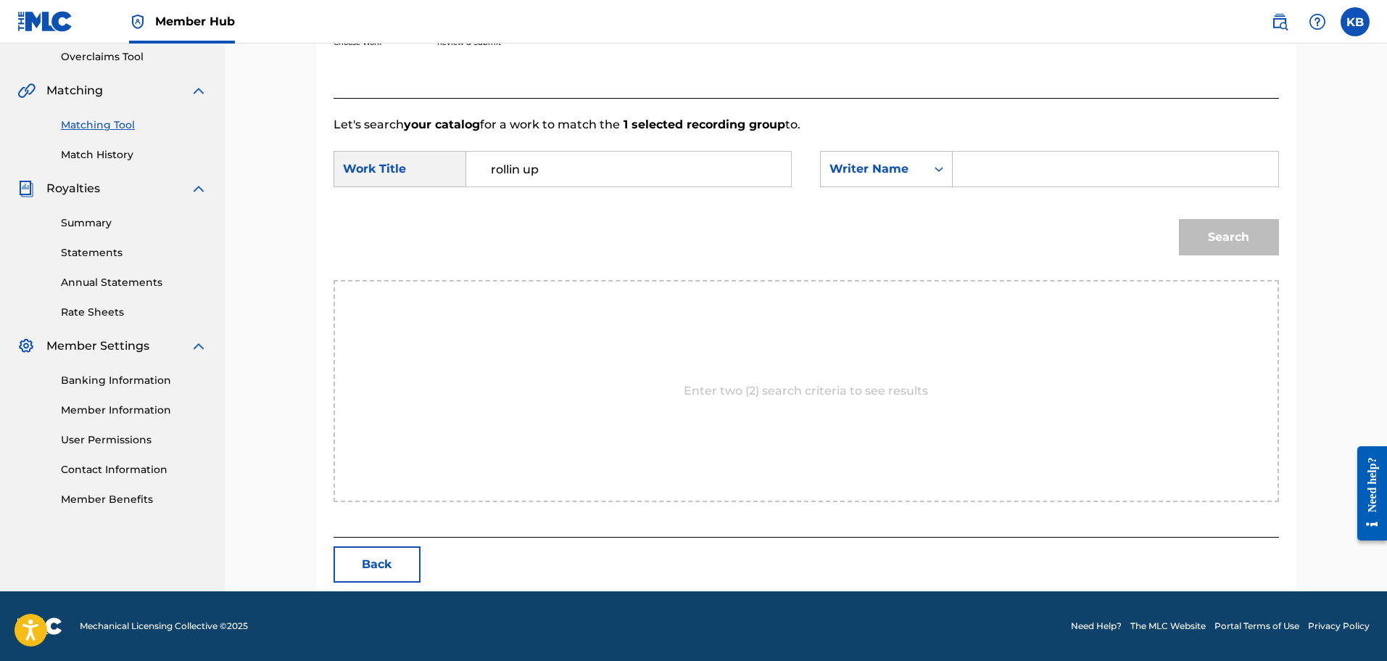
click at [978, 168] on input "Search Form" at bounding box center [1115, 169] width 300 height 35
click at [737, 174] on input "rollin up" at bounding box center [629, 169] width 300 height 35
click at [979, 178] on input "Search Form" at bounding box center [1115, 169] width 300 height 35
type input "[PERSON_NAME]"
click at [1229, 239] on button "Search" at bounding box center [1229, 237] width 100 height 36
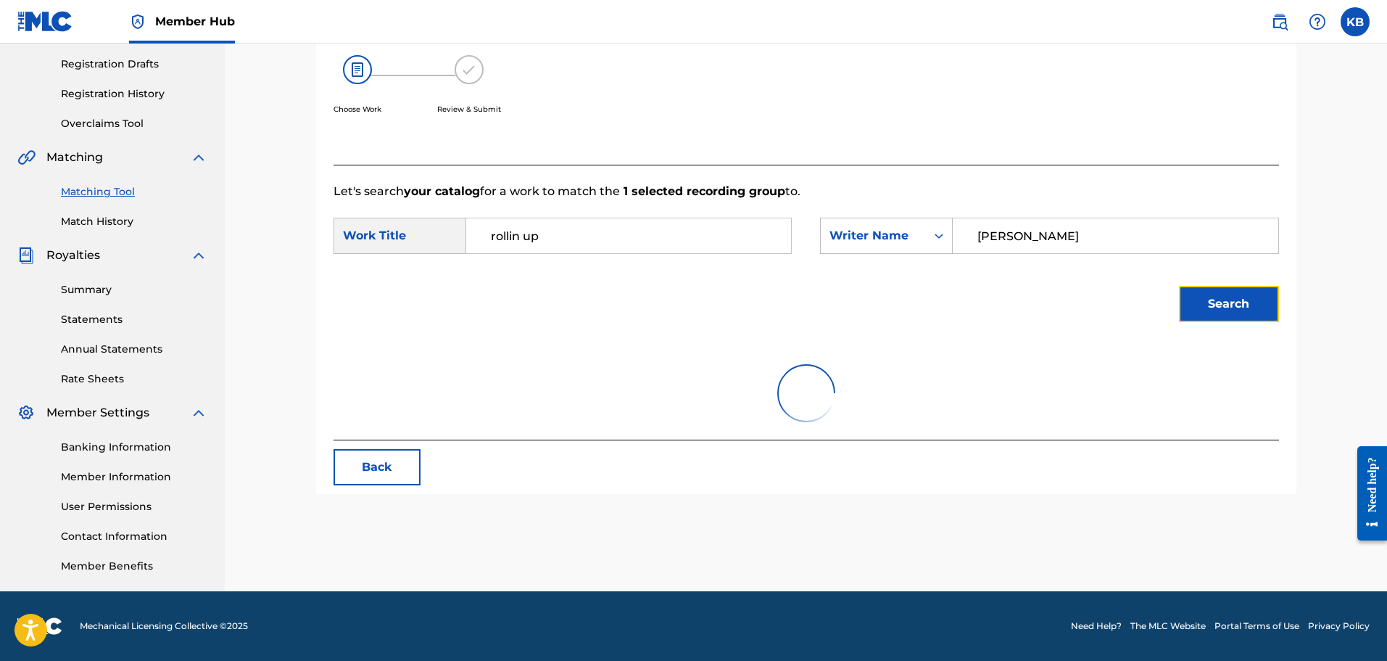
scroll to position [305, 0]
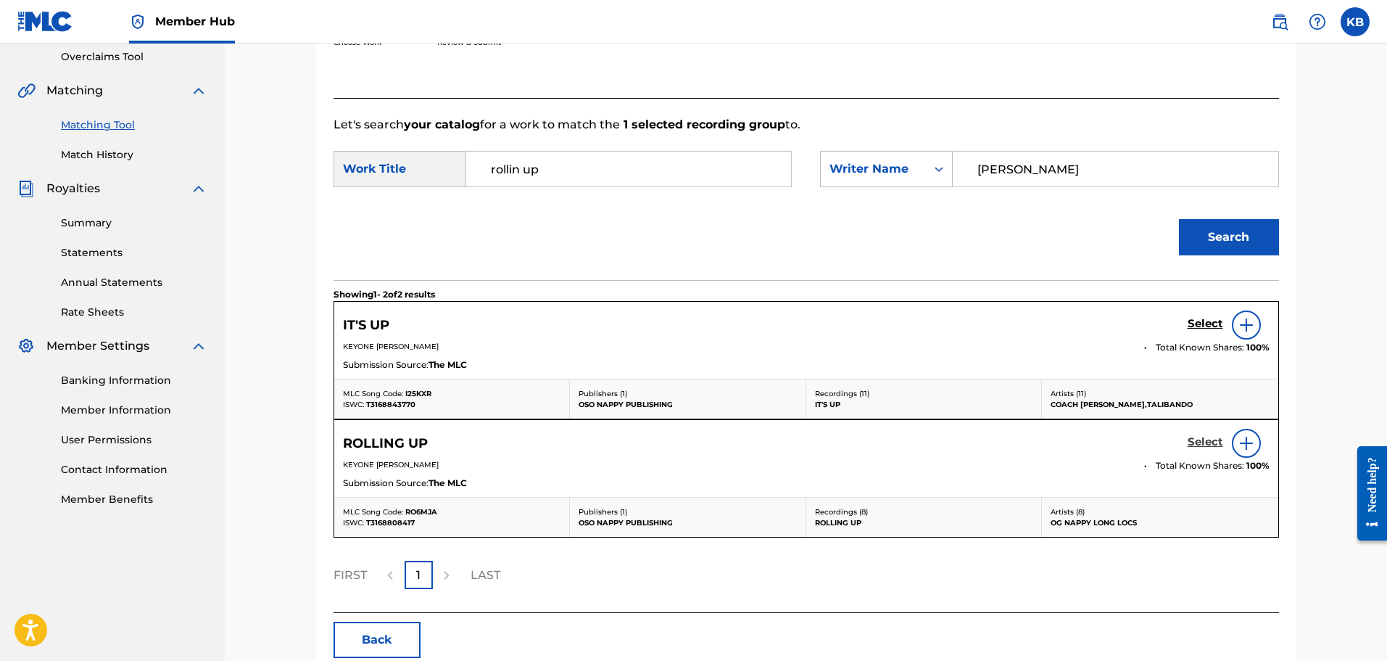
click at [1208, 444] on h5 "Select" at bounding box center [1206, 442] width 36 height 14
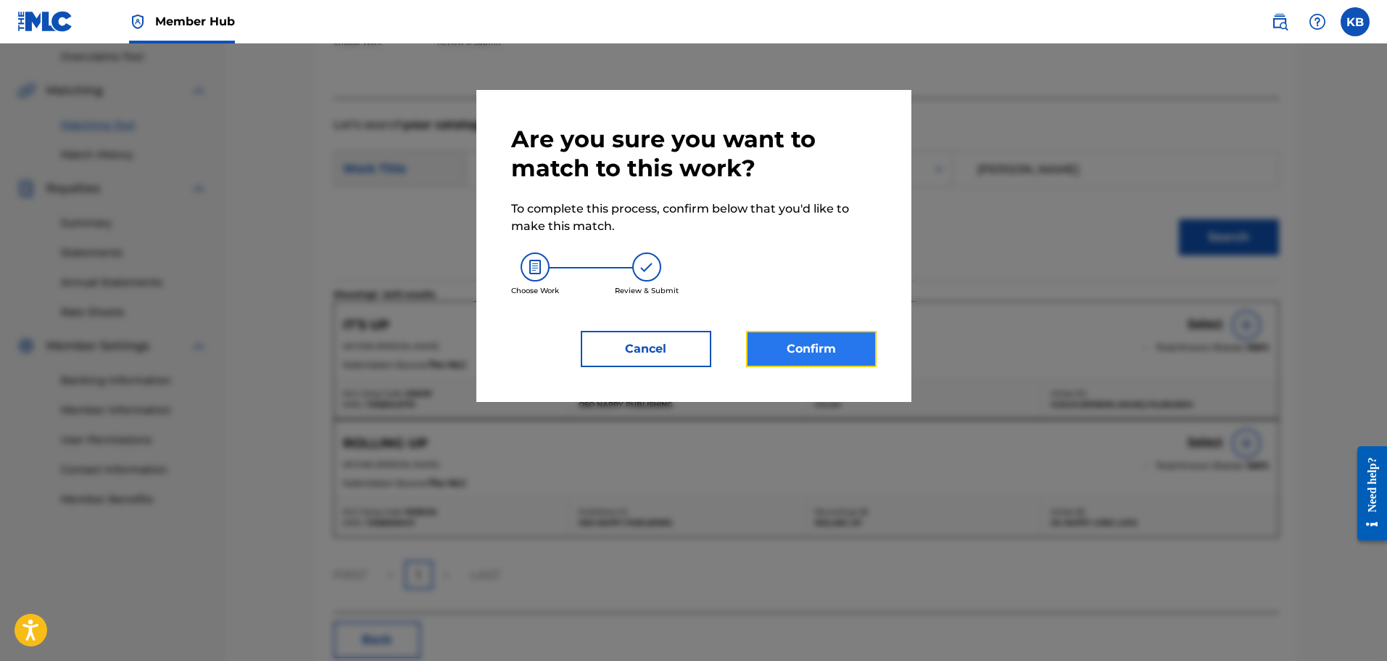
click at [865, 343] on button "Confirm" at bounding box center [811, 349] width 131 height 36
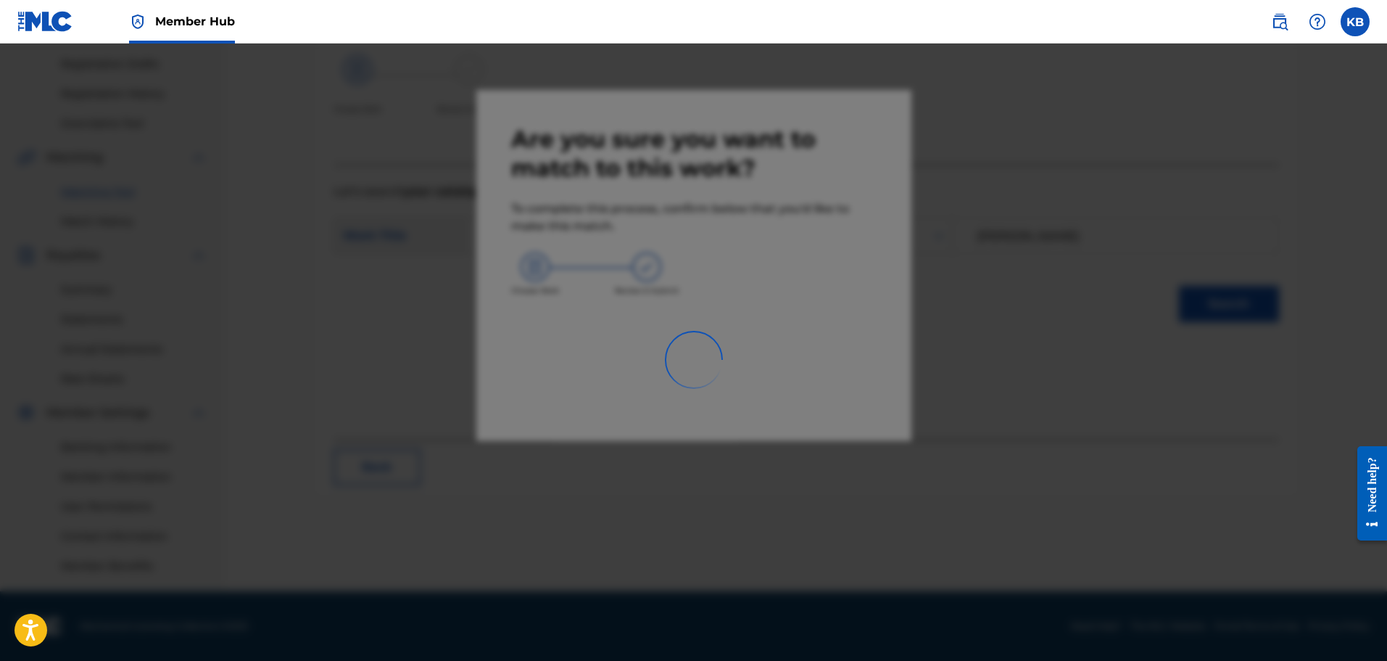
scroll to position [239, 0]
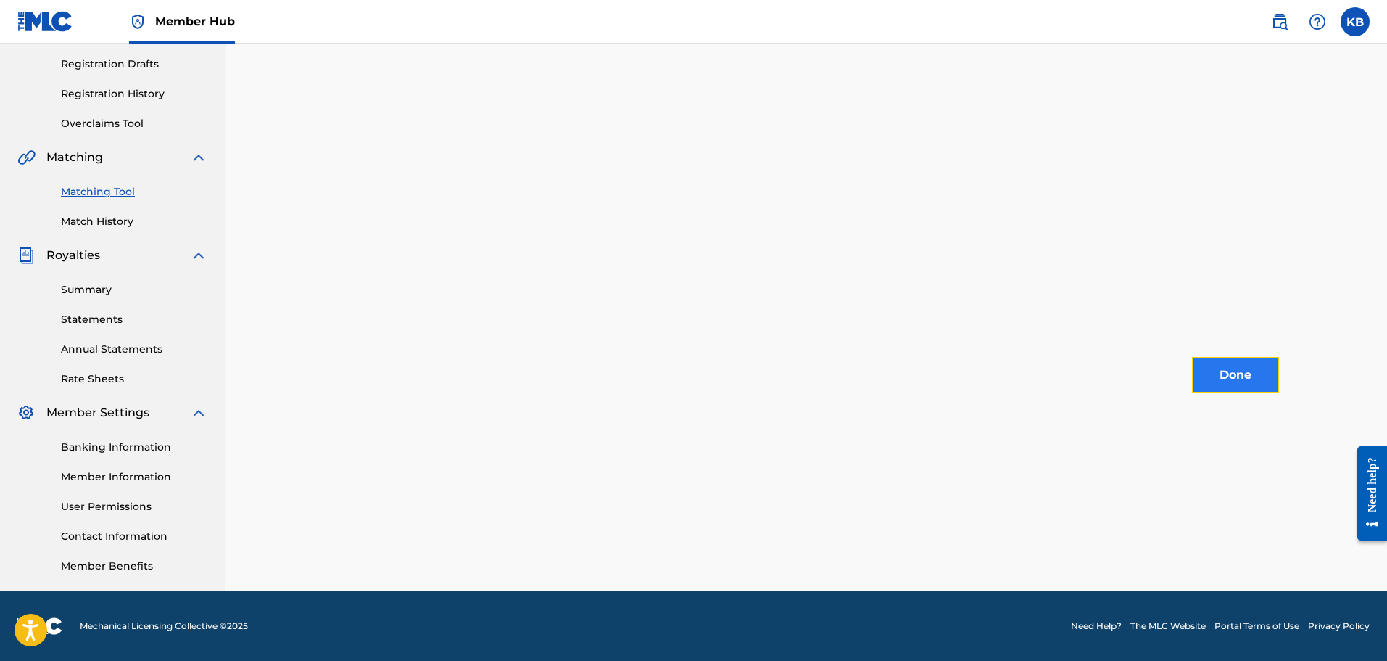
click at [1239, 384] on button "Done" at bounding box center [1235, 375] width 87 height 36
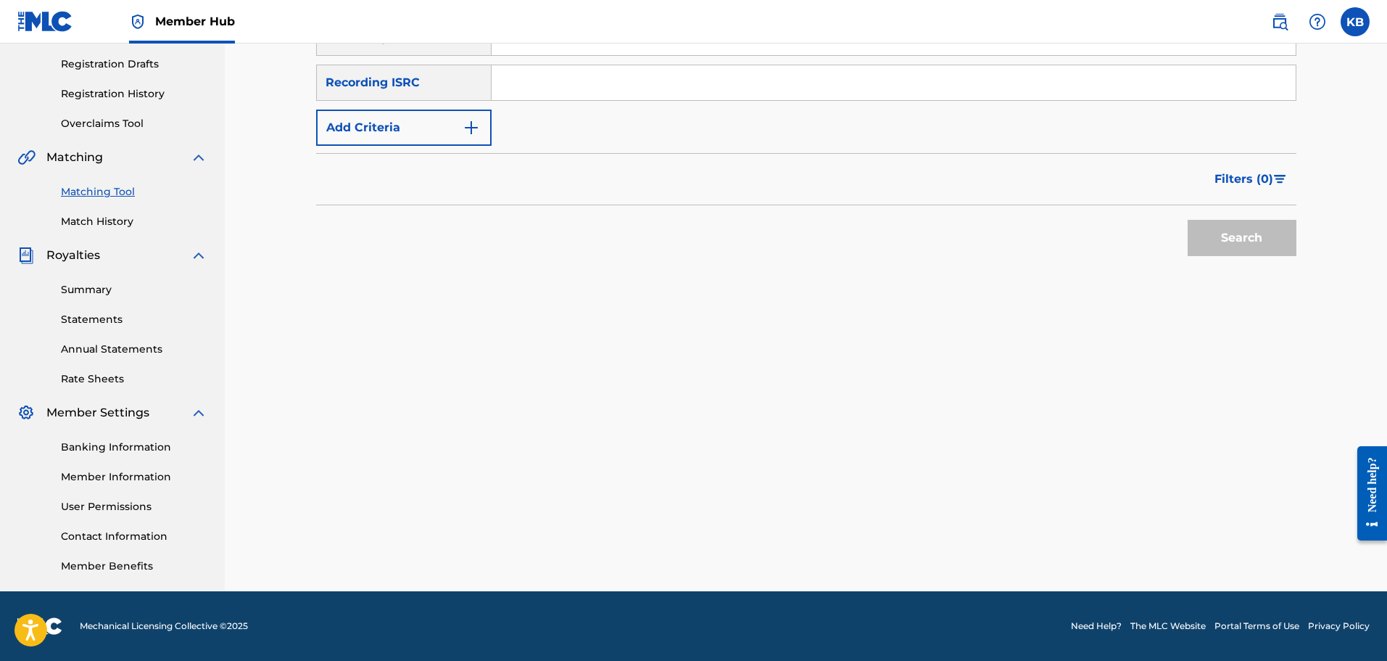
scroll to position [166, 0]
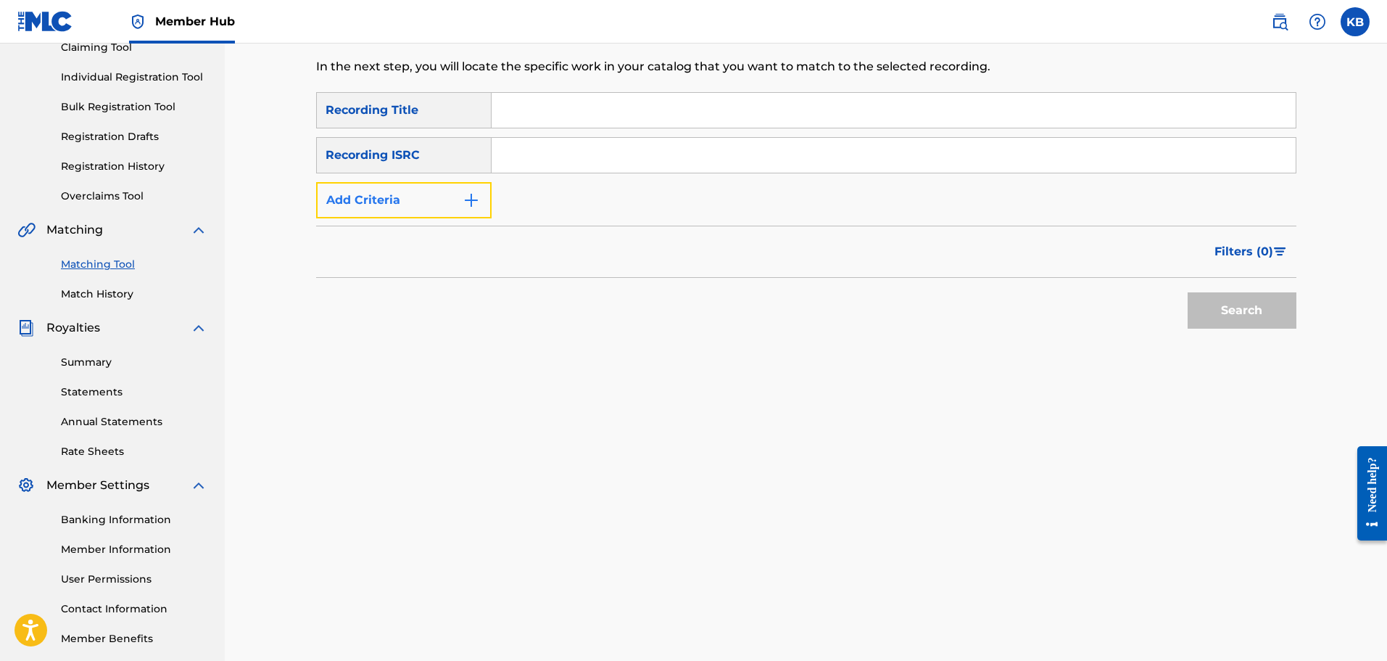
click at [473, 192] on img "Search Form" at bounding box center [471, 199] width 17 height 17
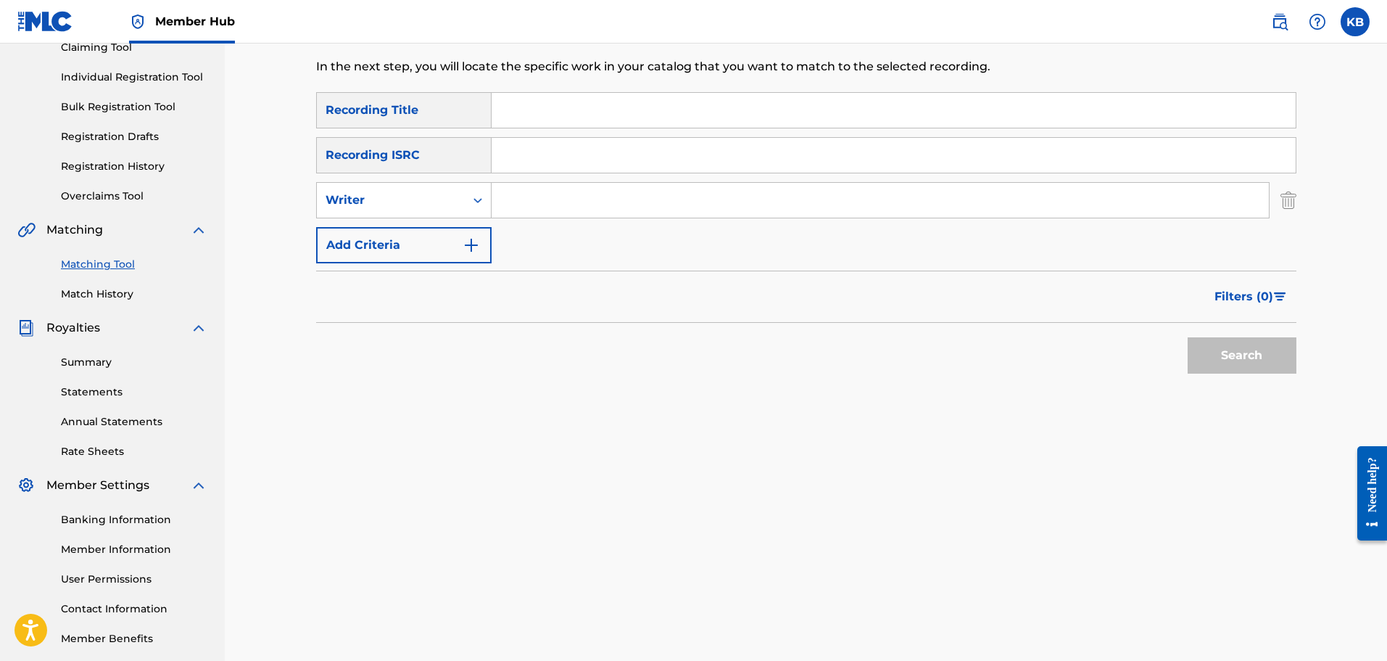
click at [543, 198] on input "Search Form" at bounding box center [880, 200] width 777 height 35
type input "[PERSON_NAME]"
click at [1237, 359] on button "Search" at bounding box center [1242, 355] width 109 height 36
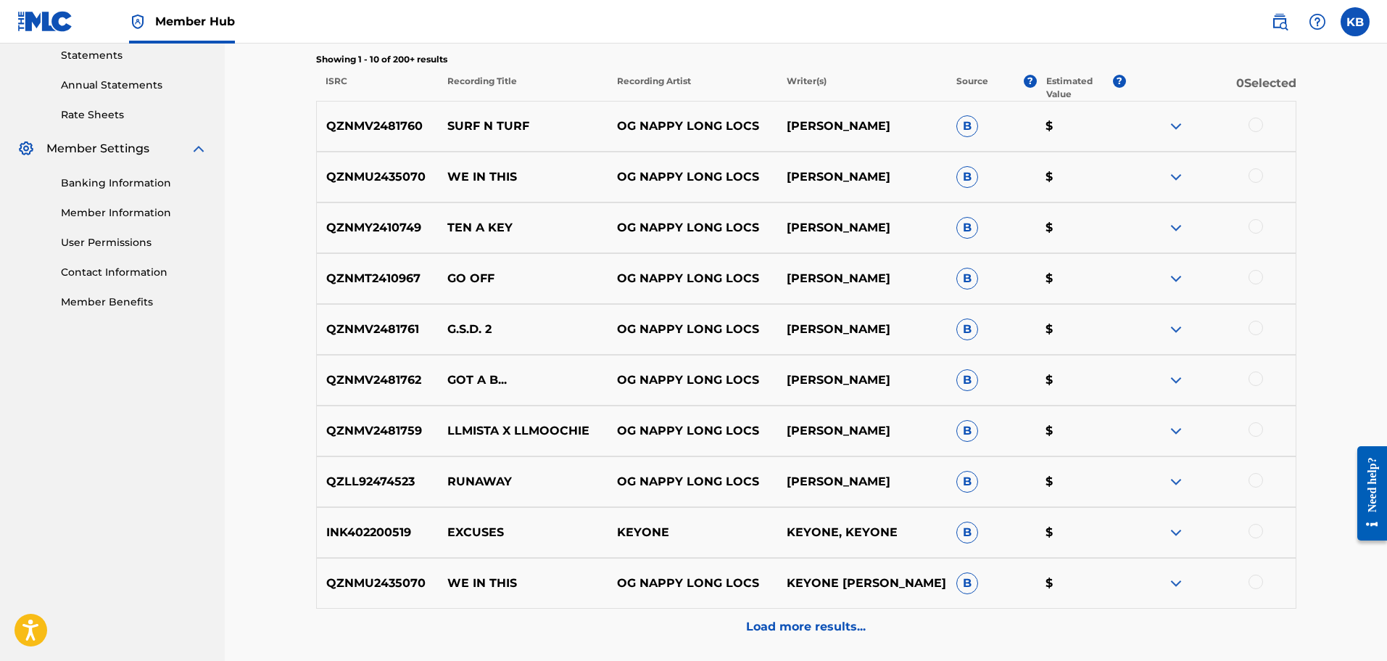
scroll to position [529, 0]
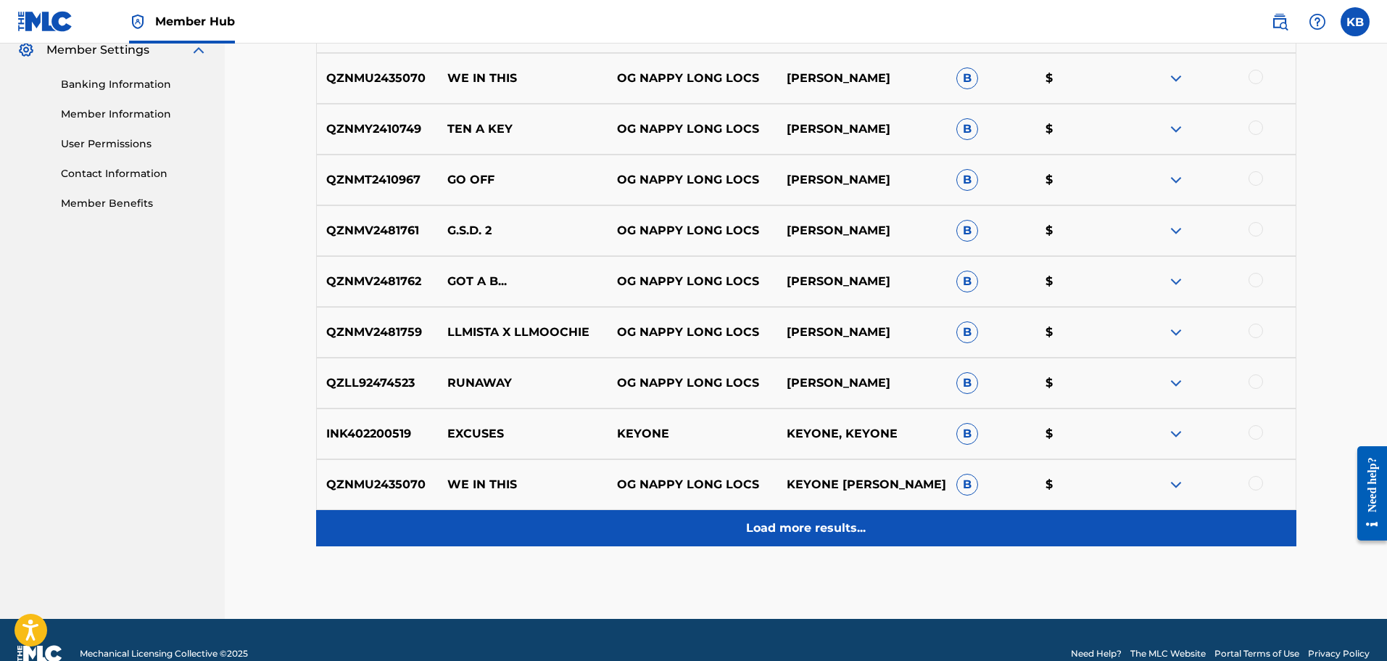
click at [843, 531] on p "Load more results..." at bounding box center [806, 527] width 120 height 17
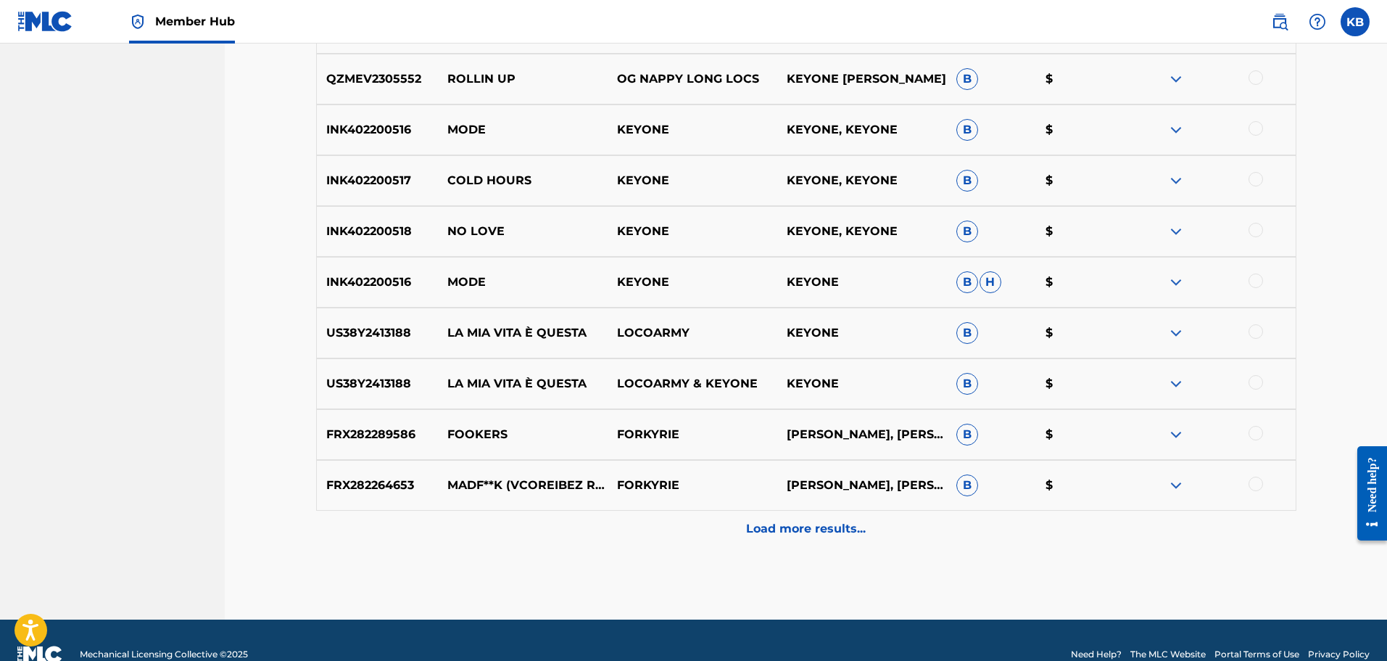
scroll to position [1109, 0]
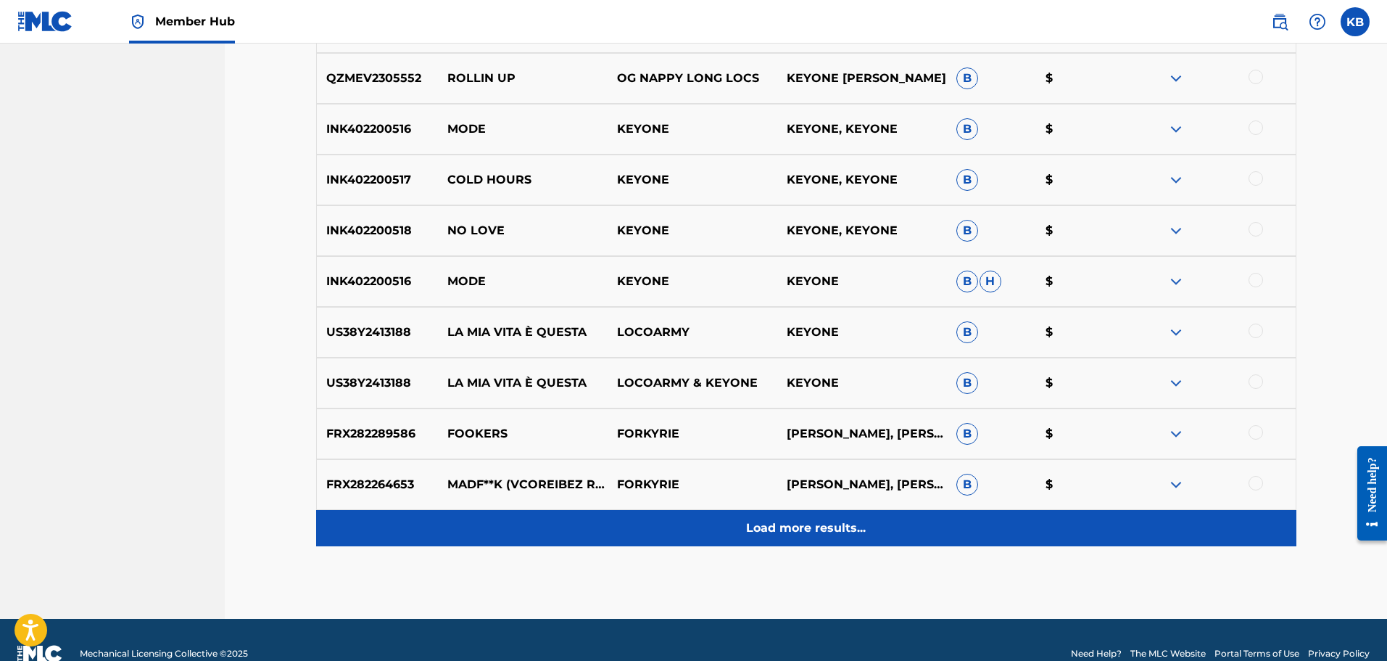
click at [791, 529] on p "Load more results..." at bounding box center [806, 527] width 120 height 17
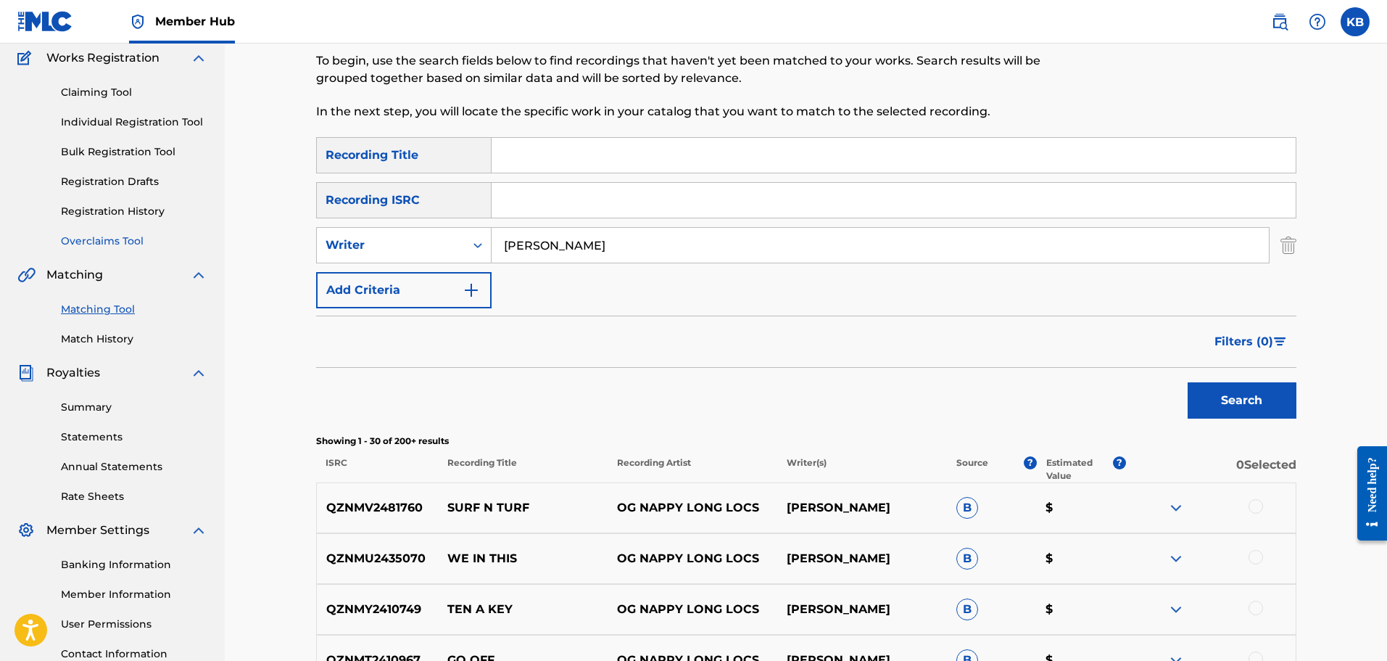
scroll to position [49, 0]
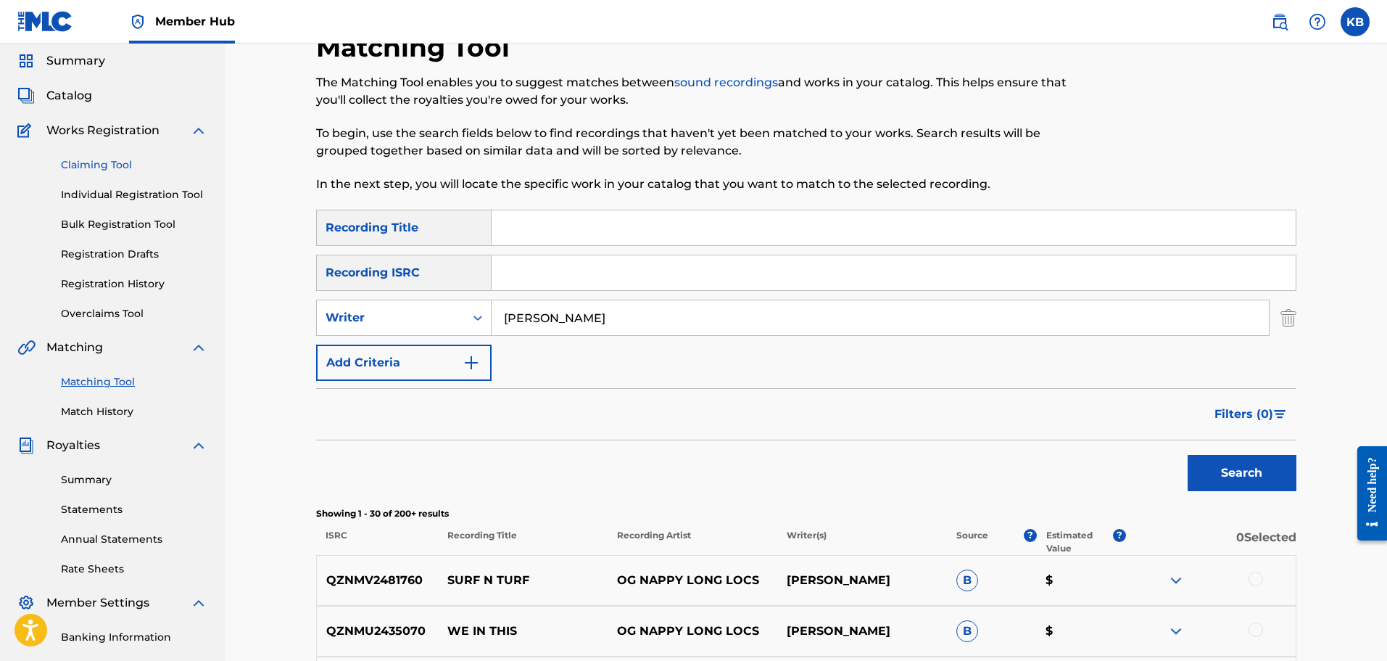
click at [107, 157] on link "Claiming Tool" at bounding box center [134, 164] width 147 height 15
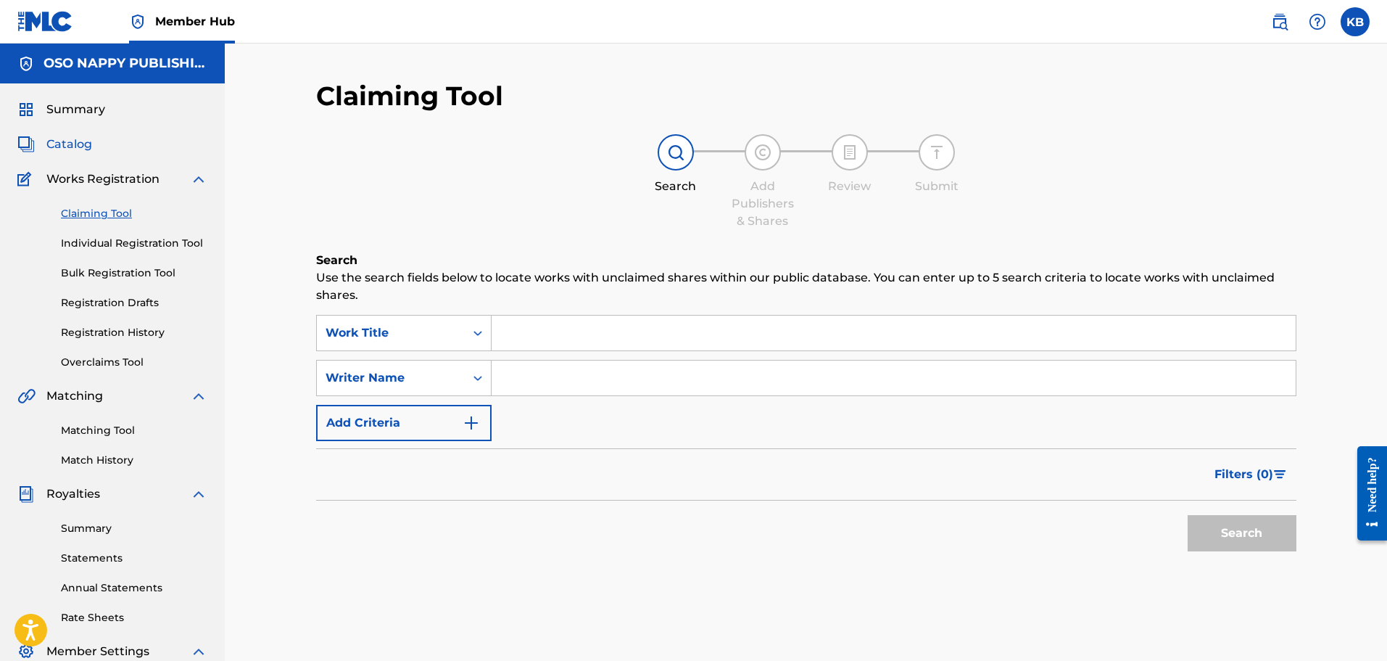
click at [78, 144] on span "Catalog" at bounding box center [69, 144] width 46 height 17
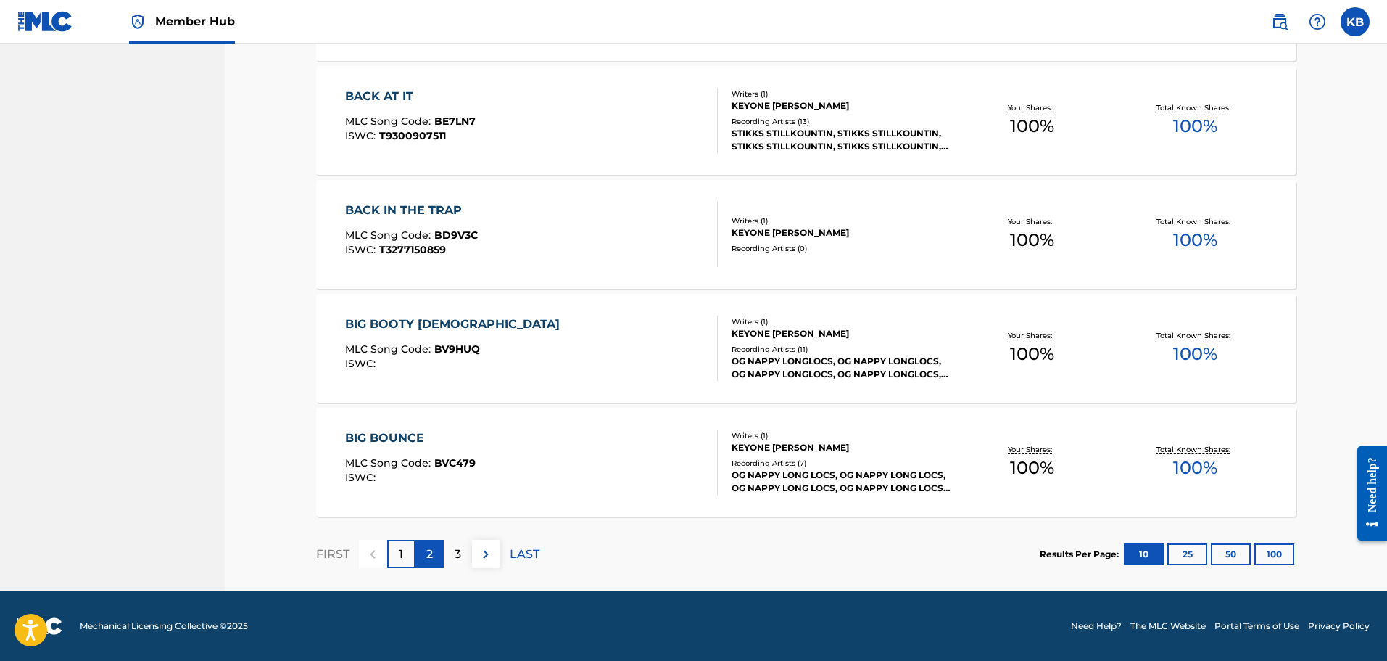
click at [428, 547] on p "2" at bounding box center [429, 553] width 7 height 17
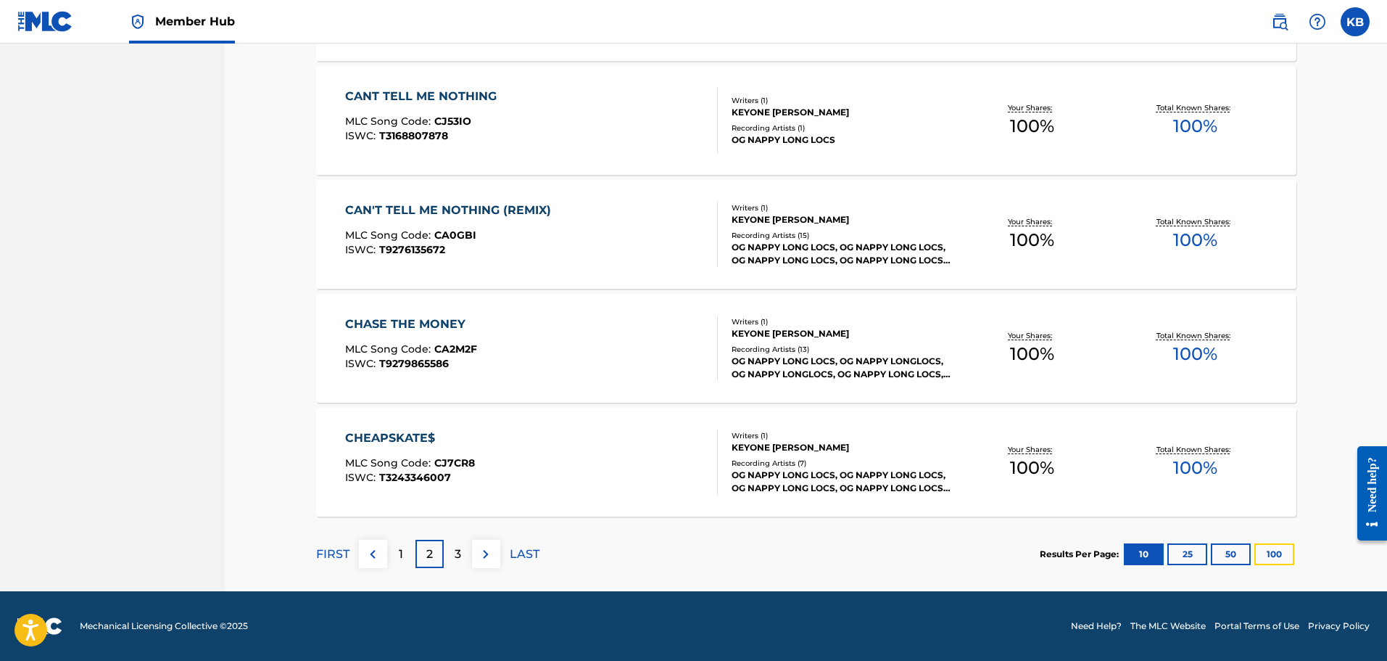
click at [1270, 553] on button "100" at bounding box center [1275, 554] width 40 height 22
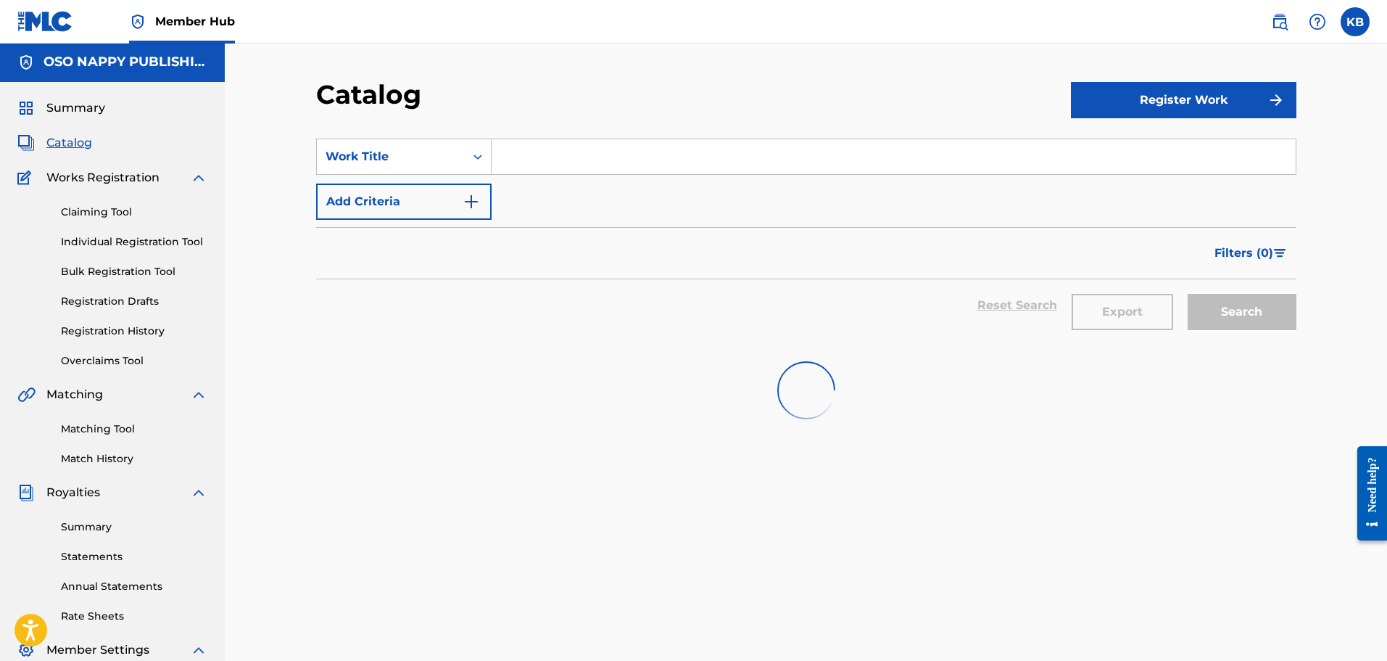
scroll to position [0, 0]
